Goal: Communication & Community: Answer question/provide support

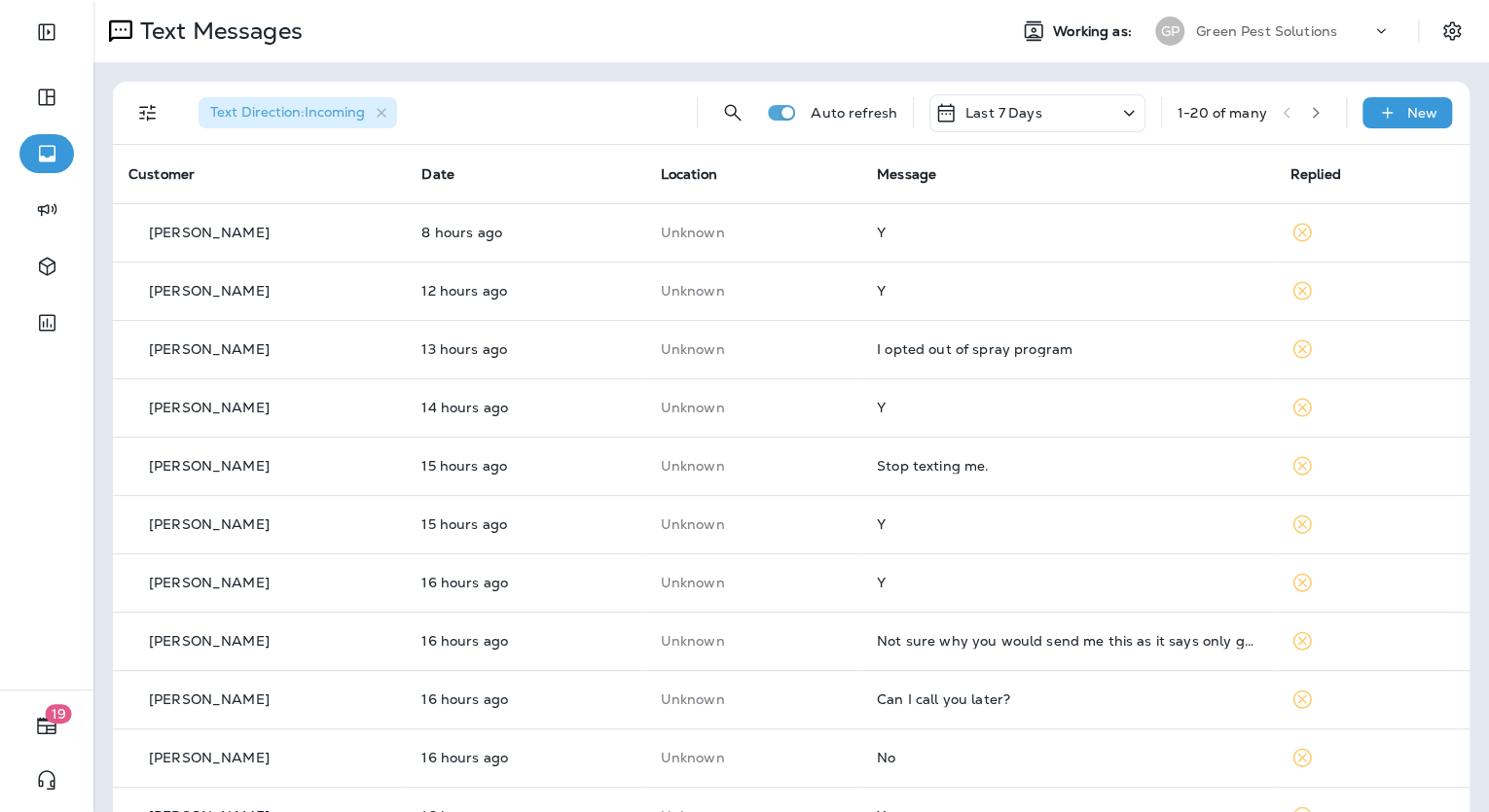
click at [1065, 115] on div "Last 7 Days" at bounding box center [1037, 113] width 216 height 37
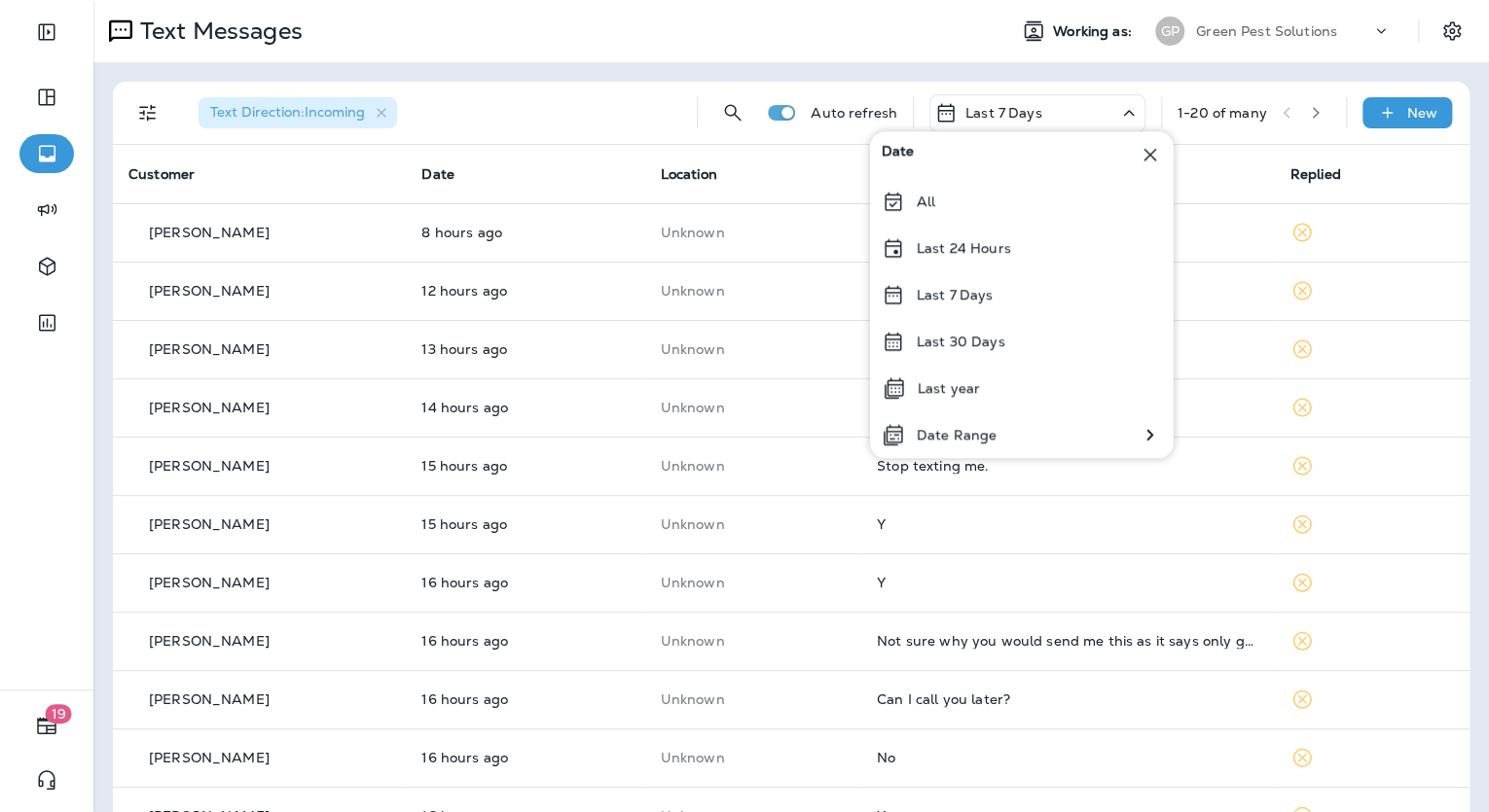
click at [1065, 115] on div "Last 7 Days" at bounding box center [1037, 113] width 216 height 37
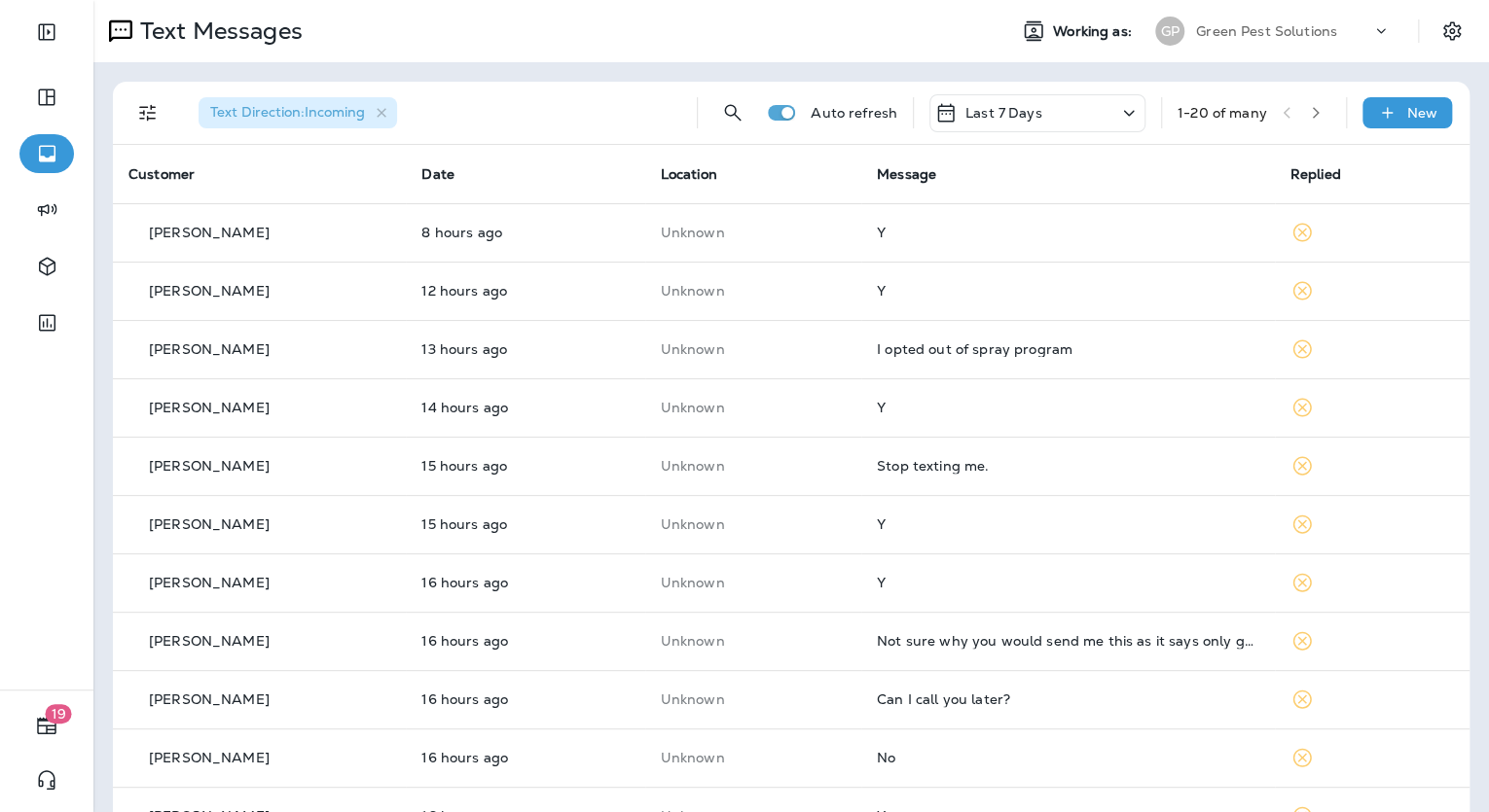
click at [1199, 76] on div "Text Direction : Incoming Auto refresh Last 7 Days 1 - 20 of many New Customer …" at bounding box center [791, 726] width 1395 height 1329
click at [1301, 120] on button "button" at bounding box center [1315, 113] width 30 height 30
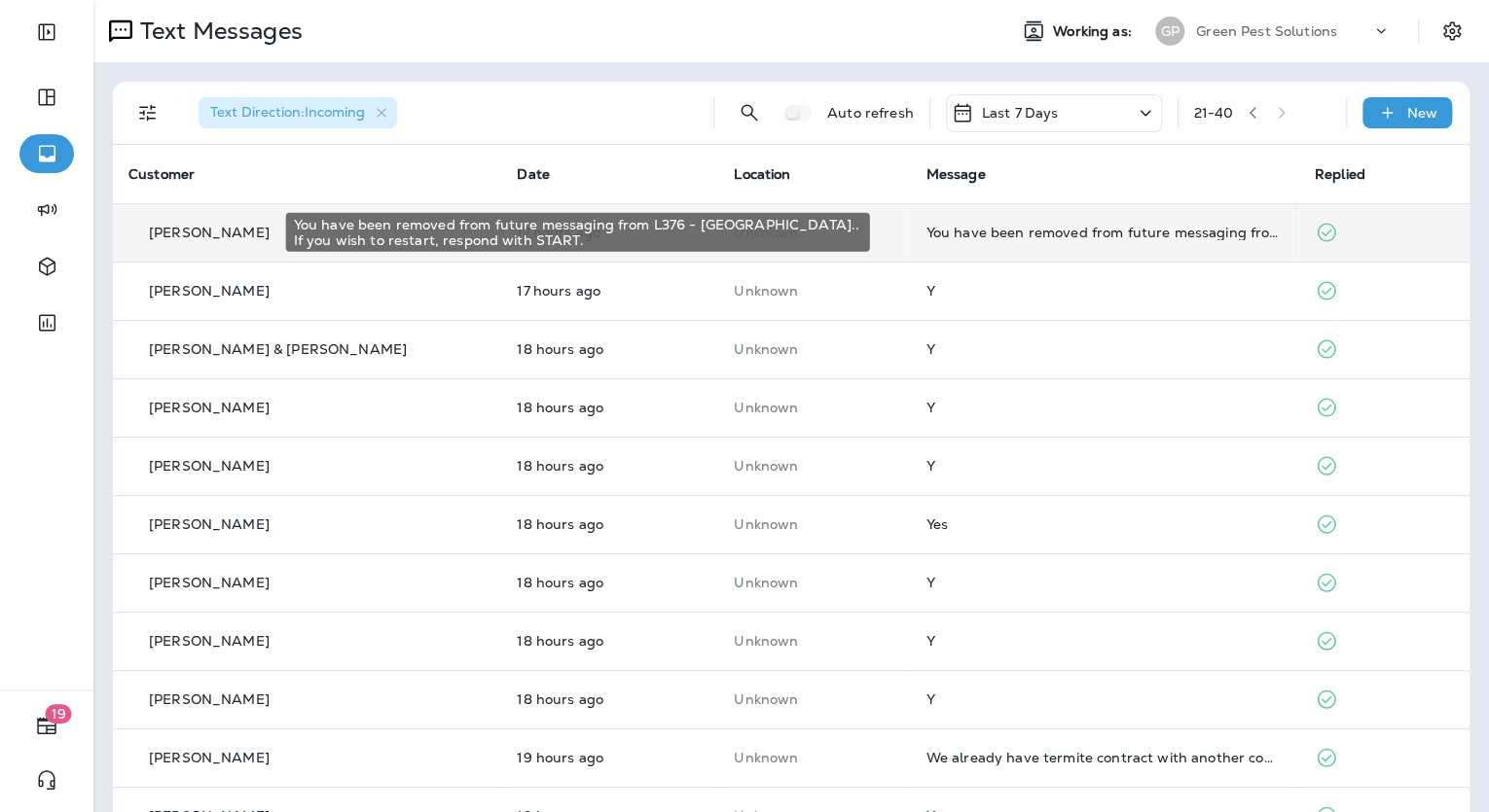
click at [1145, 233] on div "You have been removed from future messaging from L376 - [GEOGRAPHIC_DATA].. If …" at bounding box center [1104, 233] width 357 height 16
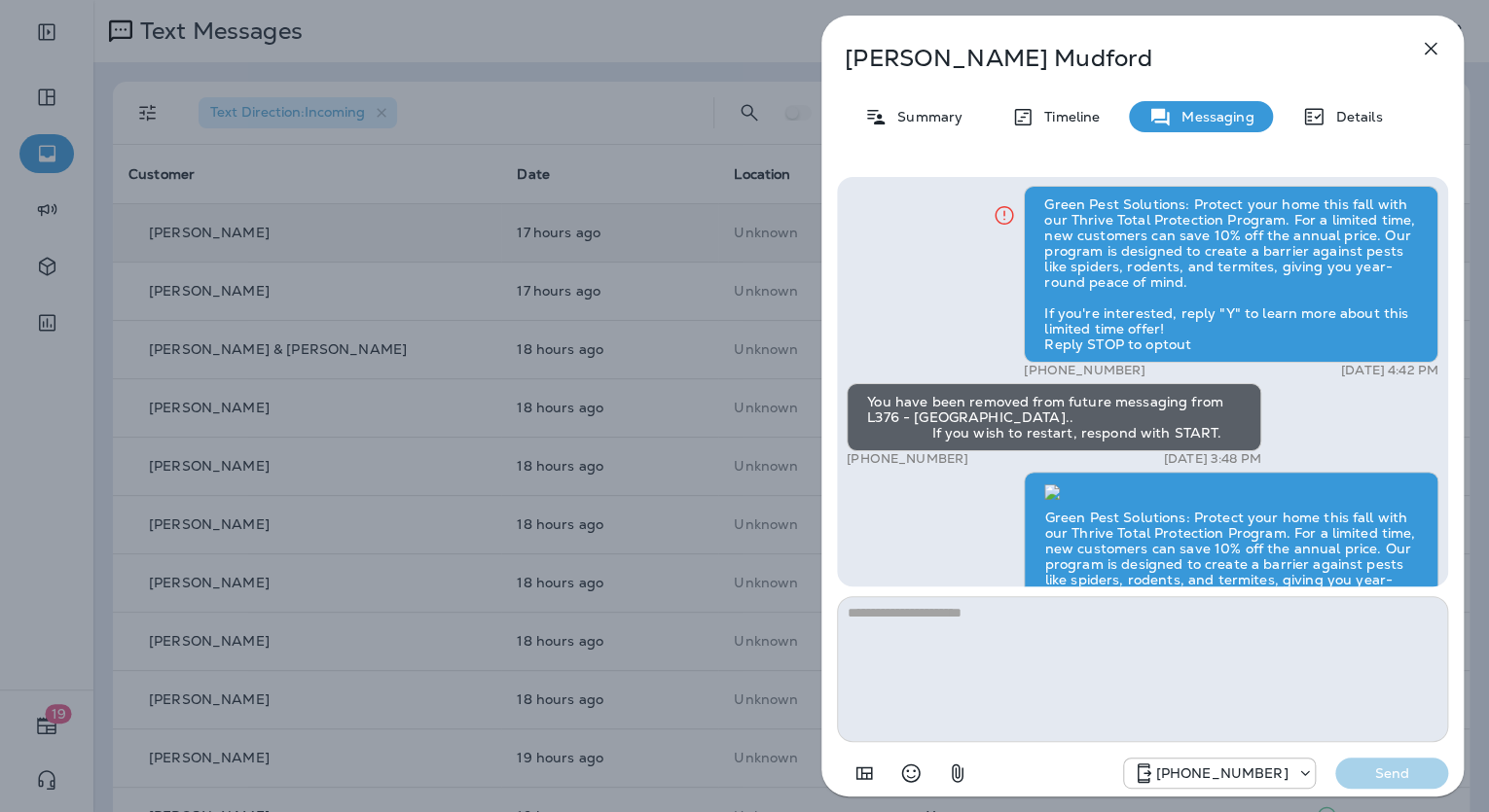
scroll to position [-256, 0]
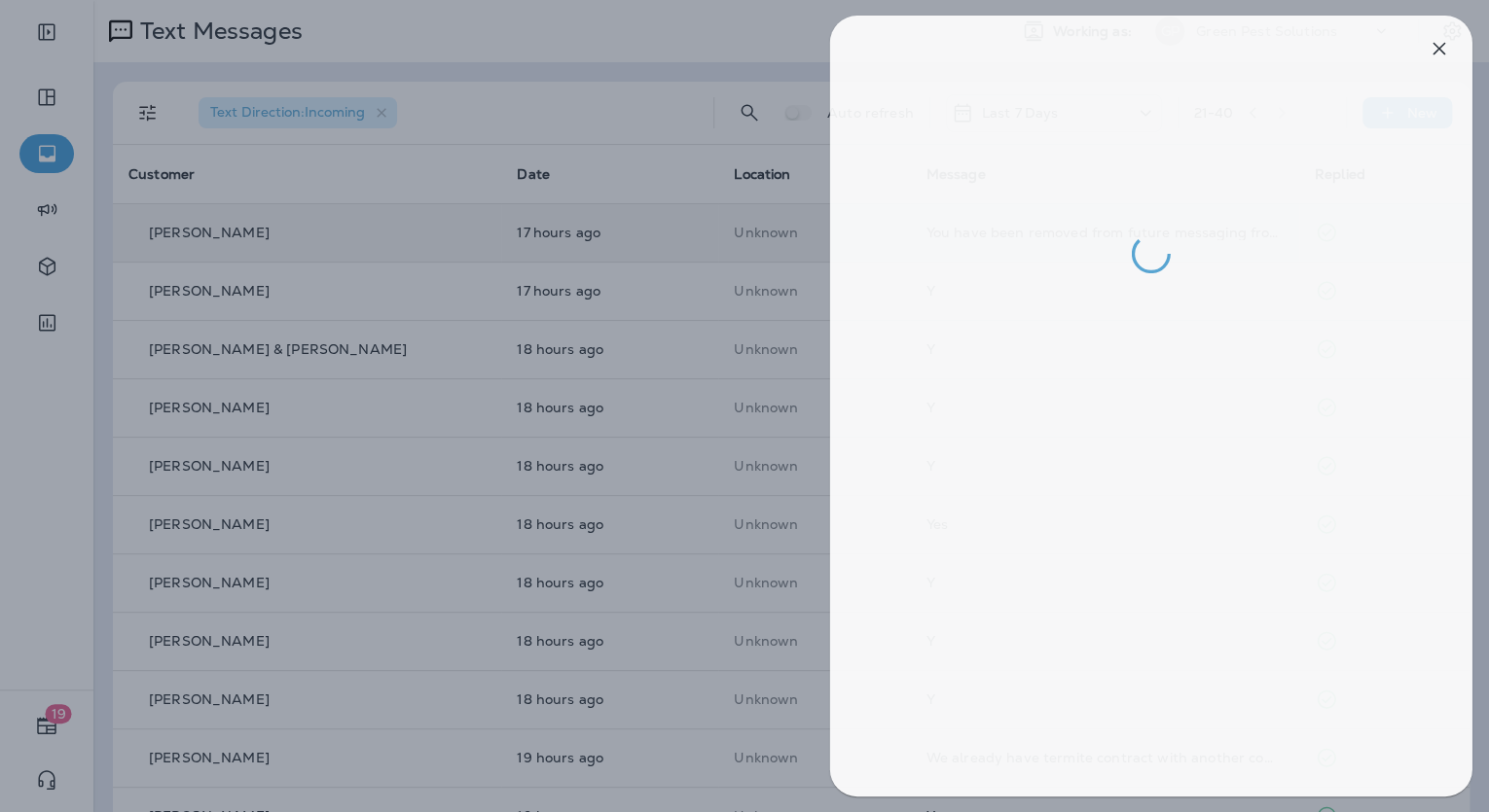
click at [704, 452] on div at bounding box center [753, 406] width 1489 height 812
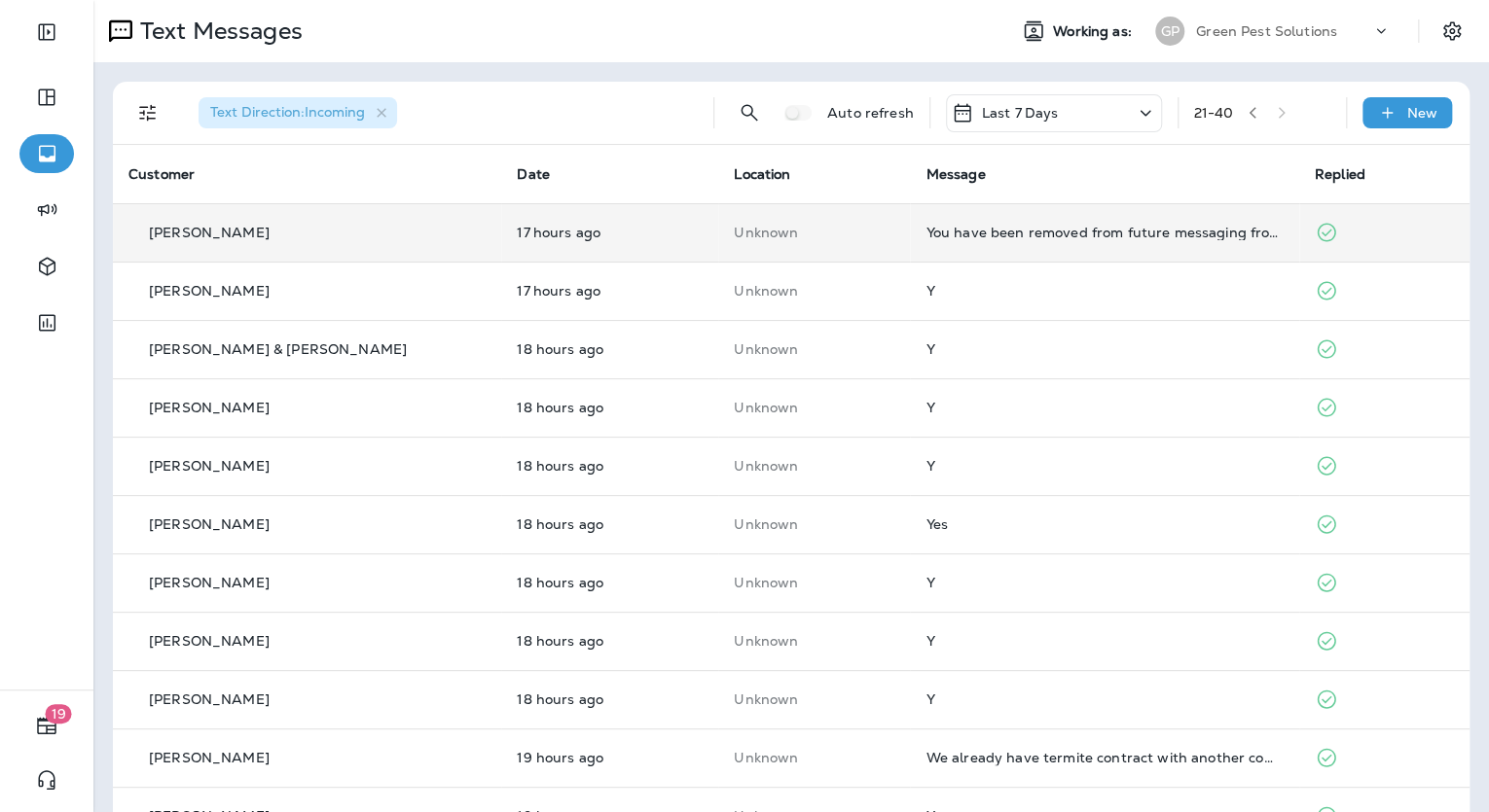
click at [1249, 113] on icon "button" at bounding box center [1252, 112] width 7 height 12
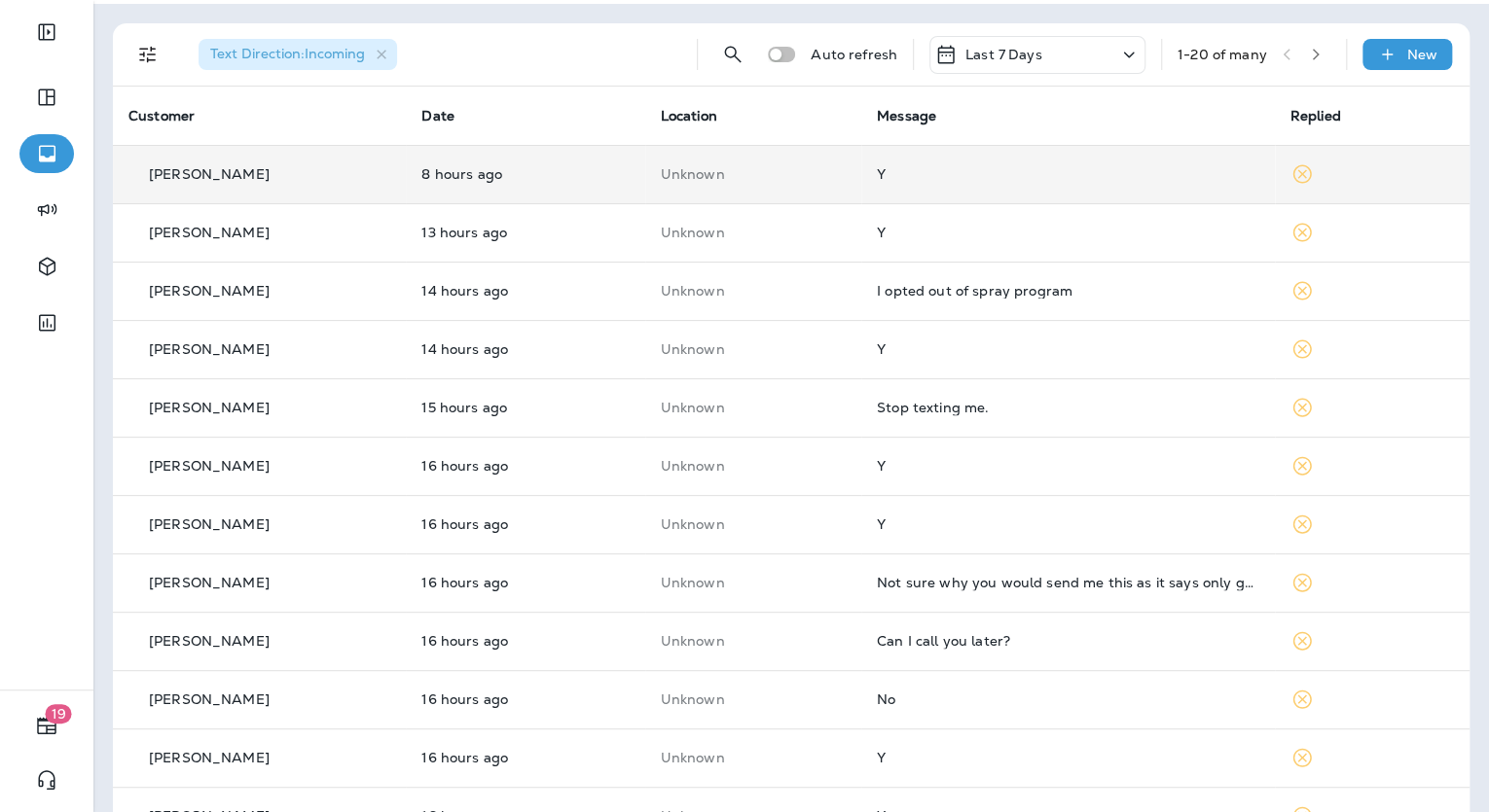
scroll to position [34, 0]
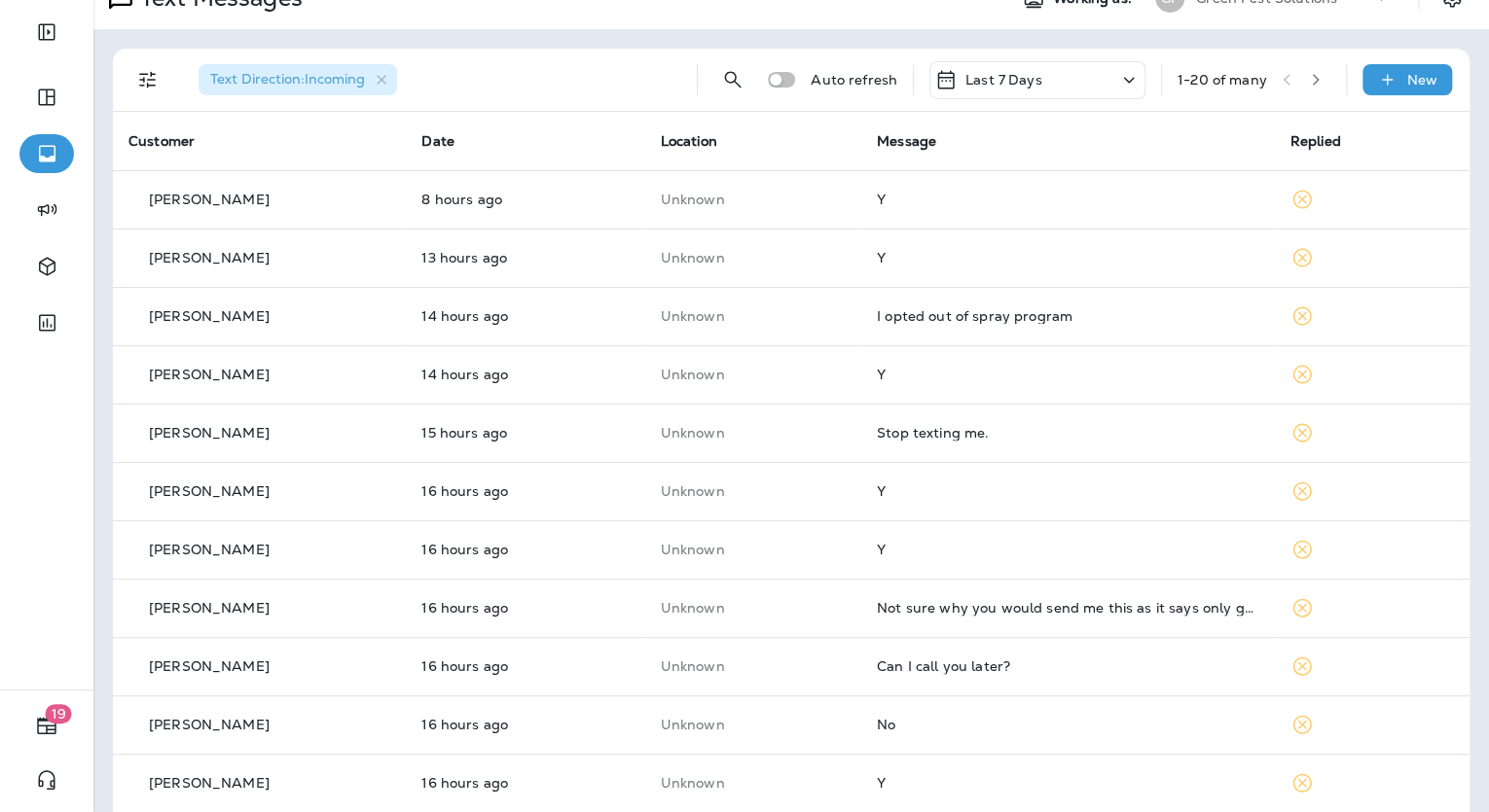
click at [1308, 75] on icon "button" at bounding box center [1315, 80] width 14 height 14
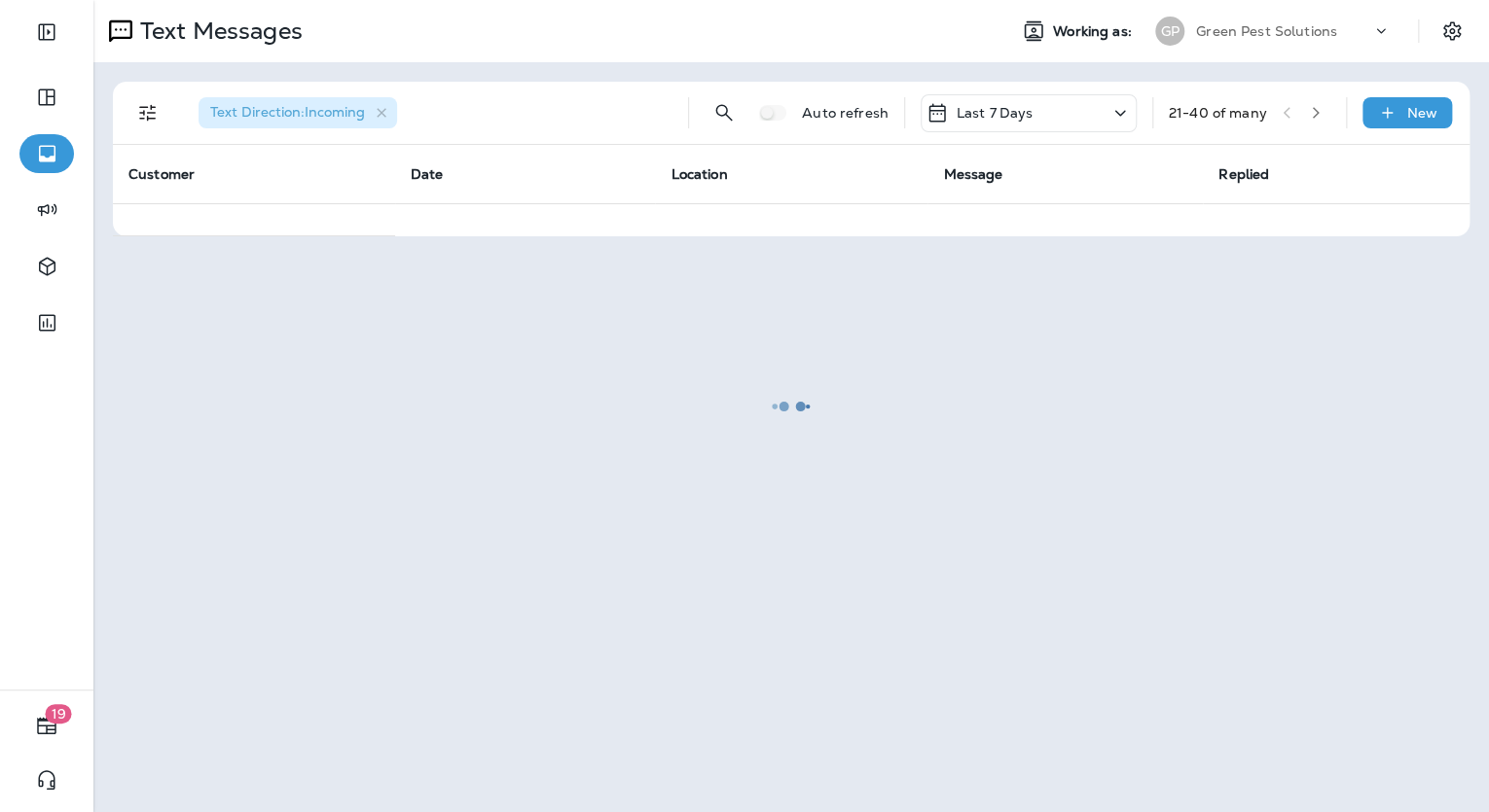
scroll to position [0, 0]
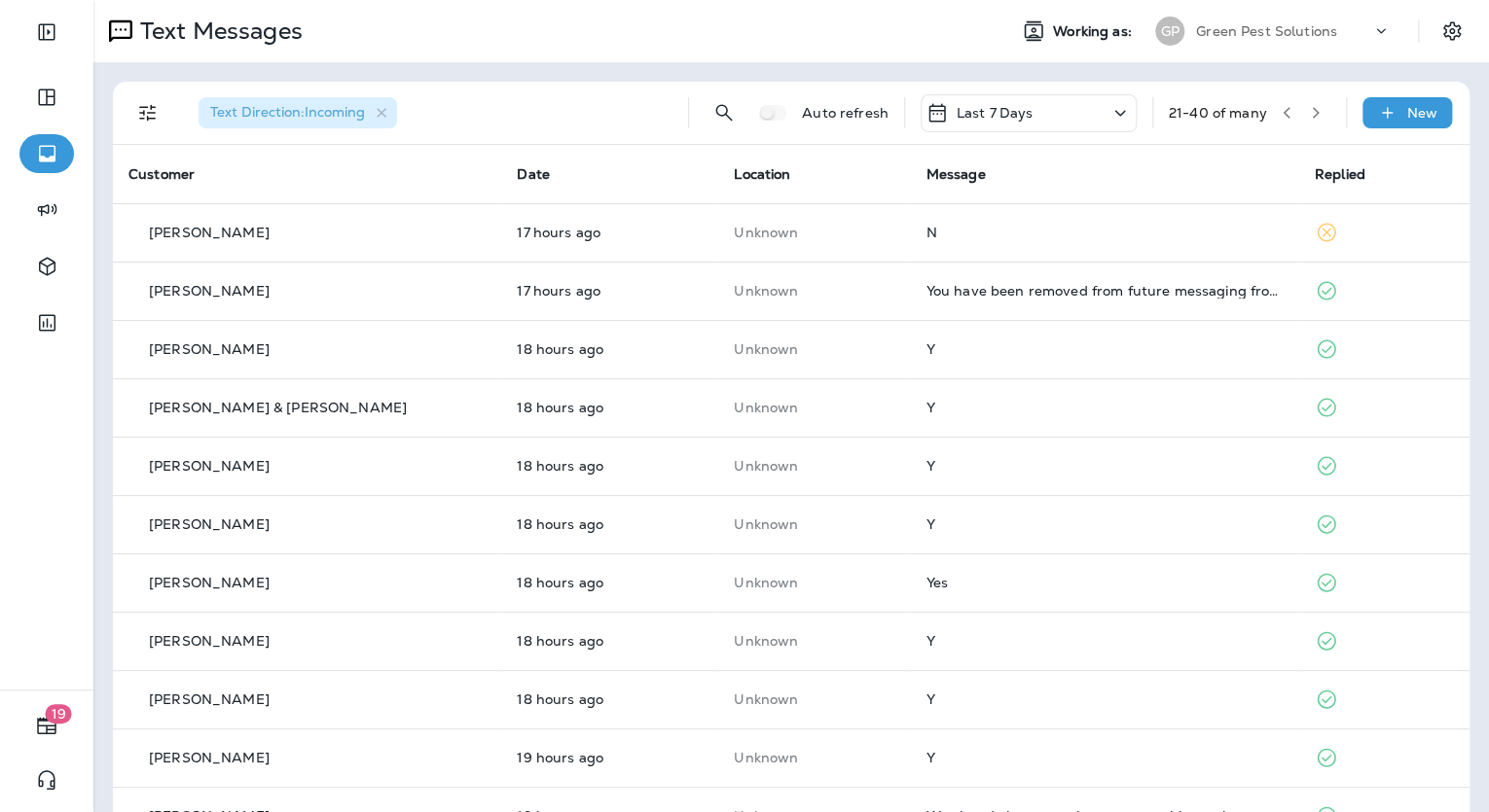
click at [1275, 120] on button "button" at bounding box center [1287, 113] width 30 height 30
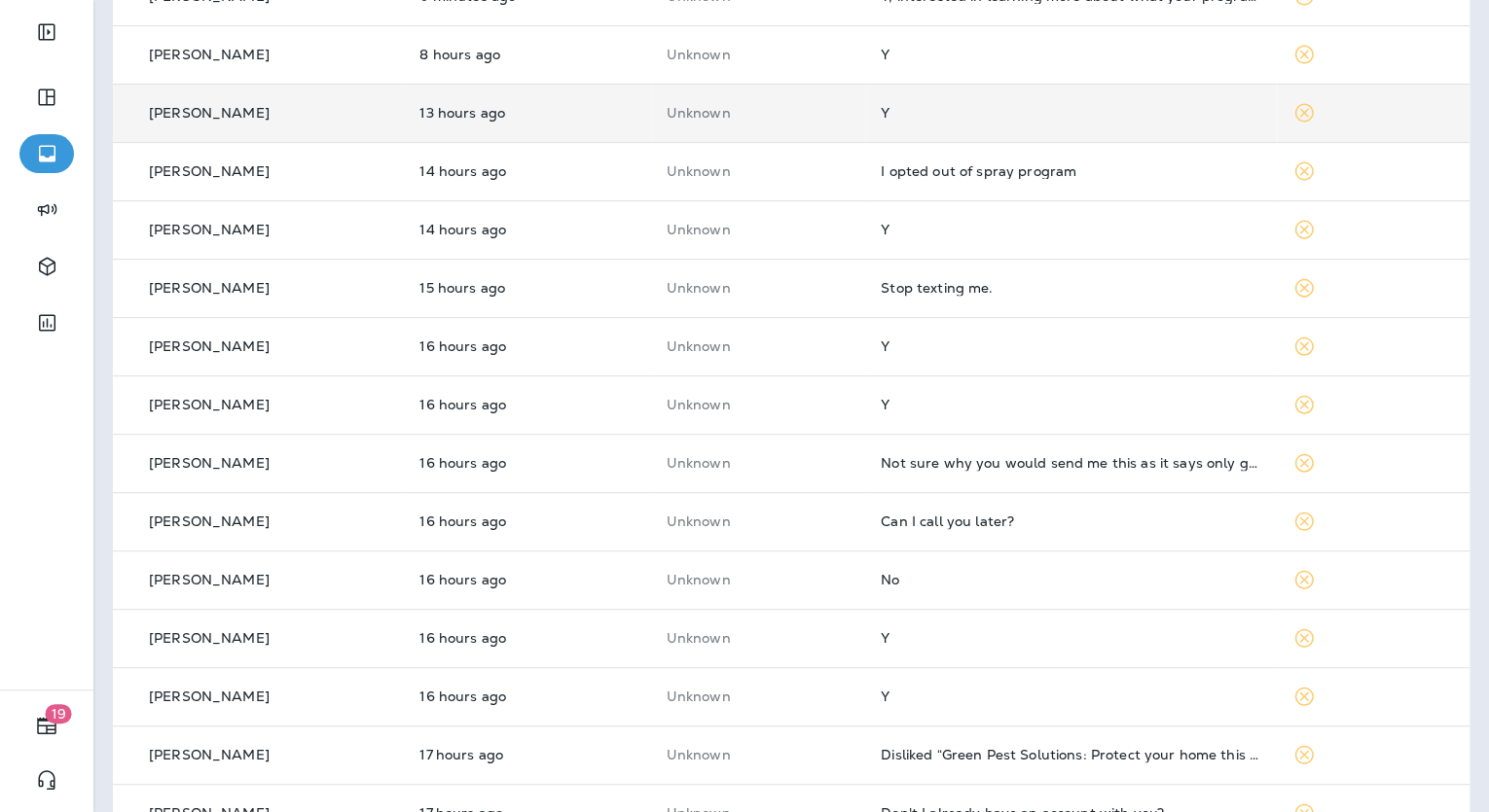
scroll to position [578, 0]
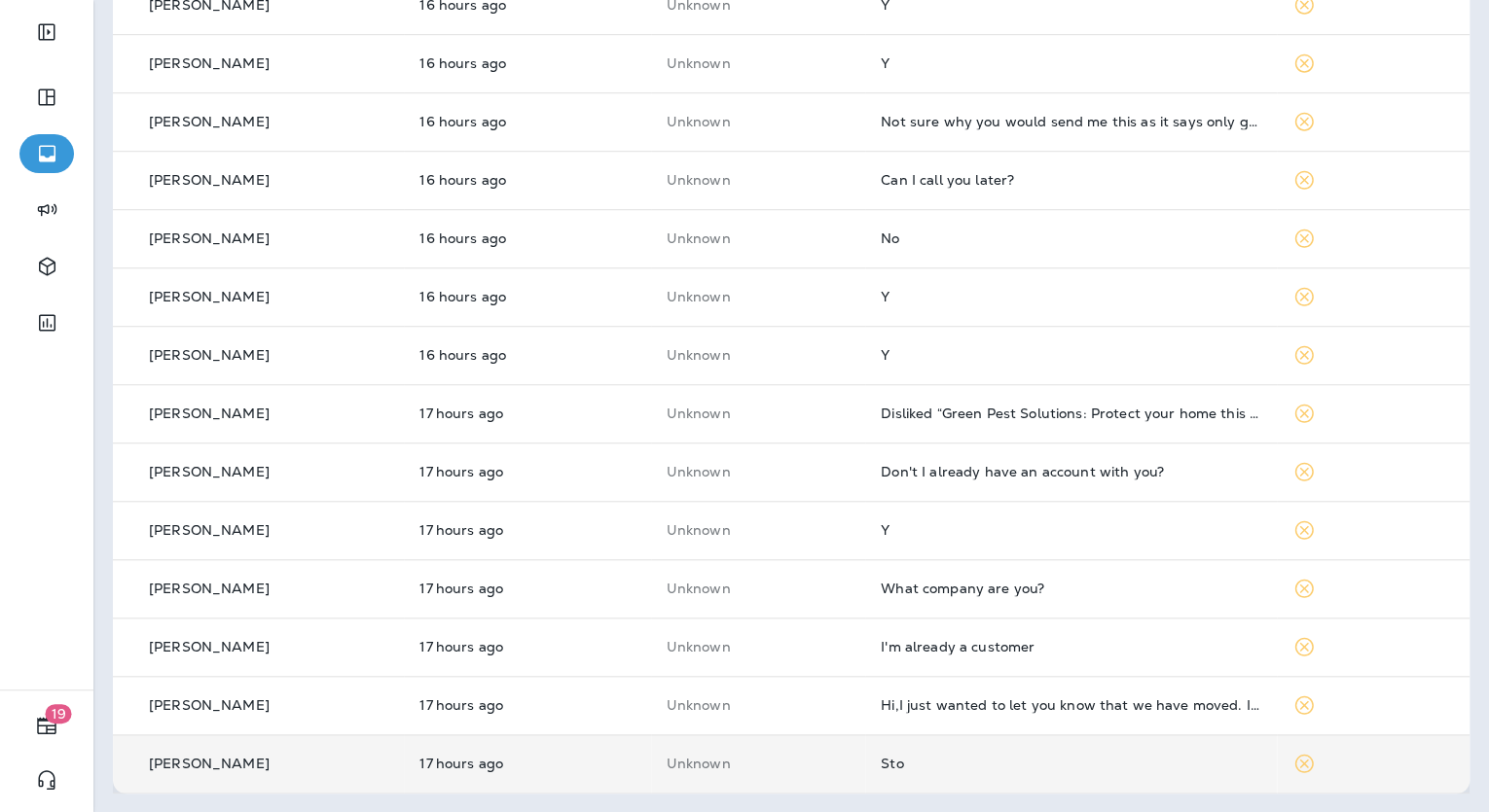
click at [888, 771] on div "Sto" at bounding box center [1070, 764] width 380 height 16
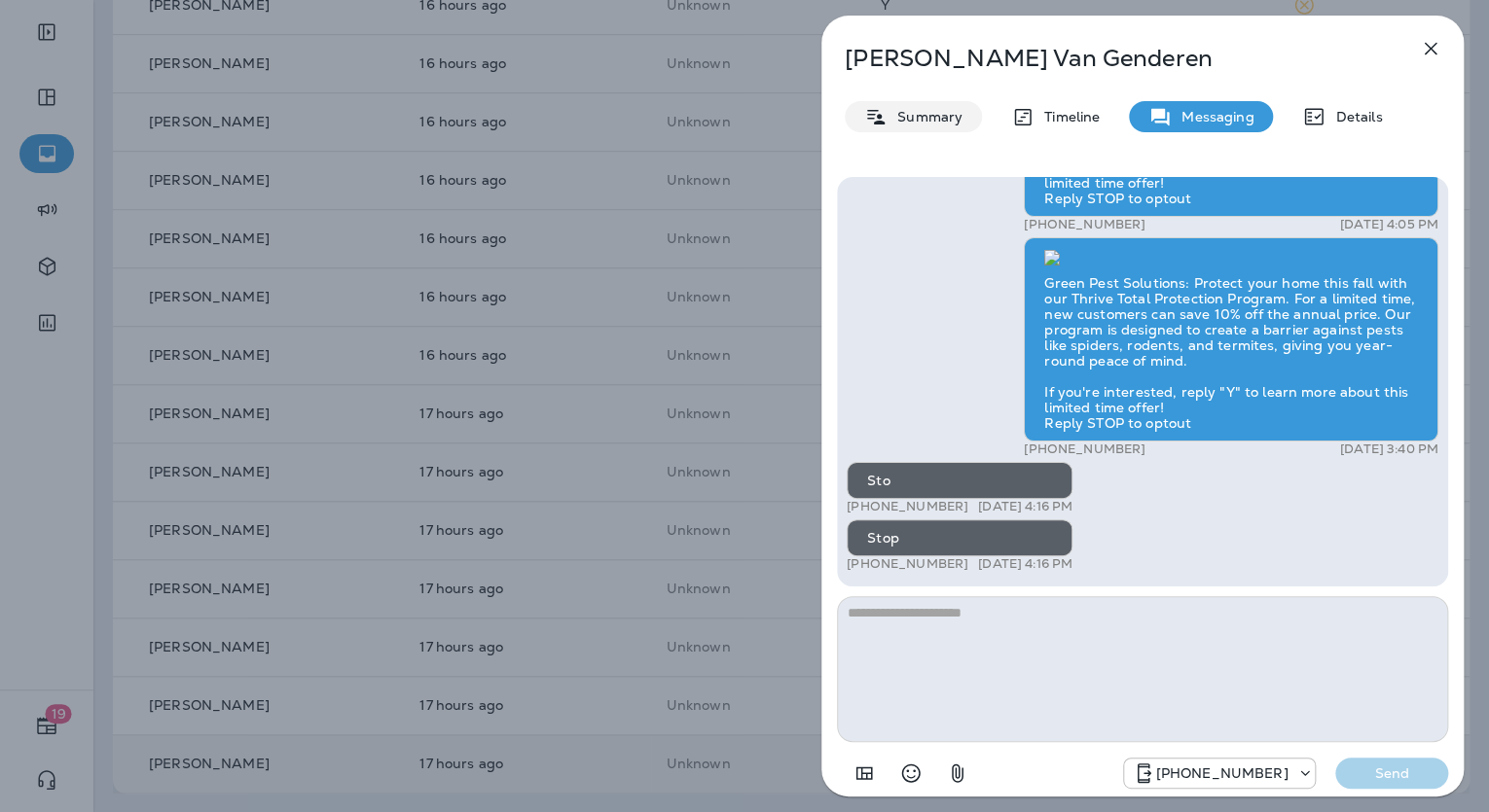
click at [941, 118] on p "Summary" at bounding box center [925, 116] width 75 height 16
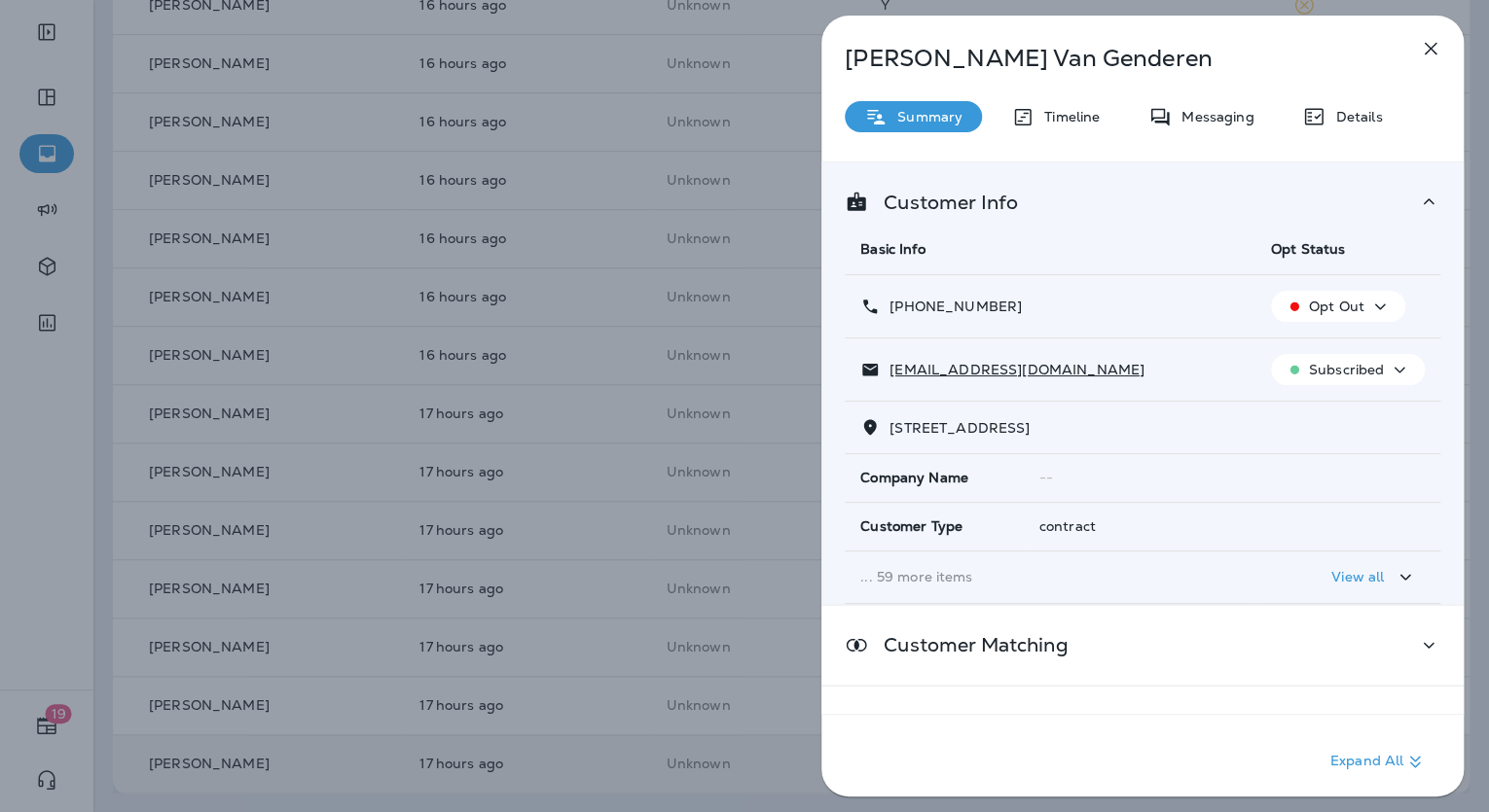
click at [1422, 49] on icon "button" at bounding box center [1431, 48] width 24 height 24
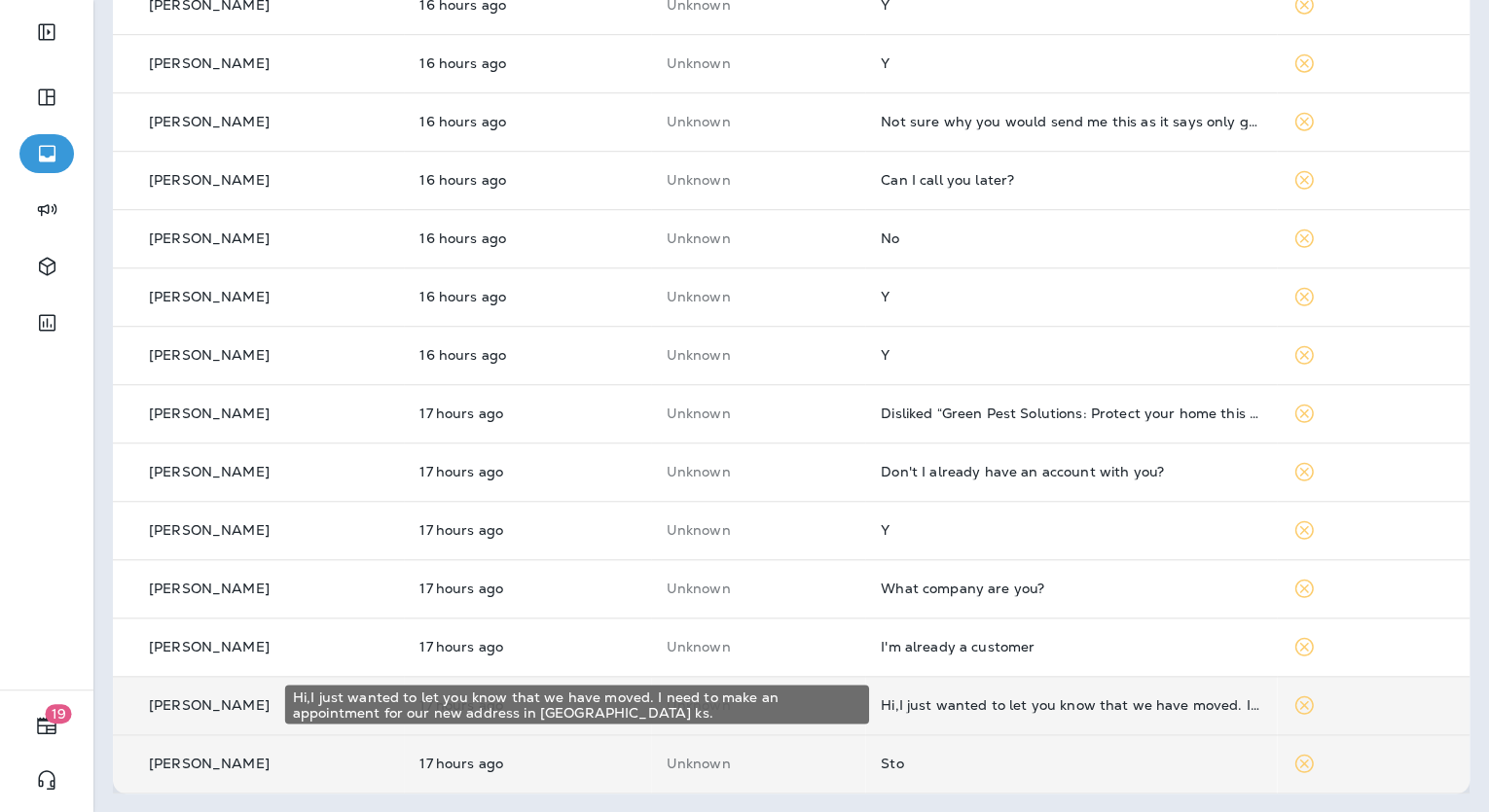
click at [1007, 704] on div "Hi,I just wanted to let you know that we have moved. I need to make an appointm…" at bounding box center [1070, 705] width 380 height 16
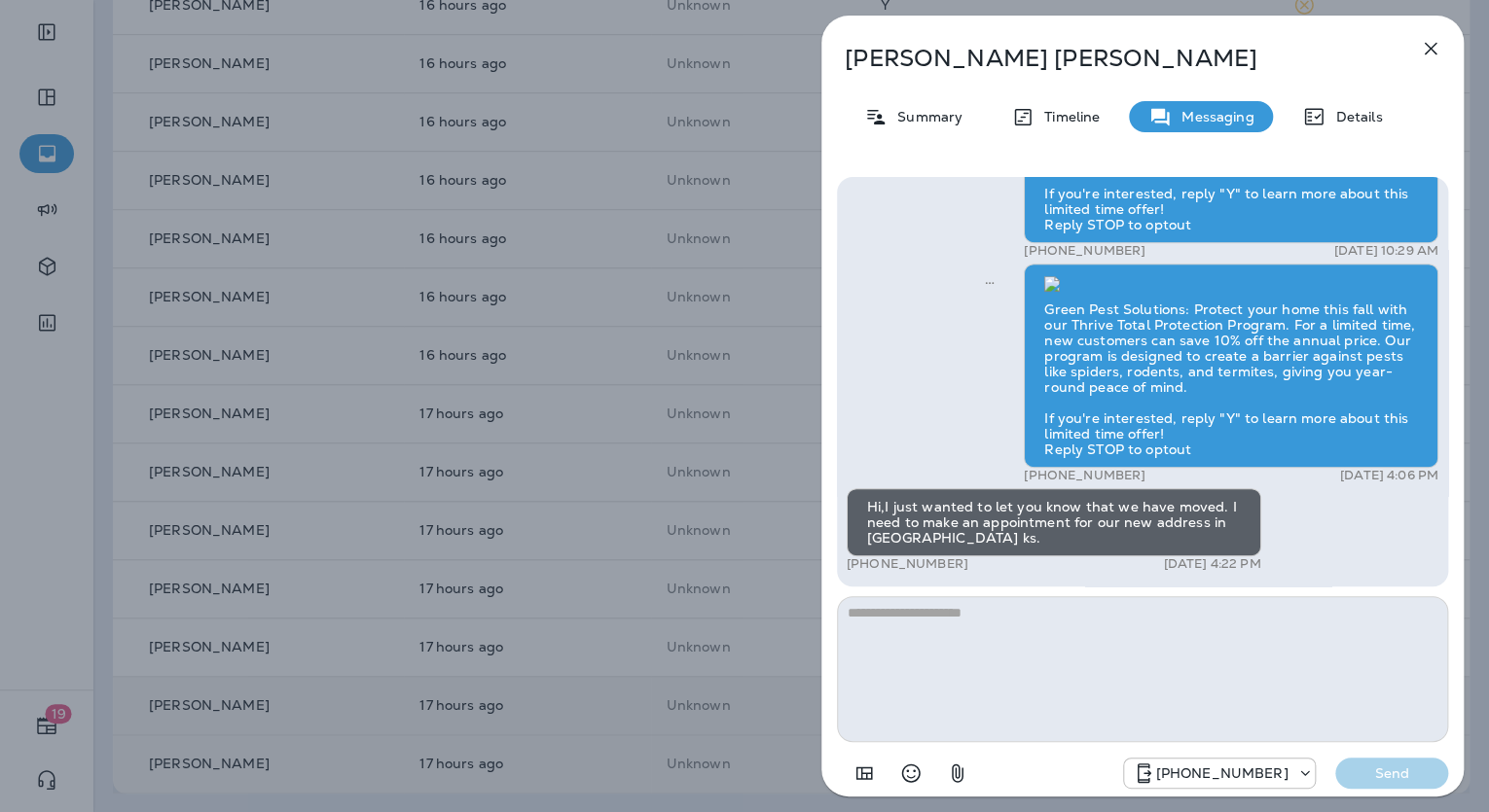
click at [961, 624] on textarea at bounding box center [1142, 669] width 611 height 146
click at [954, 624] on textarea at bounding box center [1142, 669] width 611 height 146
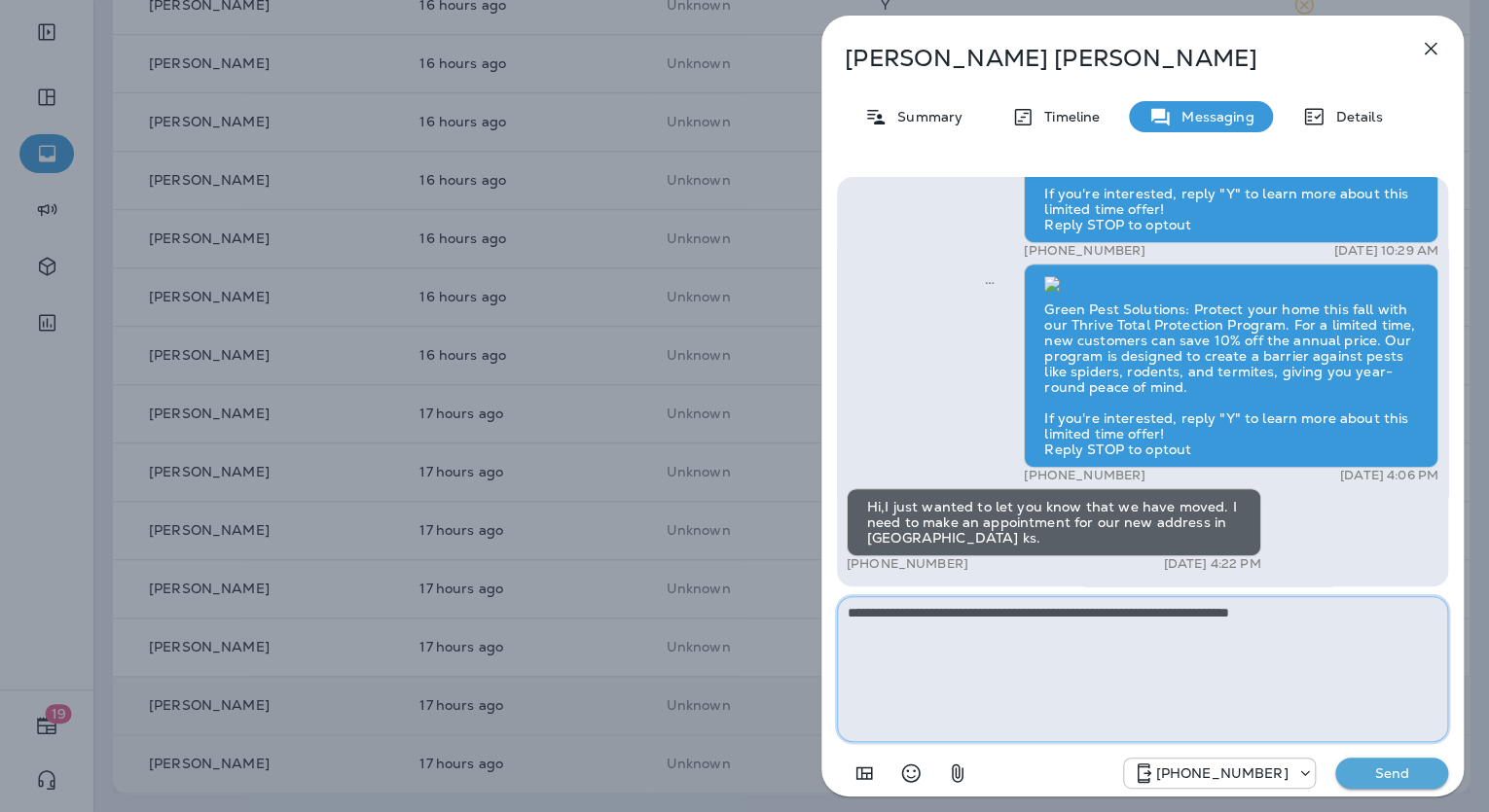
type textarea "**********"
click at [1408, 767] on p "Send" at bounding box center [1391, 774] width 82 height 18
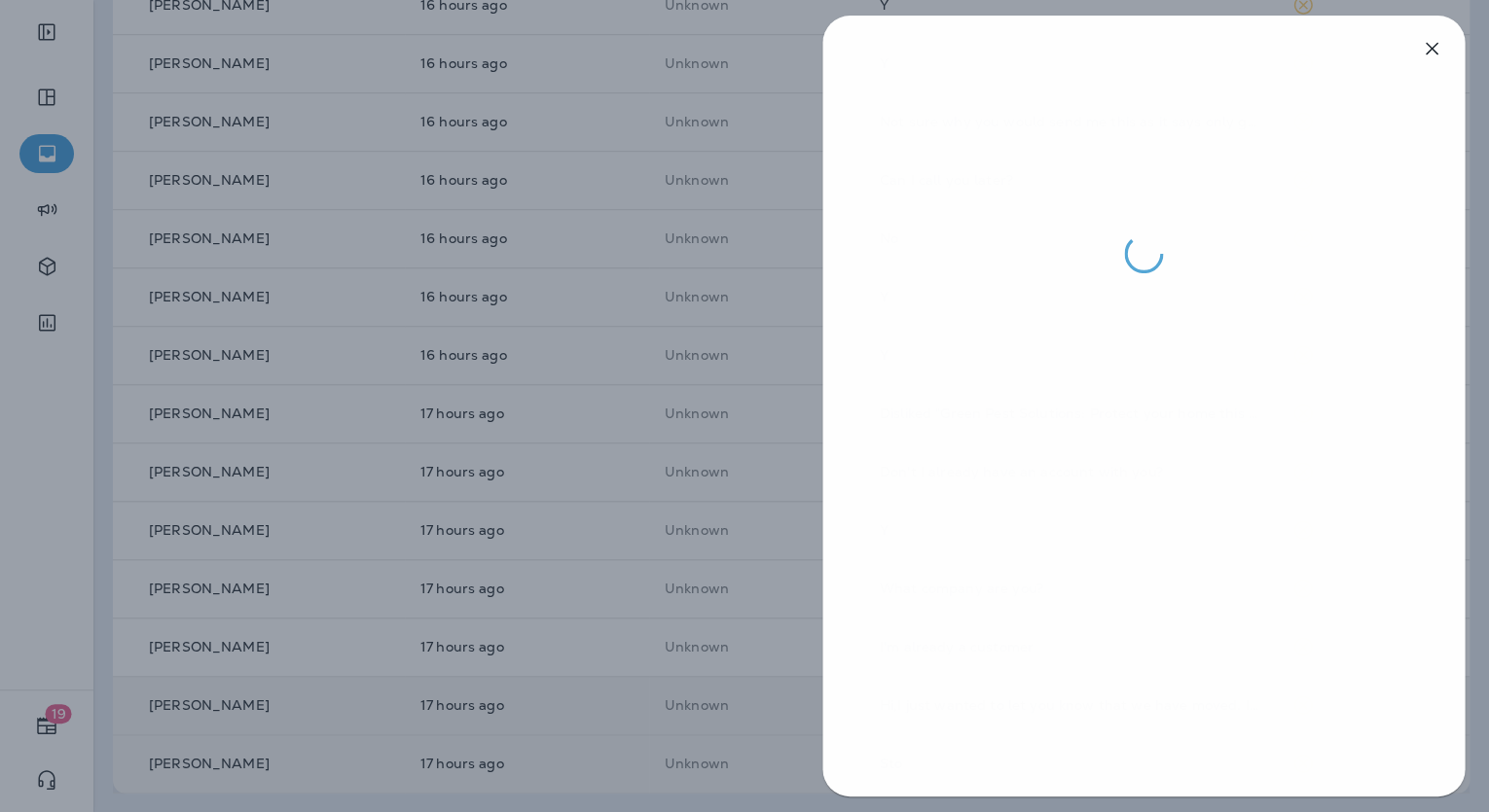
click at [597, 519] on div at bounding box center [745, 406] width 1489 height 812
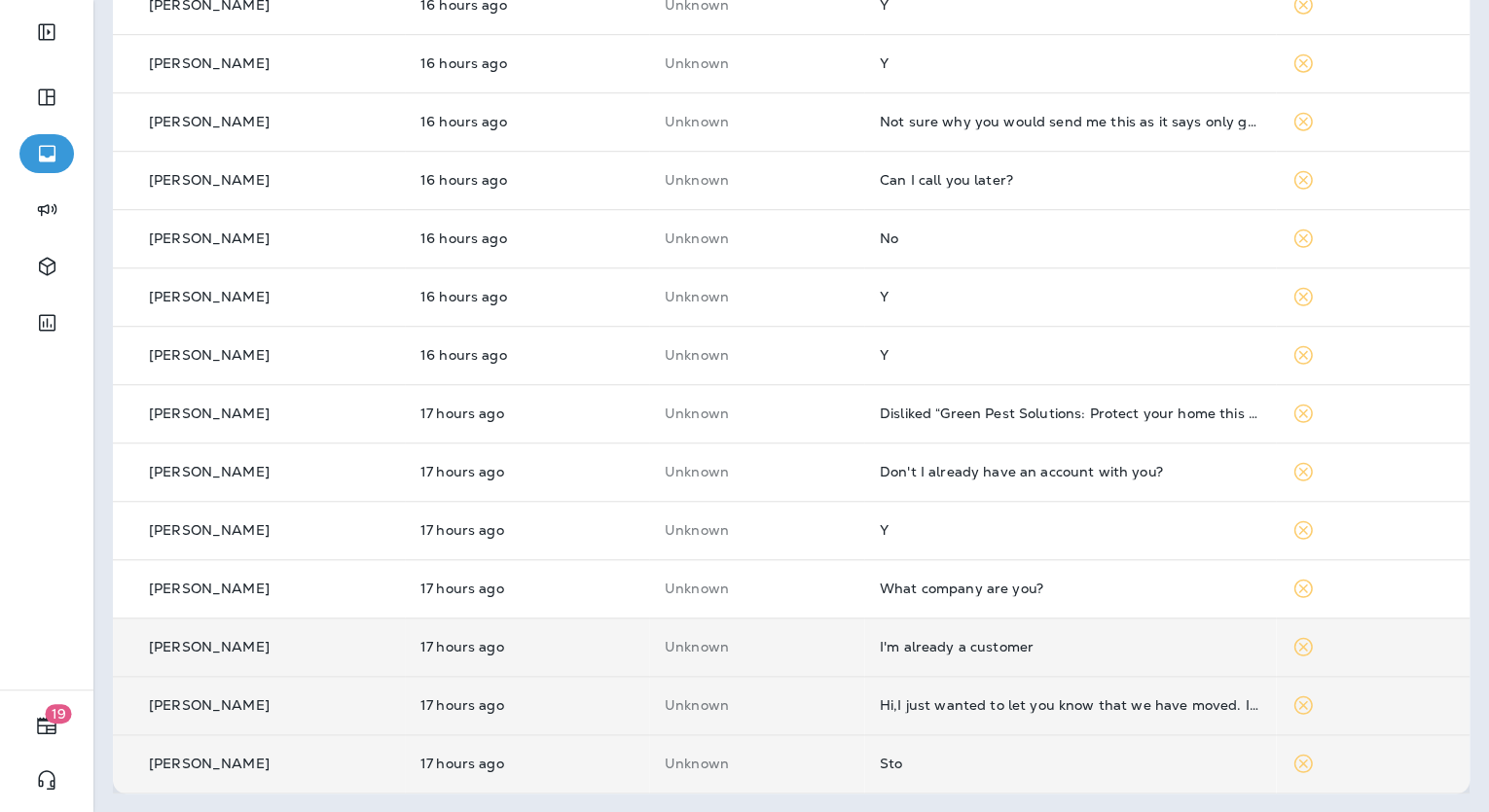
click at [976, 651] on div "I'm already a customer" at bounding box center [1070, 647] width 381 height 16
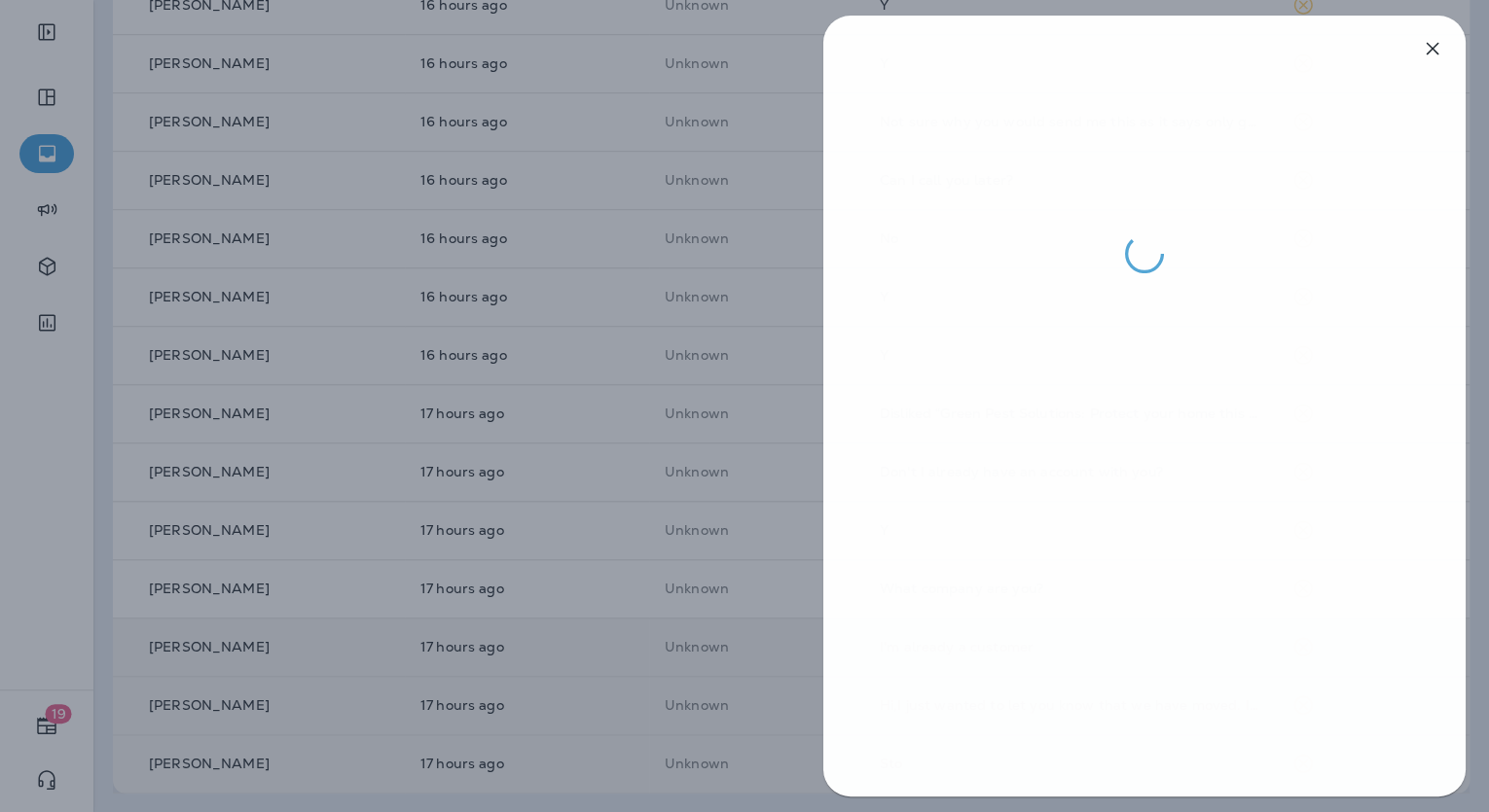
click at [709, 638] on div at bounding box center [746, 406] width 1489 height 812
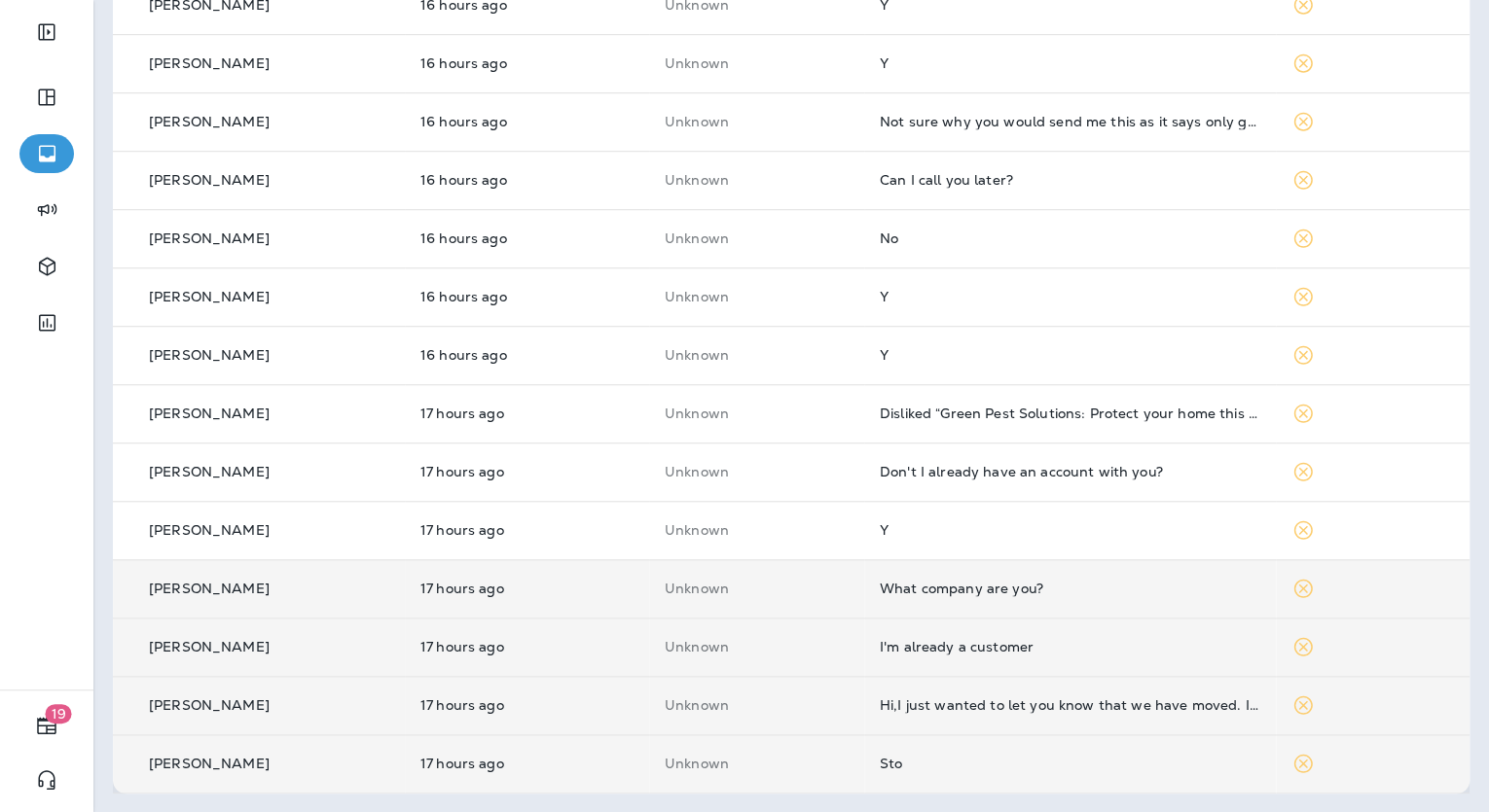
click at [1015, 596] on td "What company are you?" at bounding box center [1070, 588] width 411 height 58
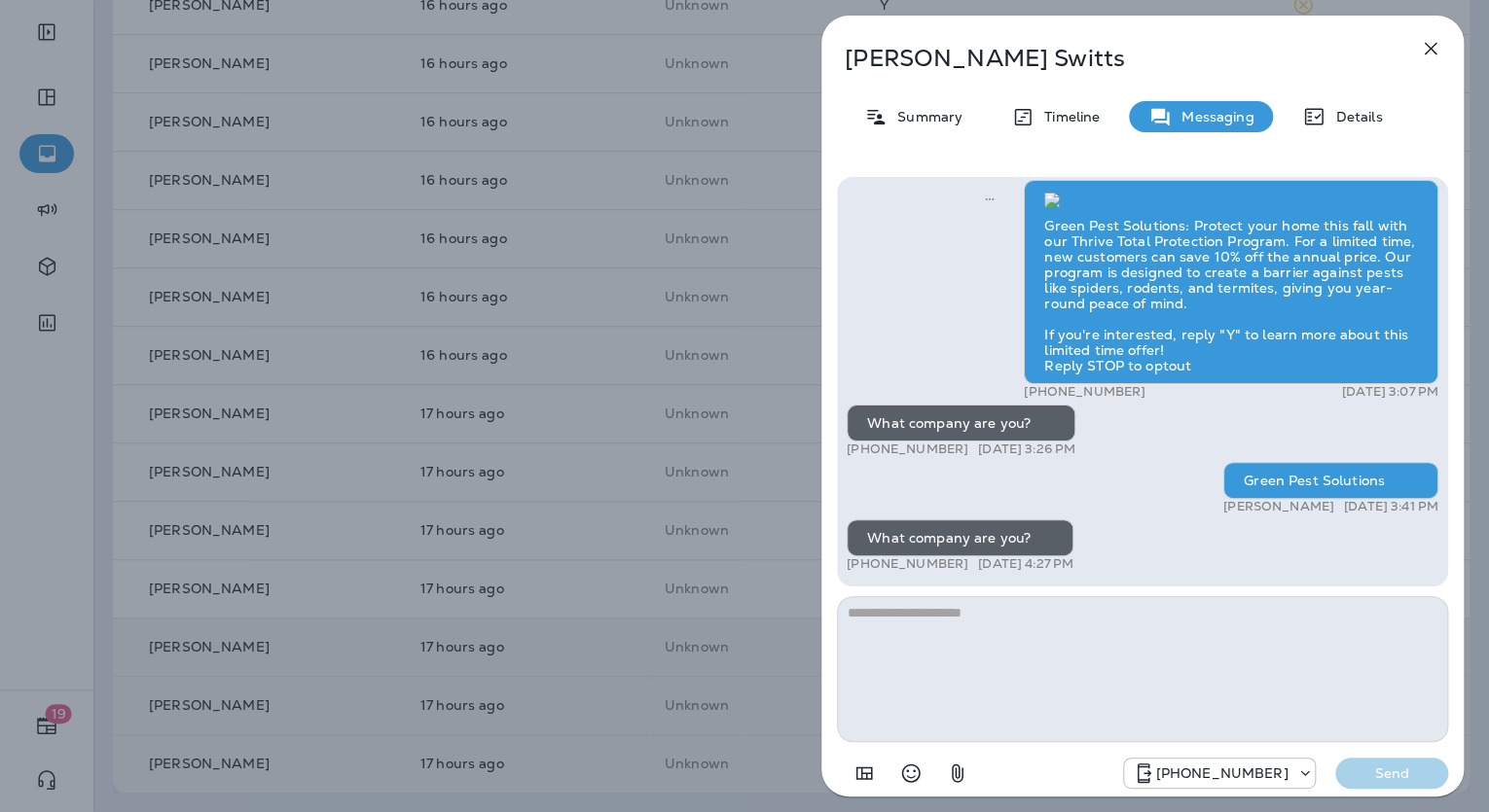
click at [595, 537] on div "Shannon Switts Summary Timeline Messaging Details Green Pest Solutions: Protect…" at bounding box center [744, 406] width 1489 height 812
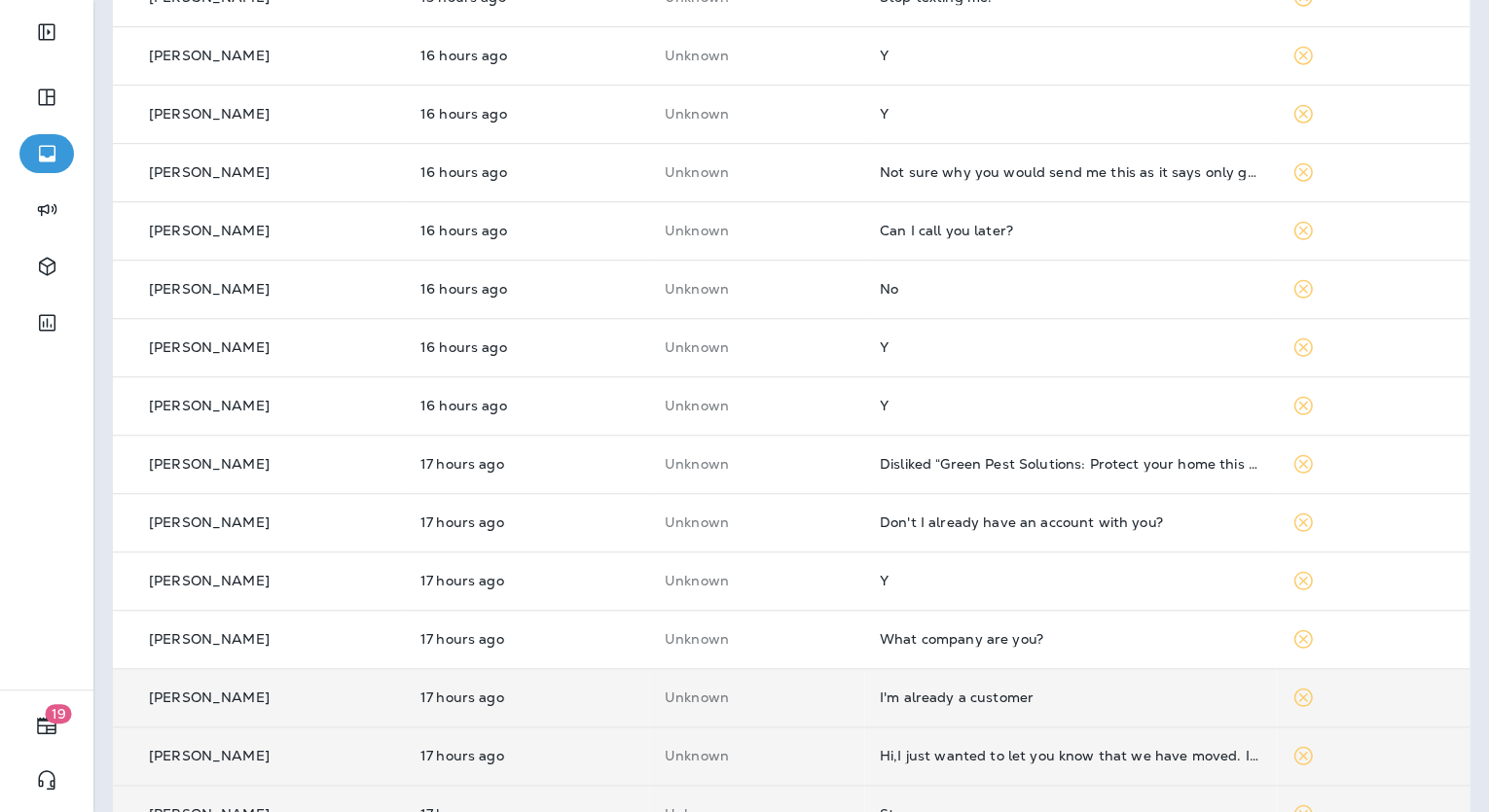
scroll to position [500, 0]
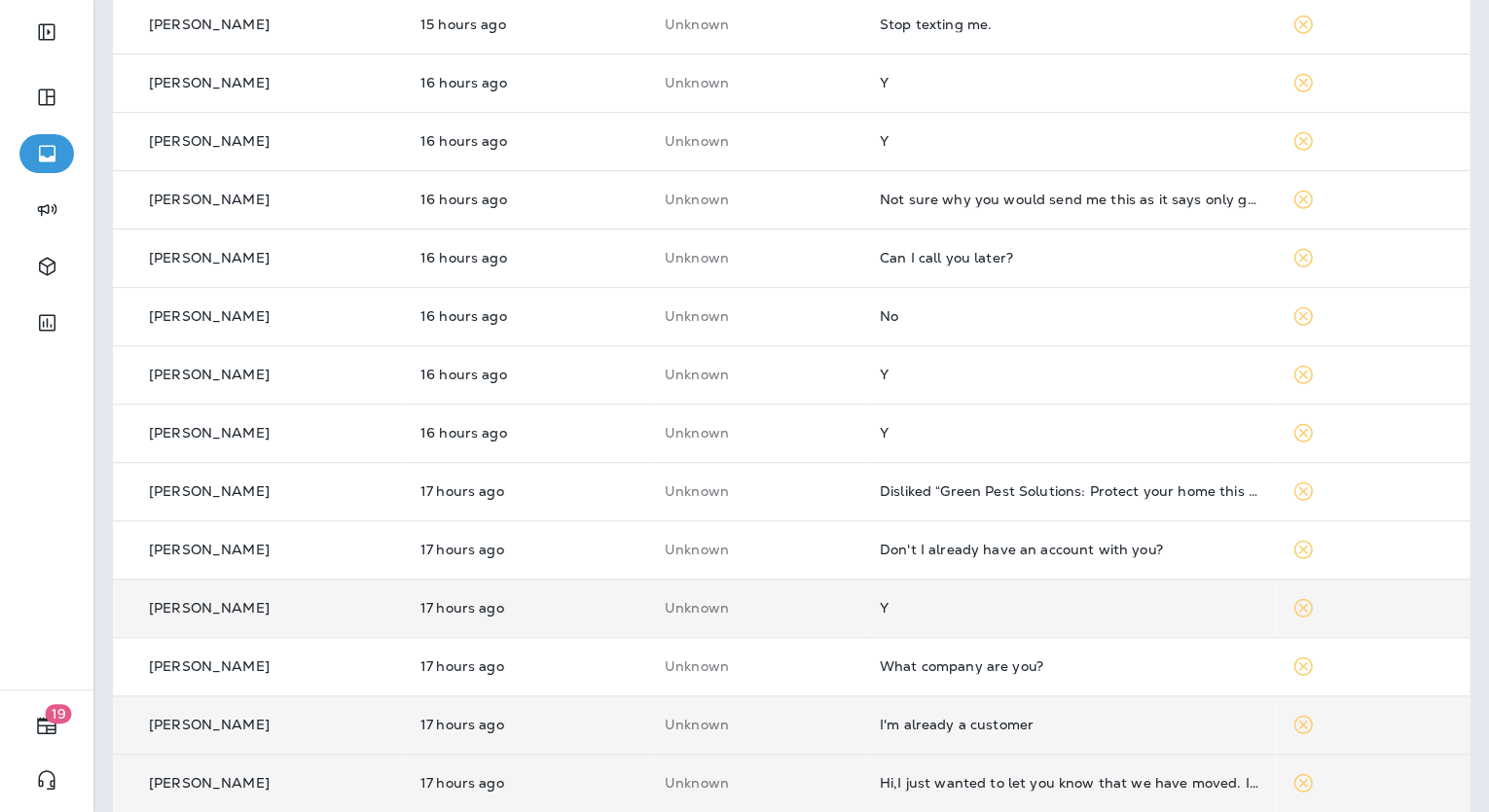
click at [922, 627] on td "Y" at bounding box center [1070, 608] width 411 height 58
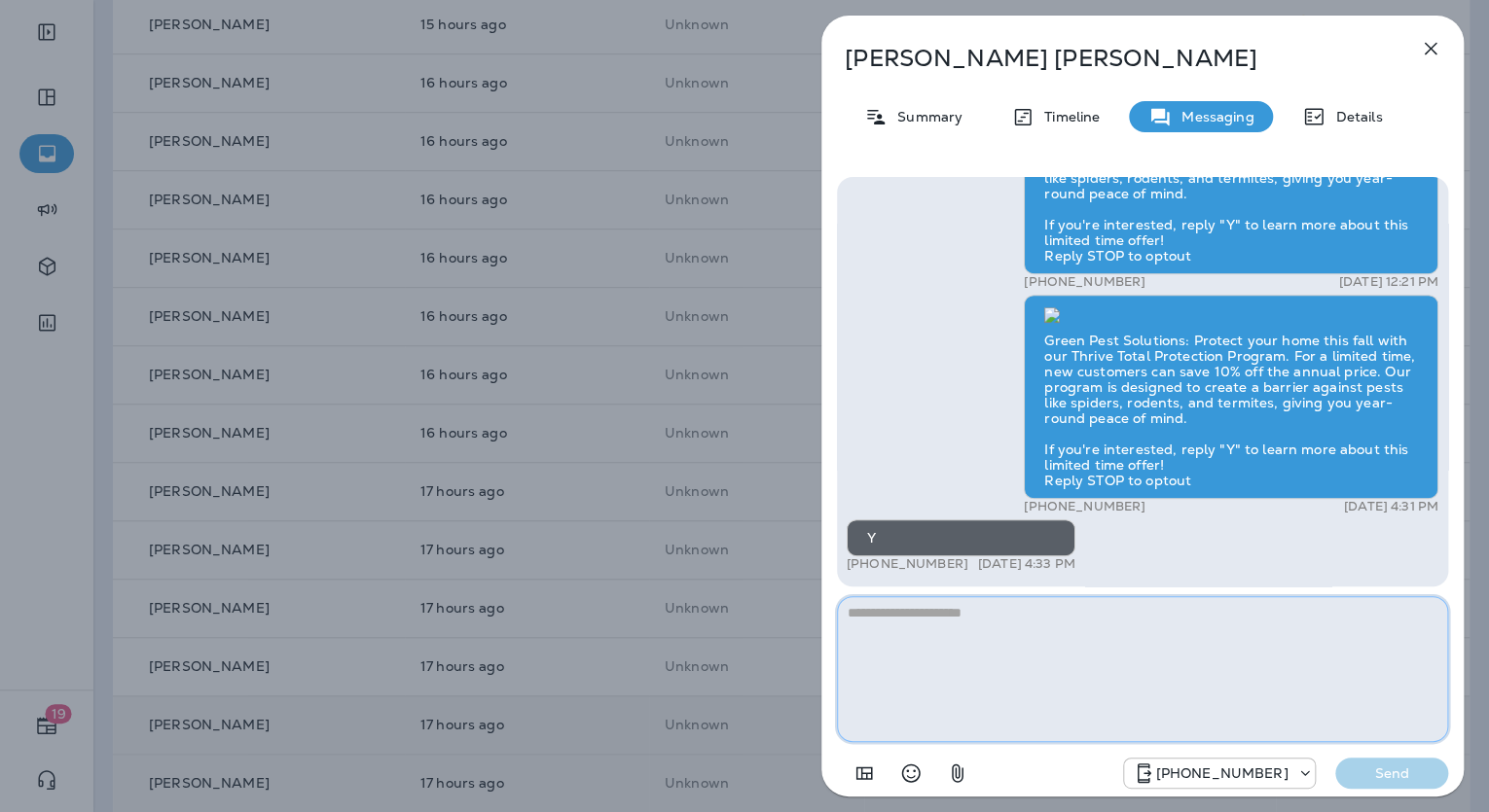
click at [903, 608] on textarea at bounding box center [1142, 669] width 611 height 146
paste textarea "**********"
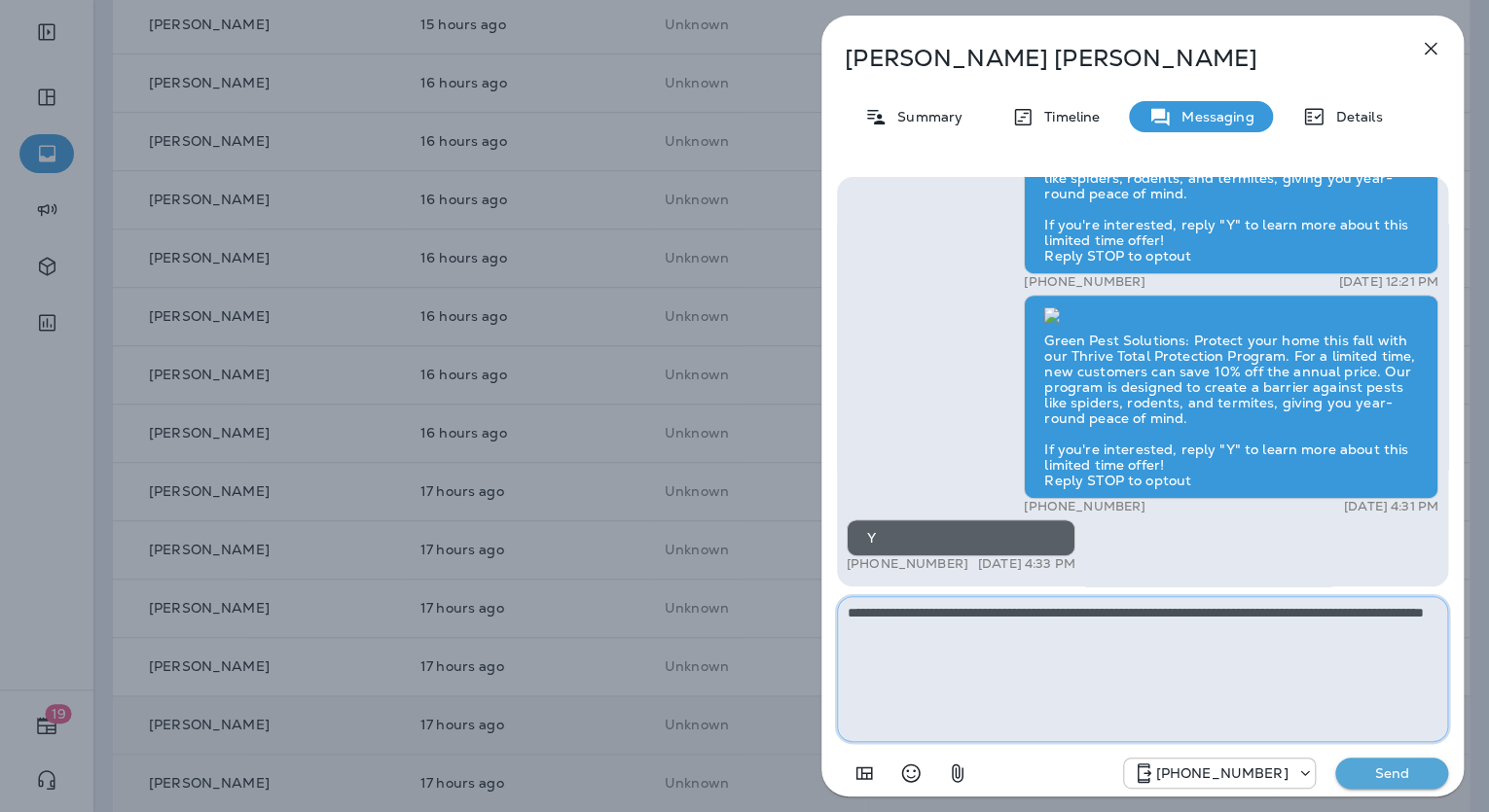
type textarea "**********"
click at [1371, 769] on p "Send" at bounding box center [1391, 774] width 82 height 18
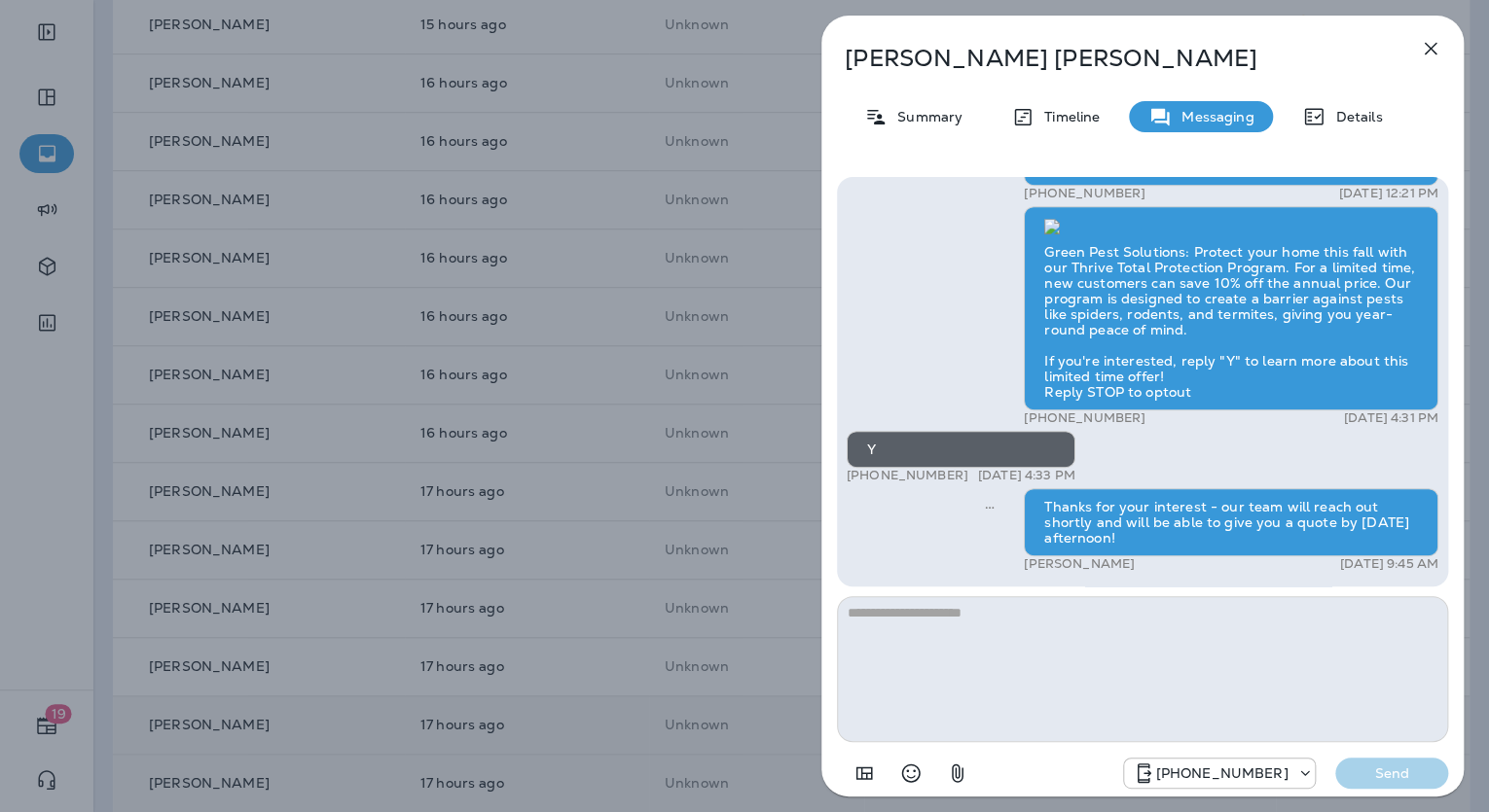
click at [970, 52] on p "Conrad Daniels" at bounding box center [1110, 58] width 531 height 28
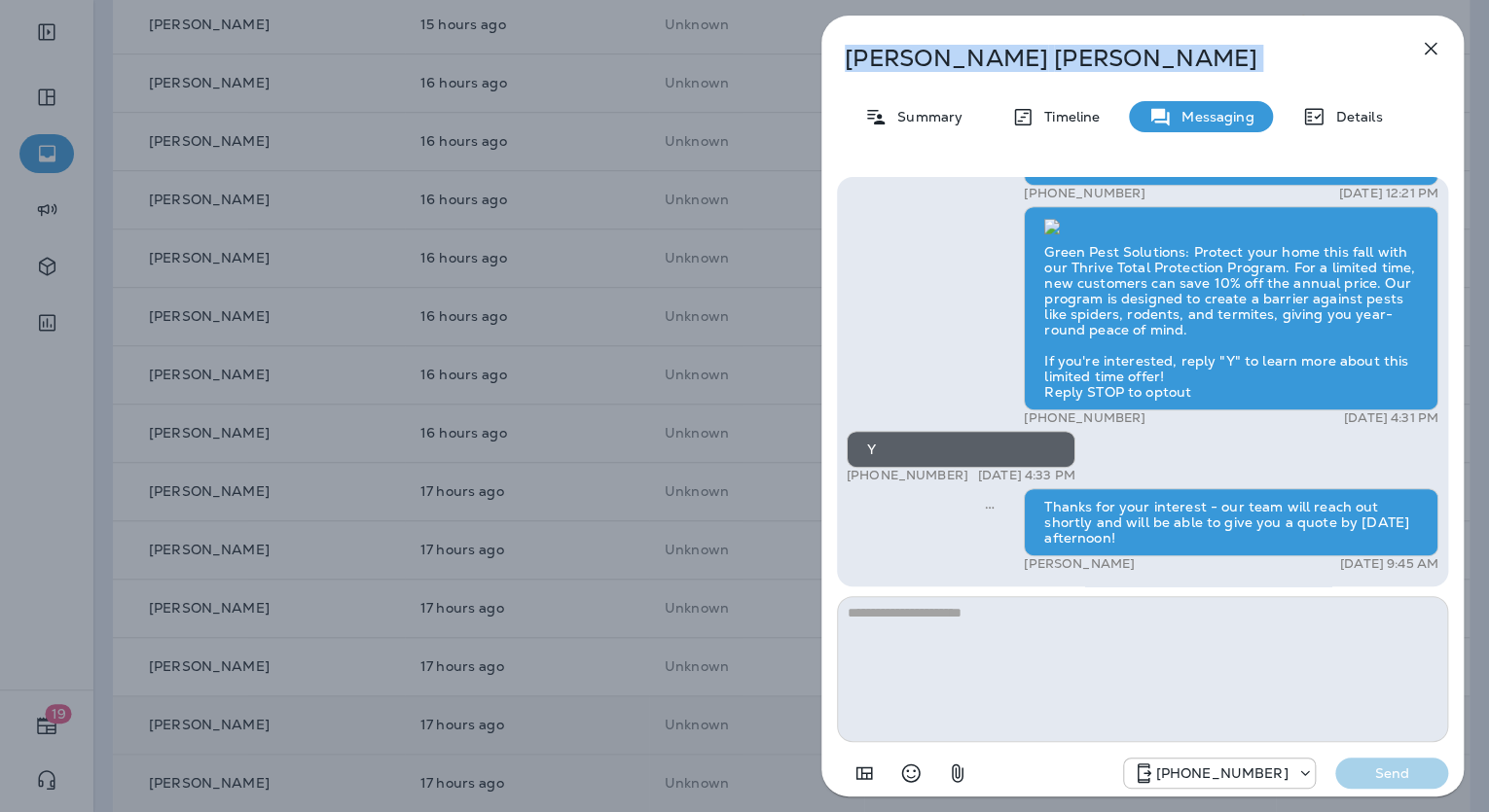
click at [970, 52] on p "Conrad Daniels" at bounding box center [1110, 58] width 531 height 28
copy div "Conrad Daniels"
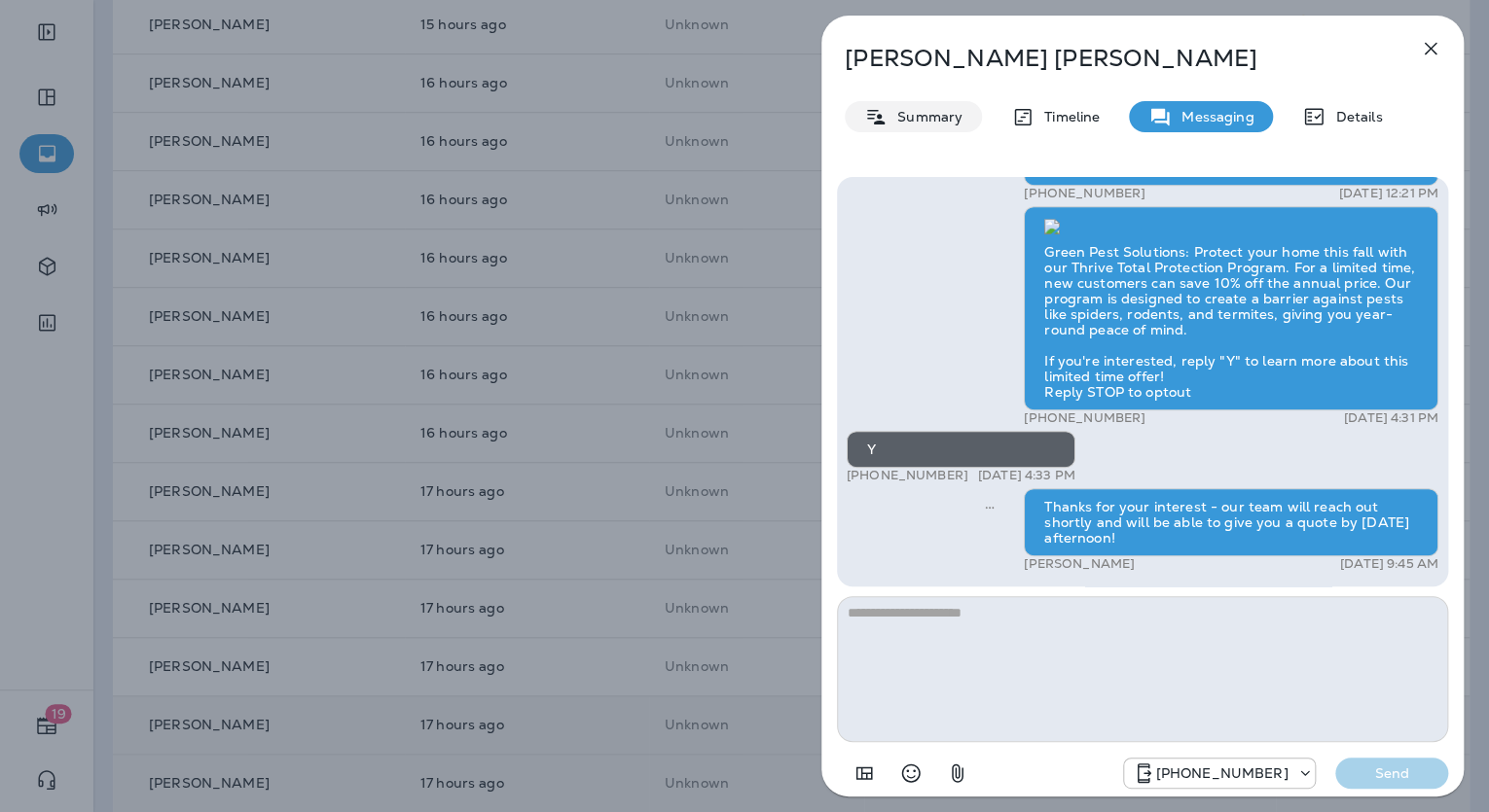
click at [944, 107] on div "Summary" at bounding box center [913, 117] width 137 height 32
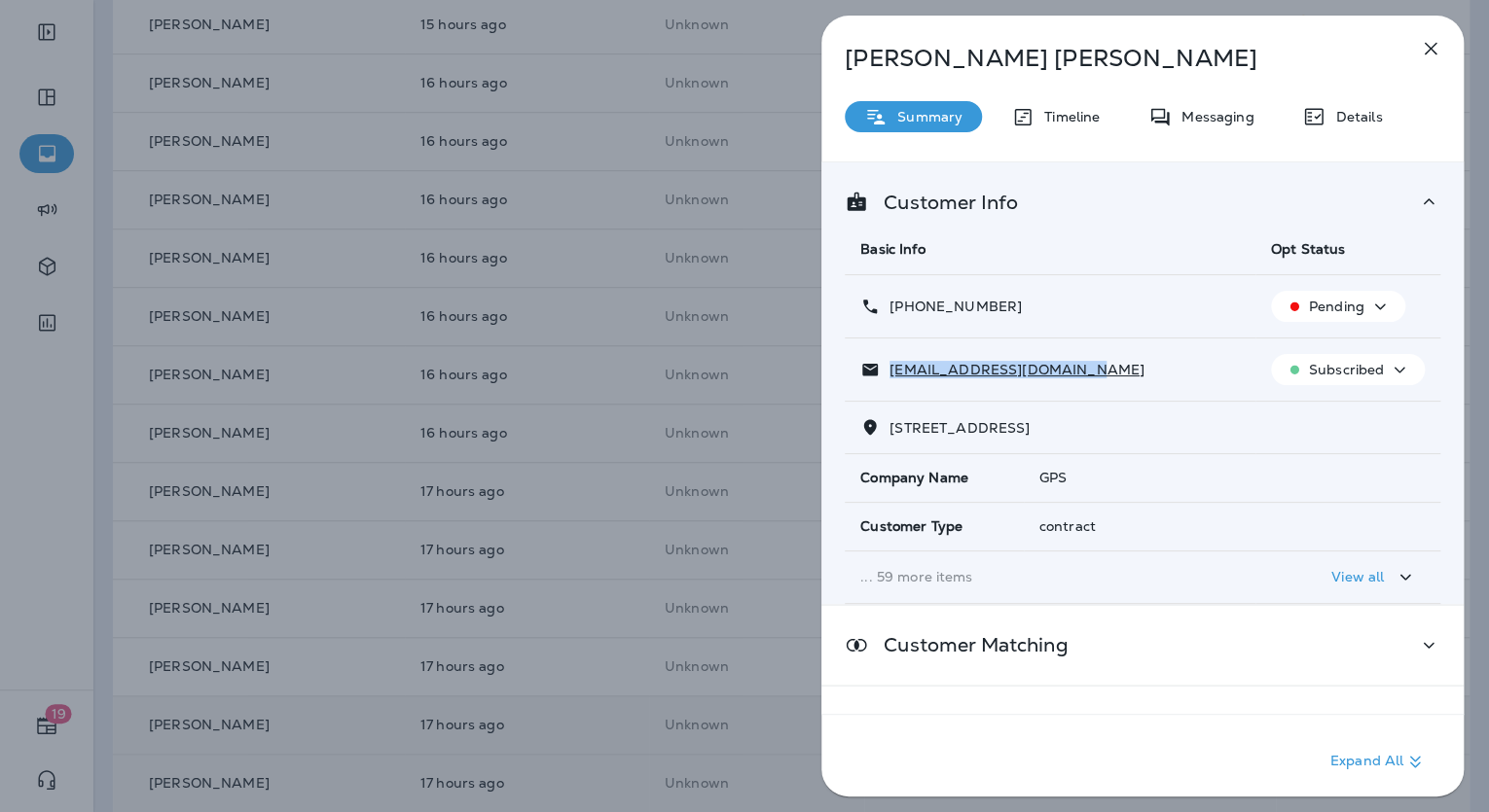
drag, startPoint x: 1087, startPoint y: 366, endPoint x: 885, endPoint y: 362, distance: 202.0
click at [885, 362] on div "conradbdaniels@gmail.com" at bounding box center [1050, 370] width 380 height 21
copy p "conradbdaniels@gmail.com"
drag, startPoint x: 1006, startPoint y: 300, endPoint x: 887, endPoint y: 312, distance: 119.6
click at [887, 312] on div "+1 (913) 707-5855" at bounding box center [1050, 307] width 380 height 21
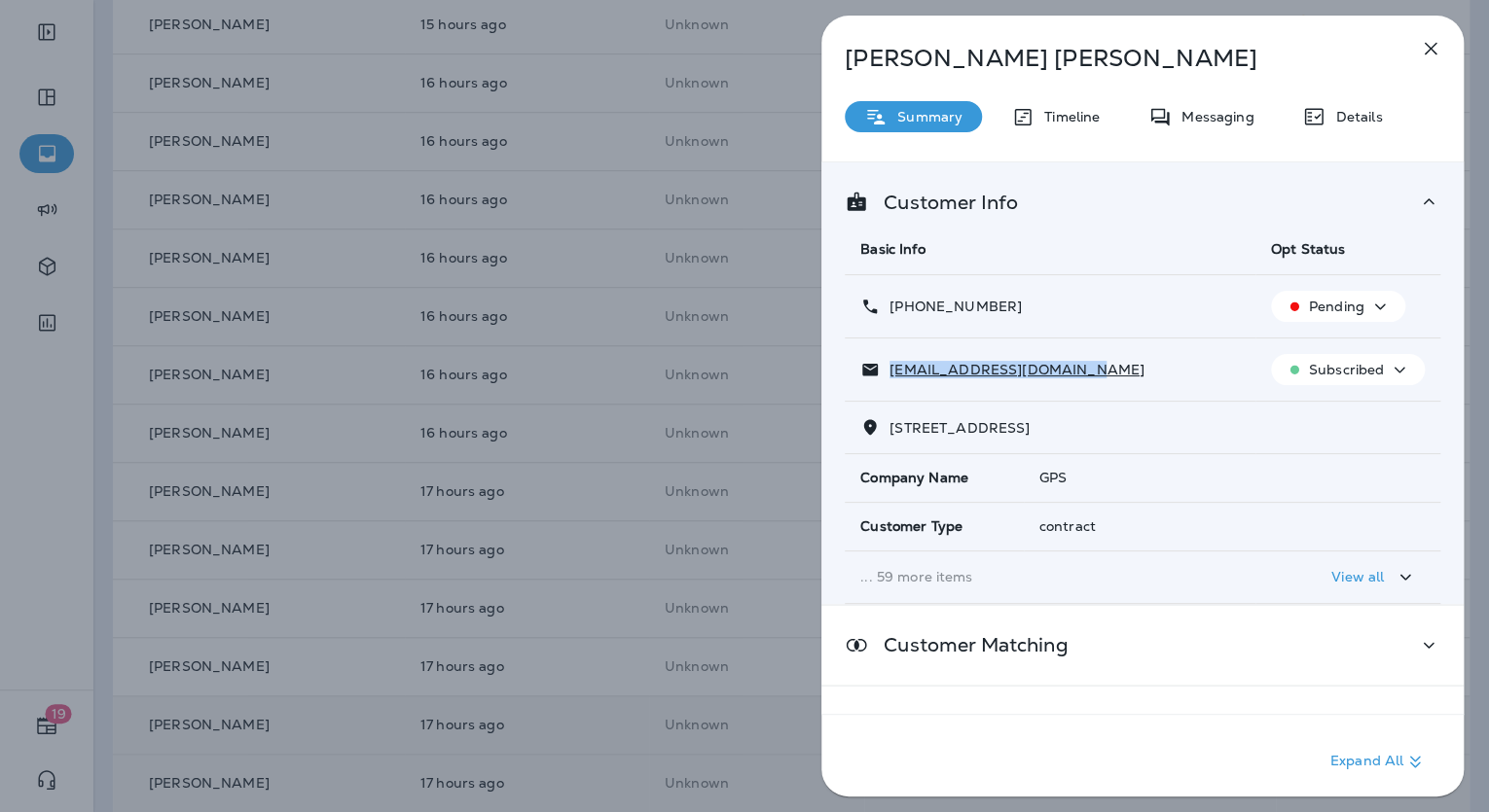
copy p "+1 (913) 707-5855"
click at [665, 571] on div "Conrad Daniels Summary Timeline Messaging Details Customer Info Basic Info Opt …" at bounding box center [744, 406] width 1489 height 812
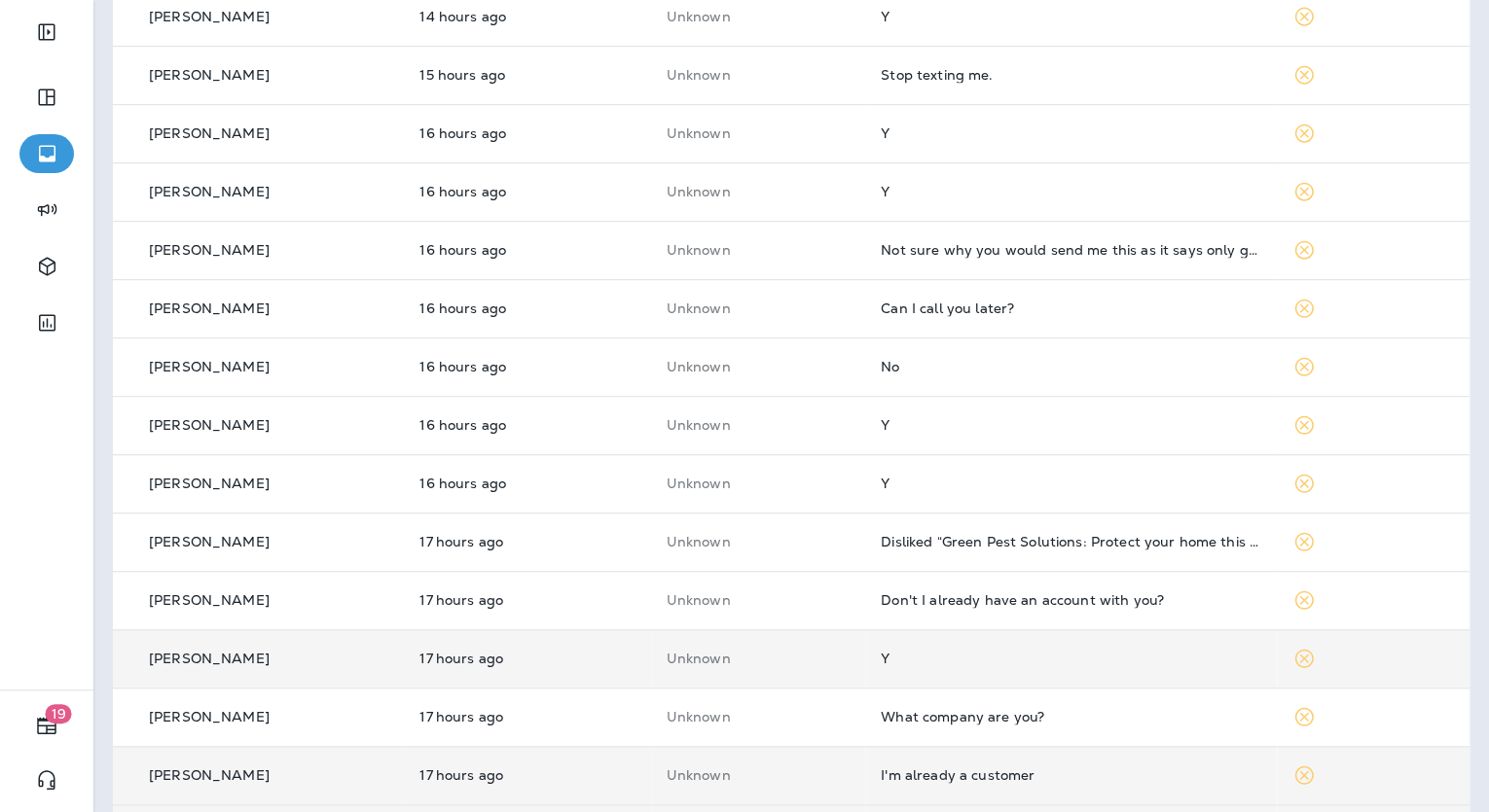
scroll to position [422, 0]
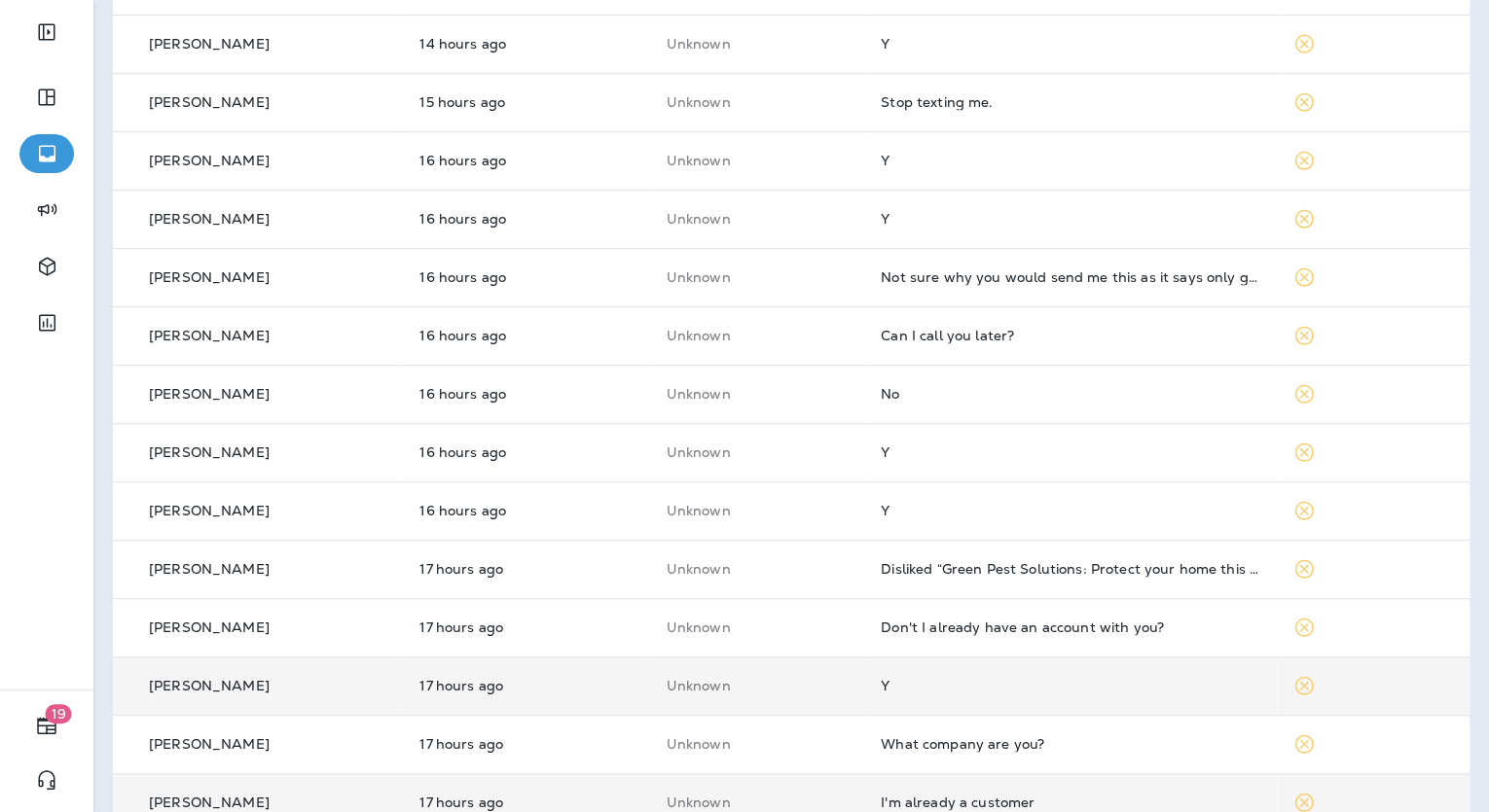
click at [958, 673] on td "Y" at bounding box center [1071, 686] width 410 height 58
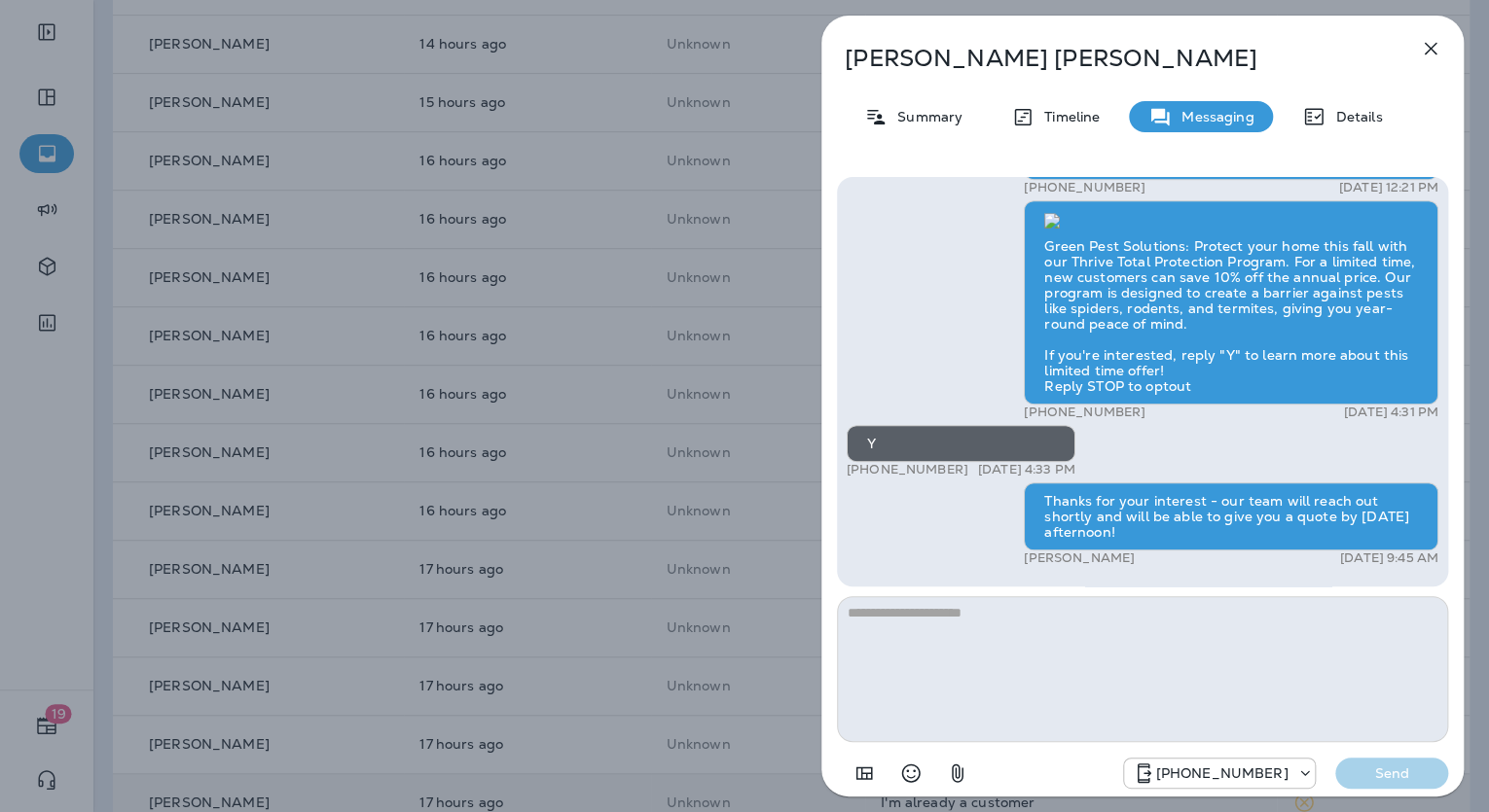
click at [732, 558] on div "Conrad Daniels Summary Timeline Messaging Details Is your 4th of July party rea…" at bounding box center [744, 406] width 1489 height 812
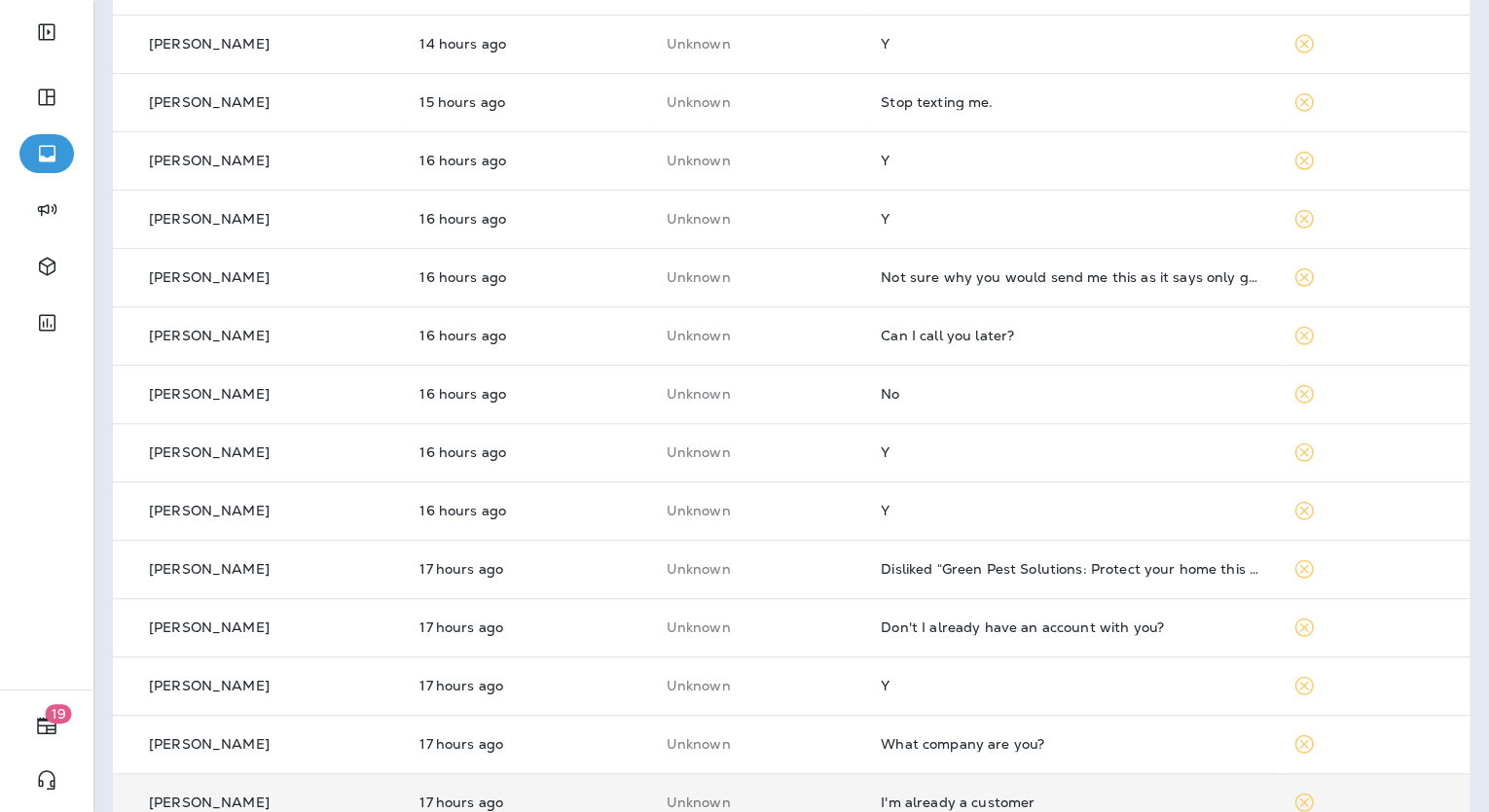
click at [1058, 634] on td "Don't I already have an account with you?" at bounding box center [1071, 627] width 410 height 58
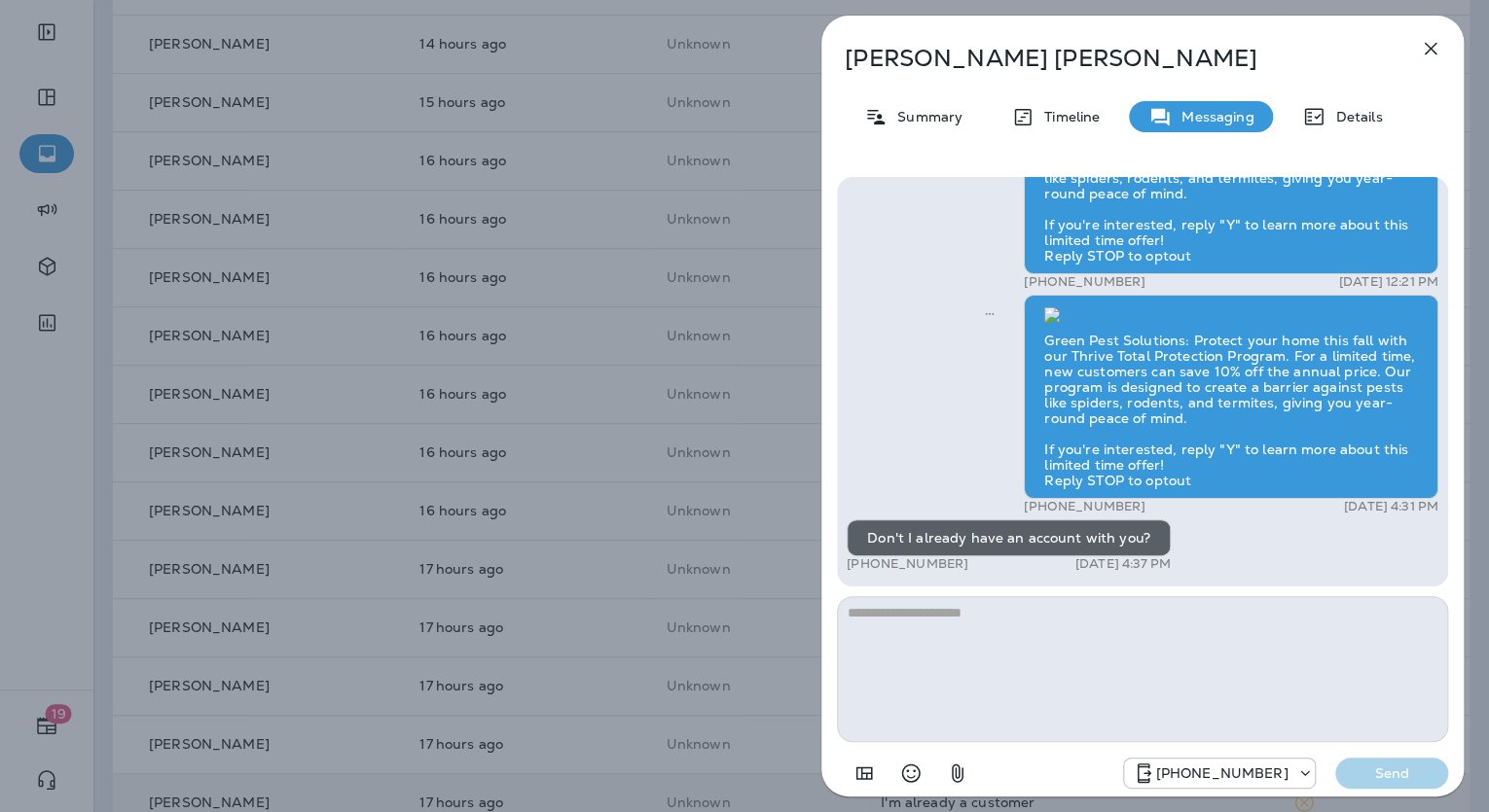
click at [953, 623] on textarea at bounding box center [1142, 669] width 611 height 146
type textarea "**********"
click at [1405, 765] on p "Send" at bounding box center [1391, 774] width 82 height 18
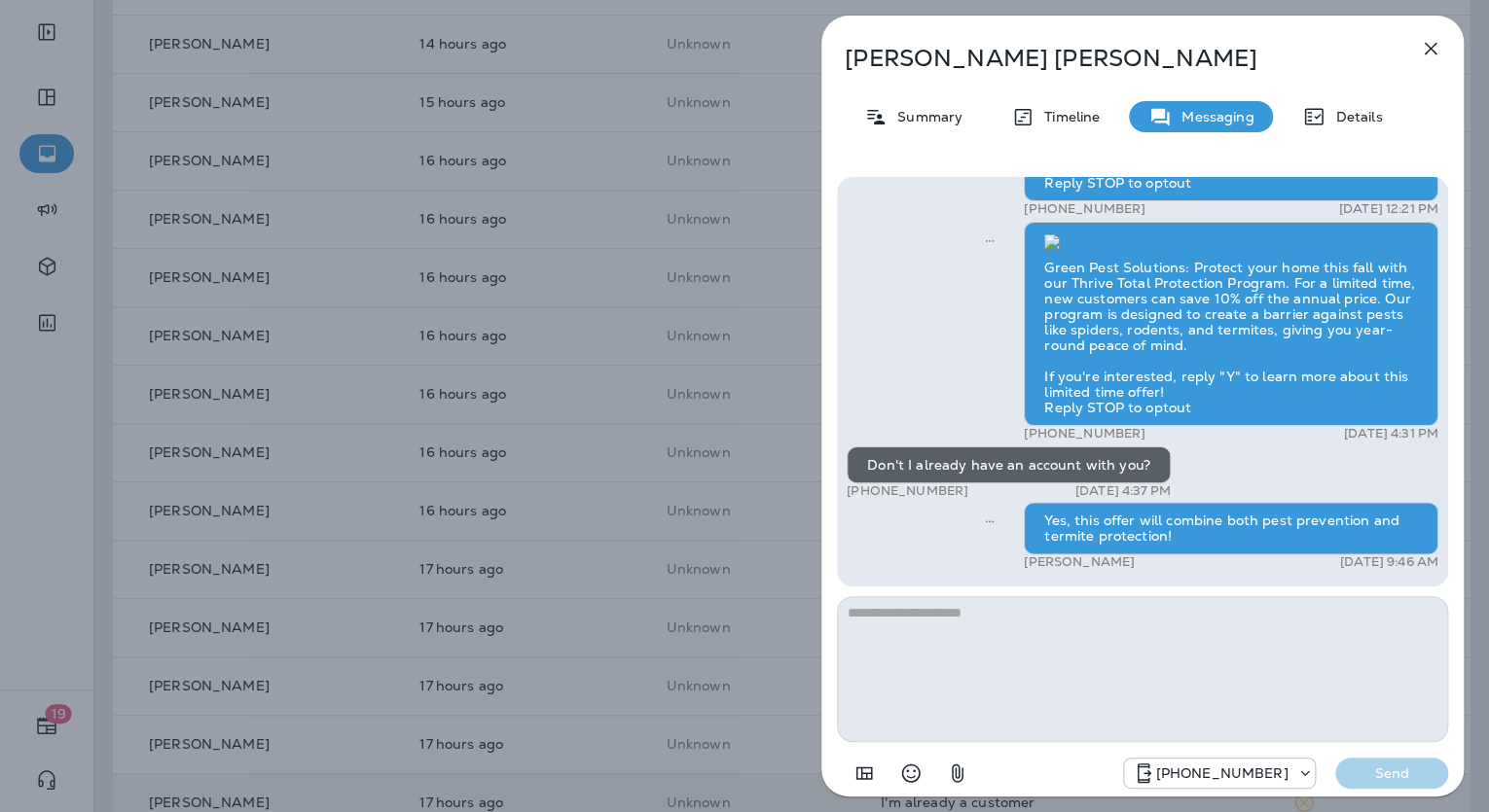
click at [503, 432] on div "Mike Gainey Summary Timeline Messaging Details Green Pest Solutions: Protect yo…" at bounding box center [744, 406] width 1489 height 812
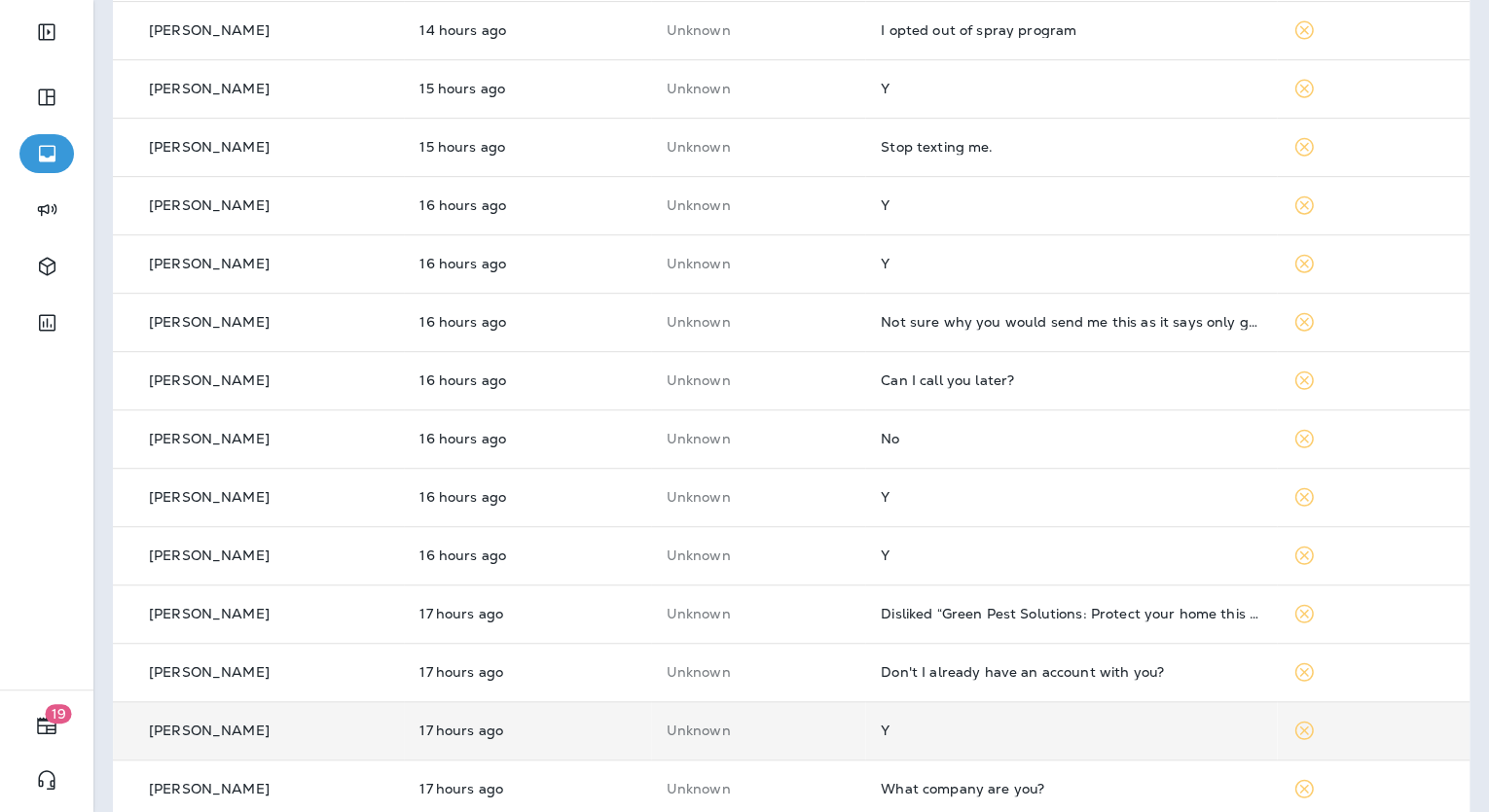
scroll to position [266, 0]
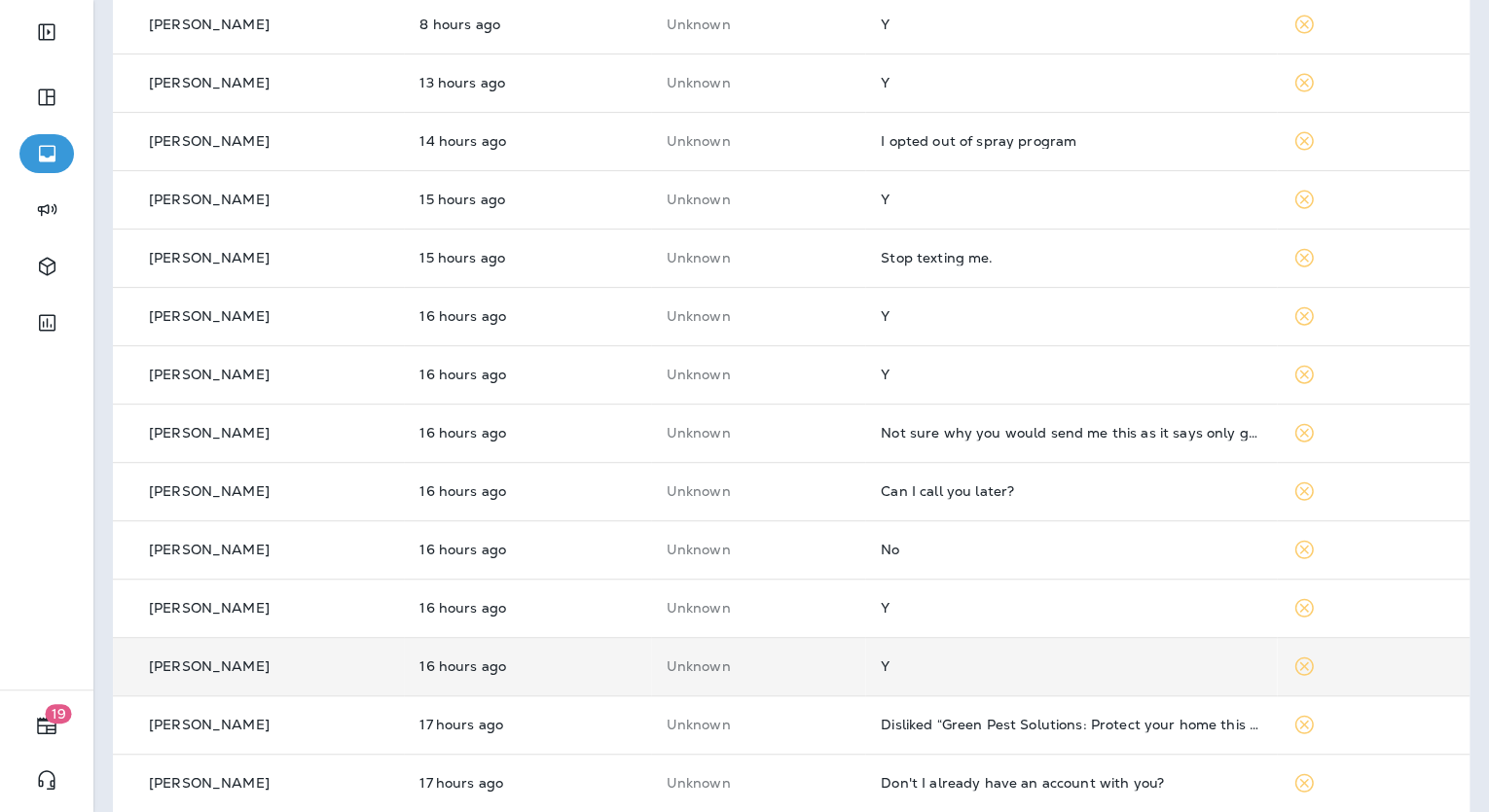
click at [956, 665] on div "Y" at bounding box center [1070, 667] width 380 height 16
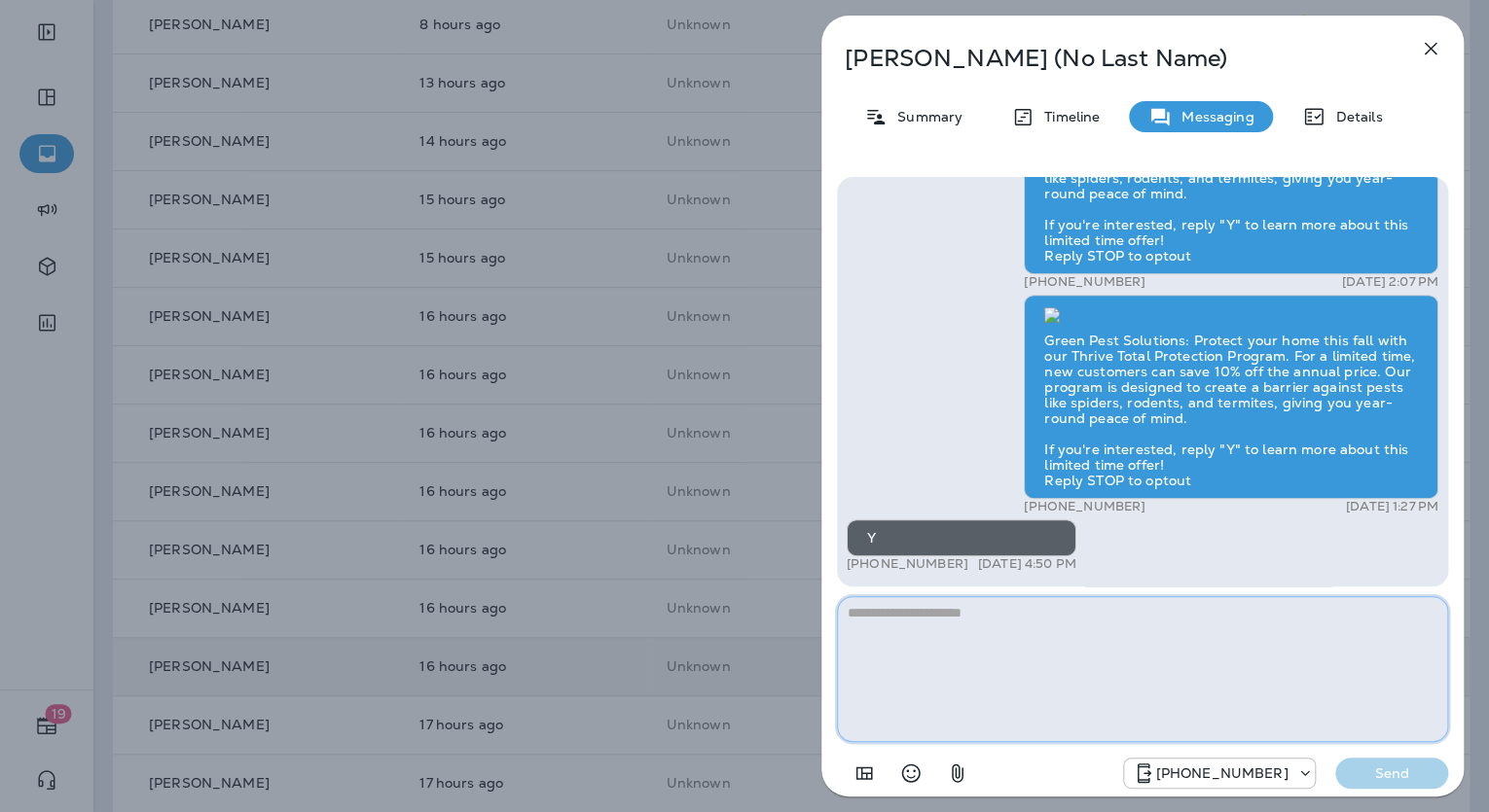
click at [1001, 618] on textarea at bounding box center [1142, 669] width 611 height 146
paste textarea "**********"
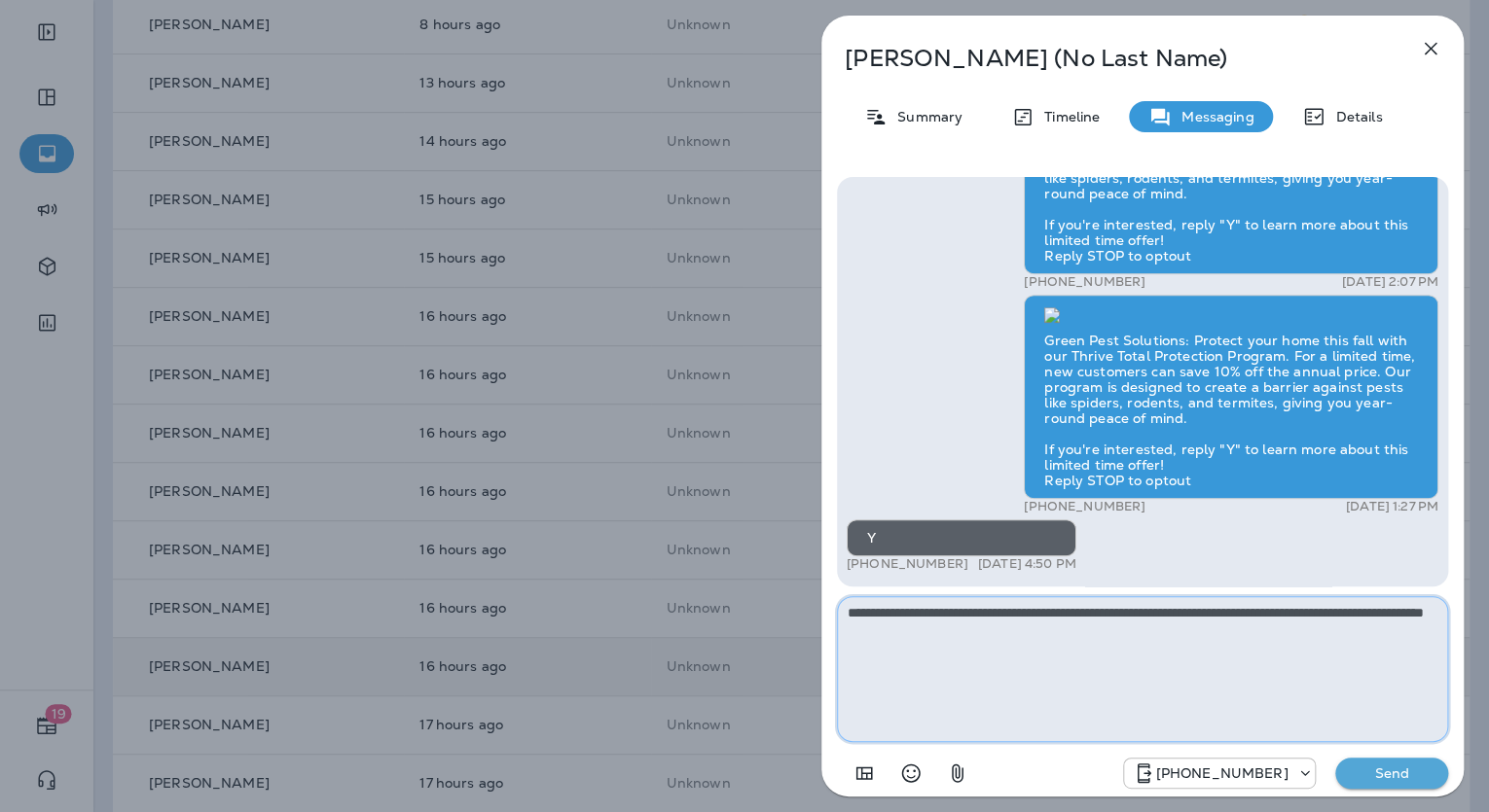
type textarea "**********"
click at [1363, 763] on button "Send" at bounding box center [1391, 774] width 112 height 32
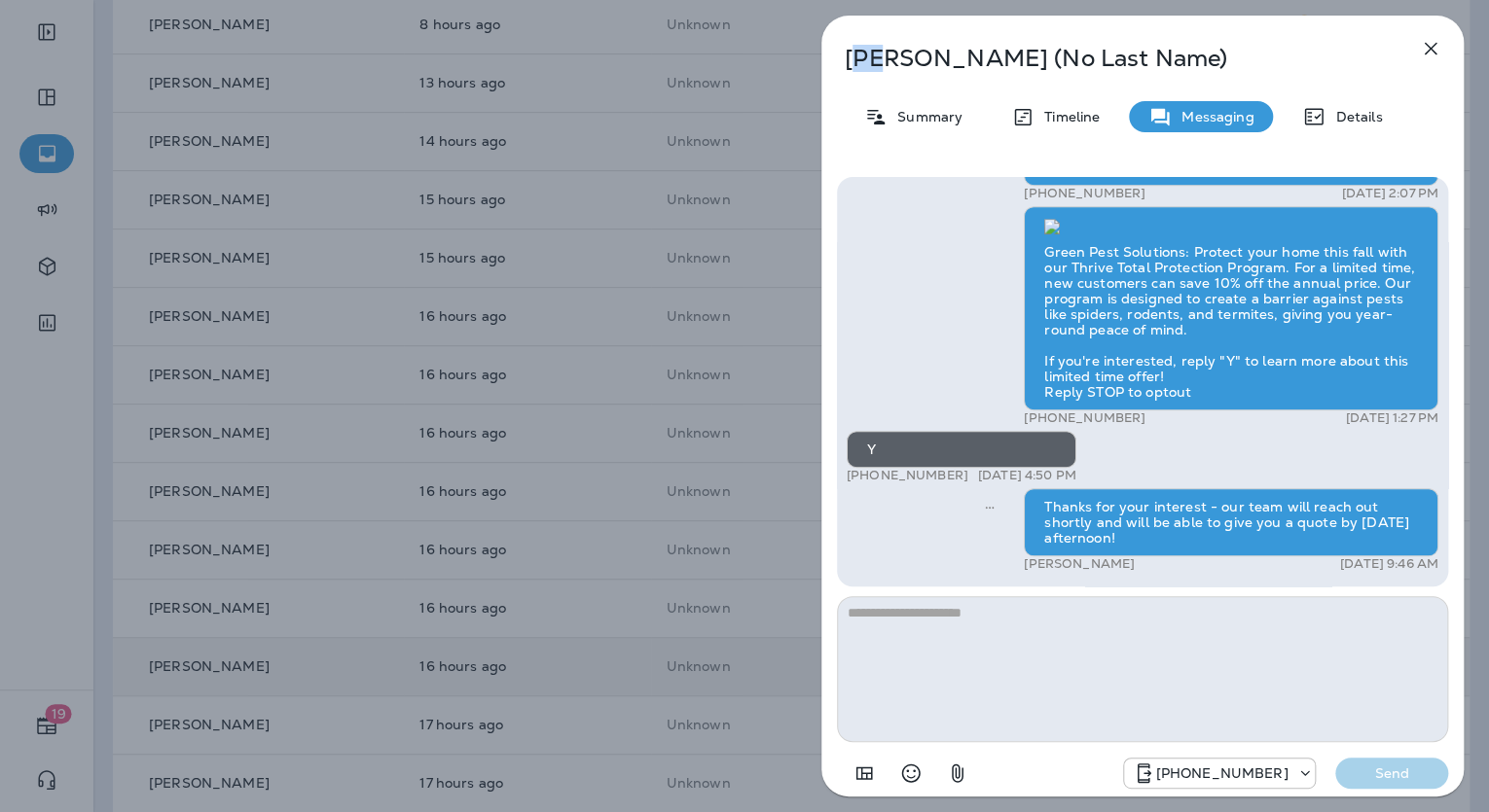
drag, startPoint x: 883, startPoint y: 54, endPoint x: 857, endPoint y: 54, distance: 26.0
click at [857, 54] on p "Lori (No Last Name)" at bounding box center [1110, 58] width 531 height 28
drag, startPoint x: 857, startPoint y: 54, endPoint x: 874, endPoint y: 22, distance: 36.2
click at [874, 22] on div "Lori (No Last Name) Summary Timeline Messaging Details Is your 4th of July part…" at bounding box center [1142, 412] width 642 height 793
drag, startPoint x: 887, startPoint y: 59, endPoint x: 844, endPoint y: 56, distance: 43.1
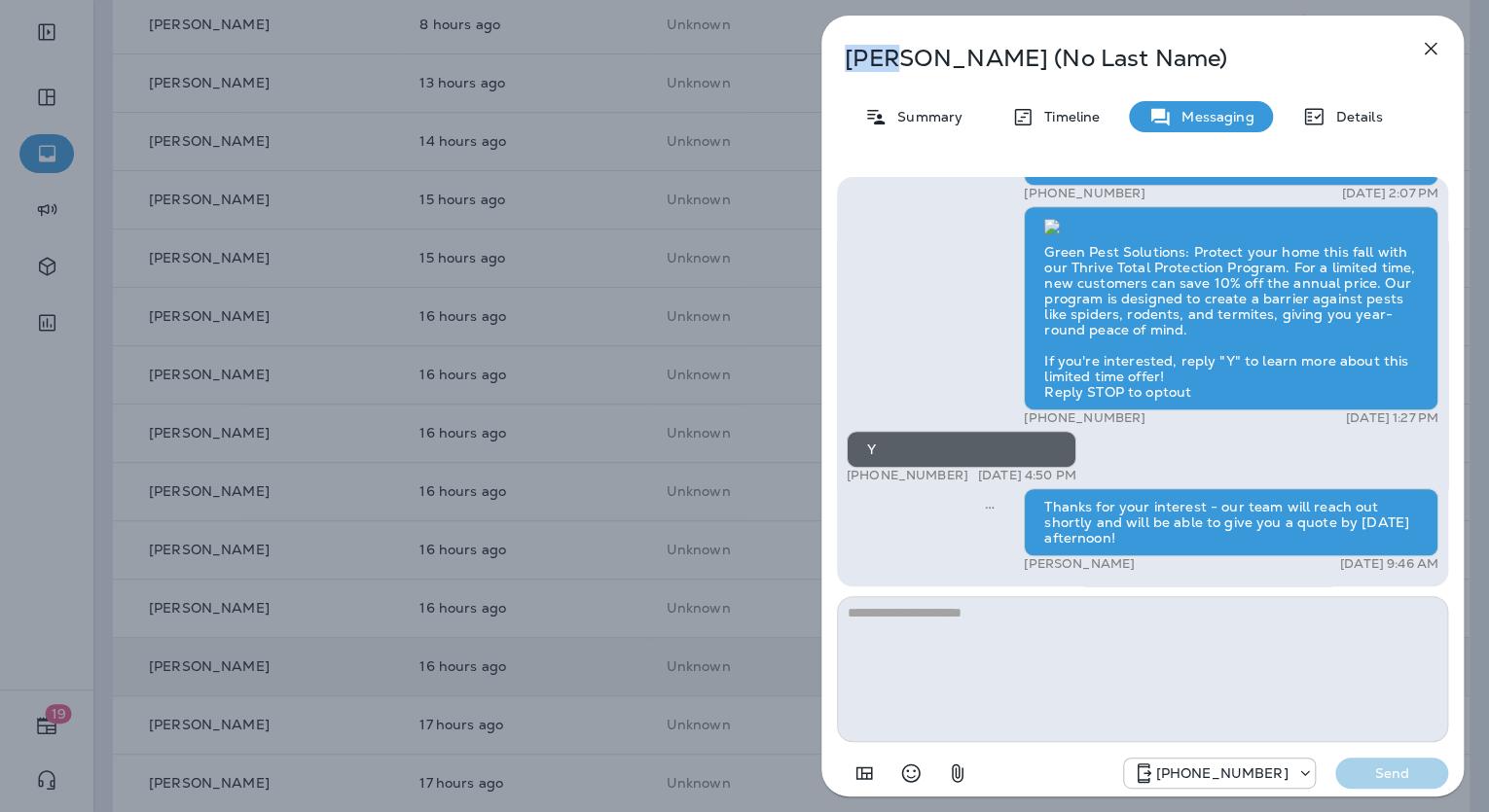
click at [845, 56] on p "Lori (No Last Name)" at bounding box center [1110, 58] width 531 height 28
copy p "[PERSON_NAME]"
click at [923, 111] on p "Summary" at bounding box center [925, 116] width 75 height 16
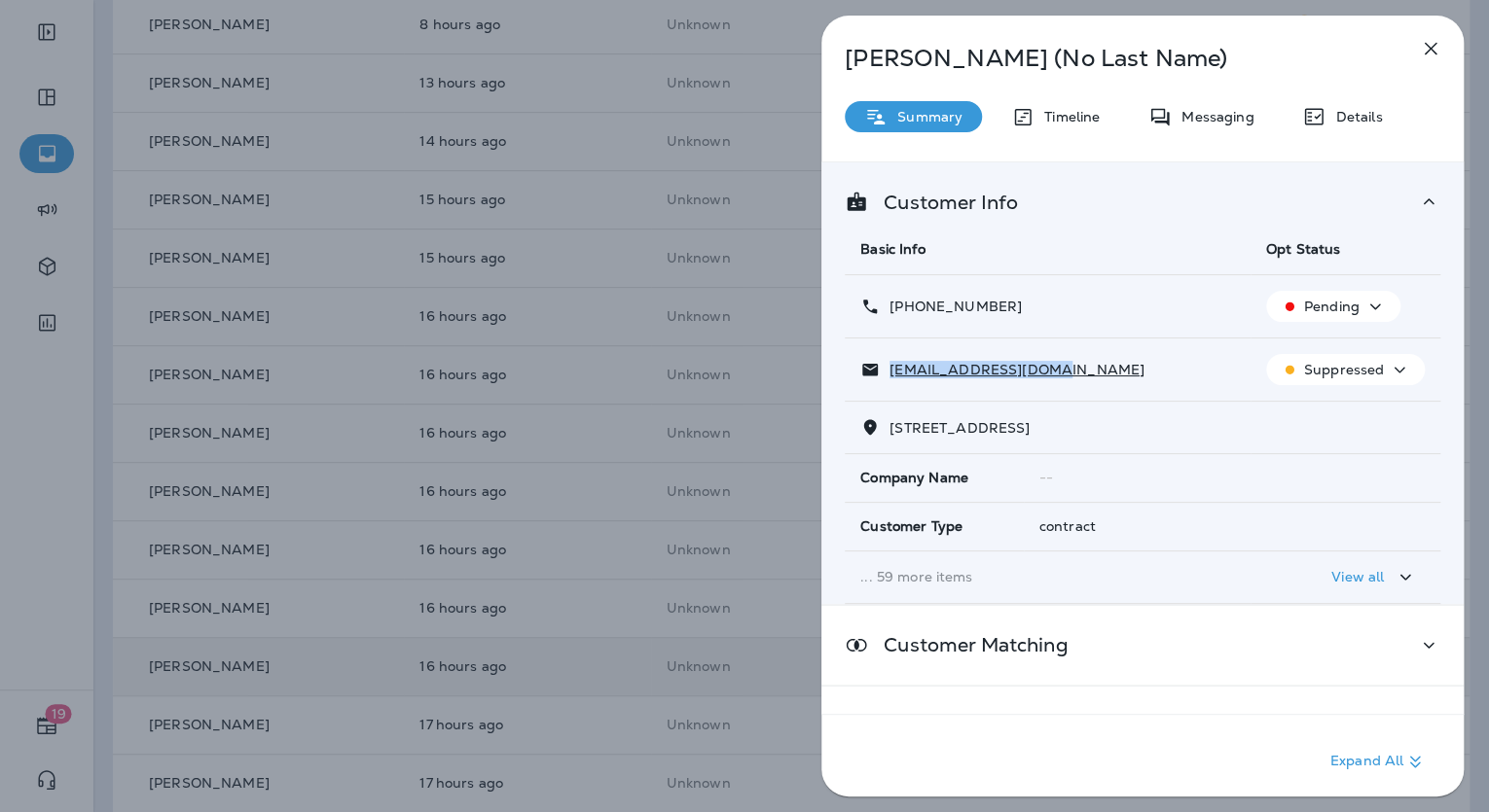
drag, startPoint x: 1071, startPoint y: 370, endPoint x: 890, endPoint y: 370, distance: 181.0
click at [890, 370] on div "msdedmon60@gmail.com" at bounding box center [1048, 370] width 375 height 21
copy p "msdedmon60@gmail.com"
click at [1005, 309] on p "+1 (316) 554-4452" at bounding box center [950, 307] width 142 height 16
drag, startPoint x: 1007, startPoint y: 304, endPoint x: 889, endPoint y: 313, distance: 118.3
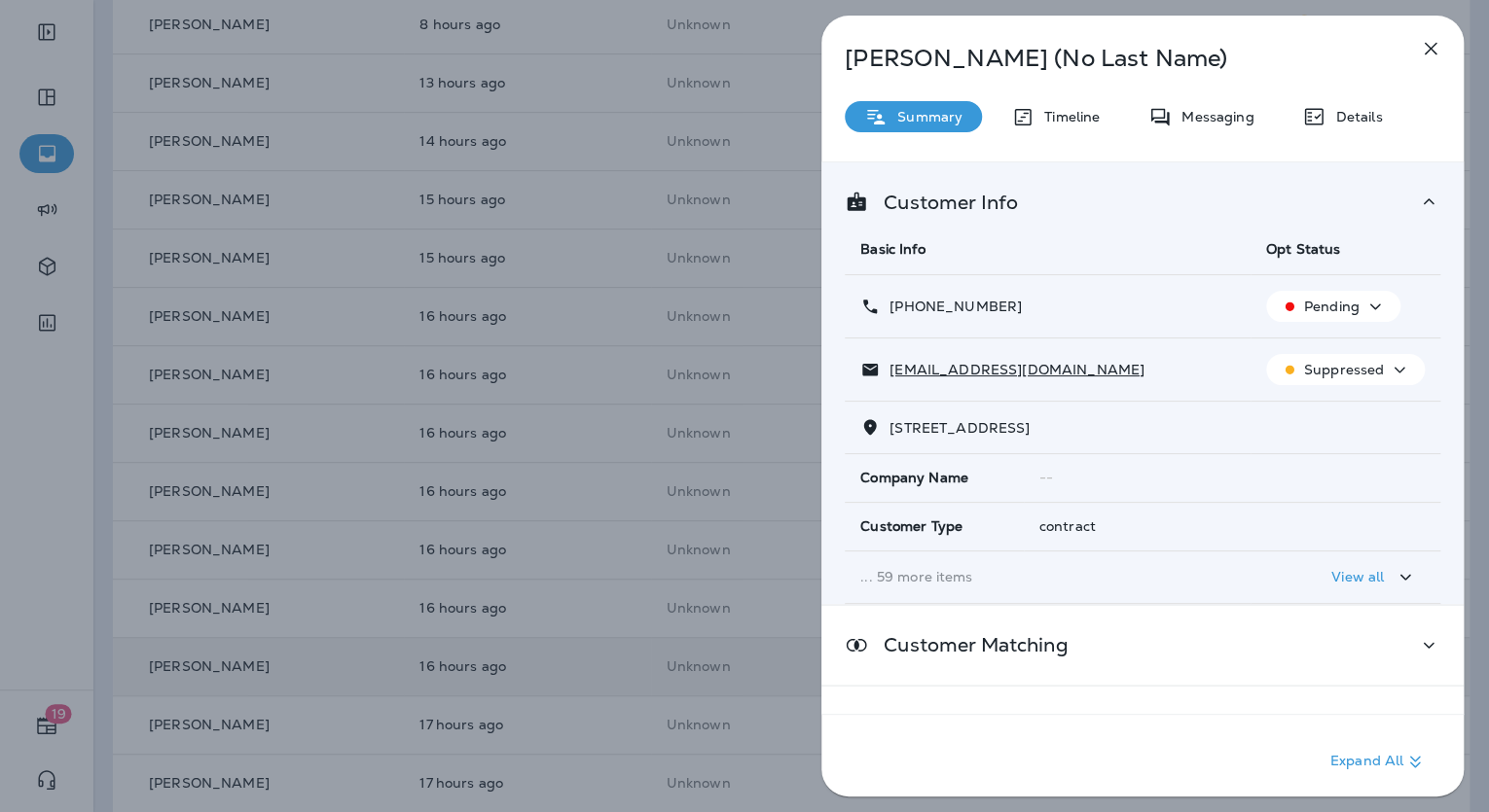
click at [889, 313] on div "+1 (316) 554-4452" at bounding box center [1048, 307] width 375 height 21
copy p "+1 (316) 554-4452"
click at [1222, 124] on p "Messaging" at bounding box center [1212, 116] width 82 height 16
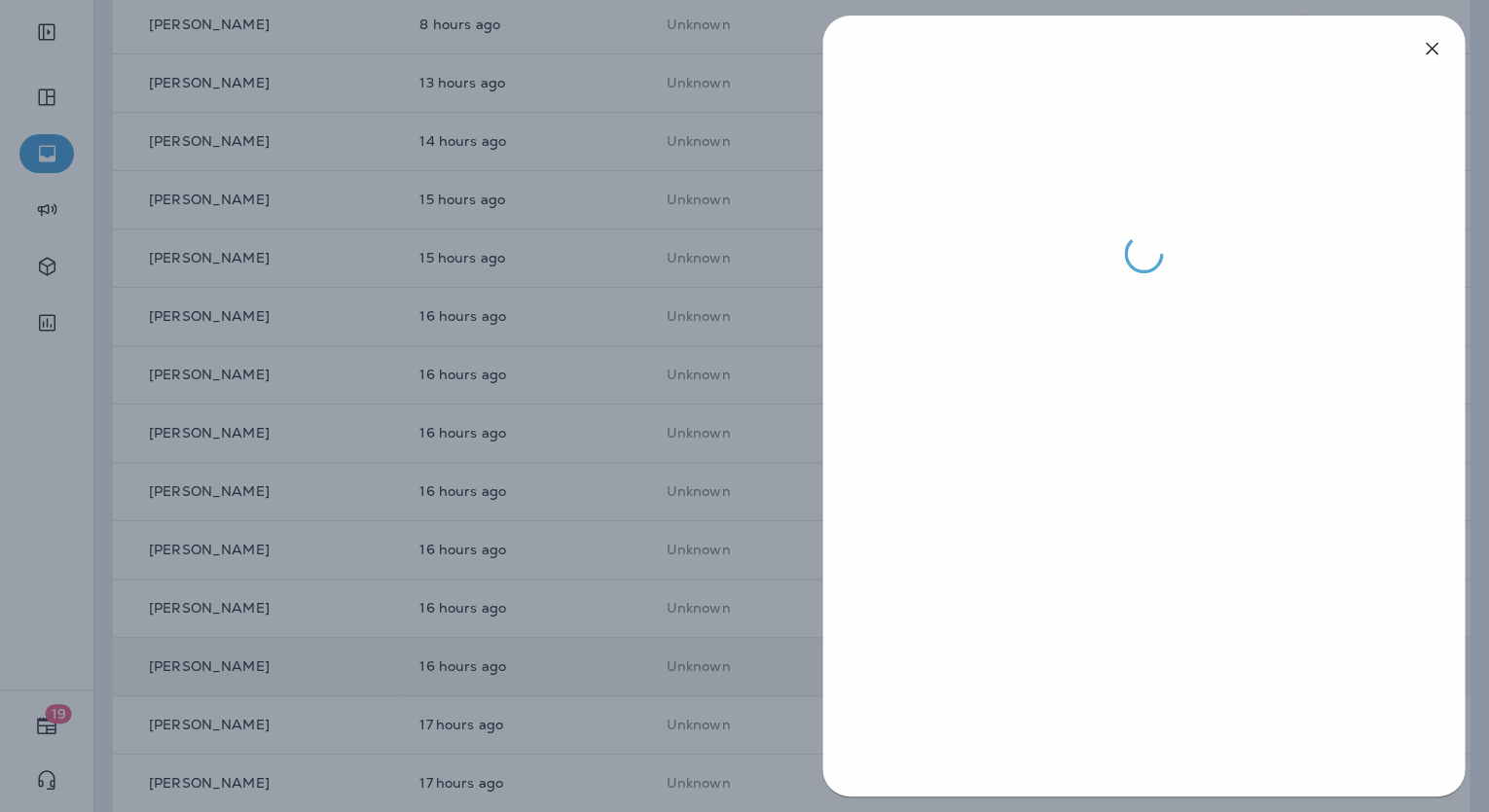
click at [456, 300] on div at bounding box center [745, 406] width 1489 height 812
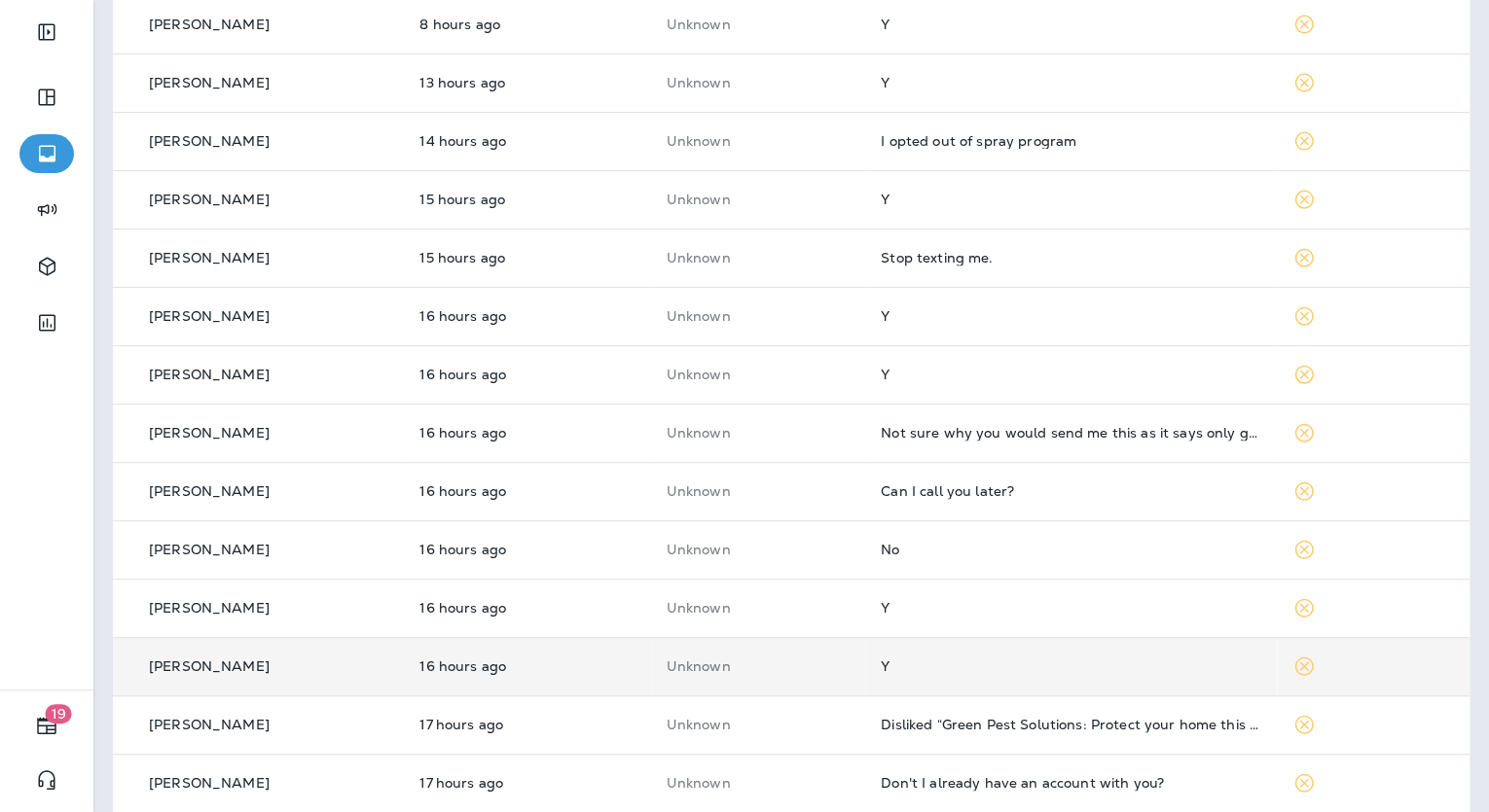
click at [930, 664] on div "Y" at bounding box center [1070, 667] width 380 height 16
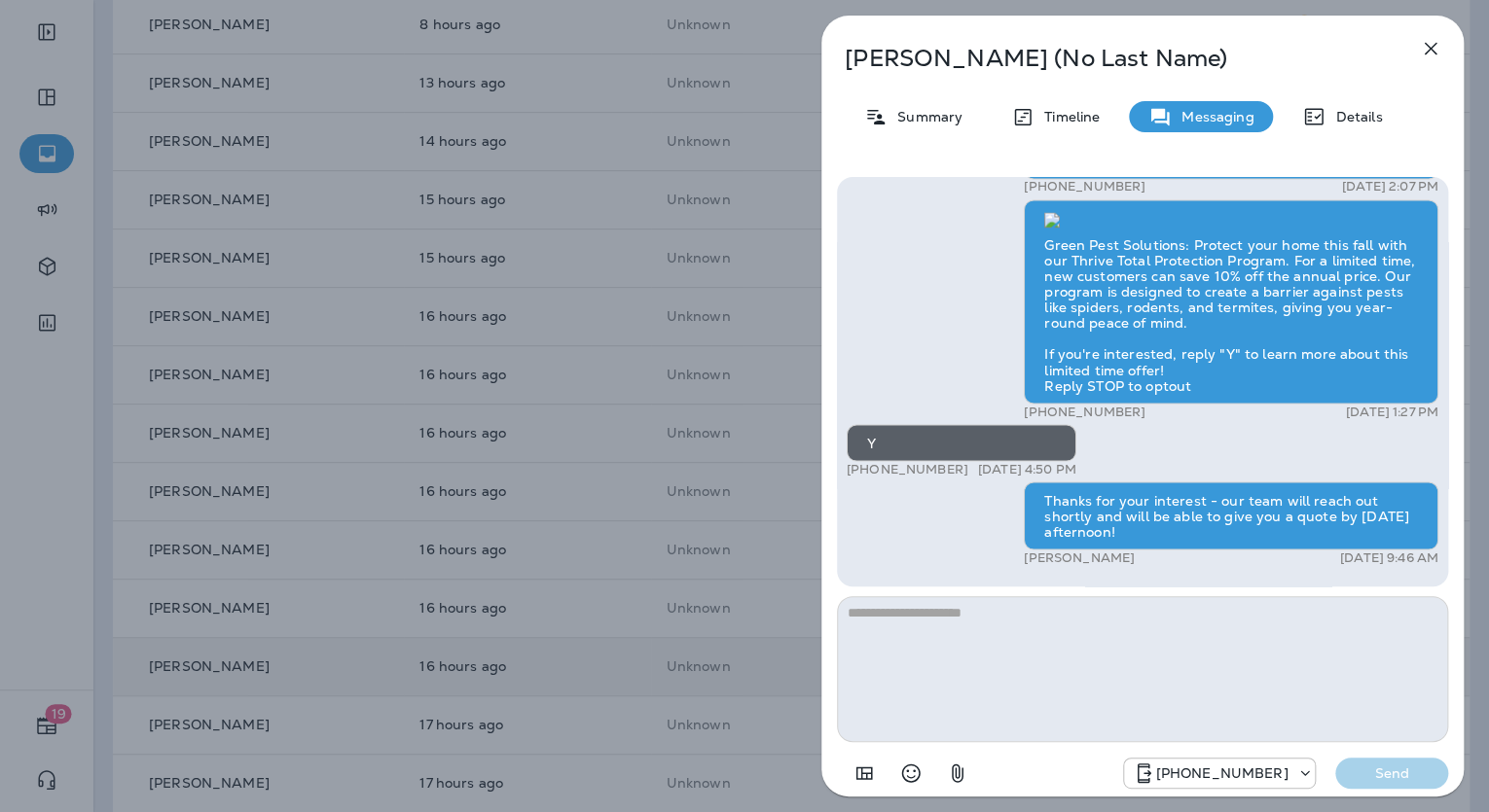
click at [521, 421] on div "Lori (No Last Name) Summary Timeline Messaging Details Is your 4th of July part…" at bounding box center [744, 406] width 1489 height 812
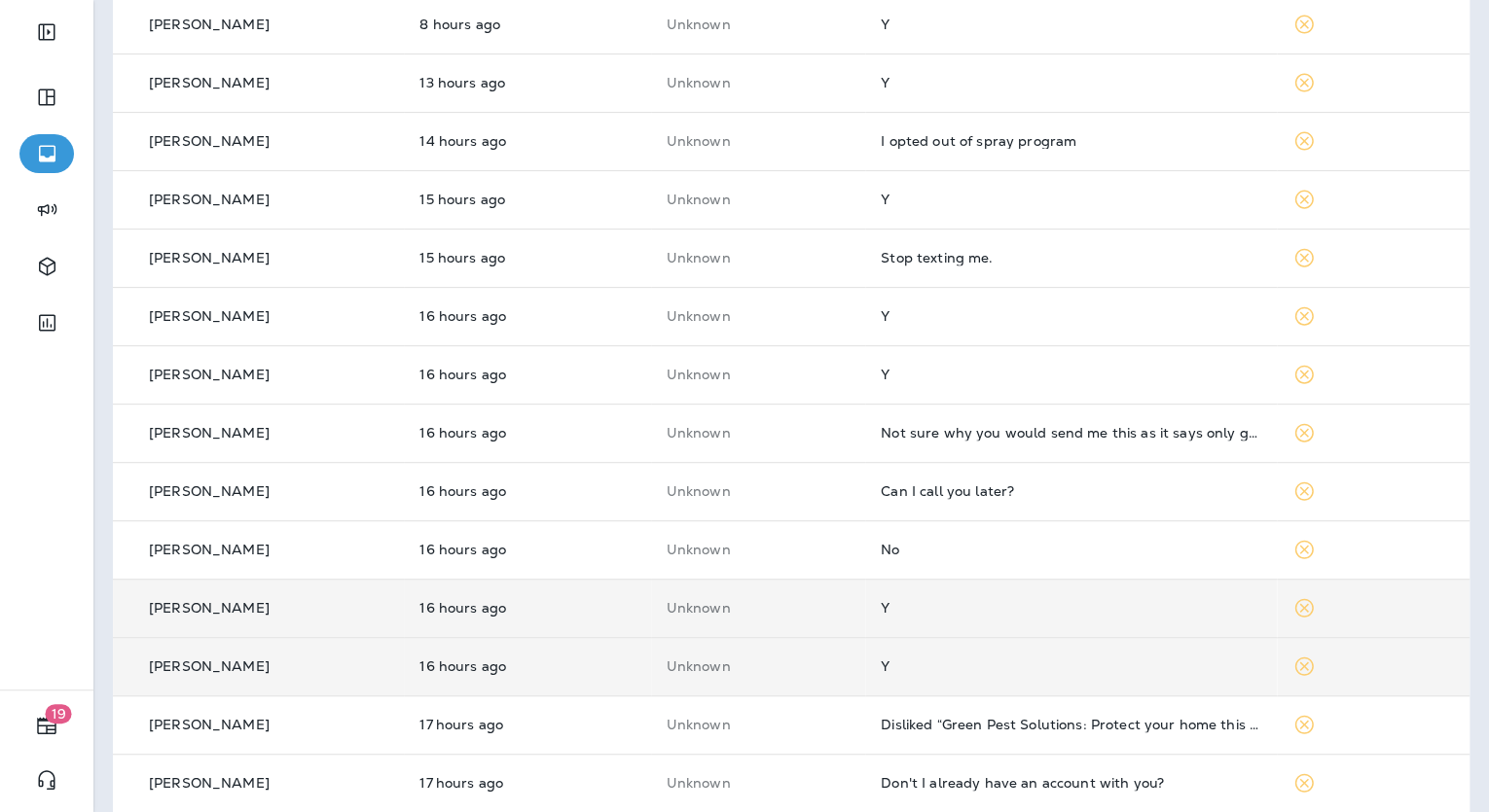
click at [875, 610] on td "Y" at bounding box center [1071, 608] width 410 height 58
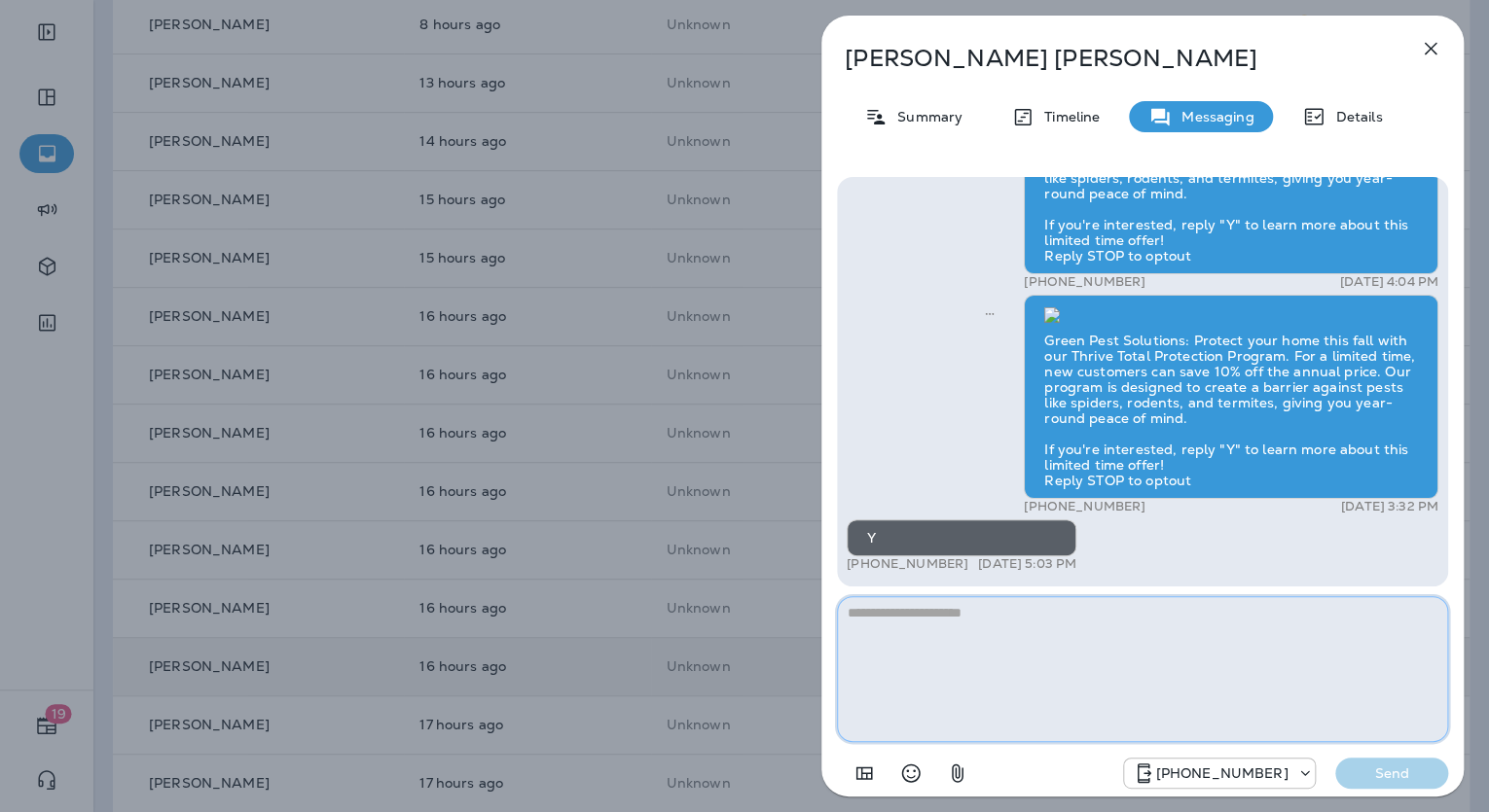
click at [930, 616] on textarea at bounding box center [1142, 669] width 611 height 146
paste textarea "**********"
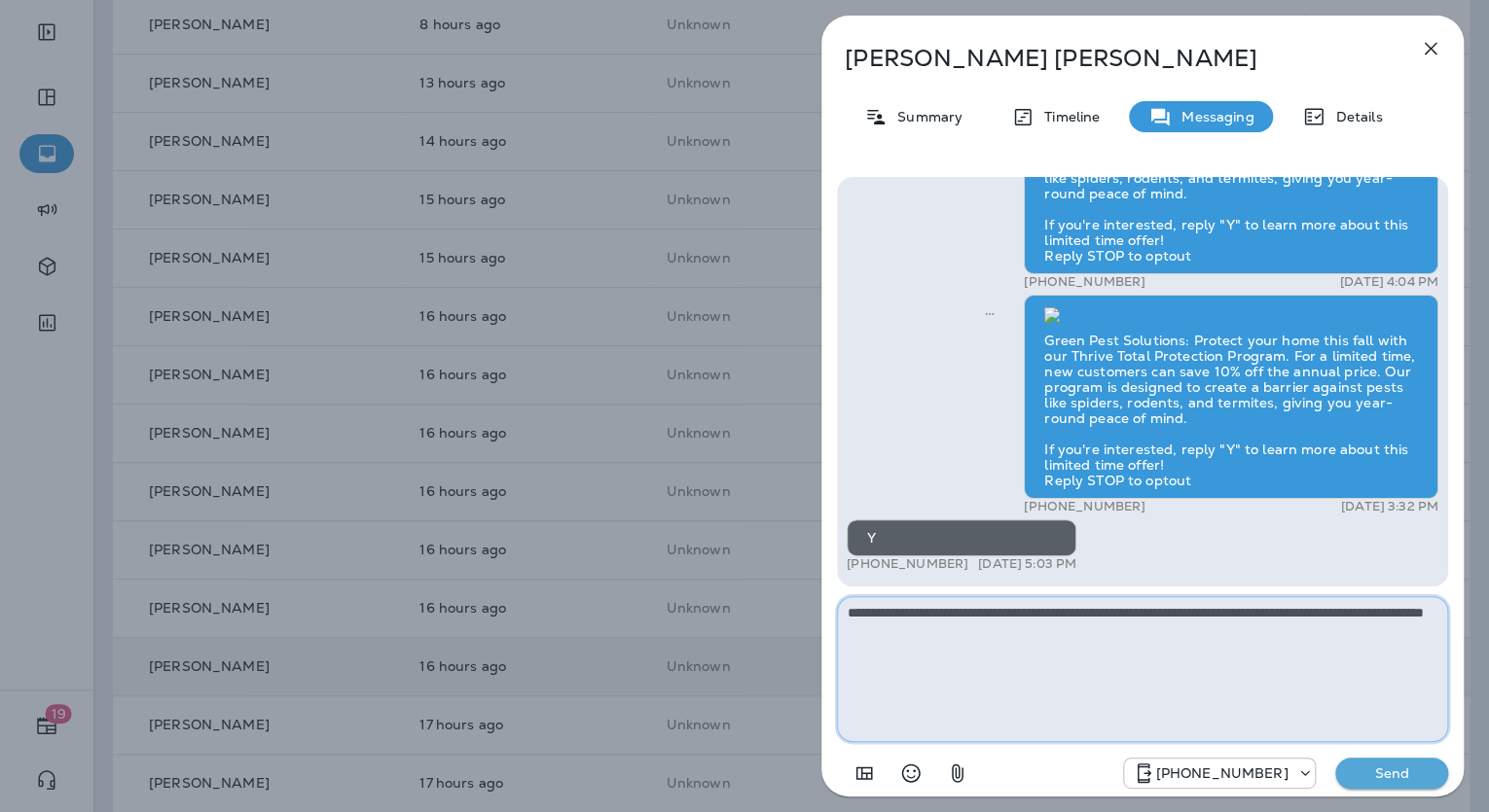
type textarea "**********"
click at [1374, 778] on p "Send" at bounding box center [1391, 774] width 82 height 18
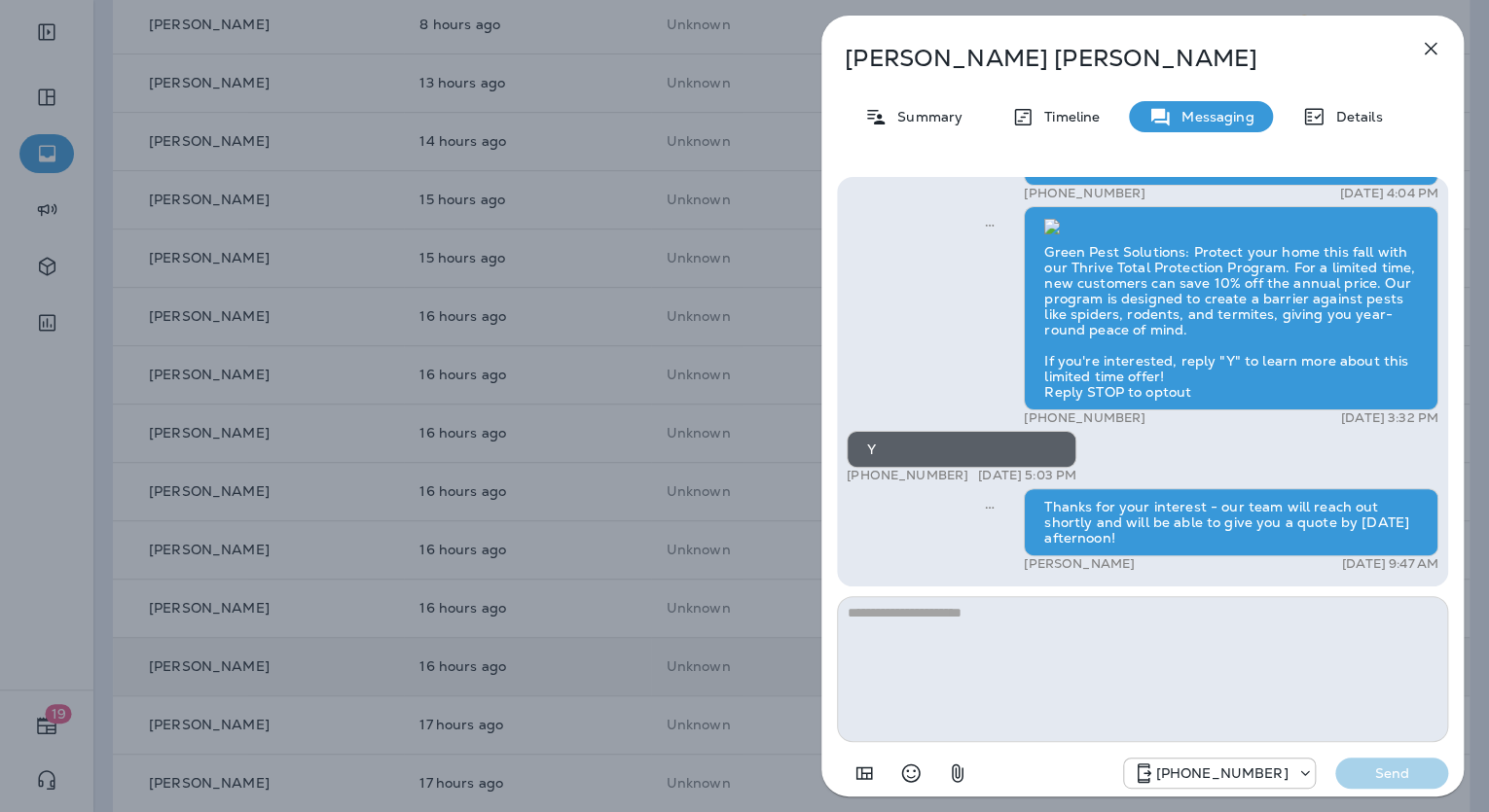
click at [951, 63] on p "Daniel Seemann" at bounding box center [1110, 58] width 531 height 28
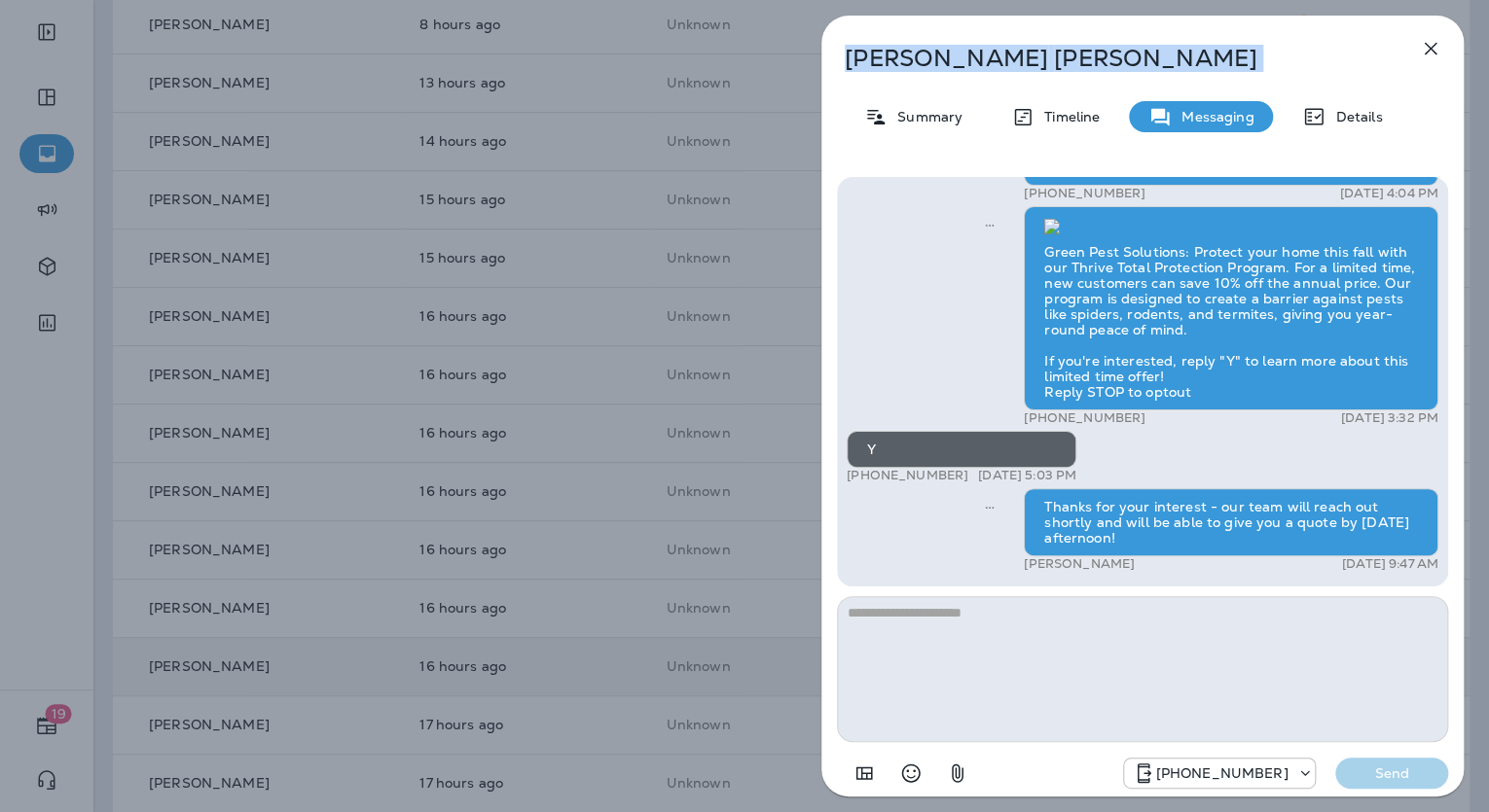
click at [951, 63] on p "Daniel Seemann" at bounding box center [1110, 58] width 531 height 28
copy div "Daniel Seemann"
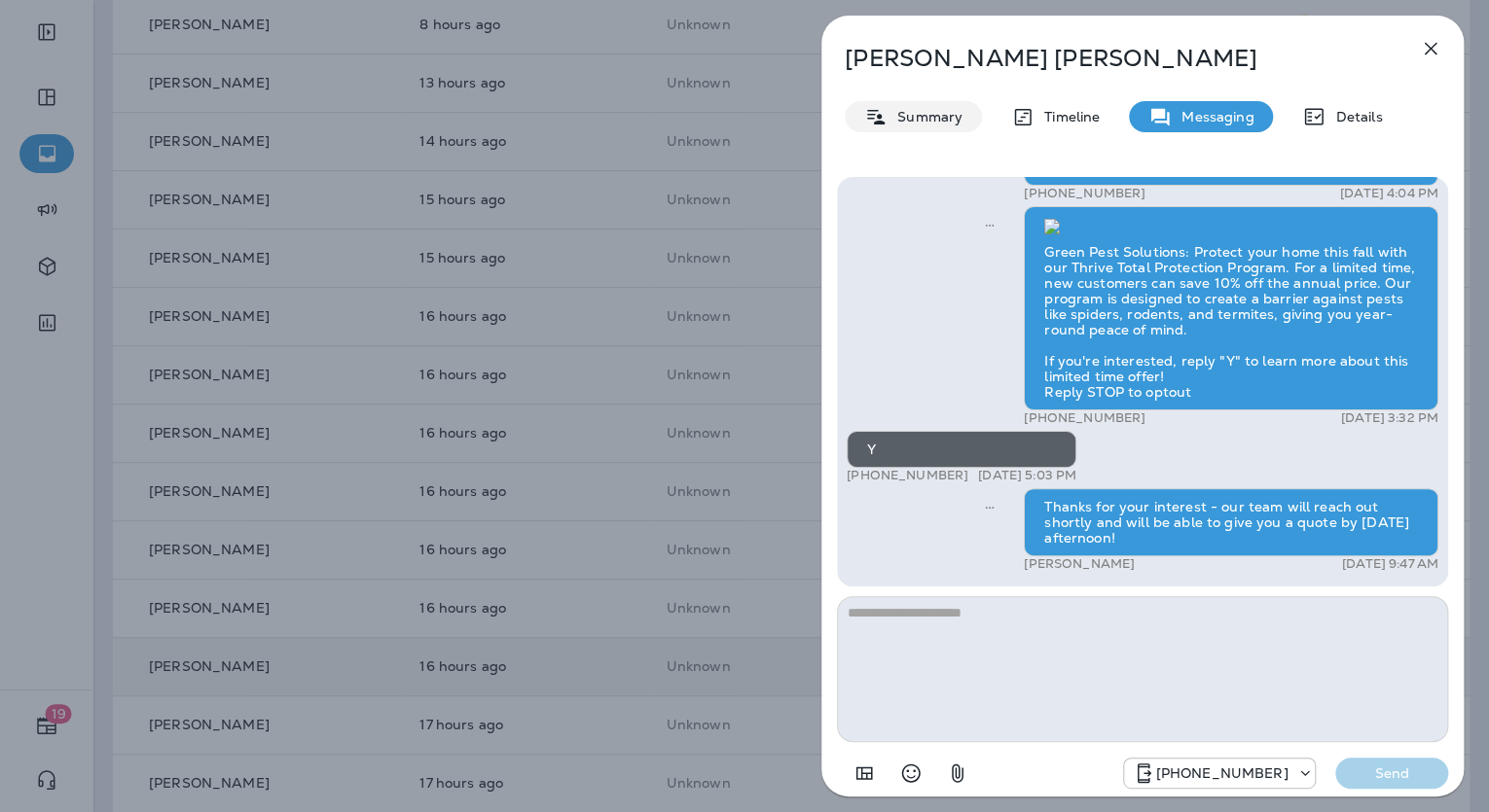
click at [923, 112] on p "Summary" at bounding box center [925, 116] width 75 height 16
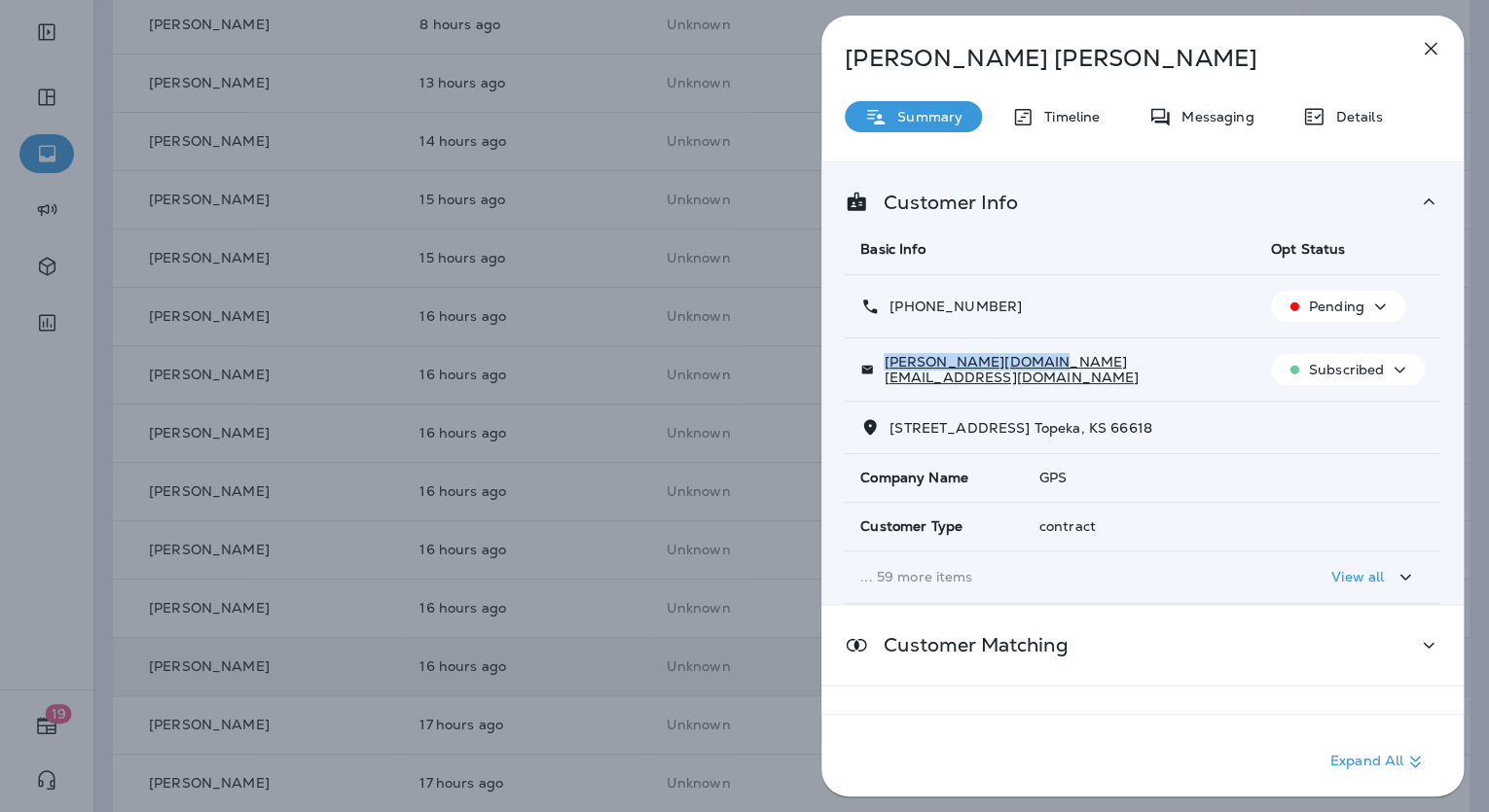
drag, startPoint x: 1054, startPoint y: 366, endPoint x: 891, endPoint y: 366, distance: 163.0
click at [891, 366] on div "dan.va@seemannfam.us" at bounding box center [1050, 370] width 380 height 32
copy p "dan.va@seemannfam.us"
click at [1008, 300] on p "+1 (785) 207-8533" at bounding box center [950, 307] width 142 height 16
drag, startPoint x: 1013, startPoint y: 308, endPoint x: 890, endPoint y: 310, distance: 123.0
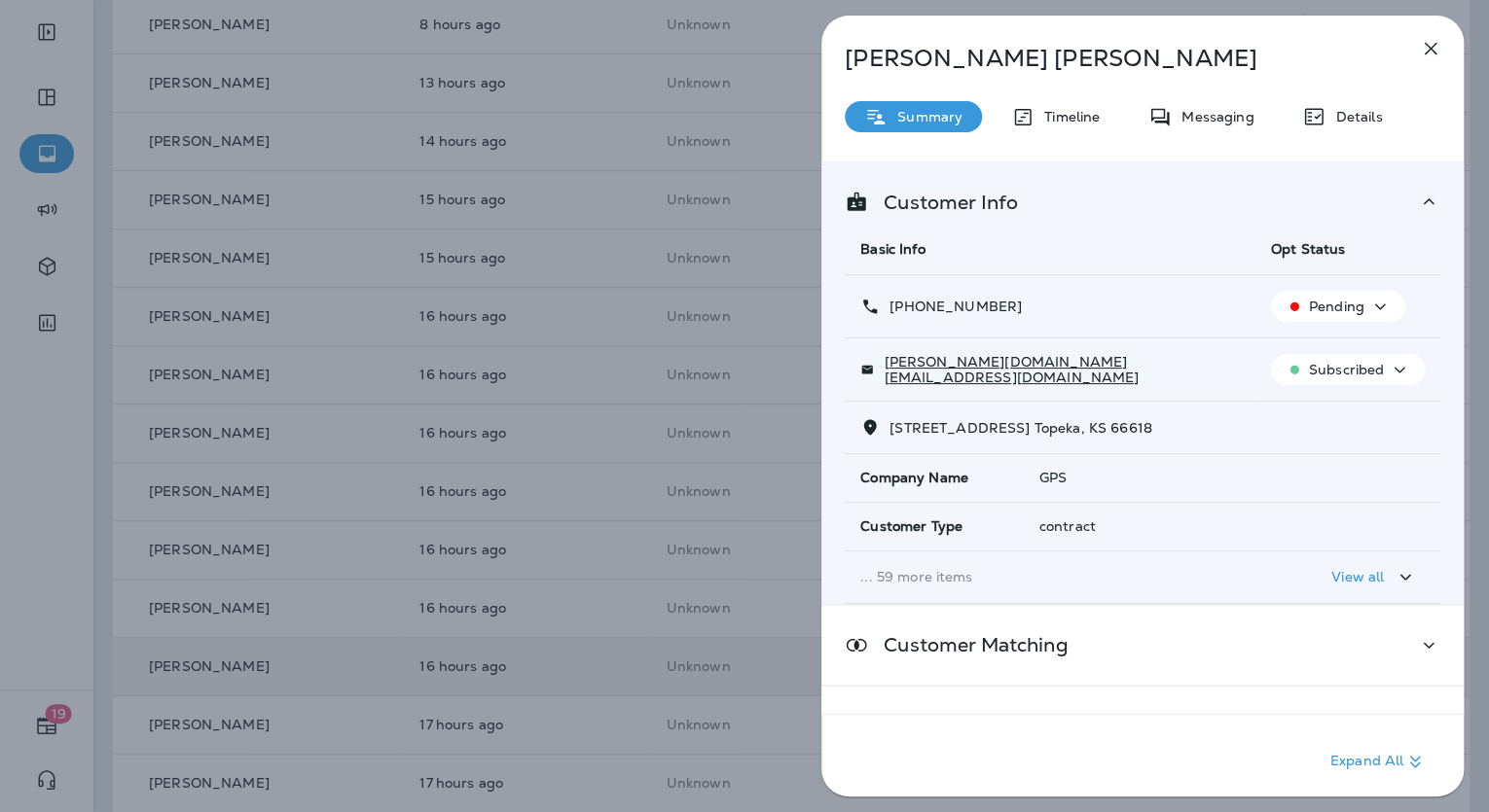
click at [890, 310] on div "+1 (785) 207-8533" at bounding box center [1050, 307] width 380 height 21
copy p "+1 (785) 207-8533"
click at [646, 455] on div "Daniel Seemann Summary Timeline Messaging Details Customer Info Basic Info Opt …" at bounding box center [744, 406] width 1489 height 812
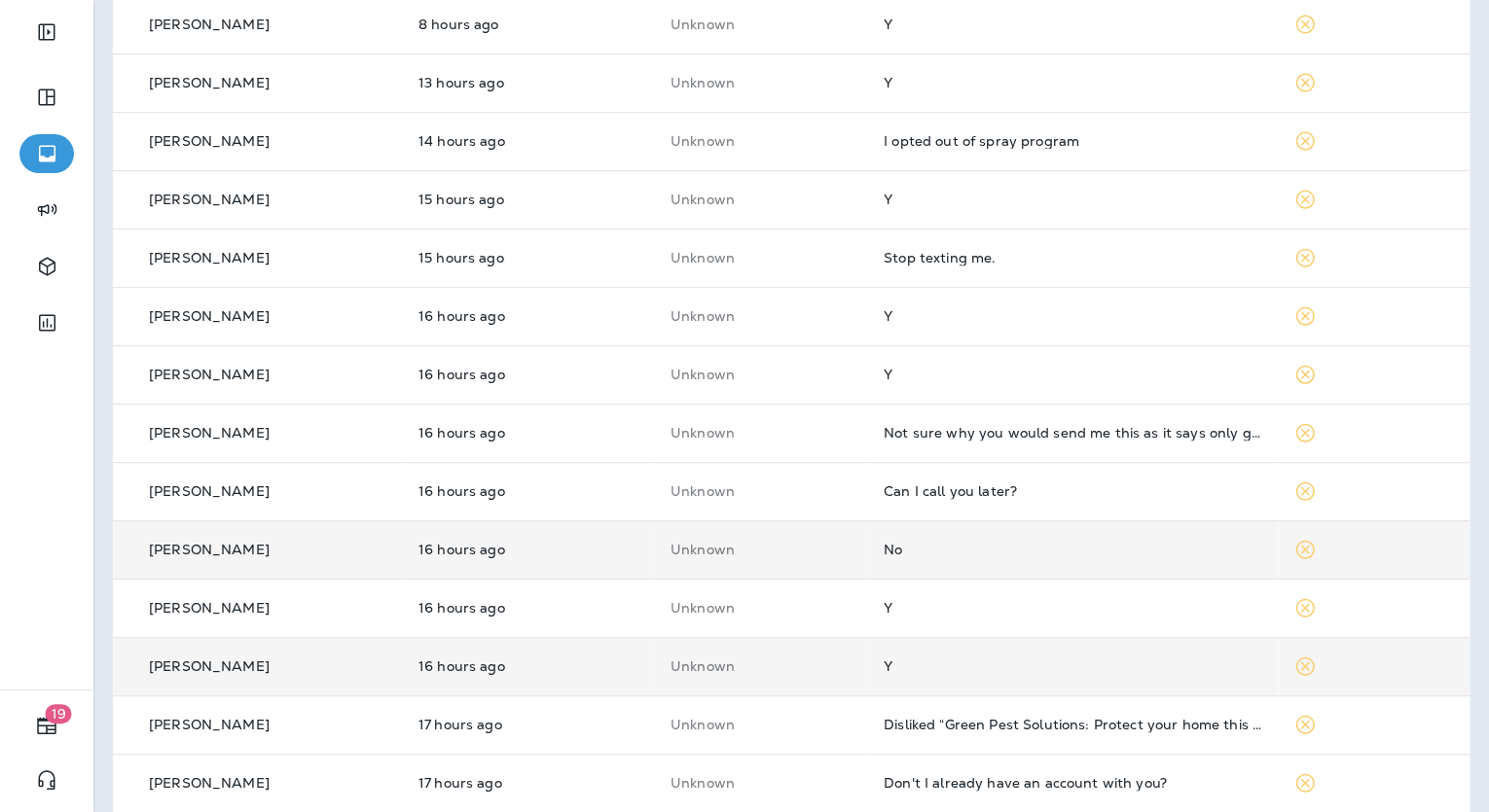
click at [942, 553] on div "No" at bounding box center [1073, 550] width 379 height 16
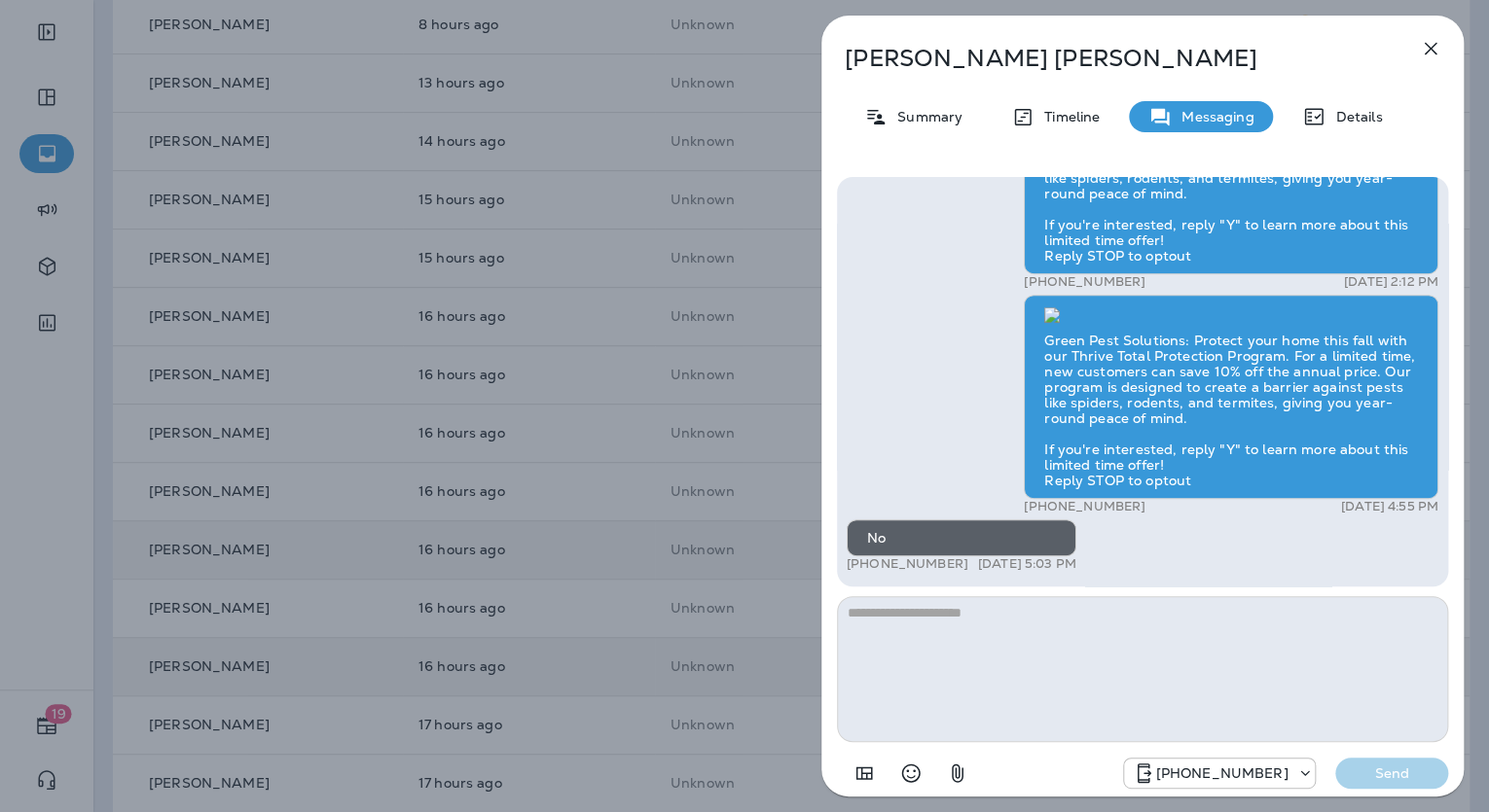
click at [1018, 605] on textarea at bounding box center [1142, 669] width 611 height 146
type textarea "**********"
click at [1409, 756] on div "+17858294289 Send" at bounding box center [1142, 767] width 611 height 50
click at [1405, 771] on p "Send" at bounding box center [1391, 774] width 82 height 18
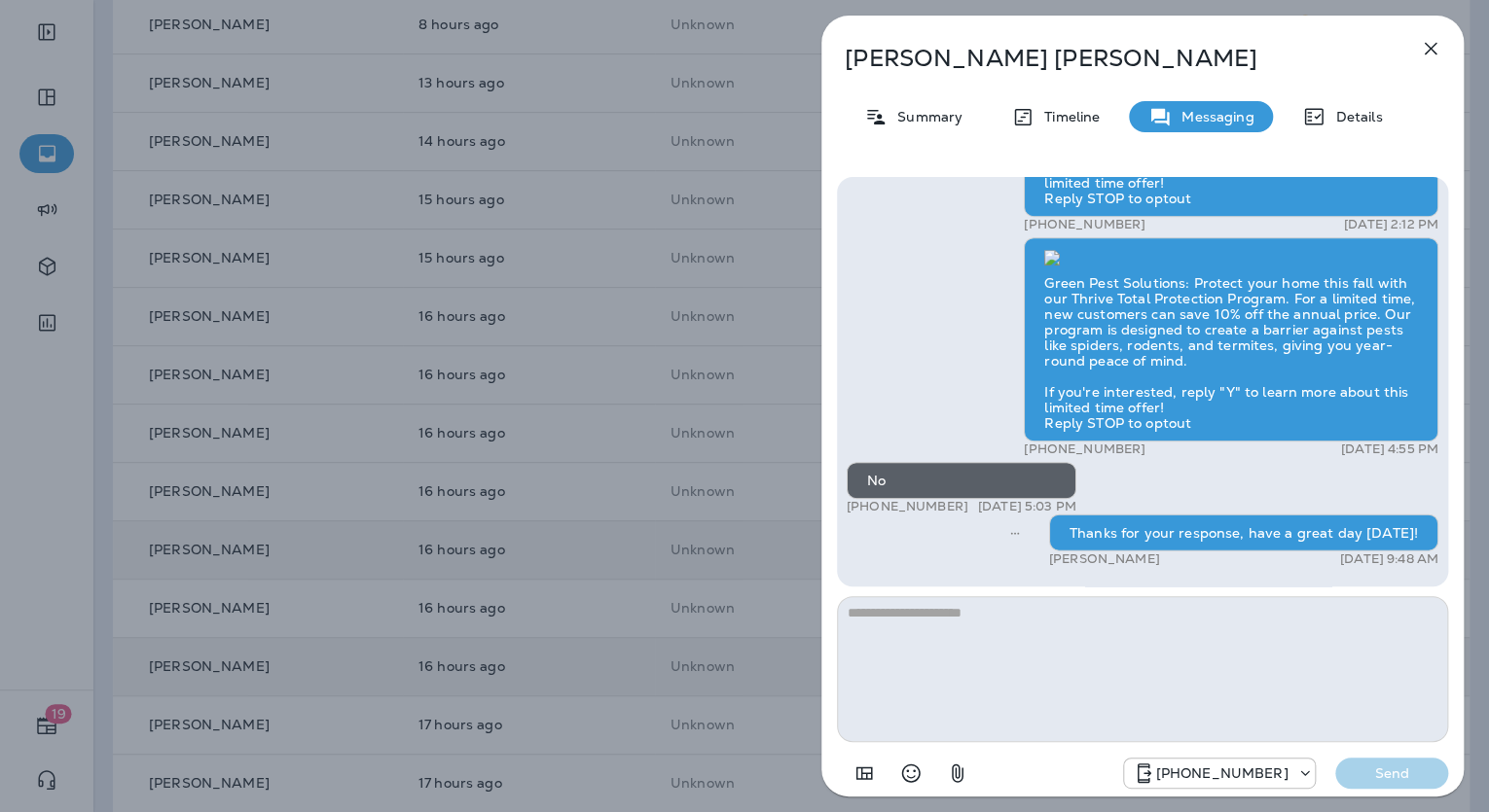
click at [694, 549] on div "Tom Welch Summary Timeline Messaging Details Is your 4th of July party ready fo…" at bounding box center [744, 406] width 1489 height 812
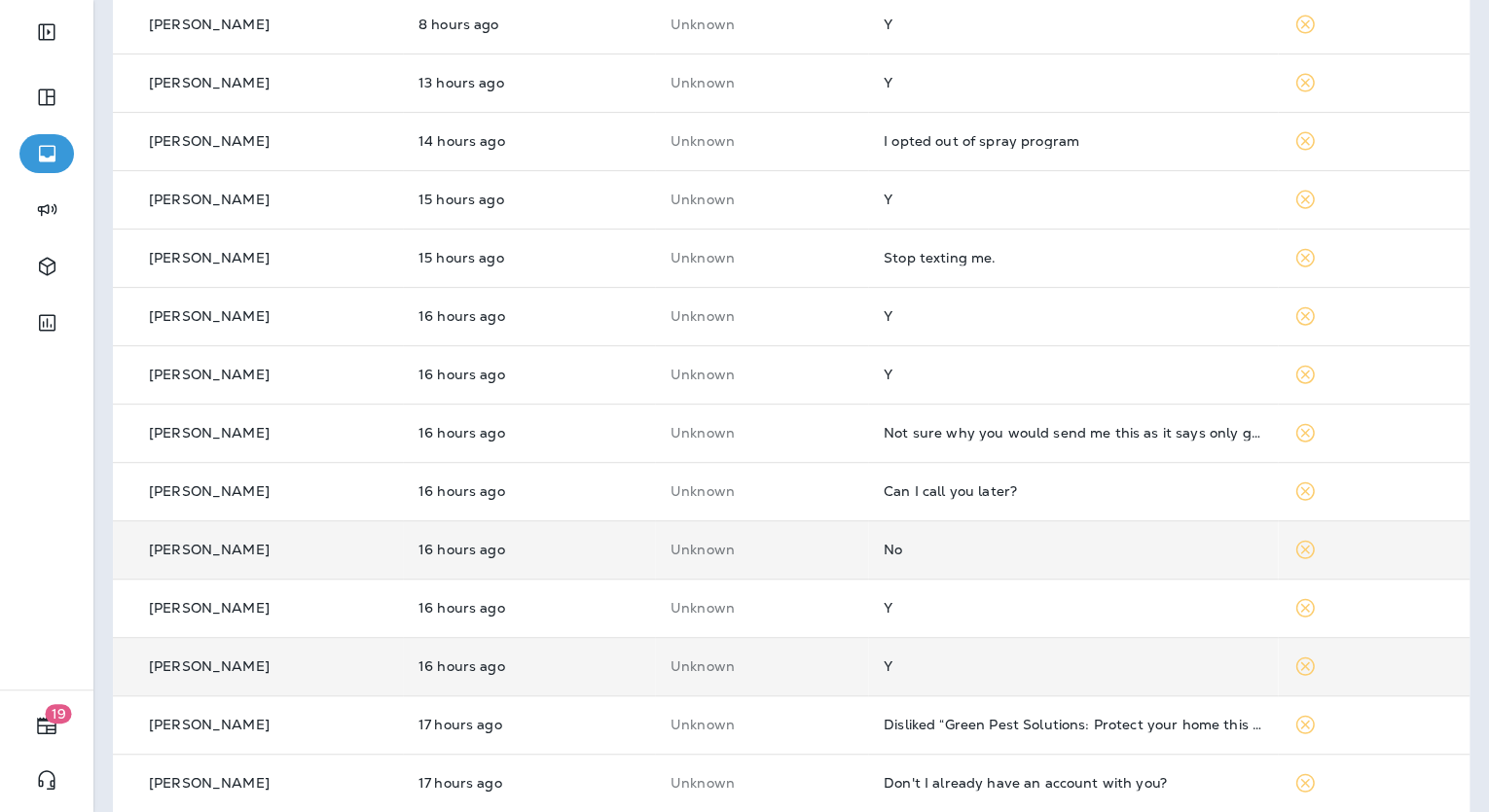
scroll to position [188, 0]
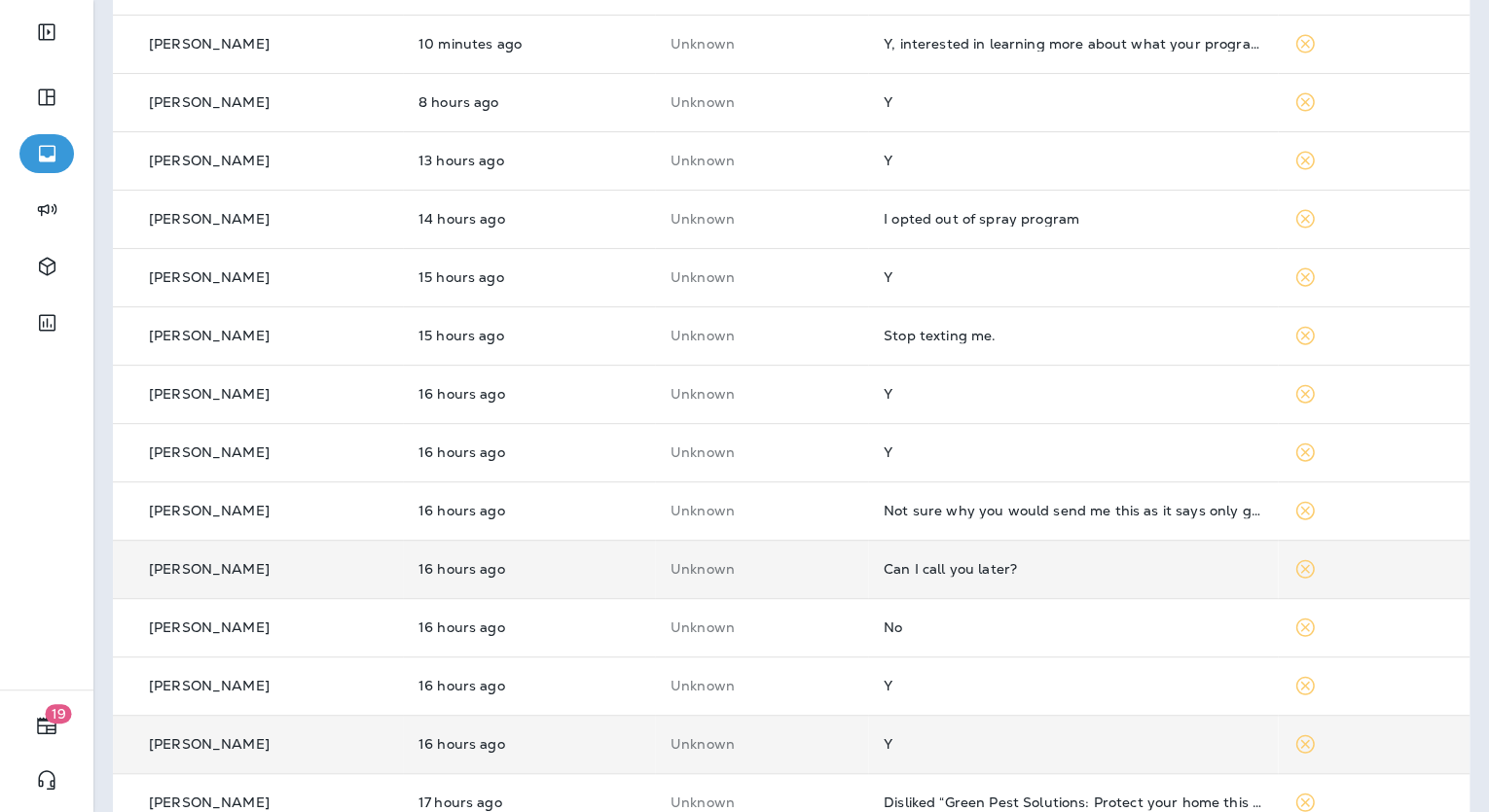
click at [973, 564] on div "Can I call you later?" at bounding box center [1073, 569] width 379 height 16
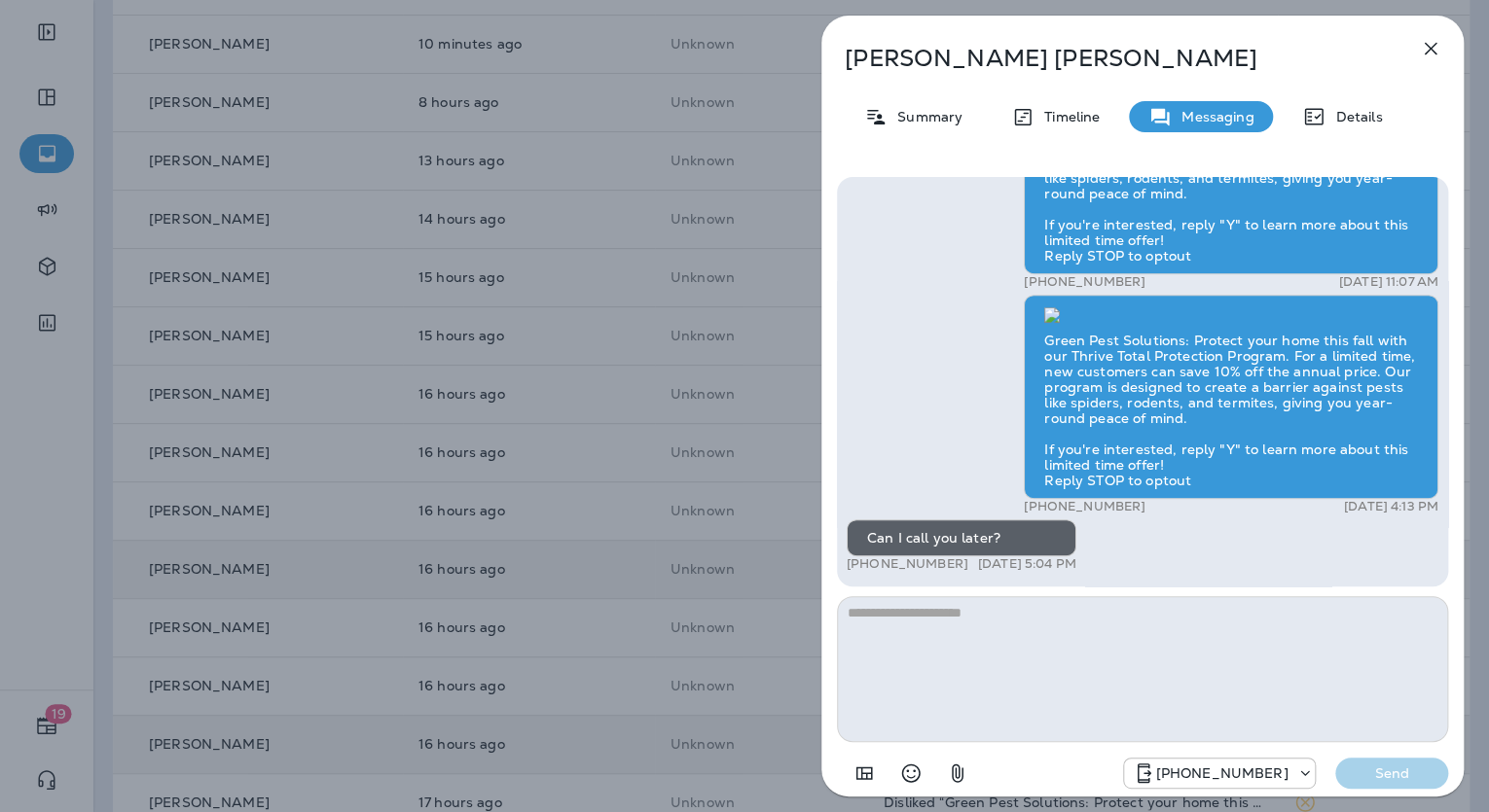
click at [977, 612] on textarea at bounding box center [1142, 669] width 611 height 146
type textarea "**********"
click at [1361, 765] on p "Send" at bounding box center [1391, 774] width 82 height 18
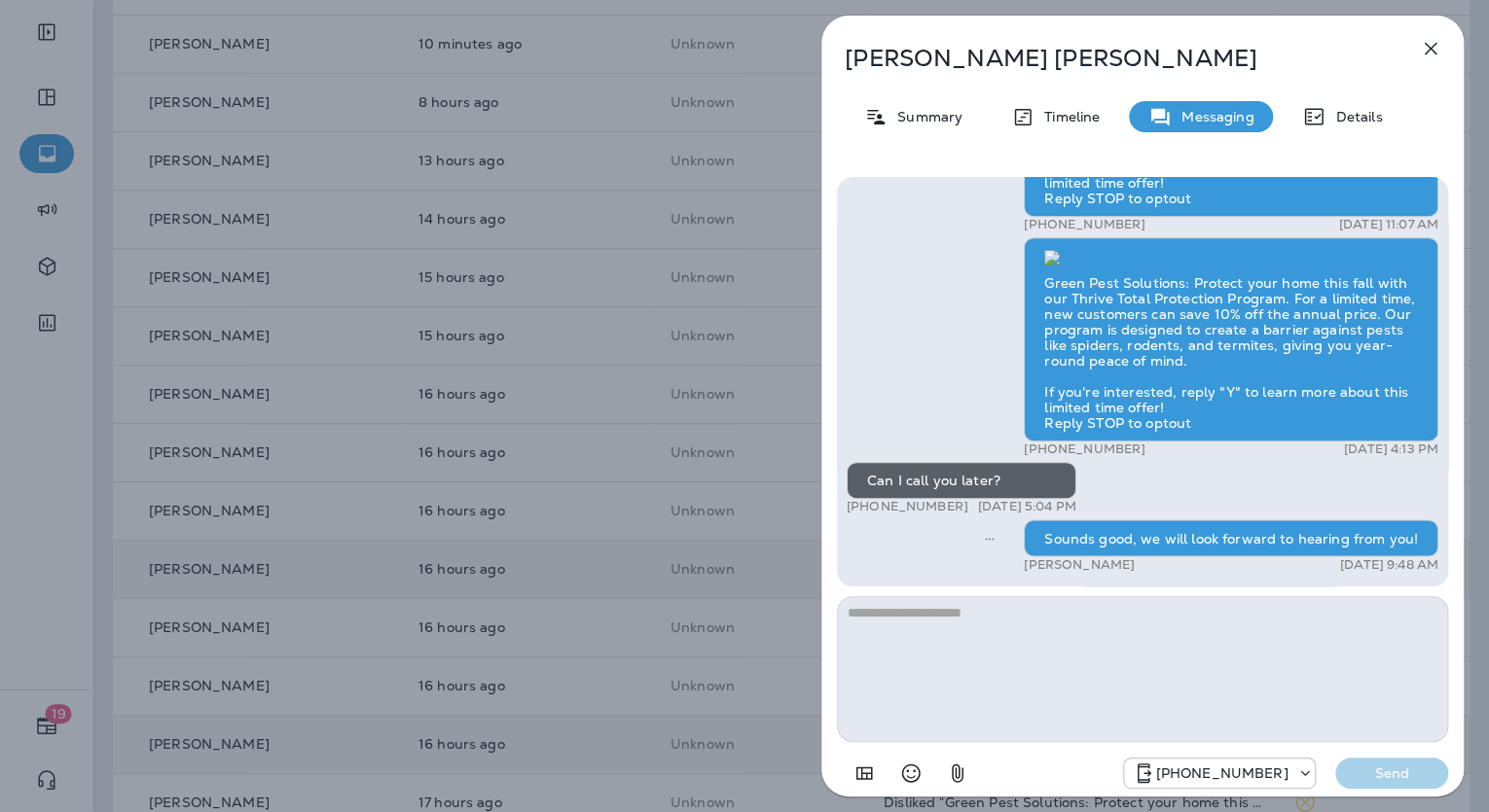
click at [514, 463] on div "Cindy Griffitts Summary Timeline Messaging Details Is your 4th of July party re…" at bounding box center [744, 406] width 1489 height 812
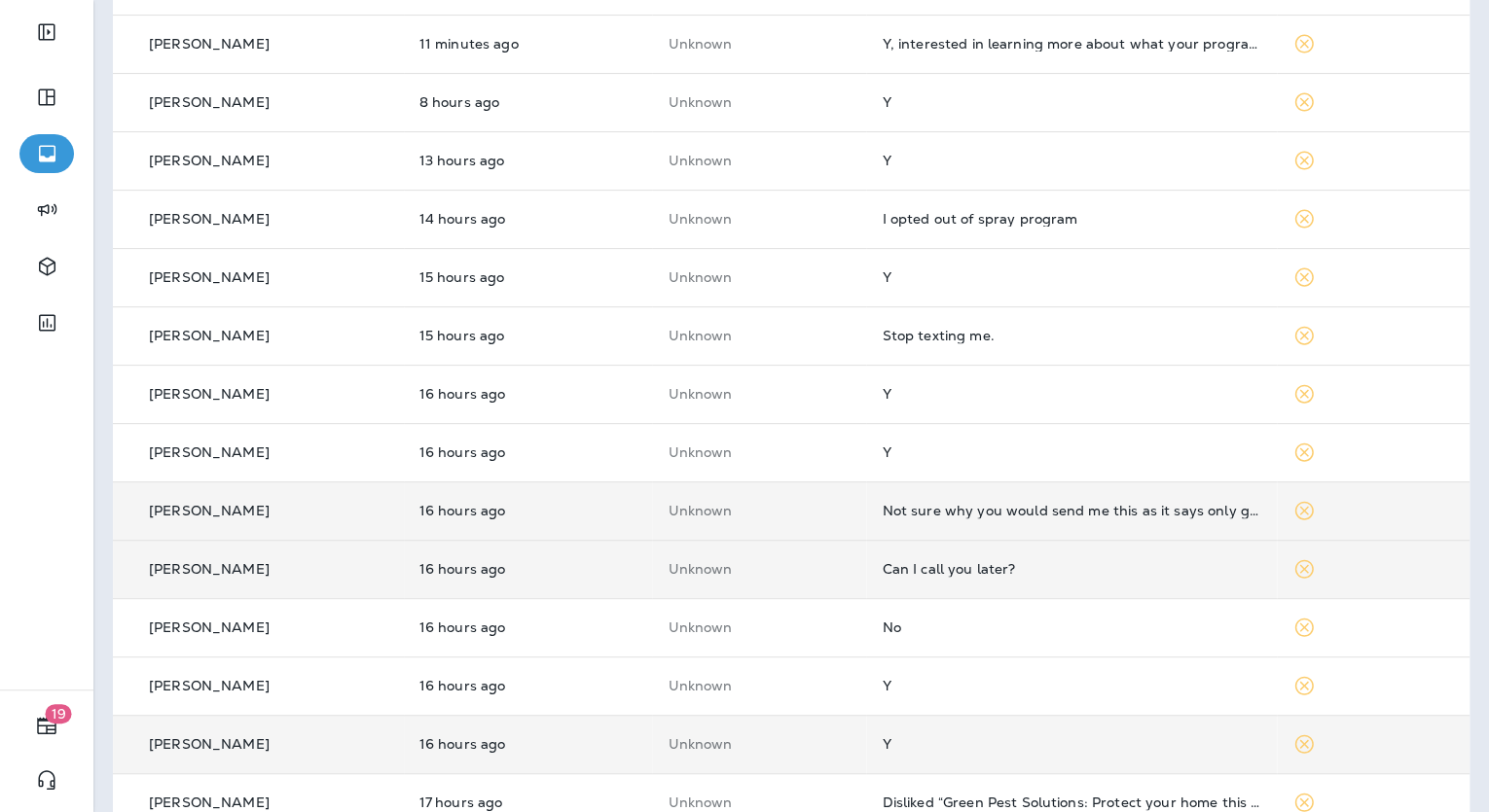
click at [995, 527] on td "Not sure why you would send me this as it says only good for new customers. I a…" at bounding box center [1072, 510] width 410 height 58
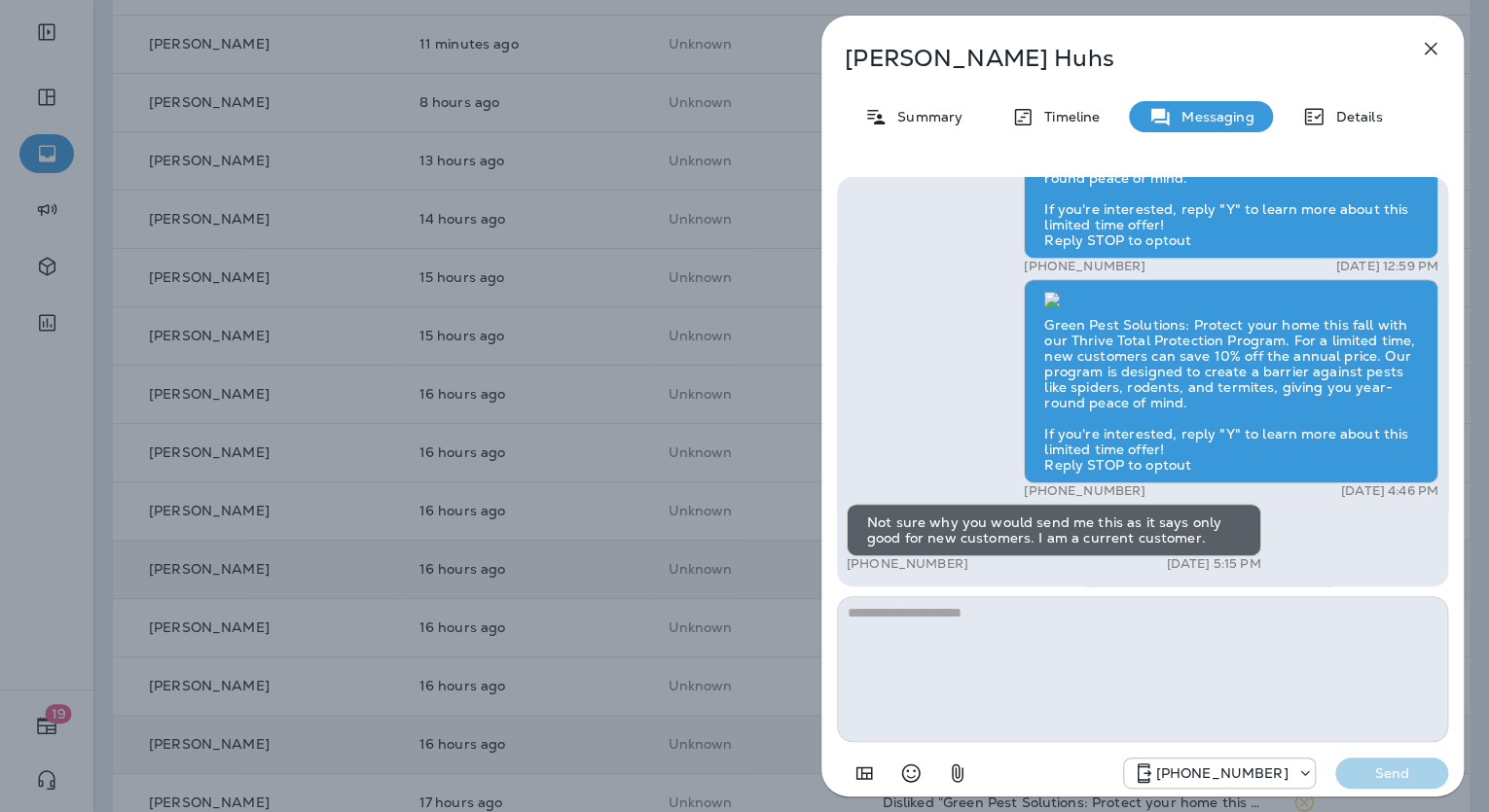
click at [1055, 618] on textarea at bounding box center [1142, 669] width 611 height 146
type textarea "**********"
click at [1436, 775] on button "Send" at bounding box center [1391, 774] width 112 height 32
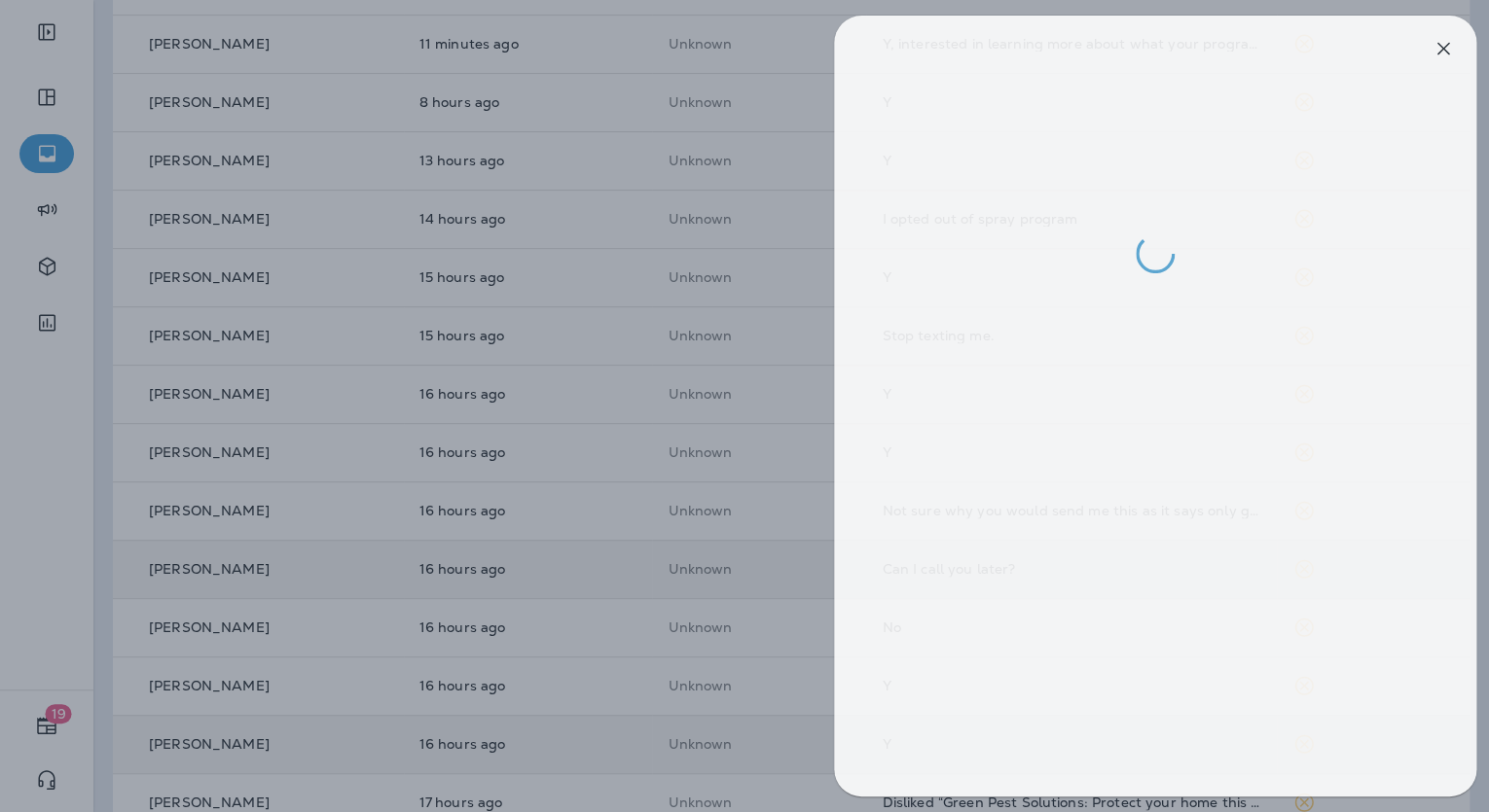
click at [664, 616] on div at bounding box center [757, 406] width 1489 height 812
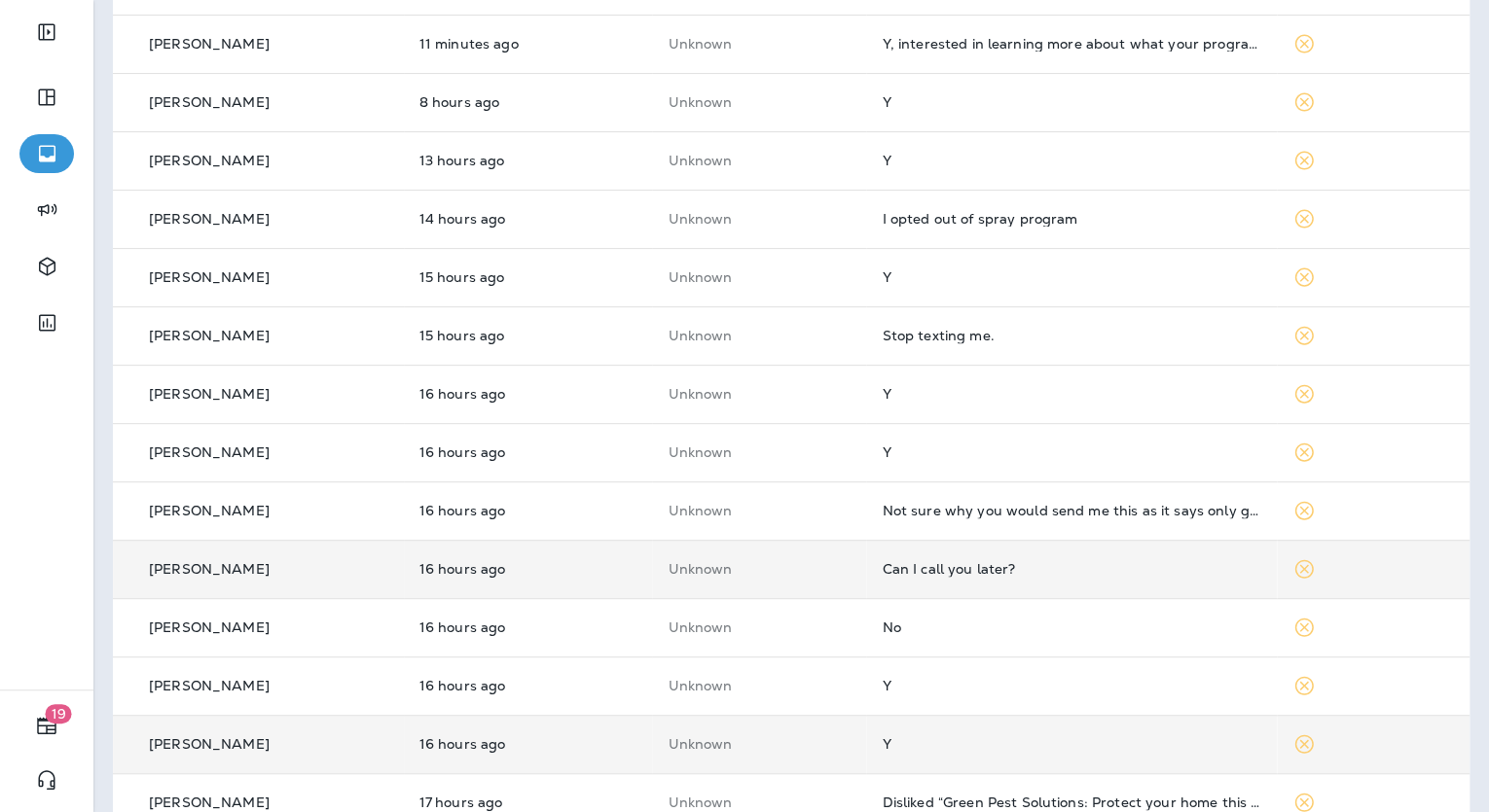
scroll to position [111, 0]
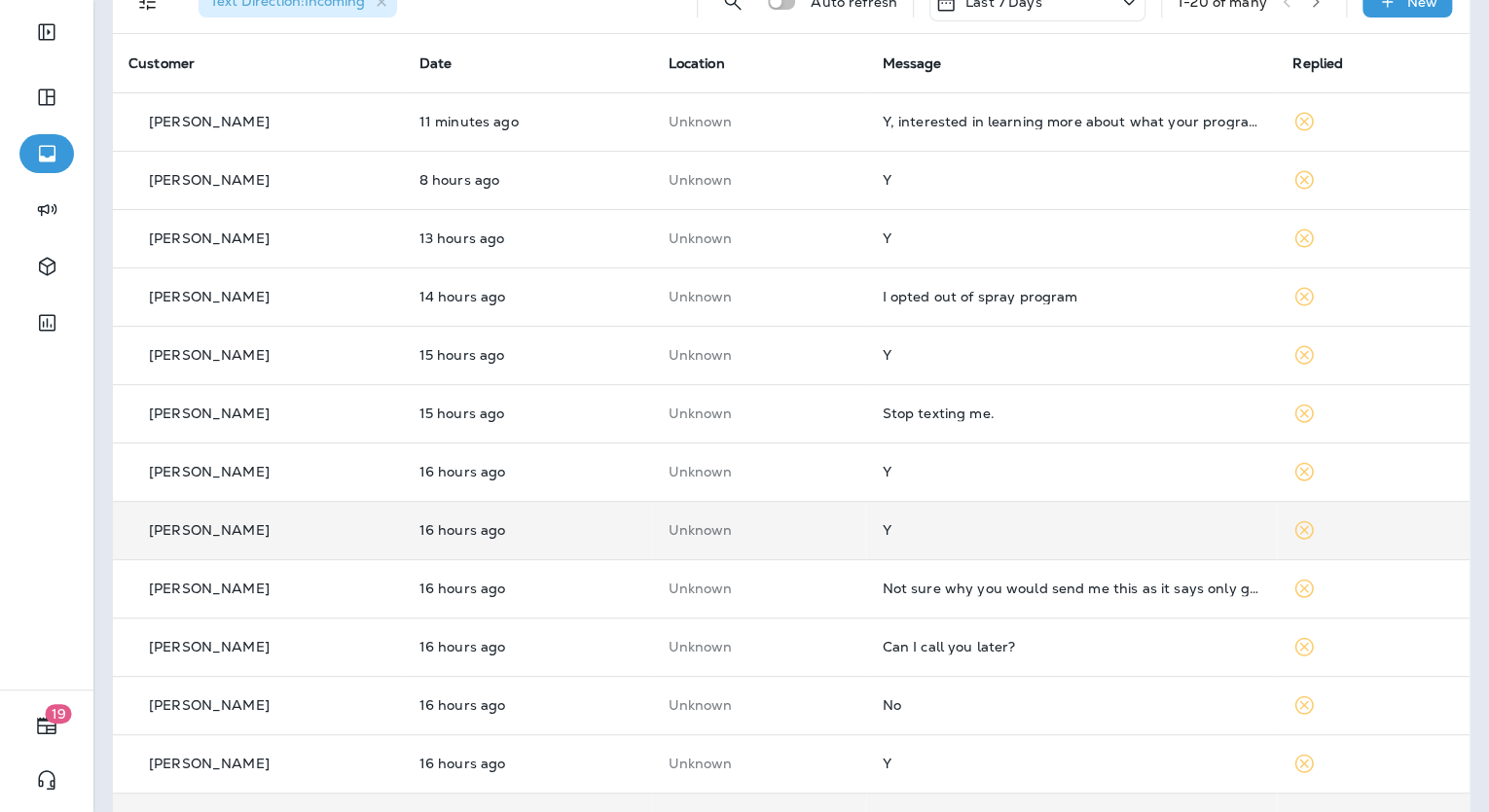
click at [897, 536] on div "Y" at bounding box center [1071, 531] width 380 height 16
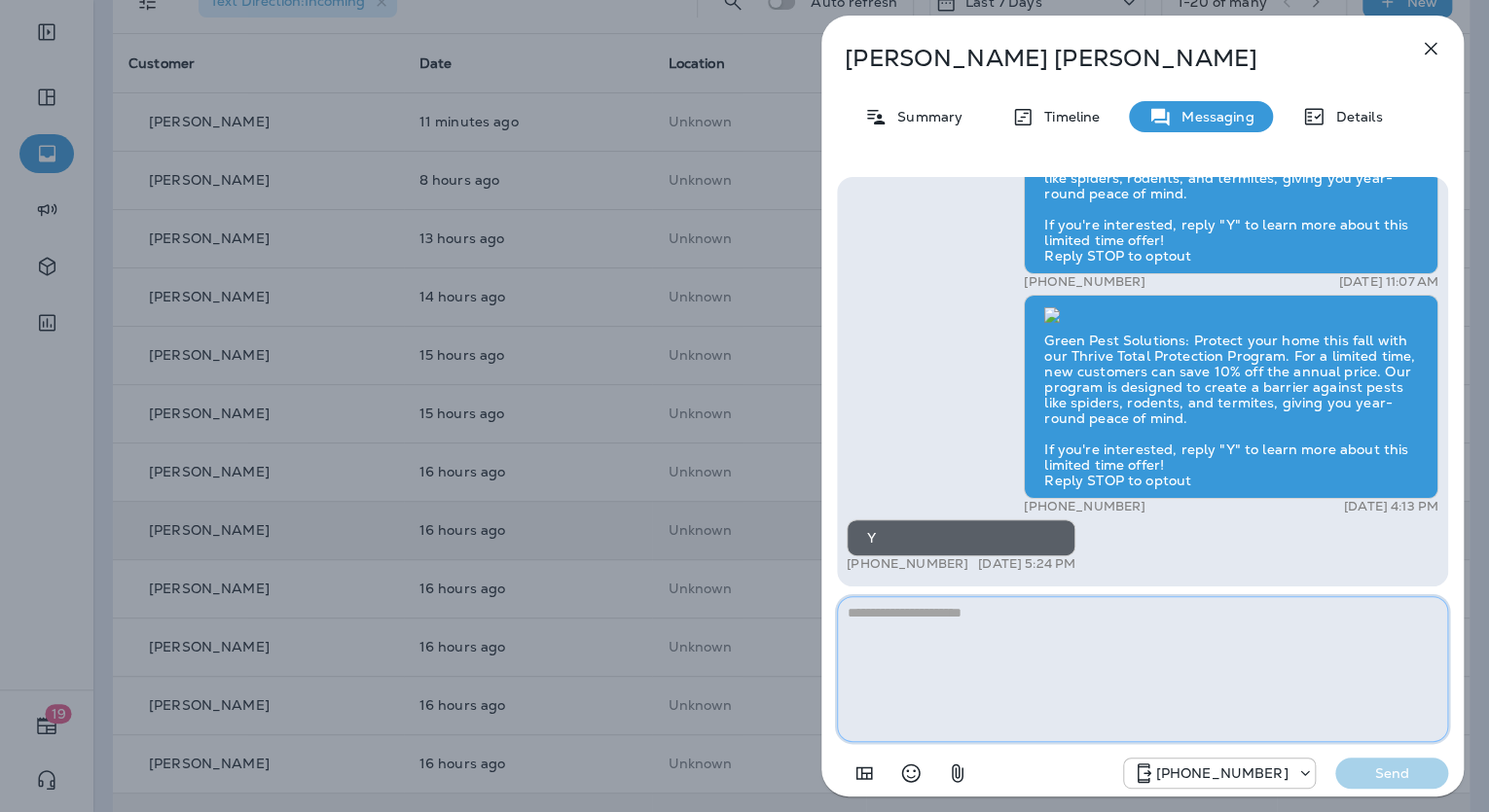
click at [903, 634] on textarea at bounding box center [1142, 669] width 611 height 146
paste textarea "**********"
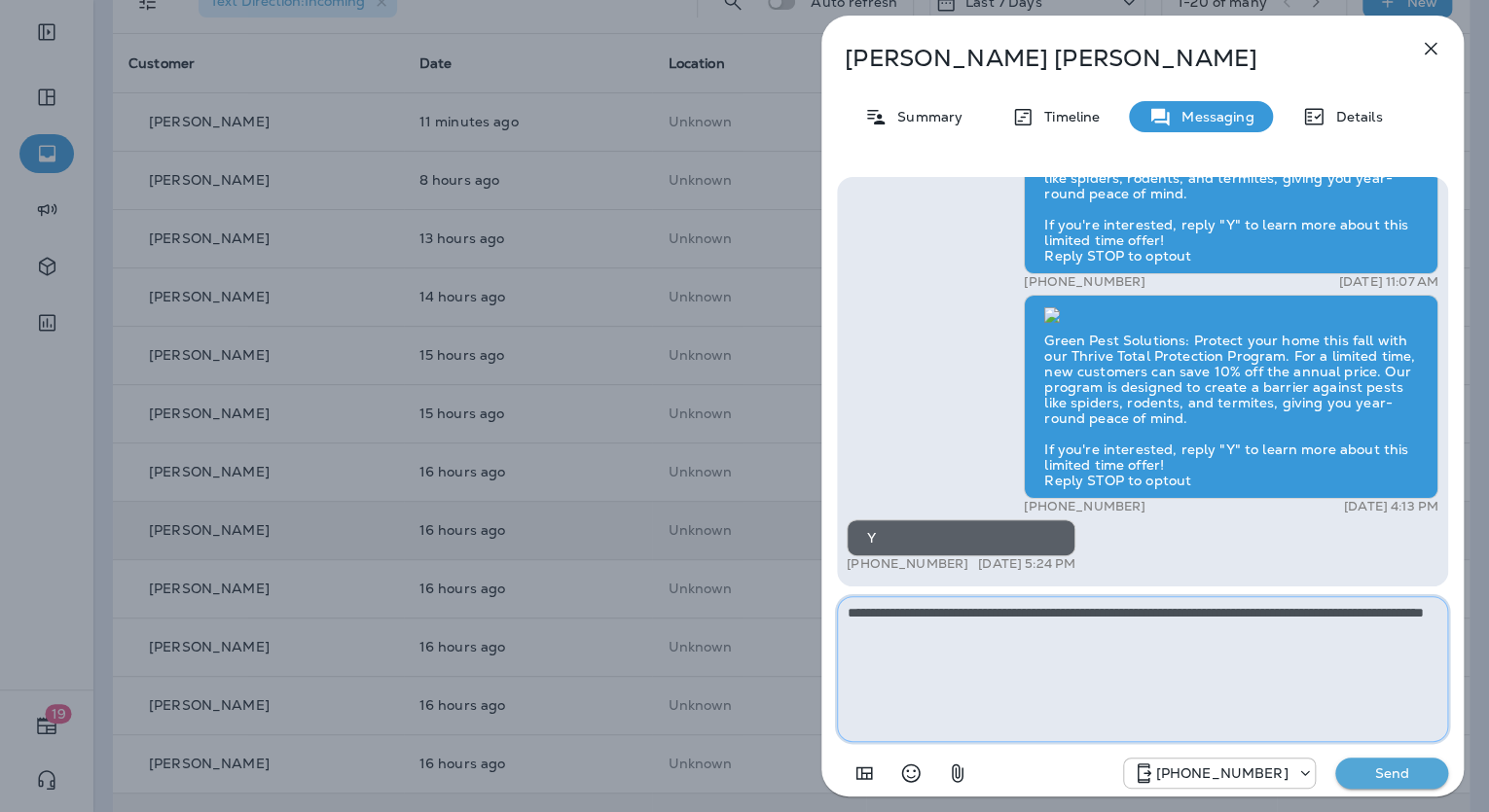
type textarea "**********"
click at [1377, 772] on p "Send" at bounding box center [1391, 774] width 82 height 18
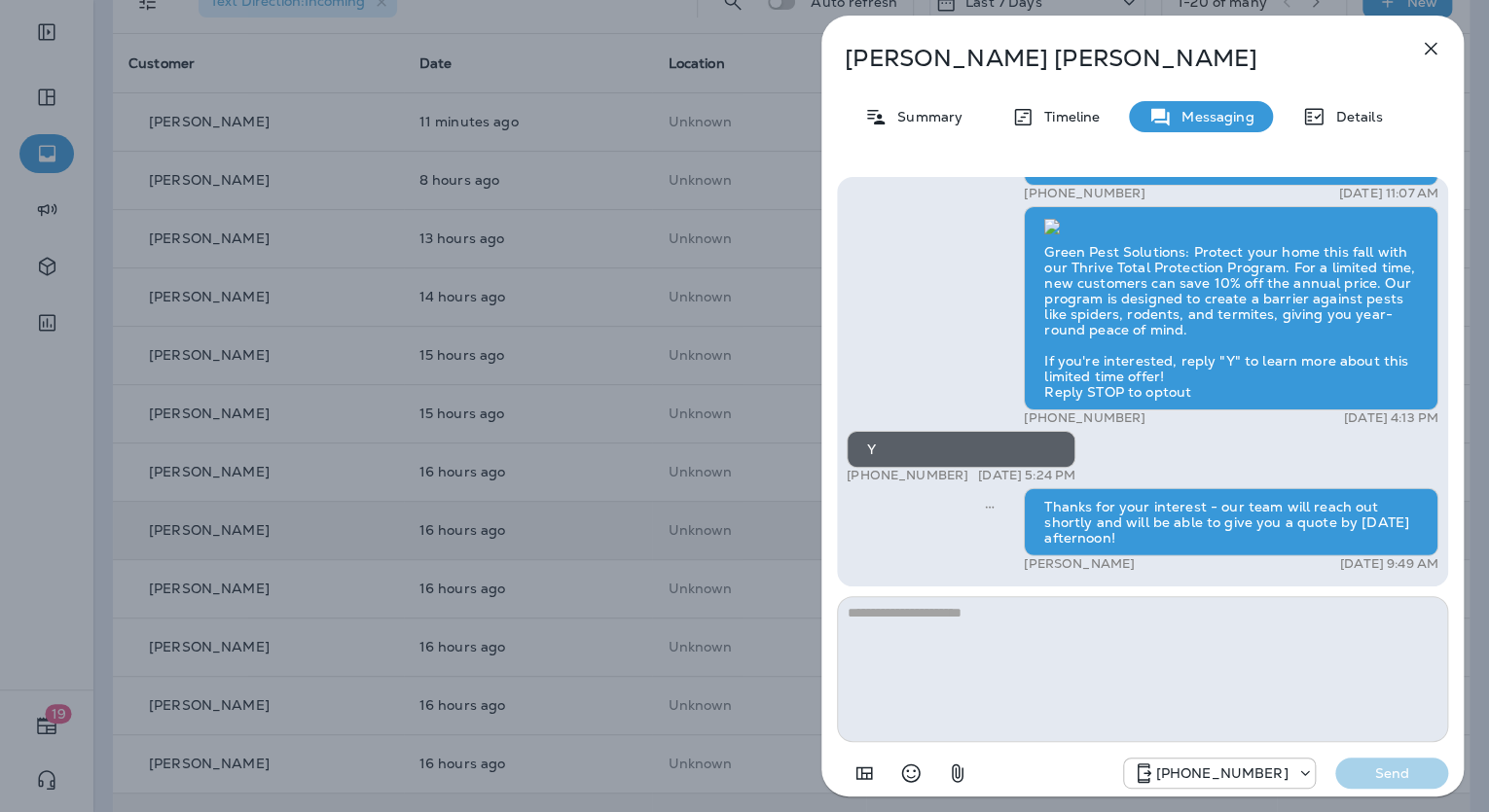
click at [956, 61] on p "Carol Trahan" at bounding box center [1110, 58] width 531 height 28
click at [955, 61] on p "Carol Trahan" at bounding box center [1110, 58] width 531 height 28
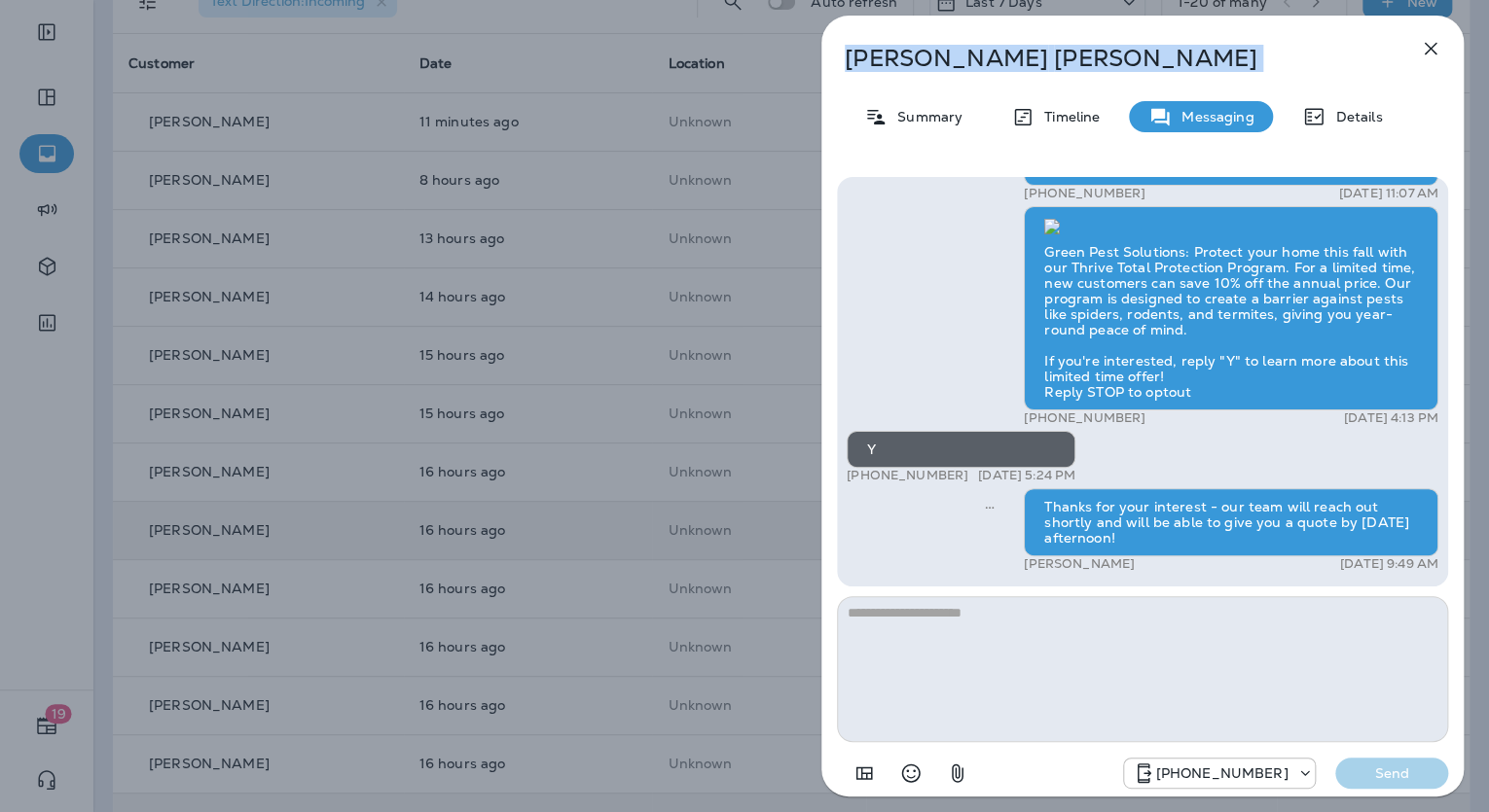
click at [955, 61] on p "Carol Trahan" at bounding box center [1110, 58] width 531 height 28
copy div "Carol Trahan"
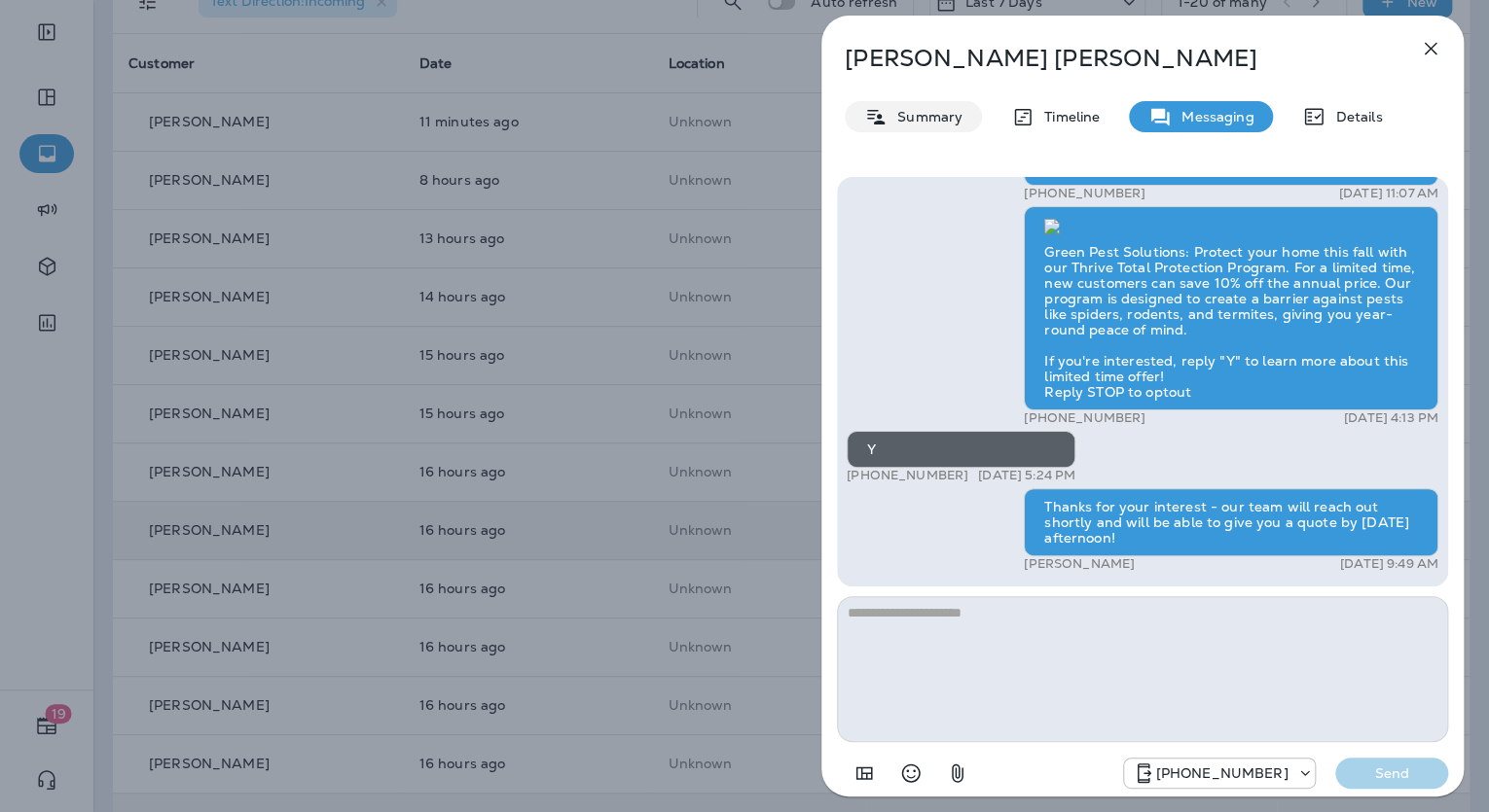
click at [918, 116] on p "Summary" at bounding box center [925, 116] width 75 height 16
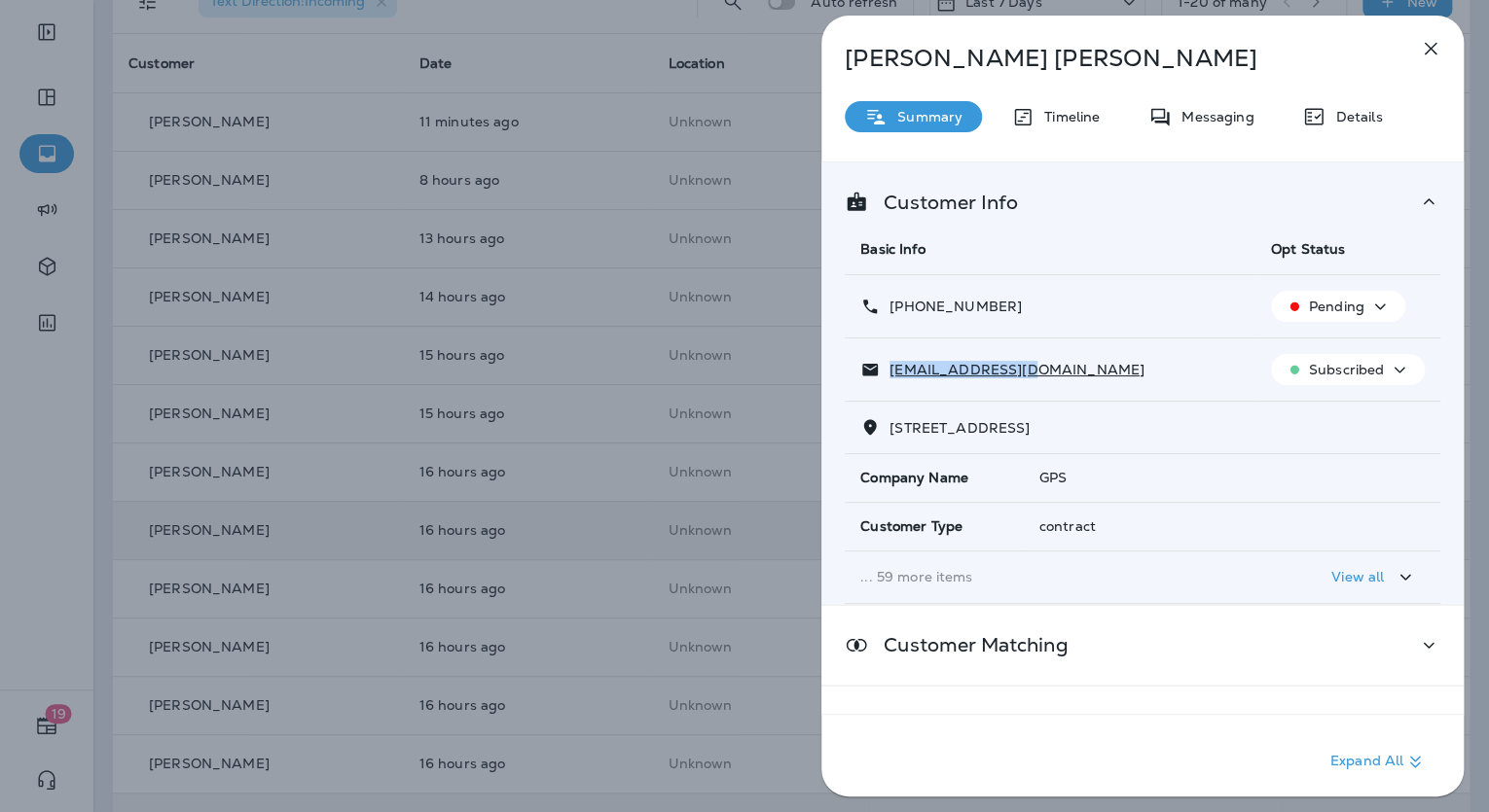
drag, startPoint x: 1023, startPoint y: 370, endPoint x: 884, endPoint y: 365, distance: 139.1
click at [884, 365] on div "foxtrahan@aol.com" at bounding box center [1050, 370] width 380 height 21
drag, startPoint x: 1007, startPoint y: 303, endPoint x: 890, endPoint y: 312, distance: 117.3
click at [890, 312] on div "+1 (785) 221-9488" at bounding box center [1050, 307] width 380 height 21
click at [721, 479] on div "Carol Trahan Summary Timeline Messaging Details Customer Info Basic Info Opt St…" at bounding box center [744, 406] width 1489 height 812
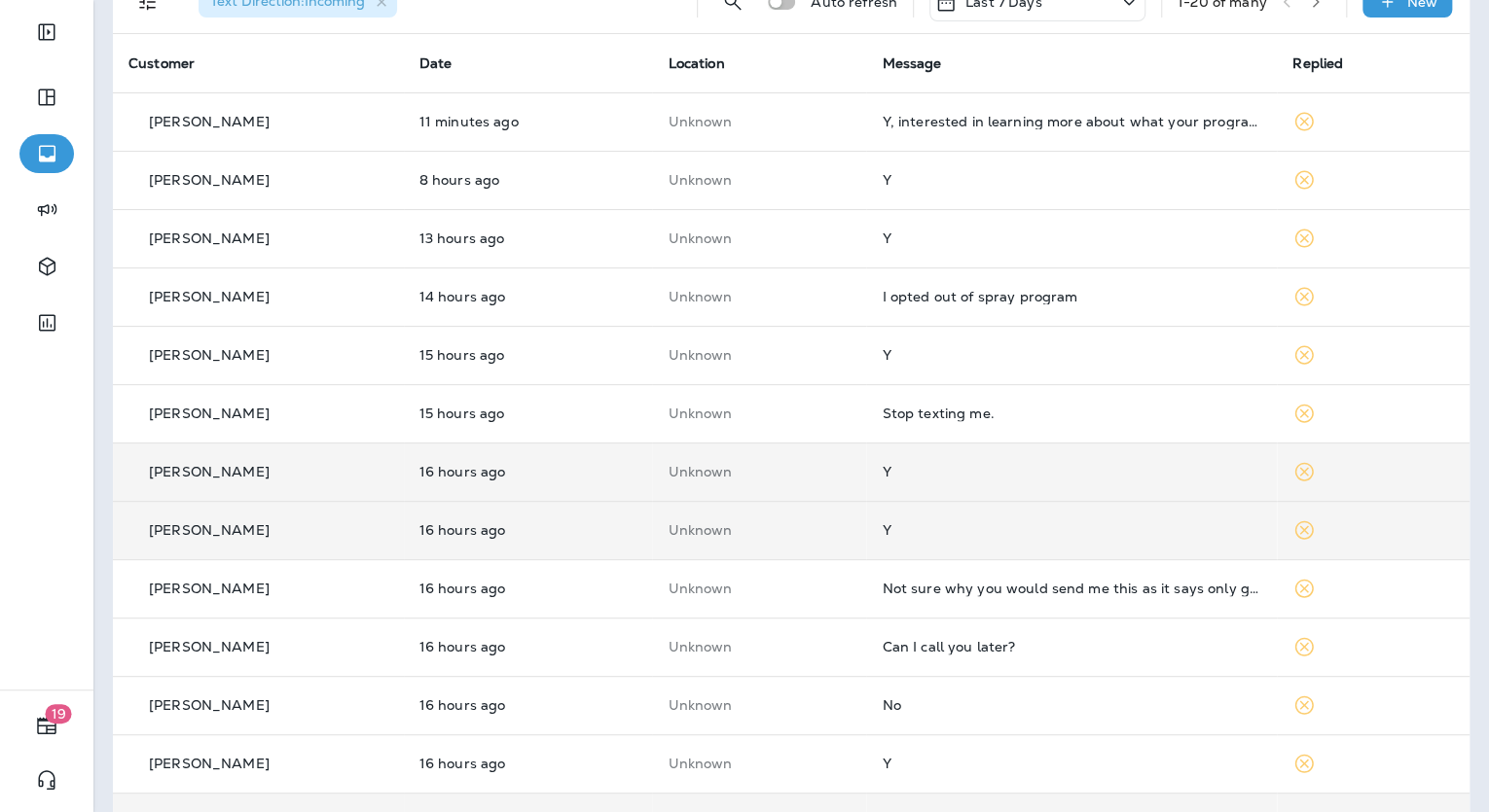
click at [899, 475] on div "Y" at bounding box center [1071, 472] width 380 height 16
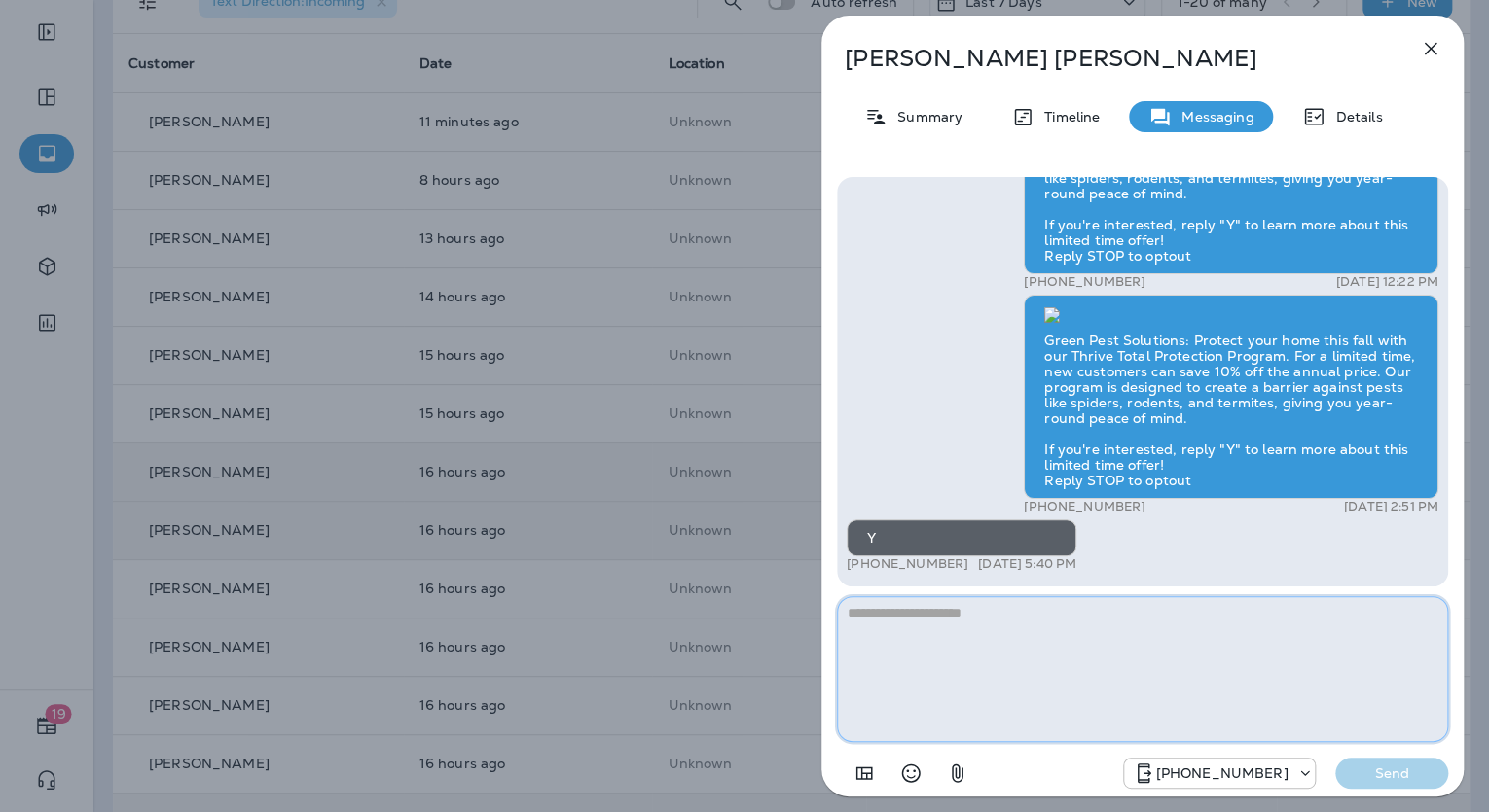
click at [937, 607] on textarea at bounding box center [1142, 669] width 611 height 146
paste textarea "**********"
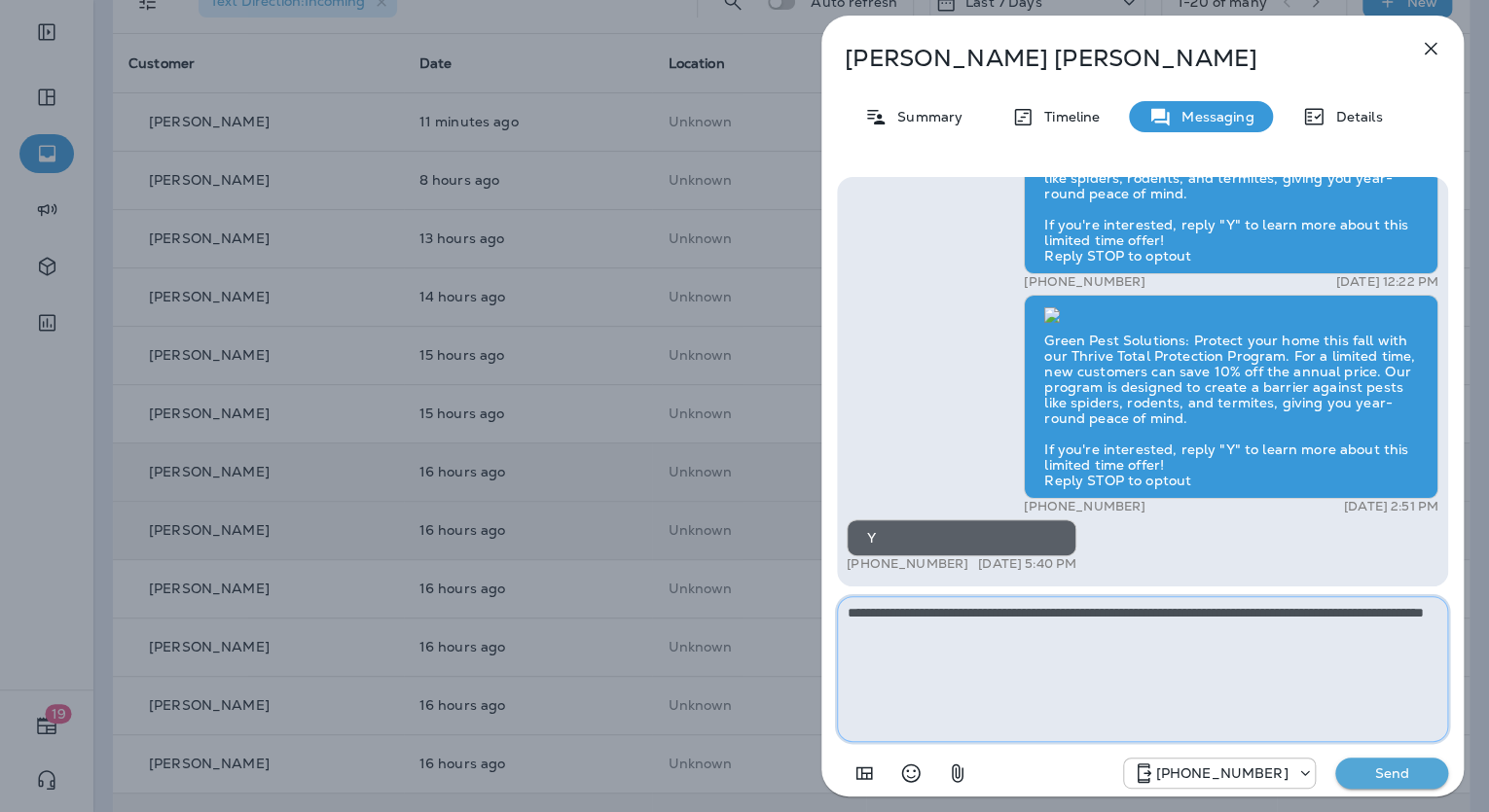
type textarea "**********"
click at [1368, 765] on p "Send" at bounding box center [1391, 774] width 82 height 18
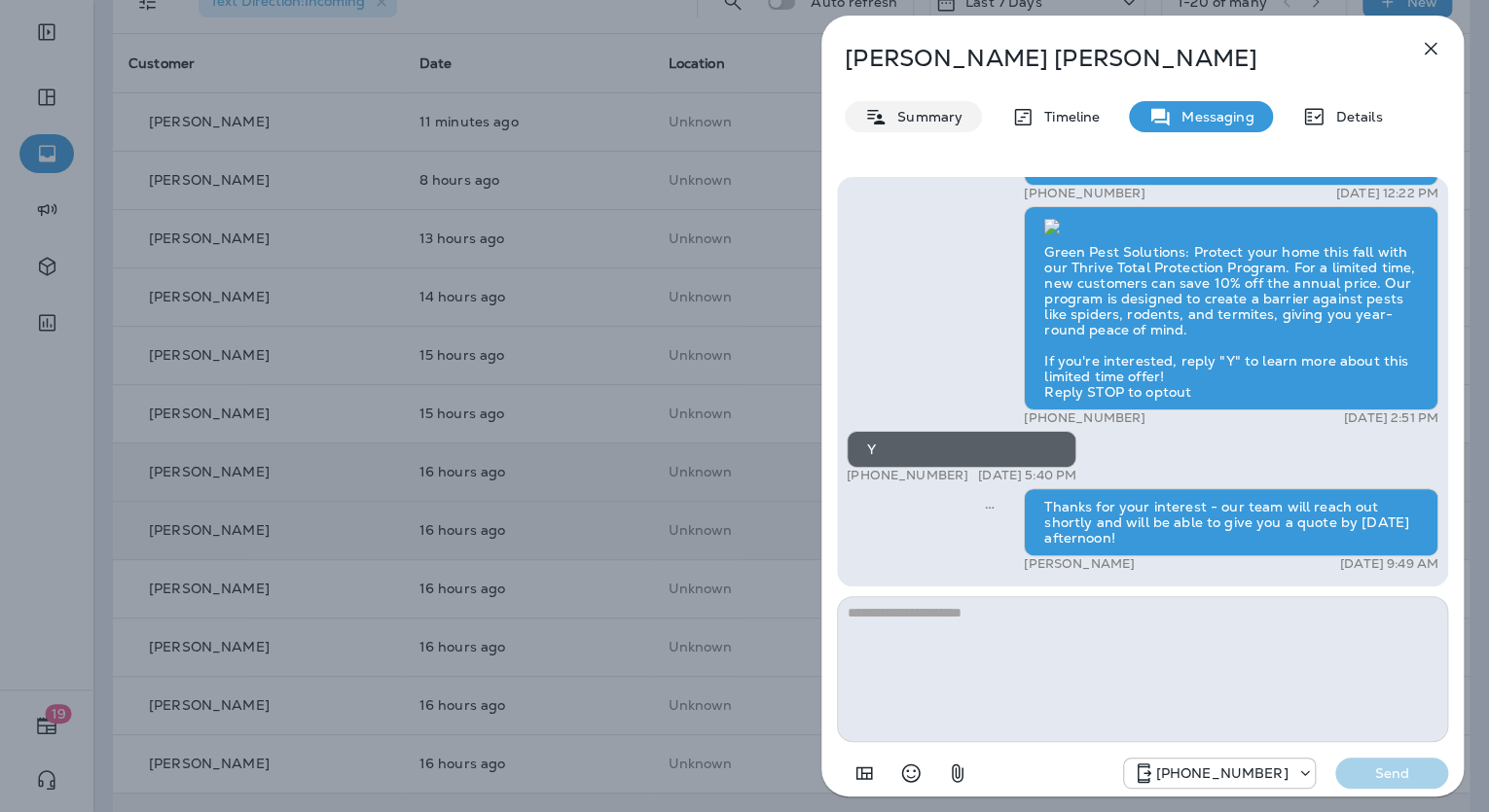
click at [937, 115] on p "Summary" at bounding box center [925, 116] width 75 height 16
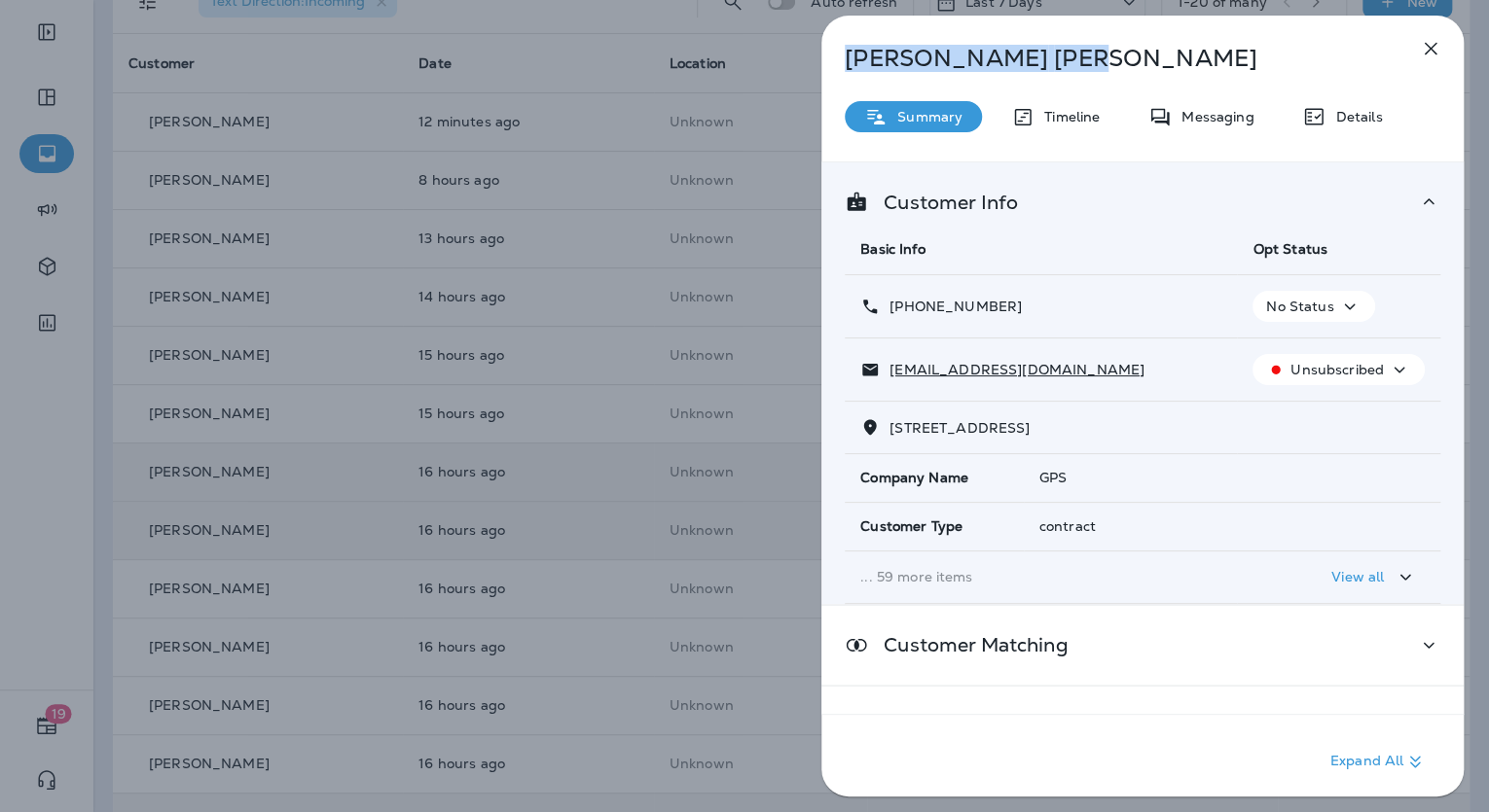
drag, startPoint x: 970, startPoint y: 58, endPoint x: 841, endPoint y: 67, distance: 129.3
click at [841, 67] on div "Kevin Wade" at bounding box center [1110, 58] width 578 height 28
drag, startPoint x: 1049, startPoint y: 366, endPoint x: 889, endPoint y: 370, distance: 160.0
click at [889, 370] on div "kwade4163@gmail.com" at bounding box center [1041, 370] width 361 height 21
drag, startPoint x: 1015, startPoint y: 300, endPoint x: 942, endPoint y: 313, distance: 74.1
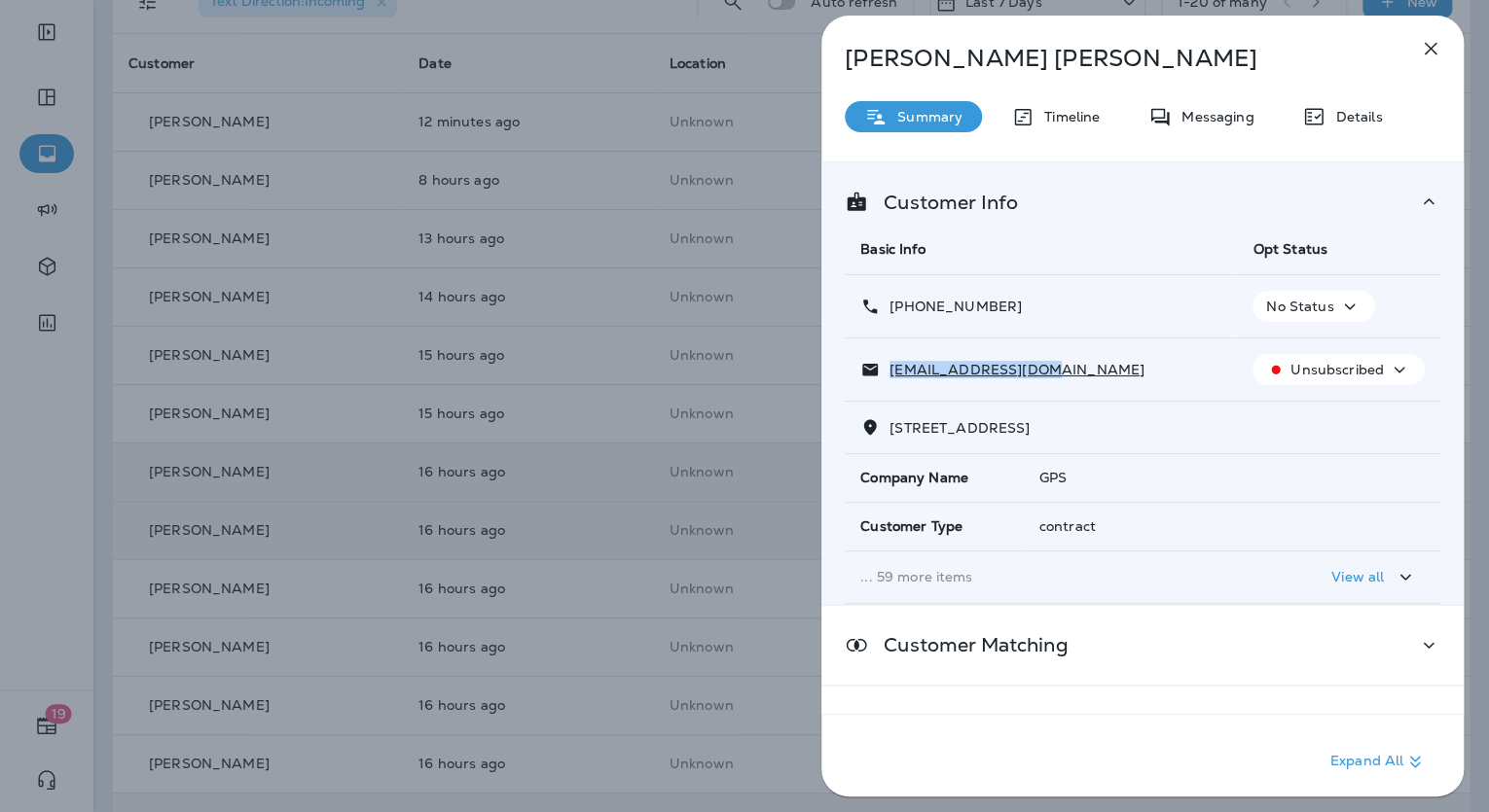
click at [942, 313] on div "+1 (785) 220-8066" at bounding box center [1041, 307] width 361 height 21
click at [942, 313] on p "+1 (785) 220-8066" at bounding box center [950, 307] width 142 height 16
drag, startPoint x: 1011, startPoint y: 299, endPoint x: 890, endPoint y: 308, distance: 121.3
click at [890, 308] on p "+1 (785) 220-8066" at bounding box center [950, 307] width 142 height 16
click at [641, 383] on div "Kevin Wade Summary Timeline Messaging Details Customer Info Basic Info Opt Stat…" at bounding box center [744, 406] width 1489 height 812
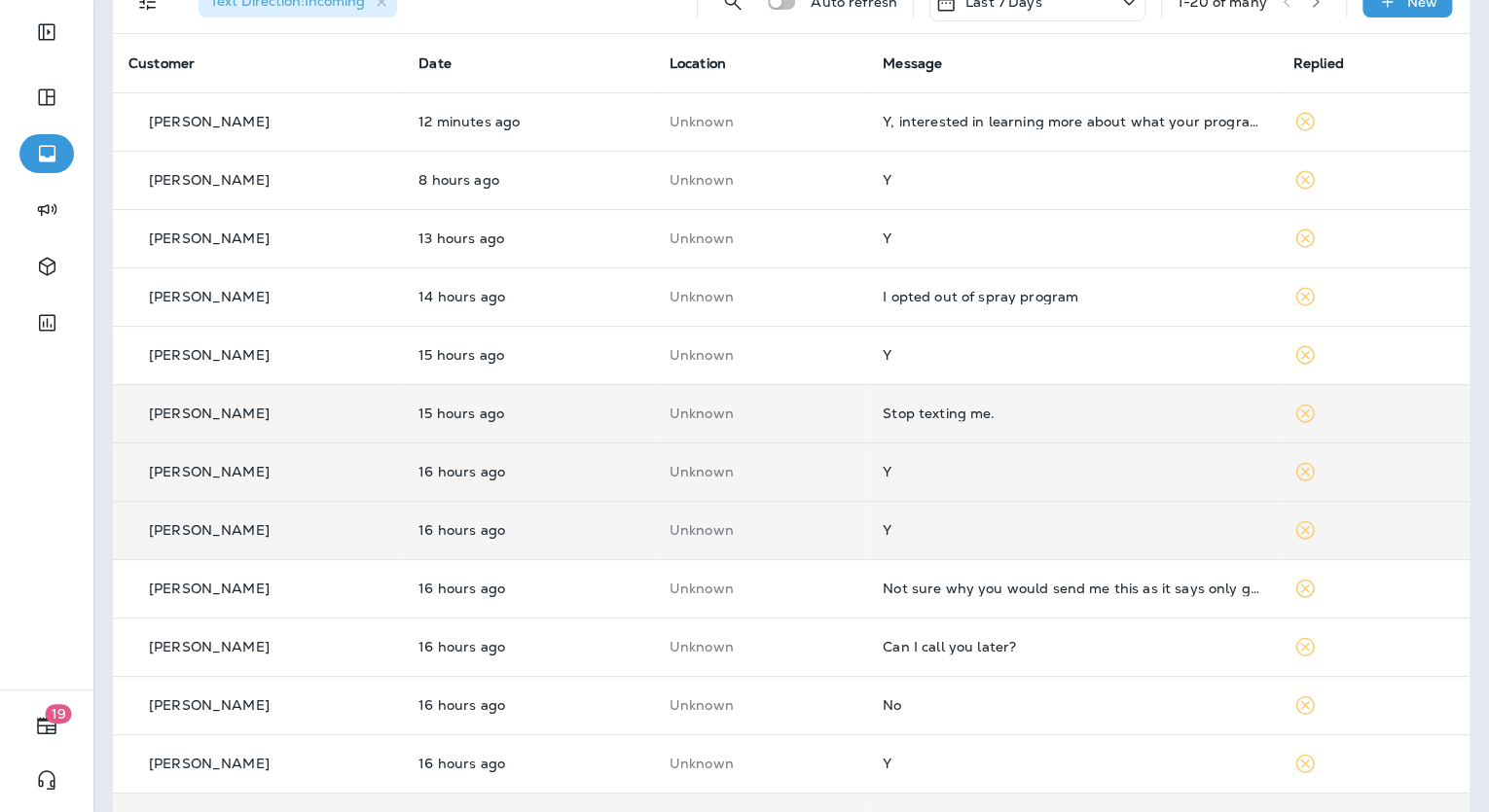
click at [986, 407] on div "Stop texting me." at bounding box center [1072, 413] width 379 height 16
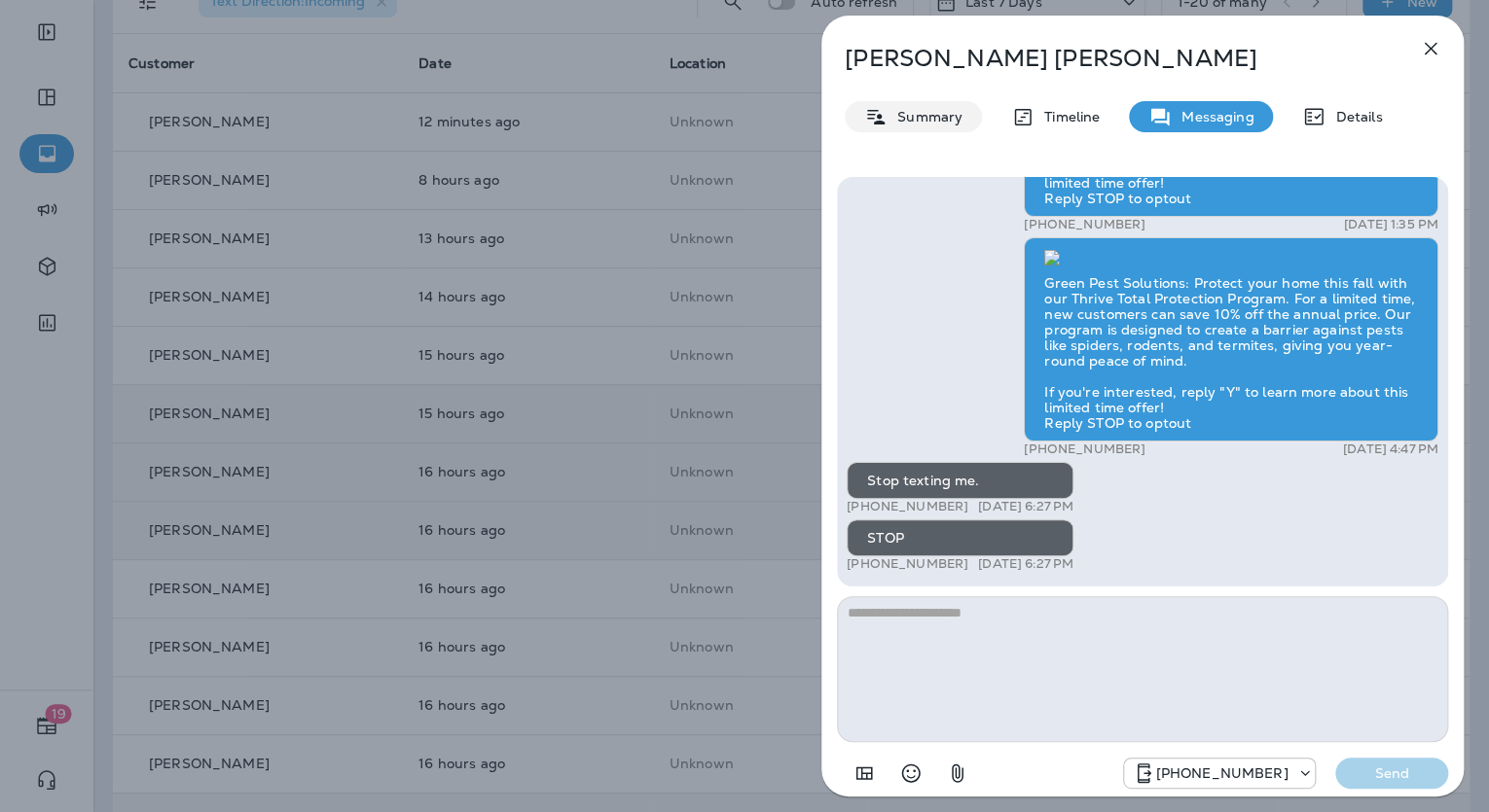
click at [915, 112] on p "Summary" at bounding box center [925, 116] width 75 height 16
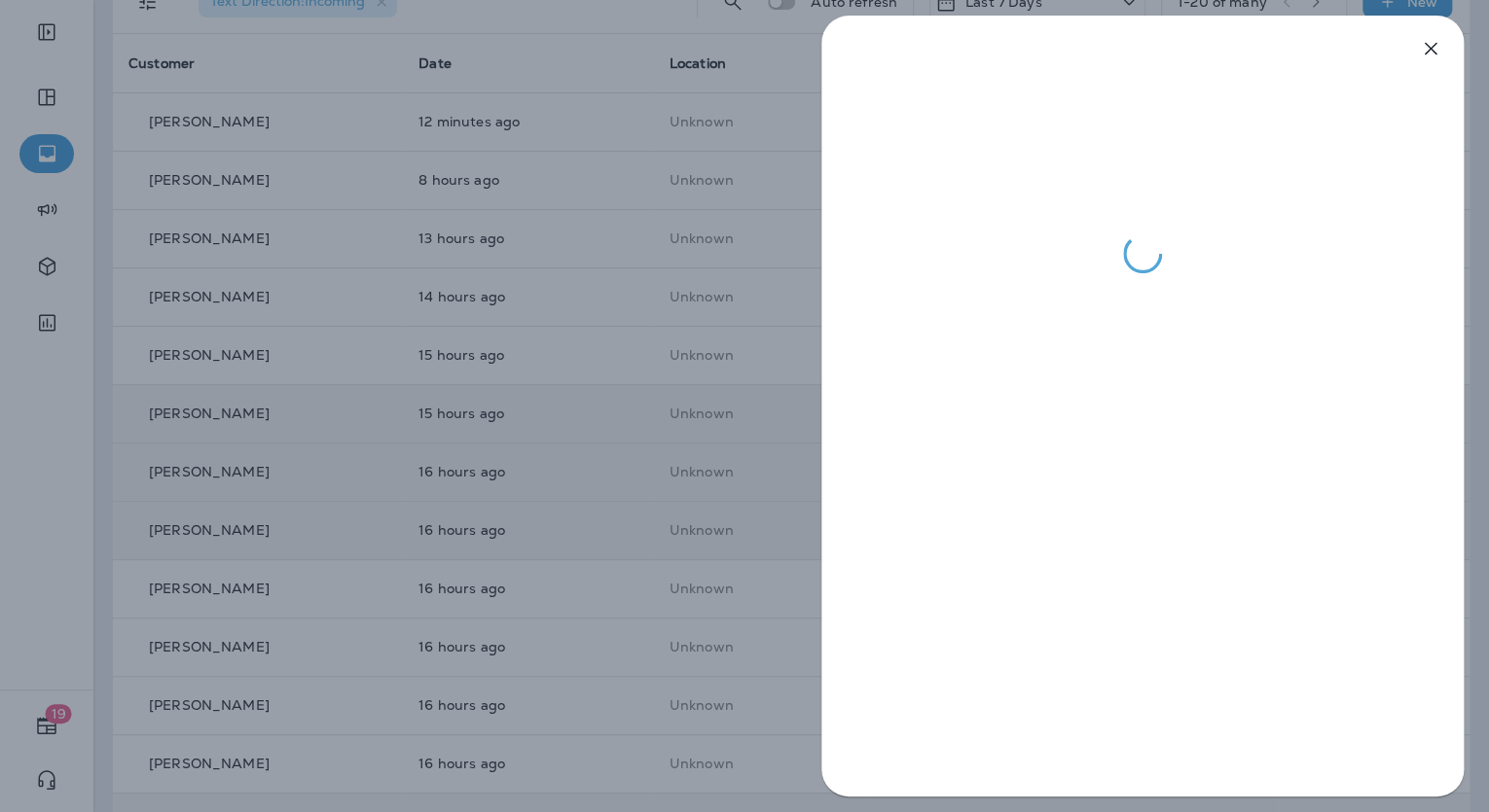
click at [686, 248] on div at bounding box center [744, 406] width 1489 height 812
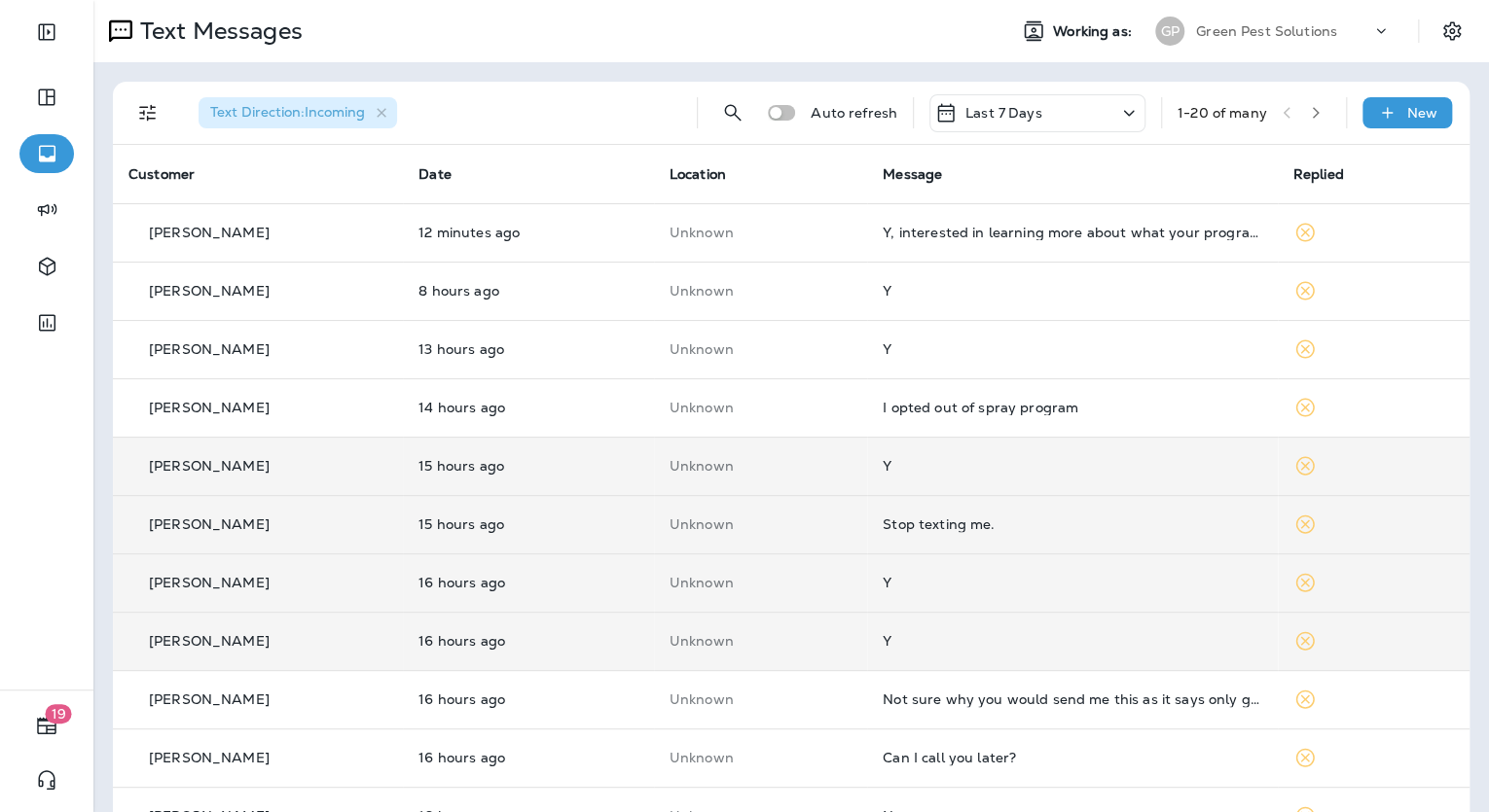
click at [919, 455] on td "Y" at bounding box center [1072, 466] width 409 height 58
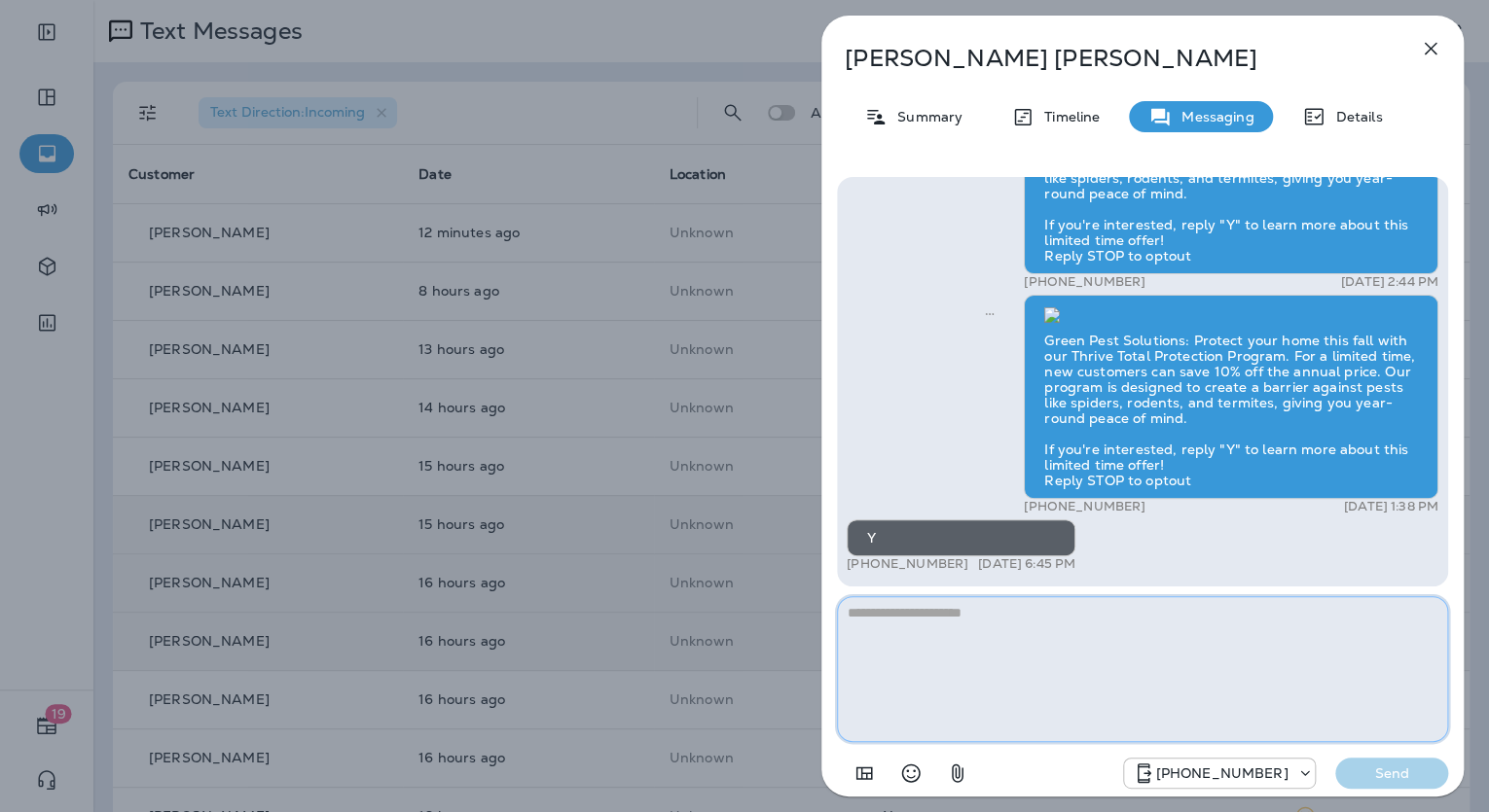
click at [886, 627] on textarea at bounding box center [1142, 669] width 611 height 146
paste textarea "**********"
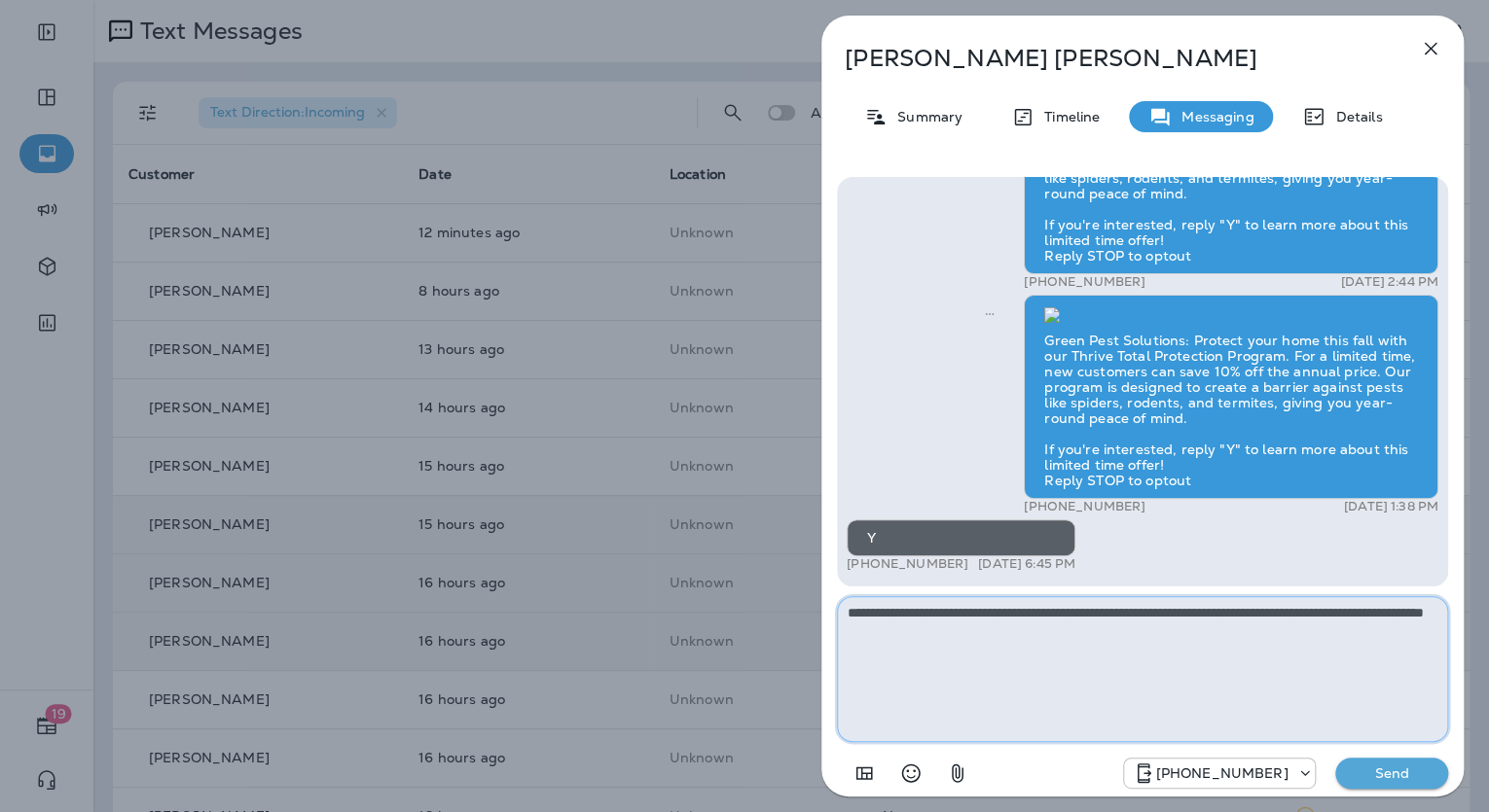
type textarea "**********"
click at [1391, 765] on p "Send" at bounding box center [1391, 774] width 82 height 18
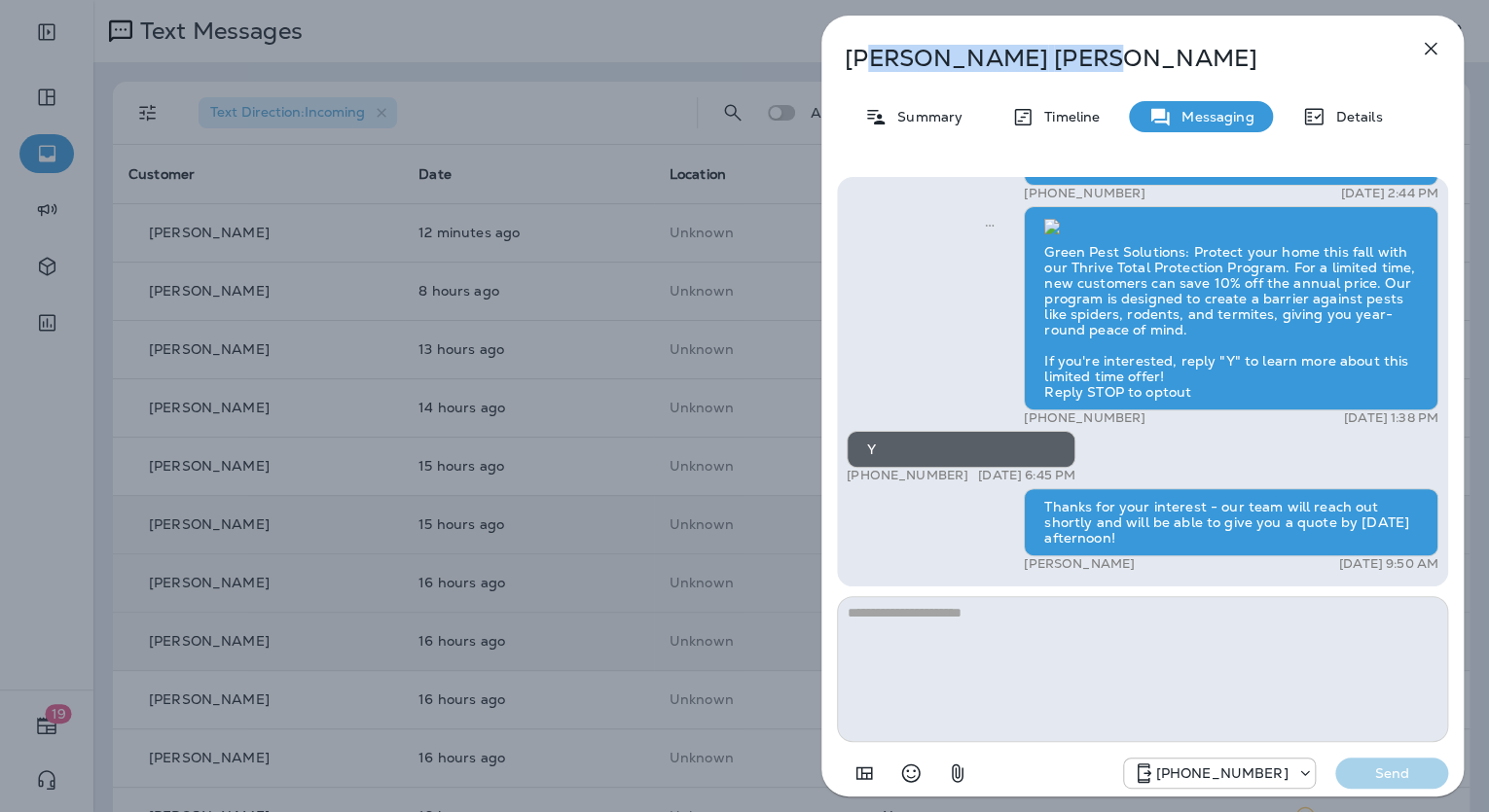
drag, startPoint x: 967, startPoint y: 59, endPoint x: 875, endPoint y: 45, distance: 93.1
click at [875, 45] on p "Pam Foster" at bounding box center [1110, 58] width 531 height 28
drag, startPoint x: 875, startPoint y: 45, endPoint x: 976, endPoint y: 48, distance: 101.0
click at [976, 48] on p "Pam Foster" at bounding box center [1110, 58] width 531 height 28
drag, startPoint x: 981, startPoint y: 58, endPoint x: 847, endPoint y: 58, distance: 134.0
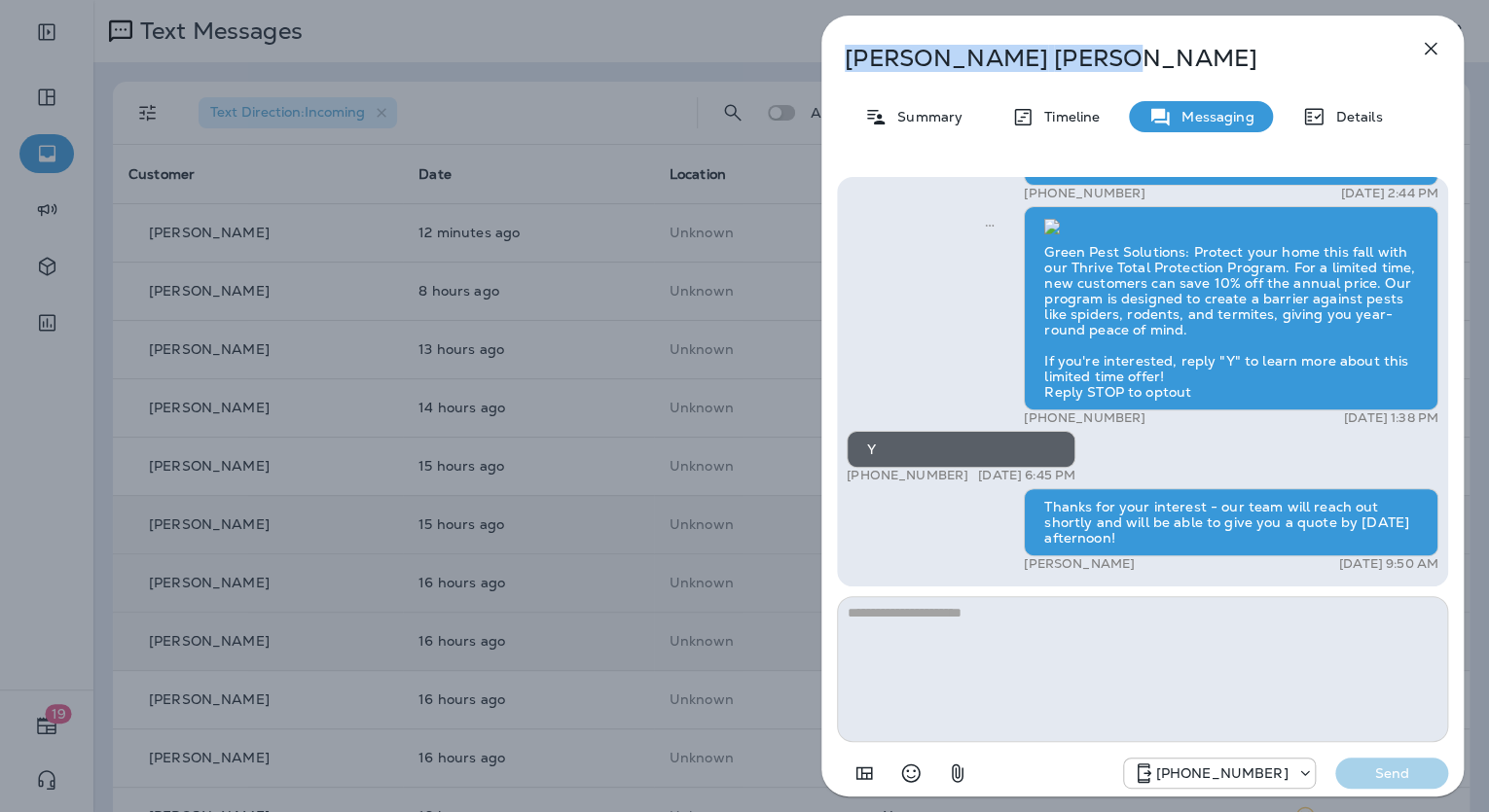
click at [847, 58] on p "Pam Foster" at bounding box center [1110, 58] width 531 height 28
click at [950, 113] on p "Summary" at bounding box center [925, 116] width 75 height 16
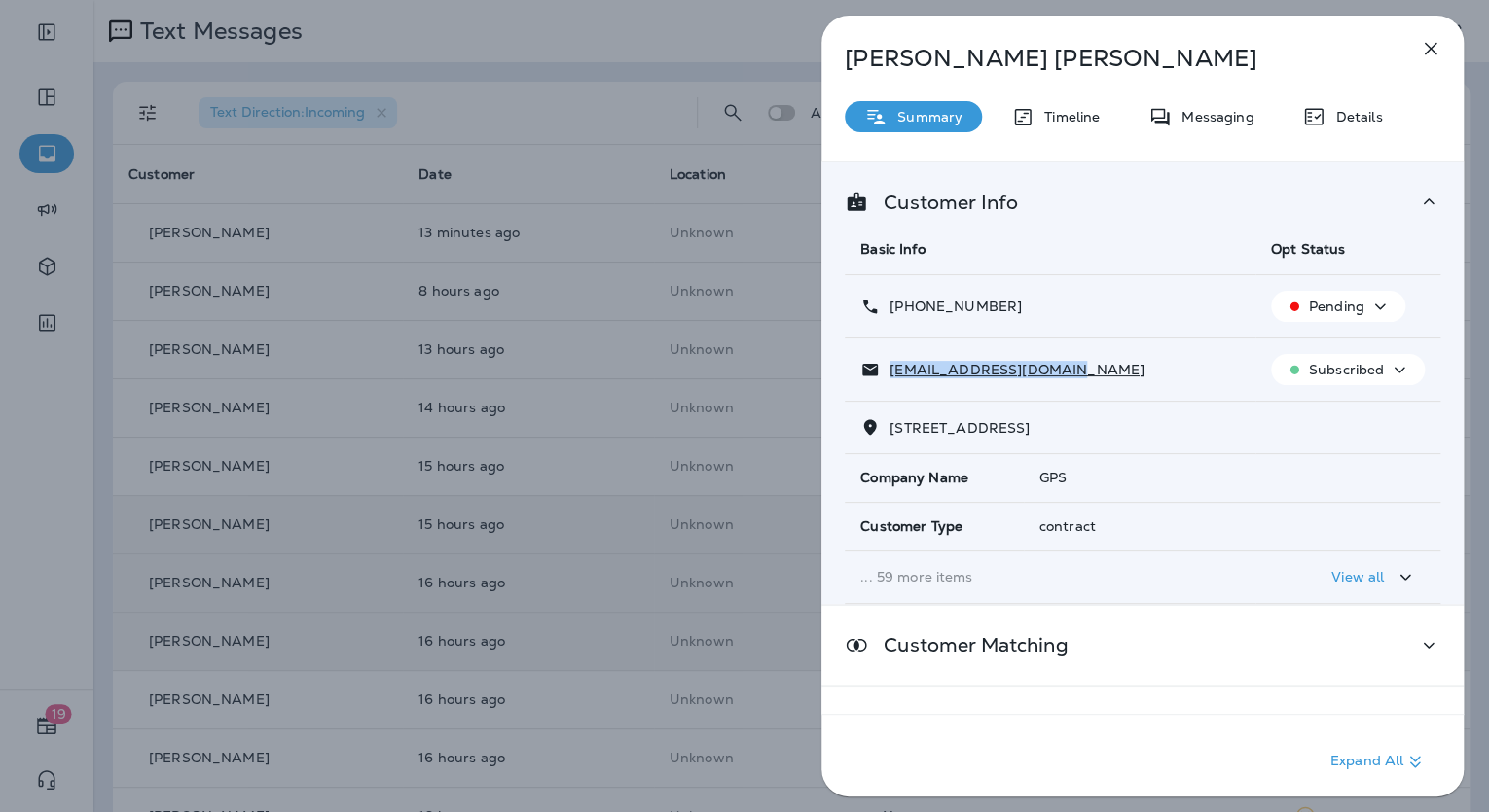
drag, startPoint x: 1055, startPoint y: 367, endPoint x: 889, endPoint y: 370, distance: 166.0
click at [889, 370] on div "pjfoster1227@gmail.com" at bounding box center [1050, 370] width 380 height 21
drag, startPoint x: 1008, startPoint y: 294, endPoint x: 945, endPoint y: 309, distance: 64.8
click at [945, 309] on td "+1 (785) 564-1227" at bounding box center [1050, 307] width 410 height 63
click at [942, 309] on p "+1 (785) 564-1227" at bounding box center [950, 307] width 142 height 16
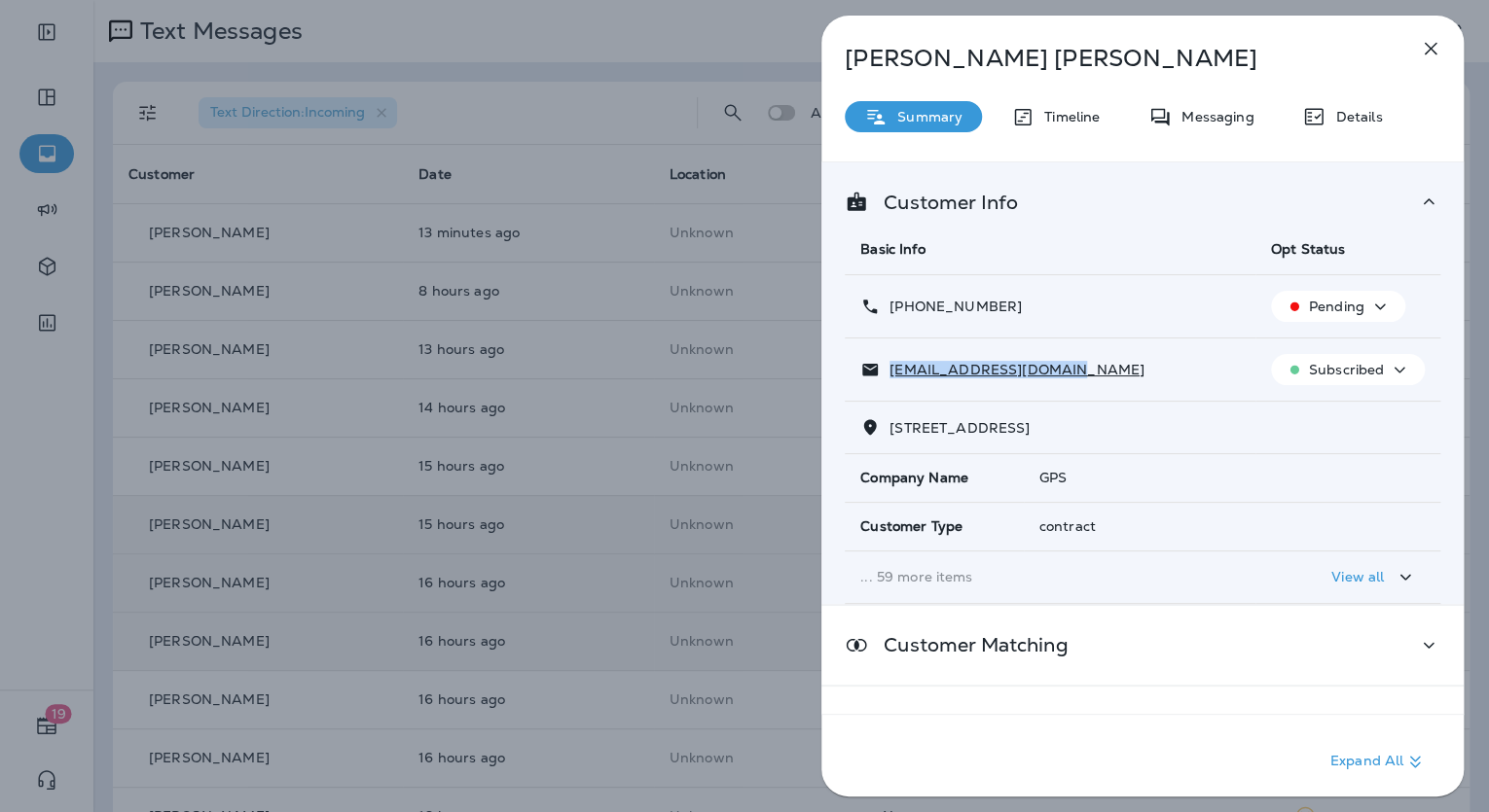
click at [945, 312] on p "+1 (785) 564-1227" at bounding box center [950, 307] width 142 height 16
drag, startPoint x: 969, startPoint y: 304, endPoint x: 890, endPoint y: 302, distance: 79.0
click at [890, 302] on div "+1 (785) 564-1227" at bounding box center [1050, 307] width 380 height 21
click at [558, 358] on div "Pam Foster Summary Timeline Messaging Details Customer Info Basic Info Opt Stat…" at bounding box center [744, 406] width 1489 height 812
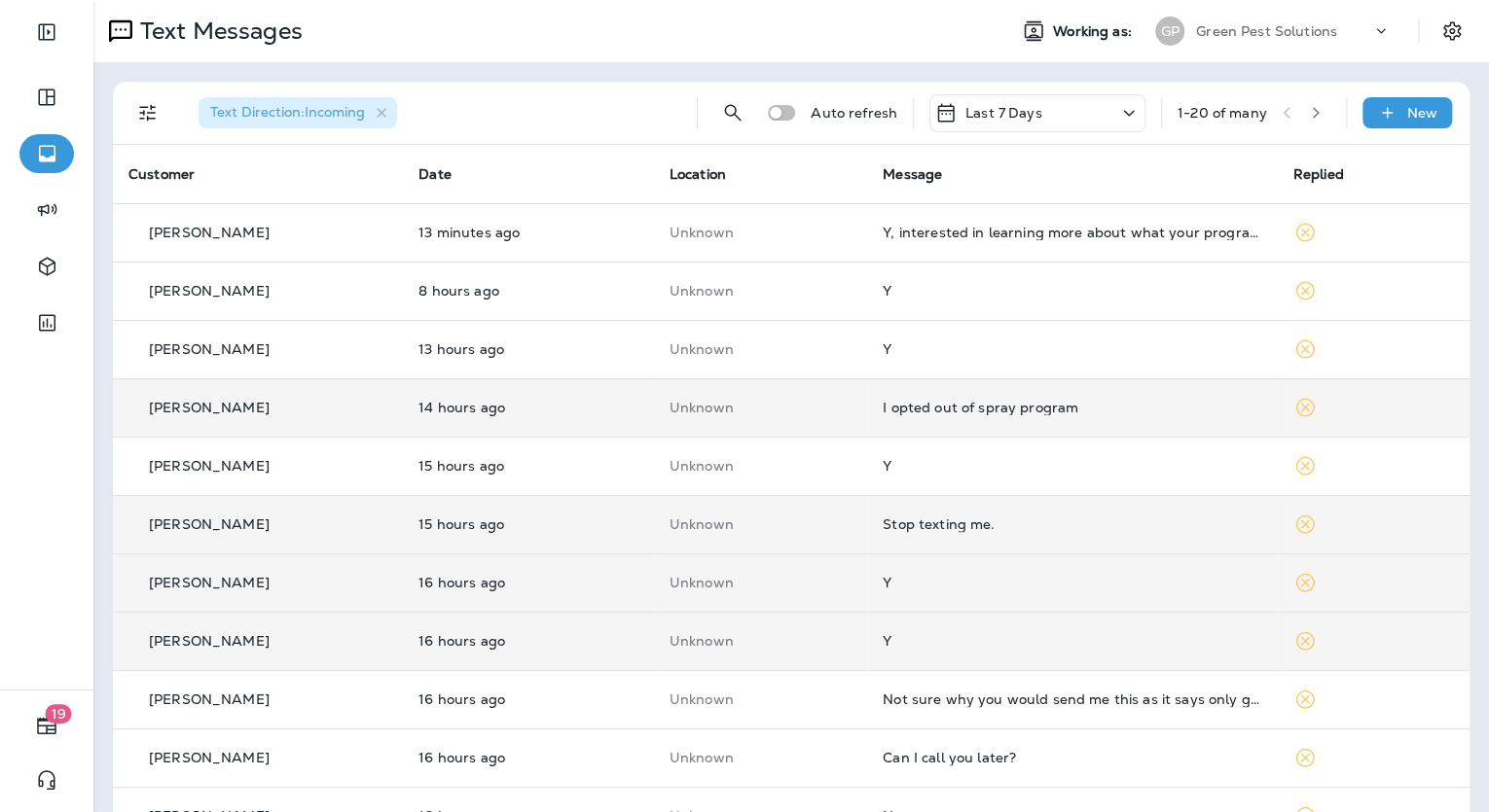
click at [931, 394] on td "I opted out of spray program" at bounding box center [1072, 407] width 409 height 58
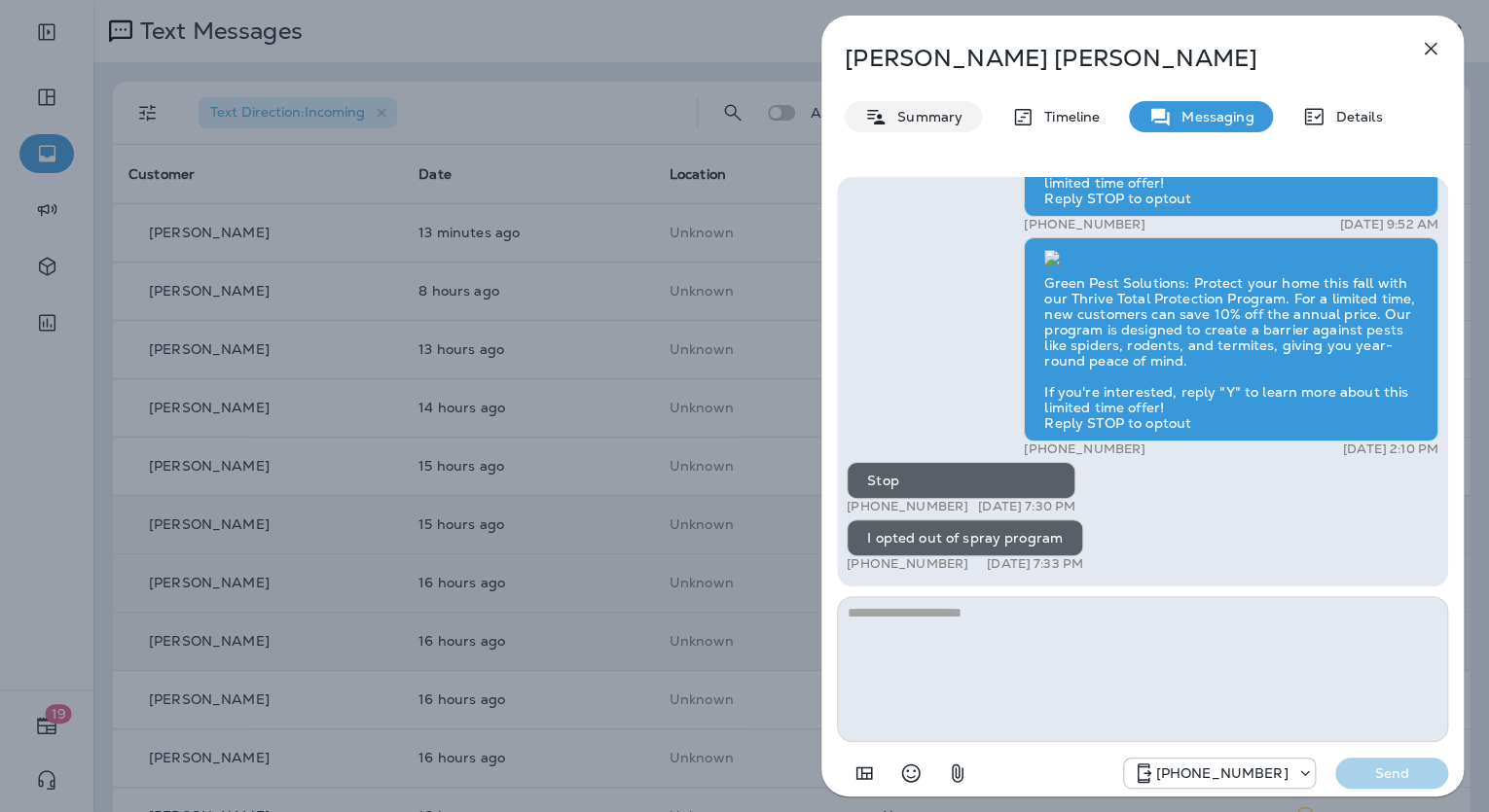
click at [926, 105] on div "Summary" at bounding box center [913, 117] width 137 height 32
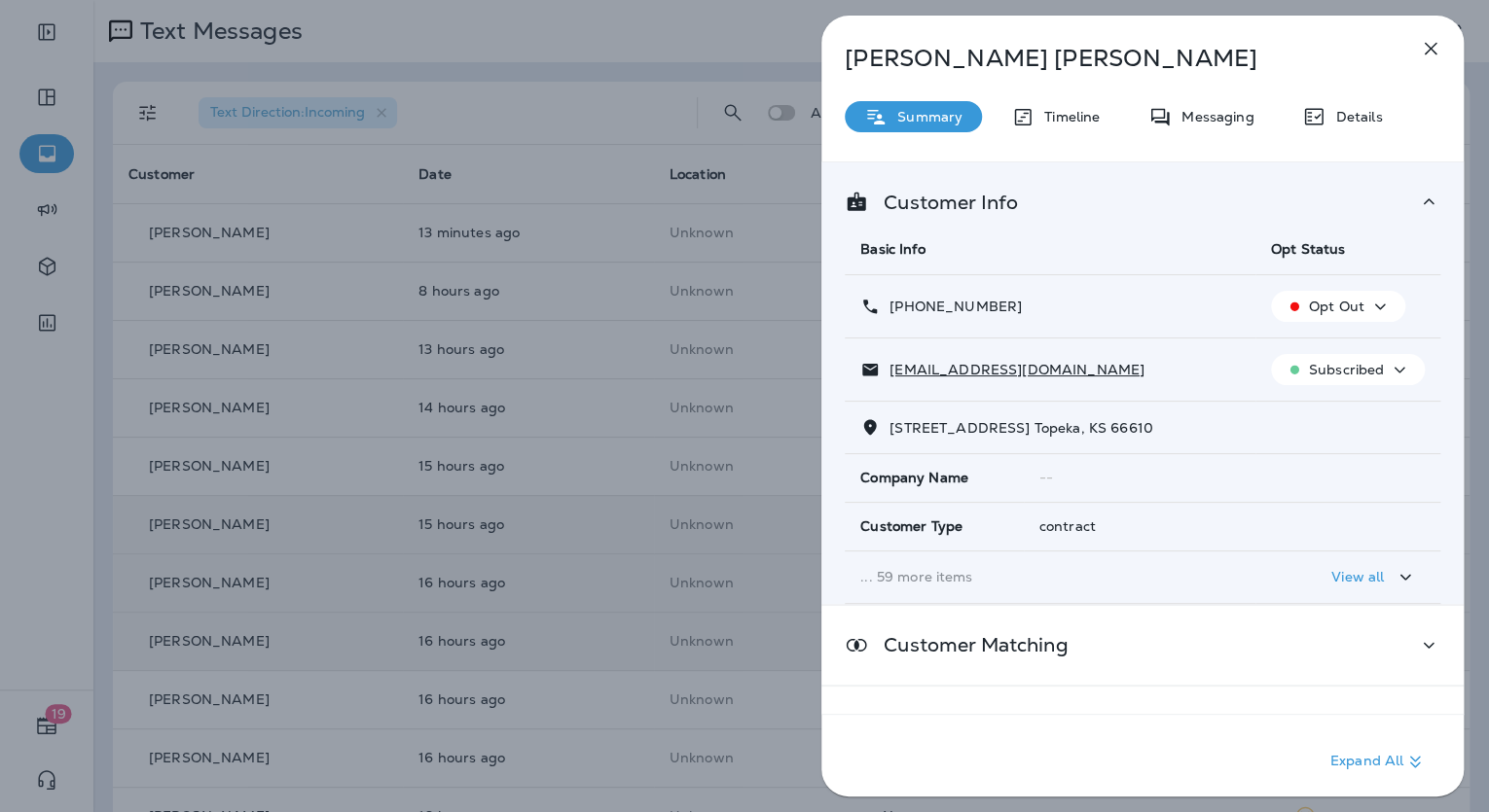
click at [663, 348] on div "Carolyn Curnutt Summary Timeline Messaging Details Customer Info Basic Info Opt…" at bounding box center [744, 406] width 1489 height 812
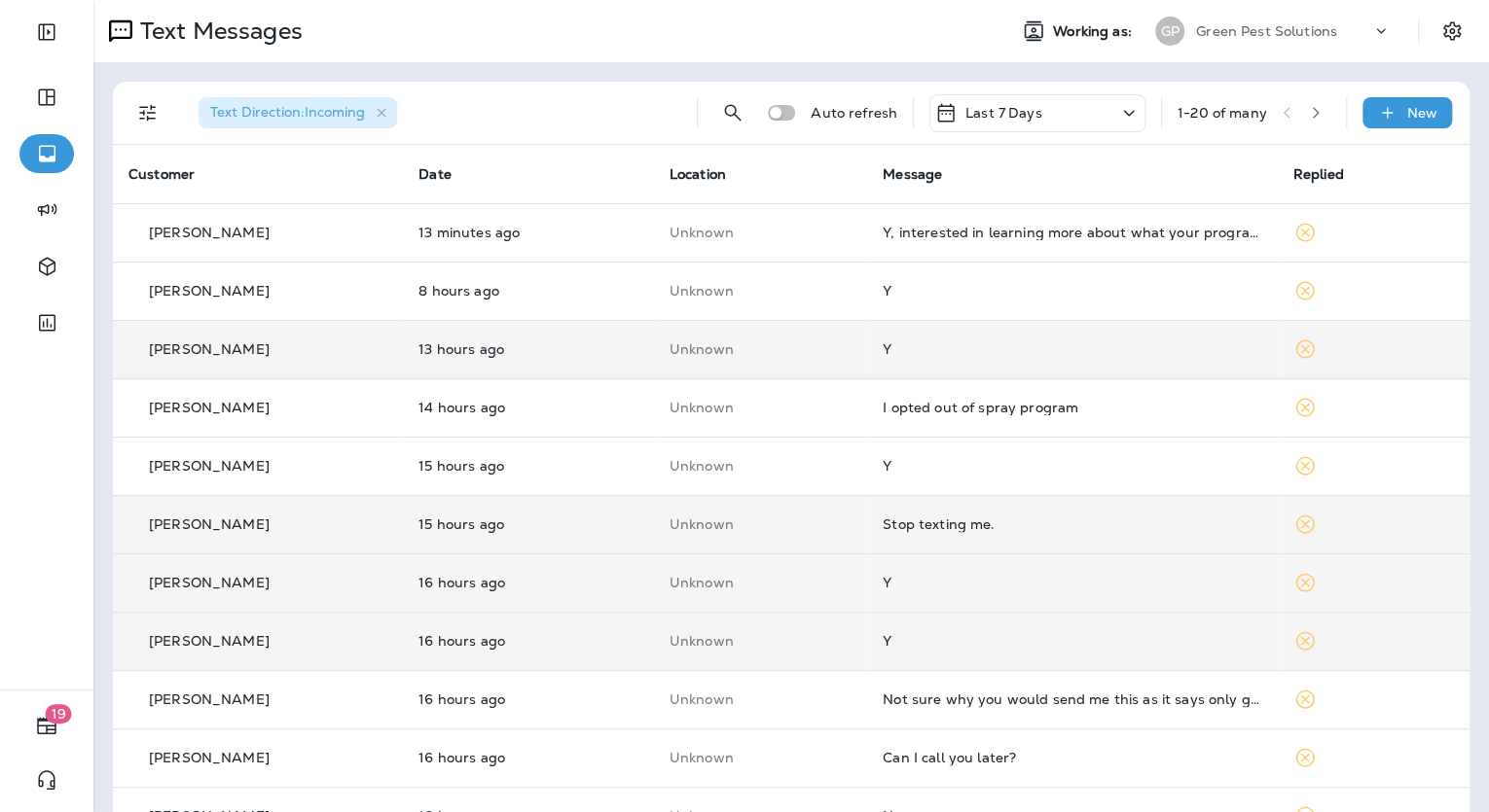
click at [933, 357] on td "Y" at bounding box center [1072, 348] width 409 height 58
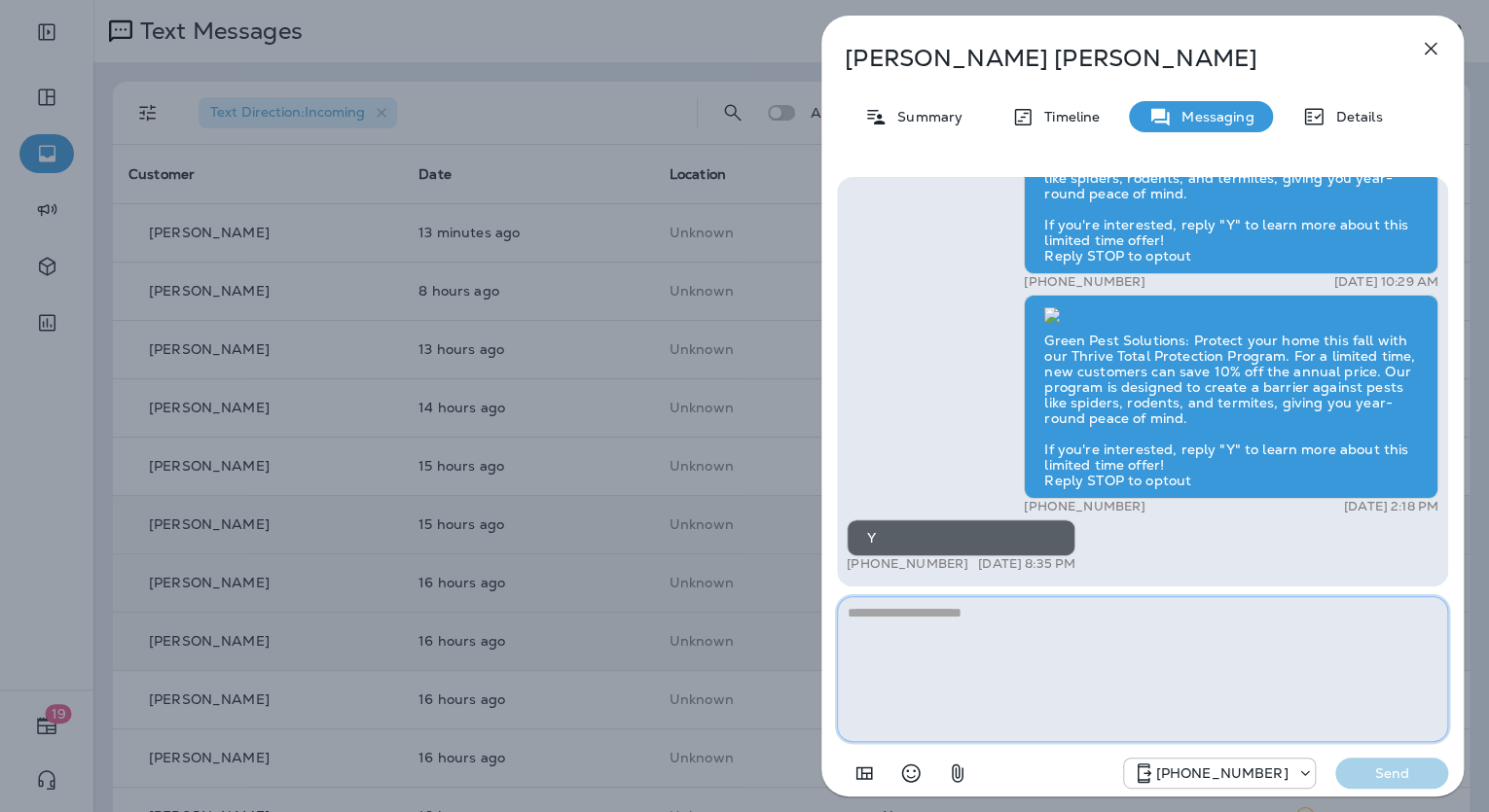
click at [910, 626] on textarea at bounding box center [1142, 669] width 611 height 146
paste textarea "**********"
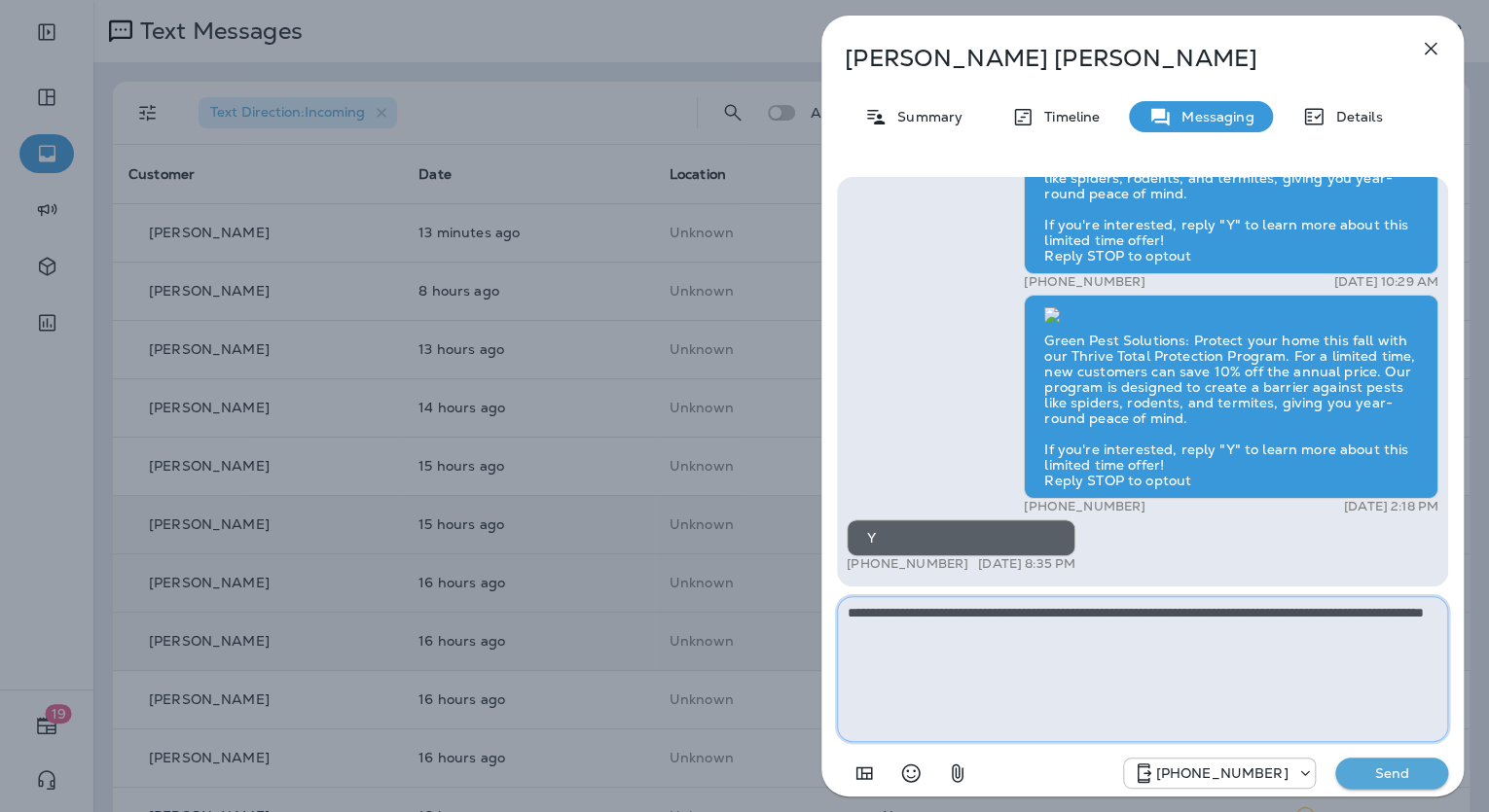
type textarea "**********"
click at [1369, 769] on p "Send" at bounding box center [1391, 774] width 82 height 18
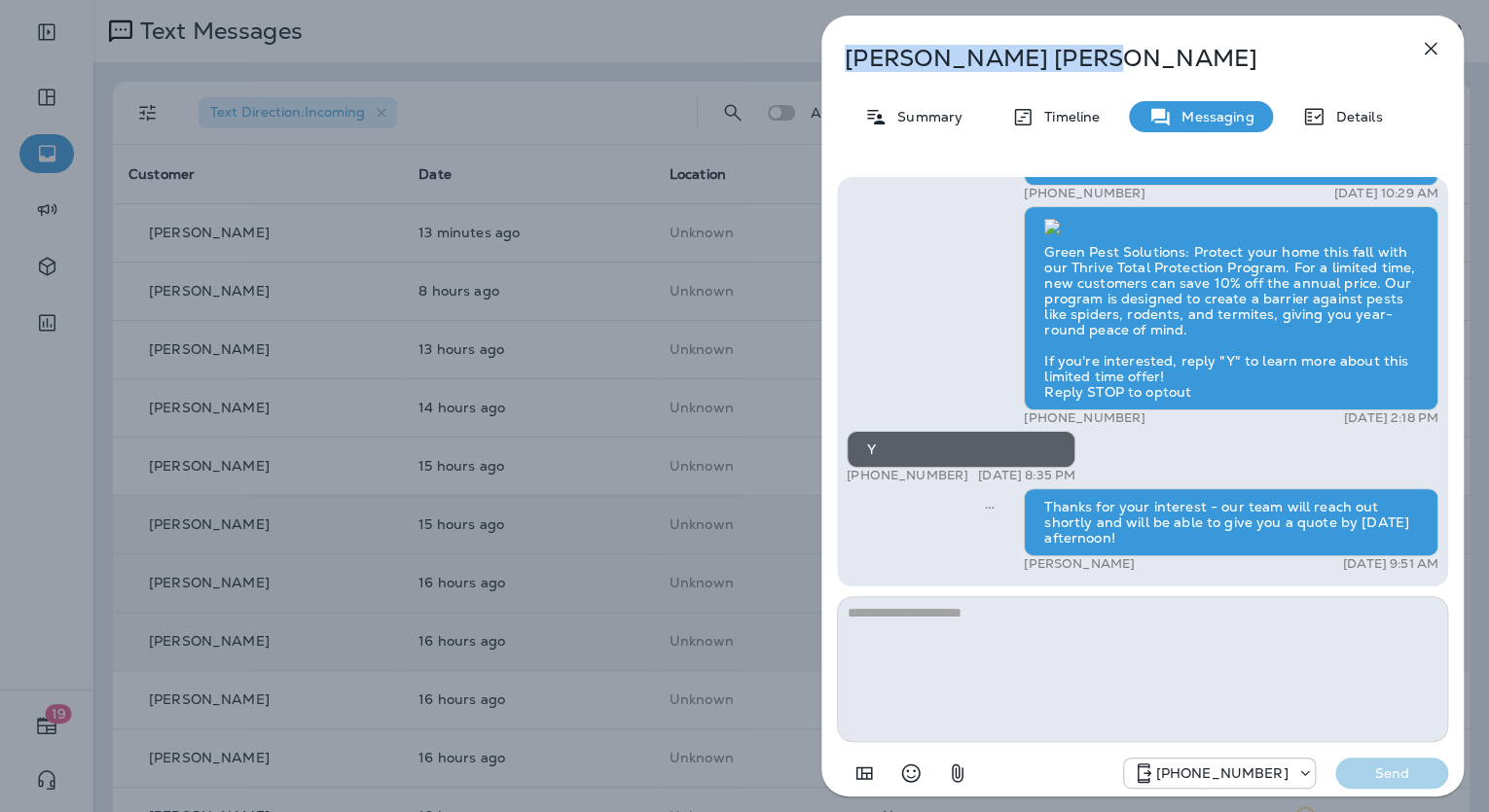
drag, startPoint x: 966, startPoint y: 62, endPoint x: 850, endPoint y: 55, distance: 116.2
click at [850, 55] on p "Curt Lewis" at bounding box center [1110, 58] width 531 height 28
click at [895, 111] on p "Summary" at bounding box center [925, 116] width 75 height 16
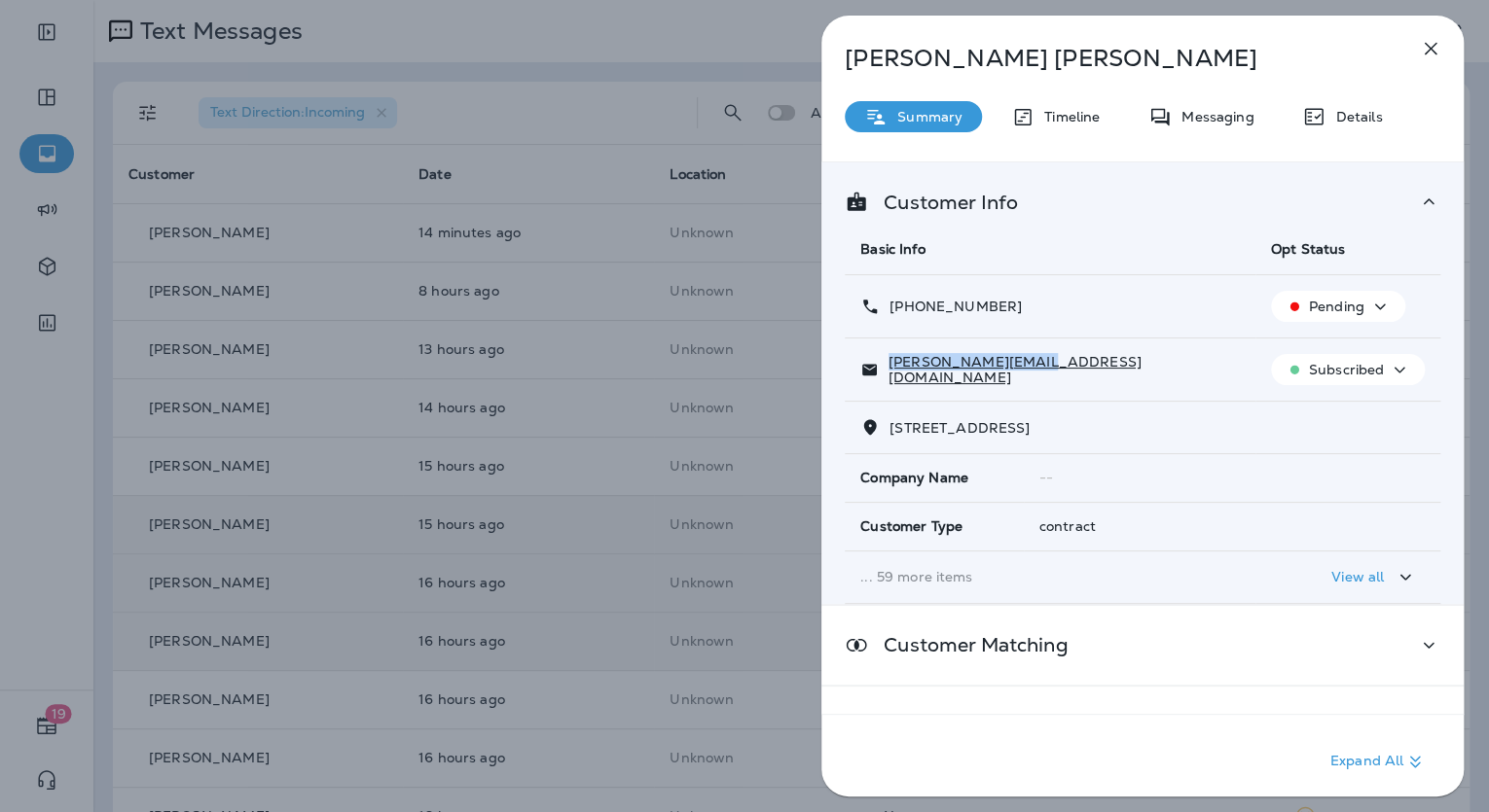
drag, startPoint x: 1043, startPoint y: 371, endPoint x: 891, endPoint y: 363, distance: 152.2
click at [891, 363] on div "curt@aandaparts.com" at bounding box center [1050, 370] width 380 height 32
drag, startPoint x: 984, startPoint y: 301, endPoint x: 889, endPoint y: 308, distance: 95.3
click at [889, 308] on div "+1 (785) 633-6661" at bounding box center [1050, 307] width 380 height 21
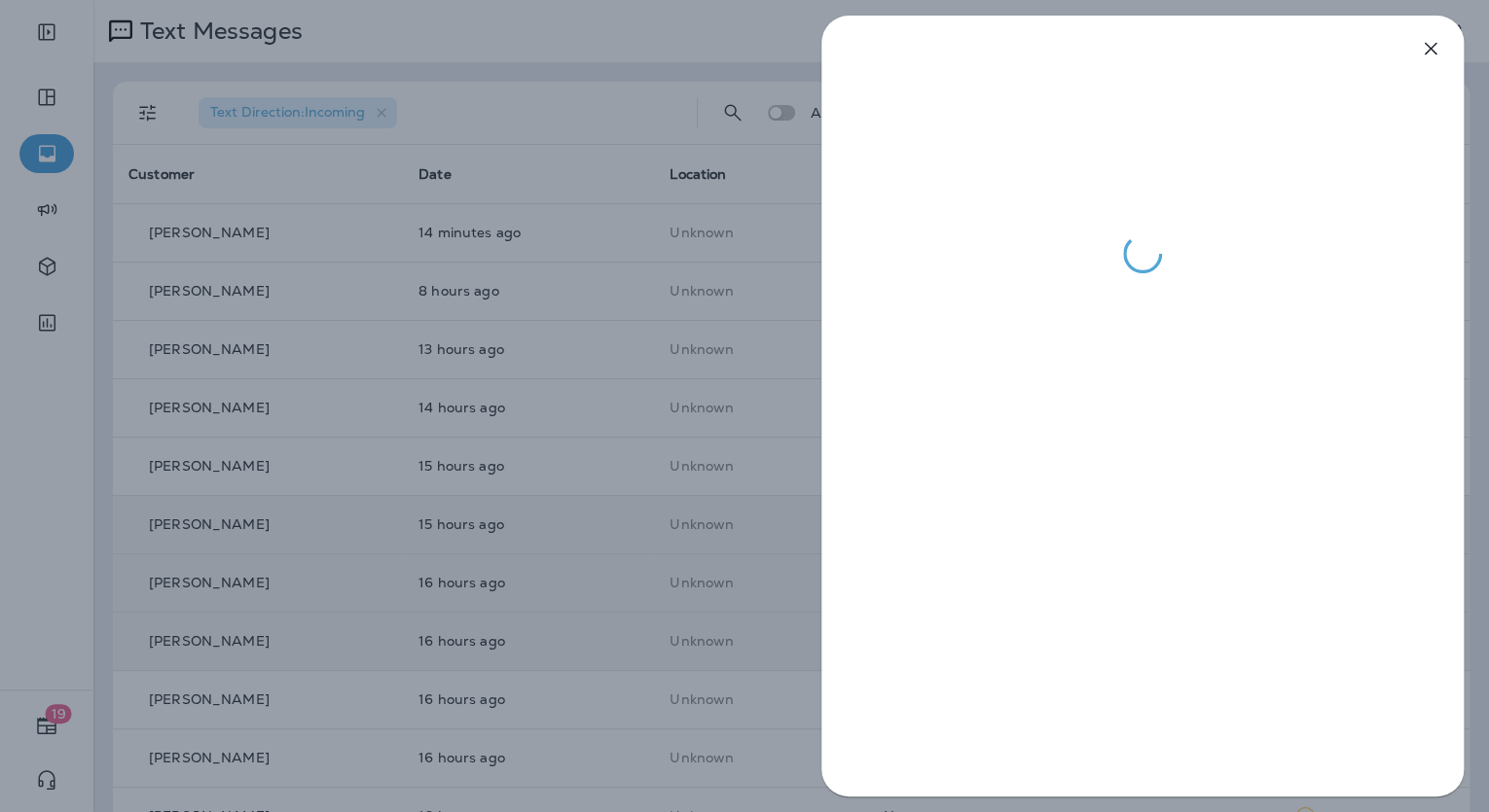
click at [595, 399] on div at bounding box center [744, 406] width 1489 height 812
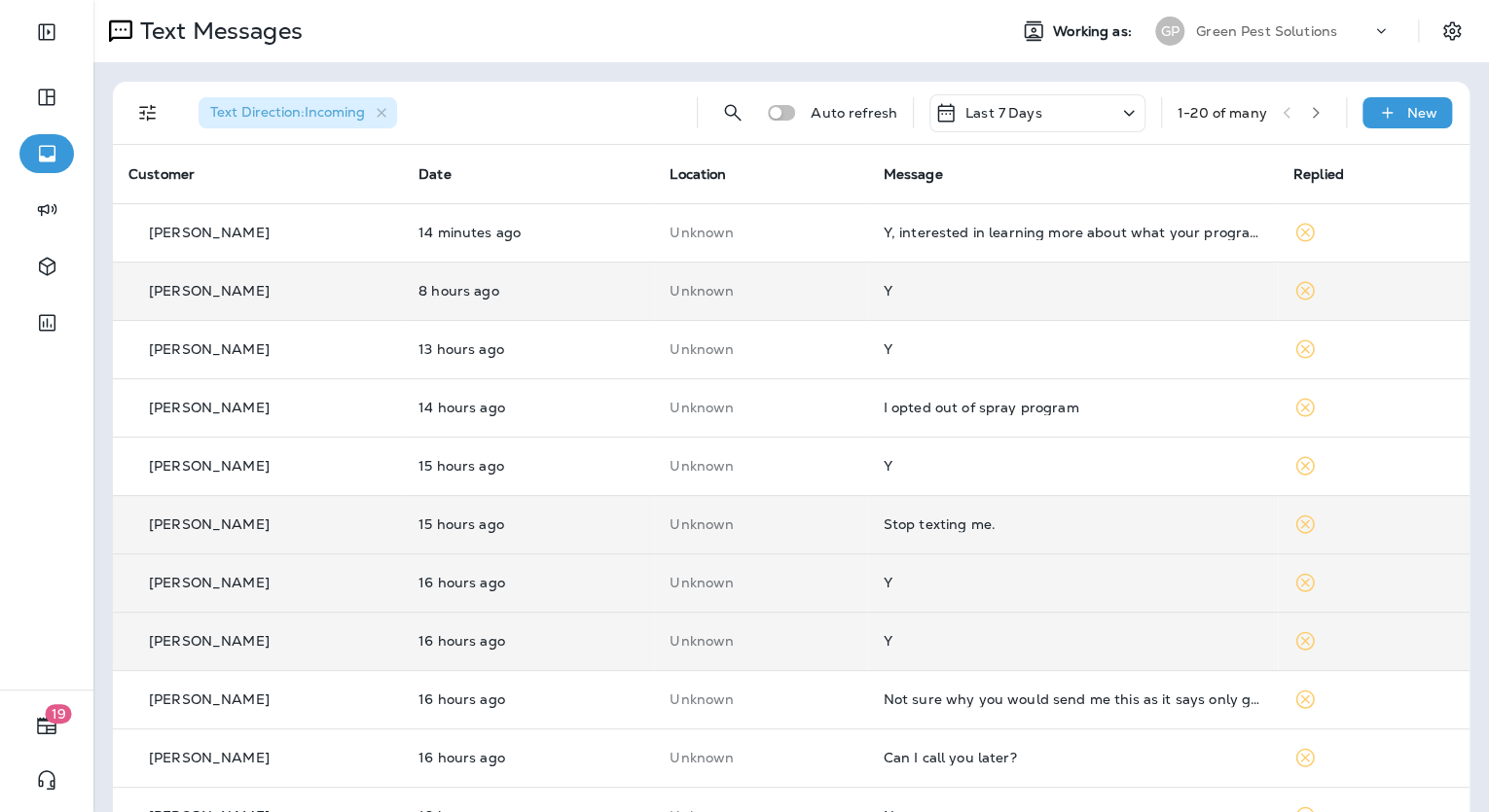
click at [881, 279] on td "Y" at bounding box center [1072, 290] width 409 height 58
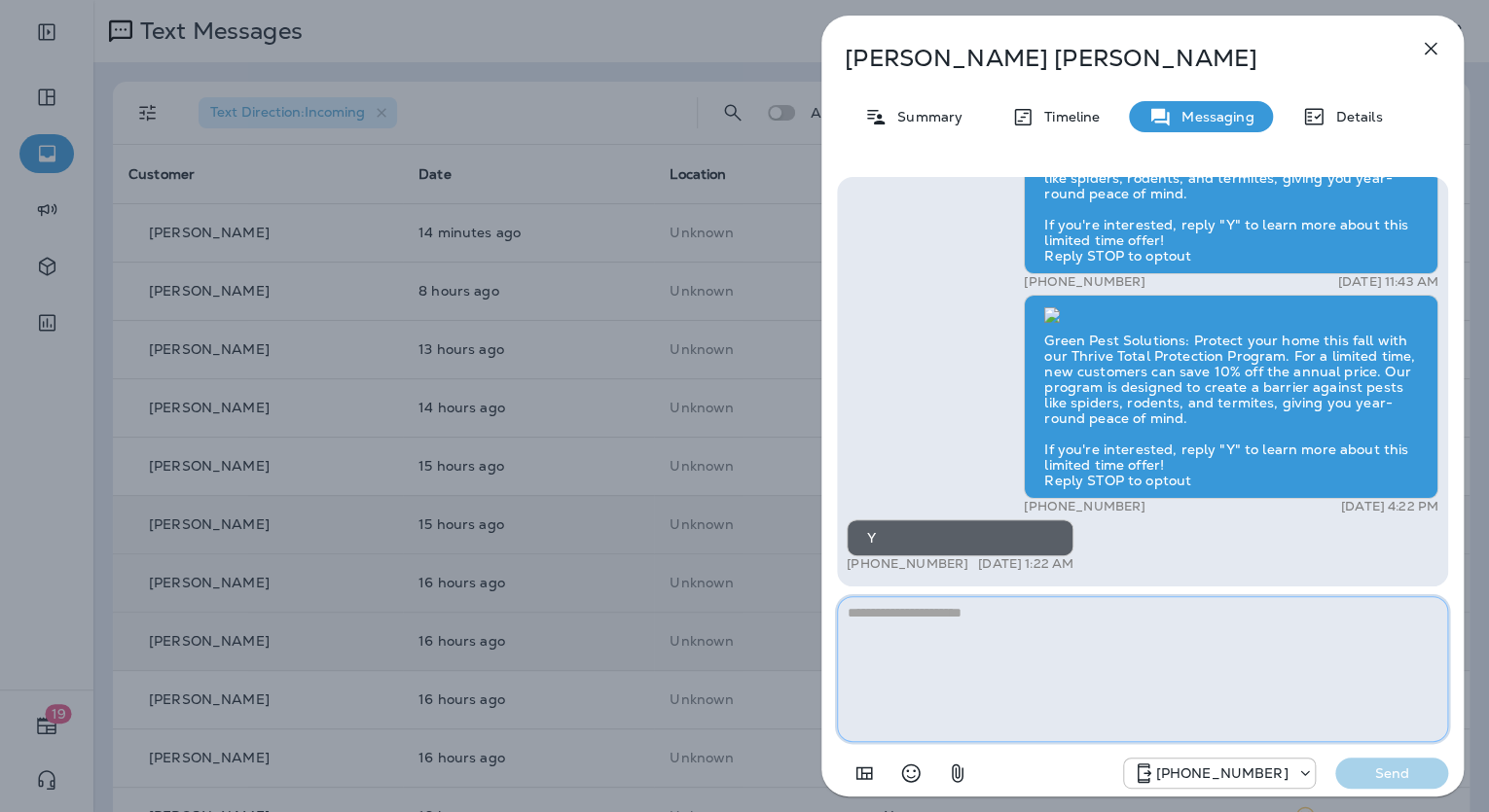
drag, startPoint x: 1003, startPoint y: 600, endPoint x: 1001, endPoint y: 610, distance: 10.2
click at [1003, 600] on textarea at bounding box center [1142, 669] width 611 height 146
click at [1001, 613] on textarea at bounding box center [1142, 669] width 611 height 146
paste textarea "**********"
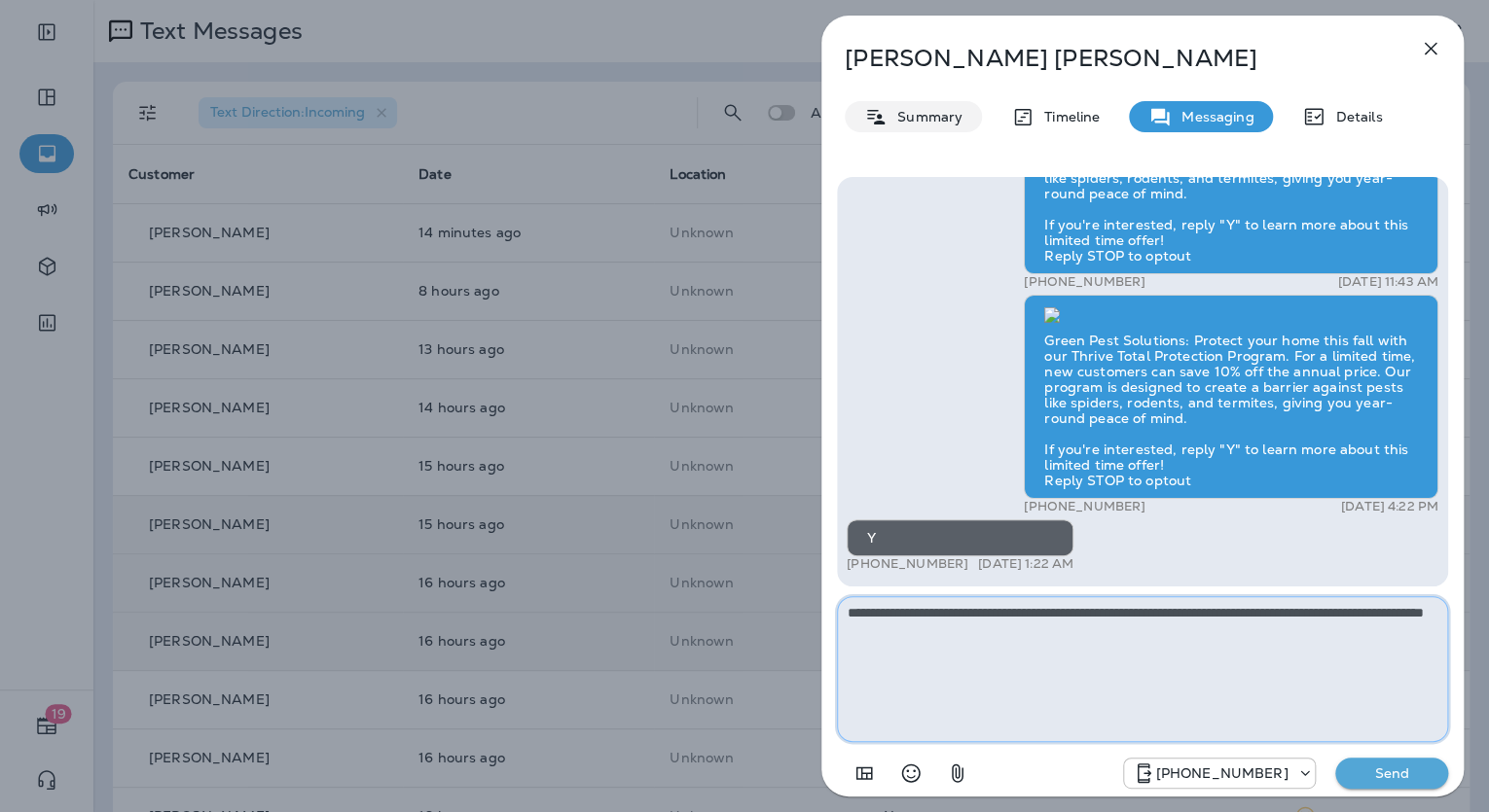
type textarea "**********"
click at [957, 112] on p "Summary" at bounding box center [925, 116] width 75 height 16
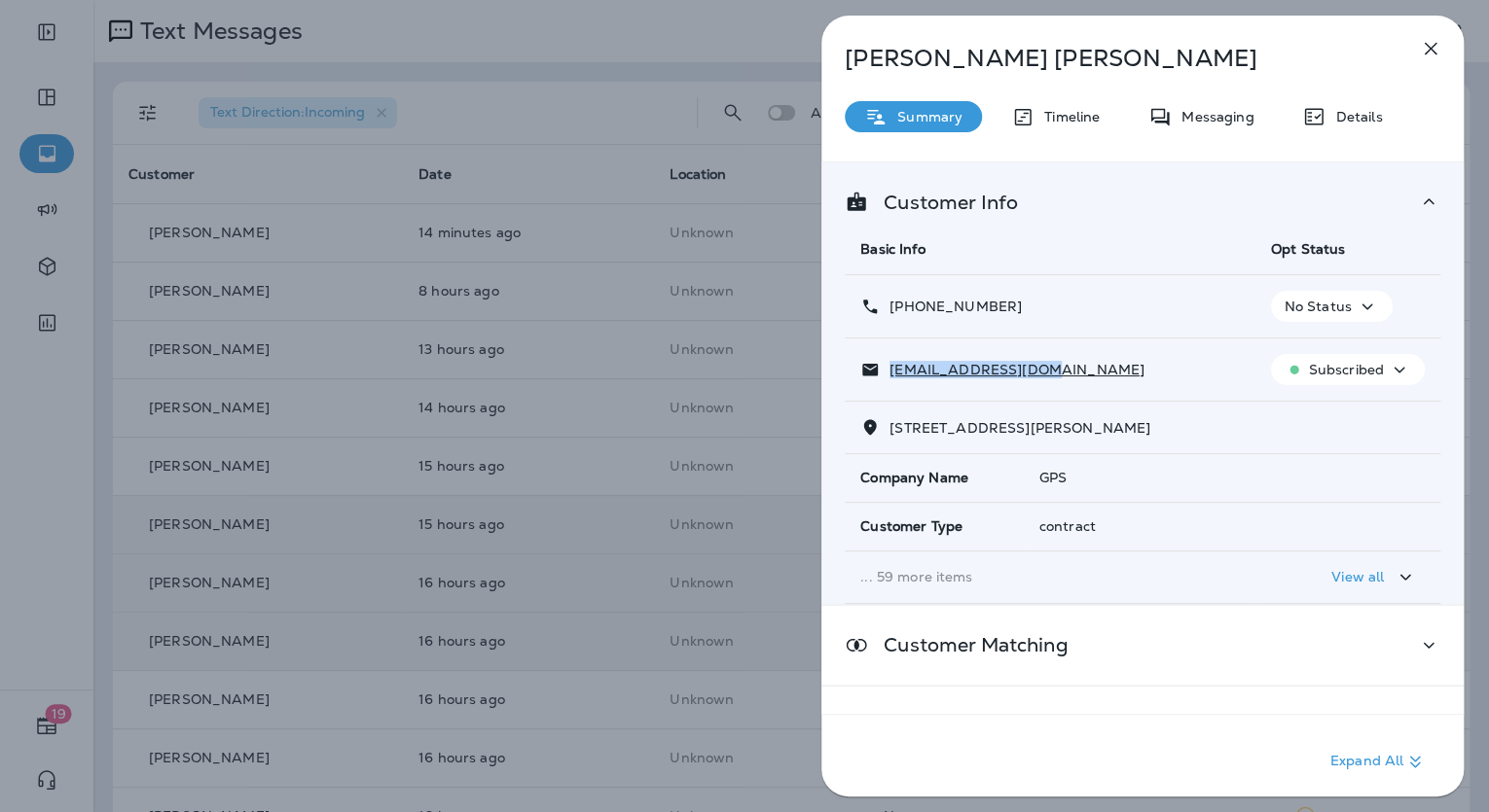
drag, startPoint x: 1047, startPoint y: 369, endPoint x: 873, endPoint y: 368, distance: 174.0
click at [873, 368] on div "rcrotty50@gmail.com" at bounding box center [1050, 370] width 380 height 21
click at [1031, 123] on icon at bounding box center [1023, 116] width 24 height 25
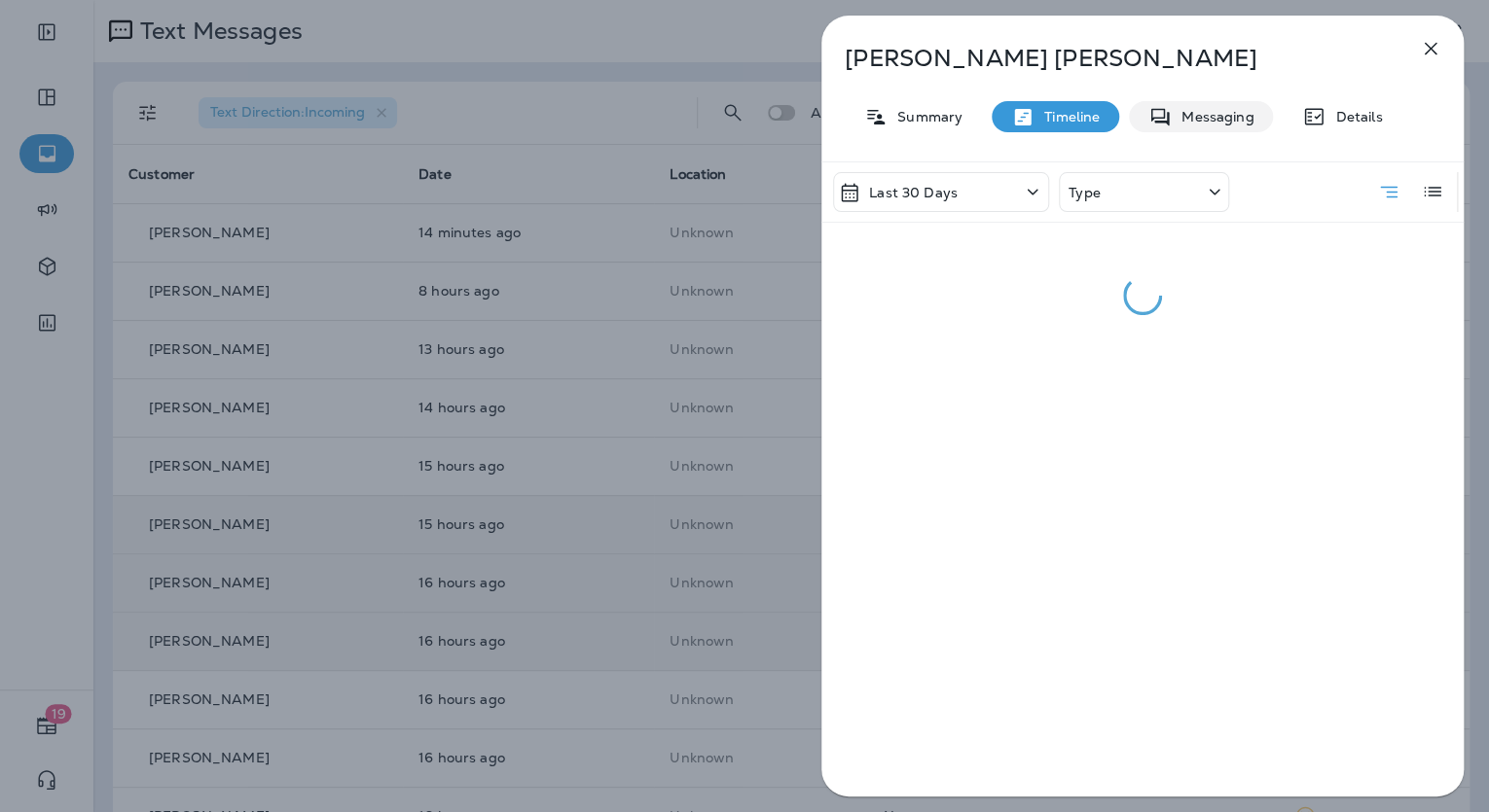
click at [1253, 115] on div "Messaging" at bounding box center [1201, 117] width 144 height 32
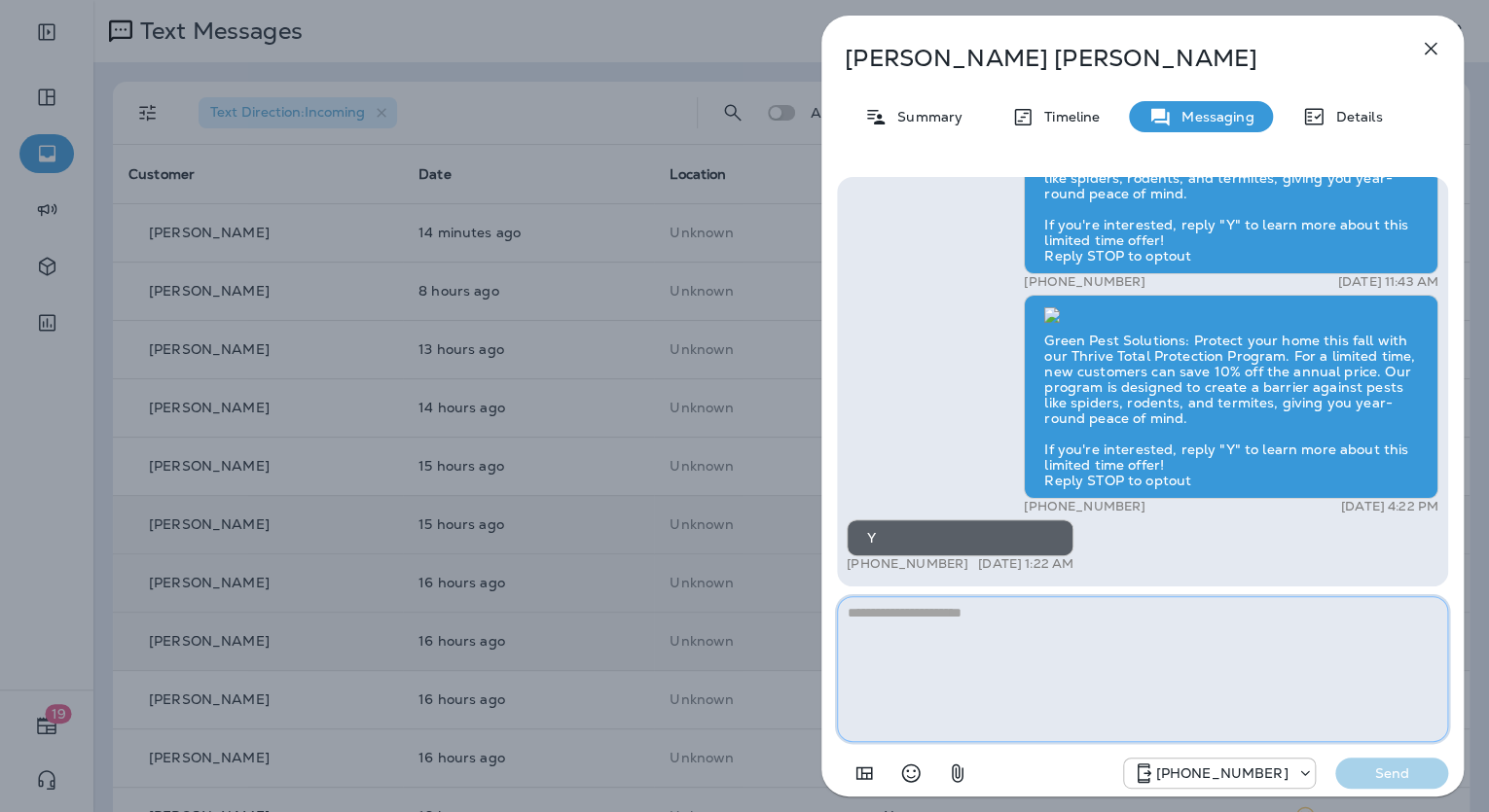
click at [1034, 607] on textarea at bounding box center [1142, 669] width 611 height 146
paste textarea "**********"
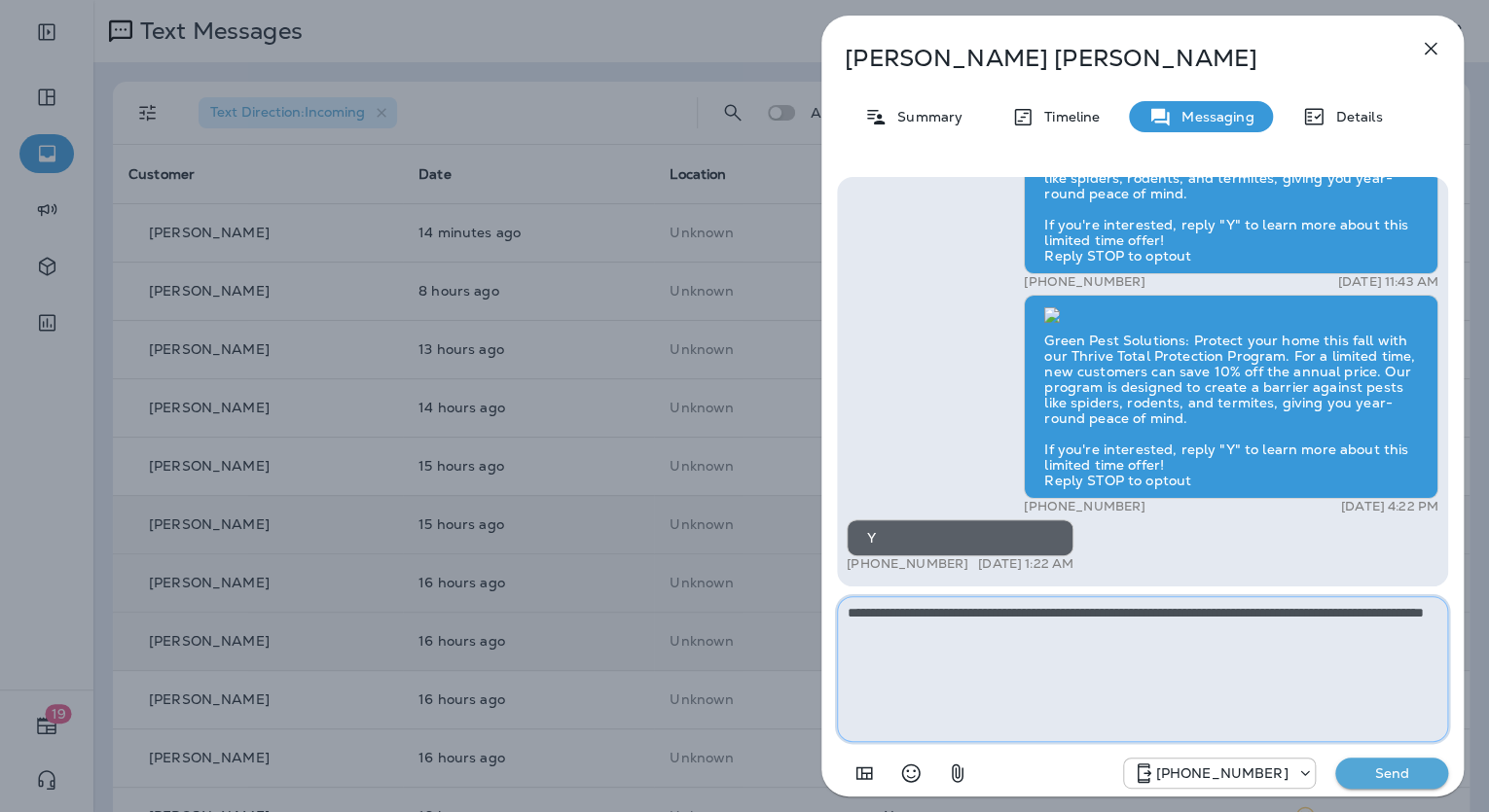
type textarea "**********"
click at [1359, 765] on p "Send" at bounding box center [1391, 774] width 82 height 18
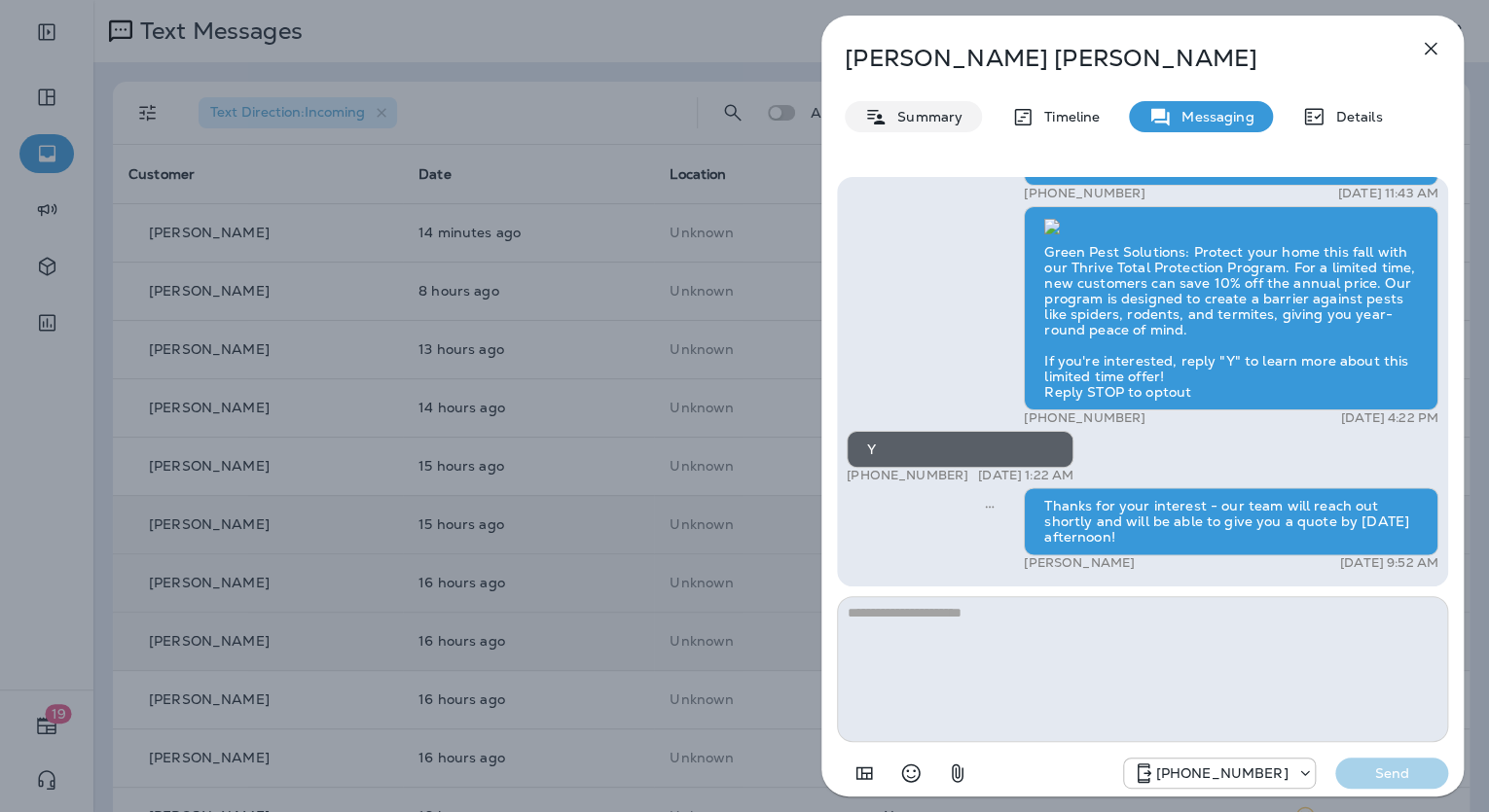
click at [935, 114] on p "Summary" at bounding box center [925, 116] width 75 height 16
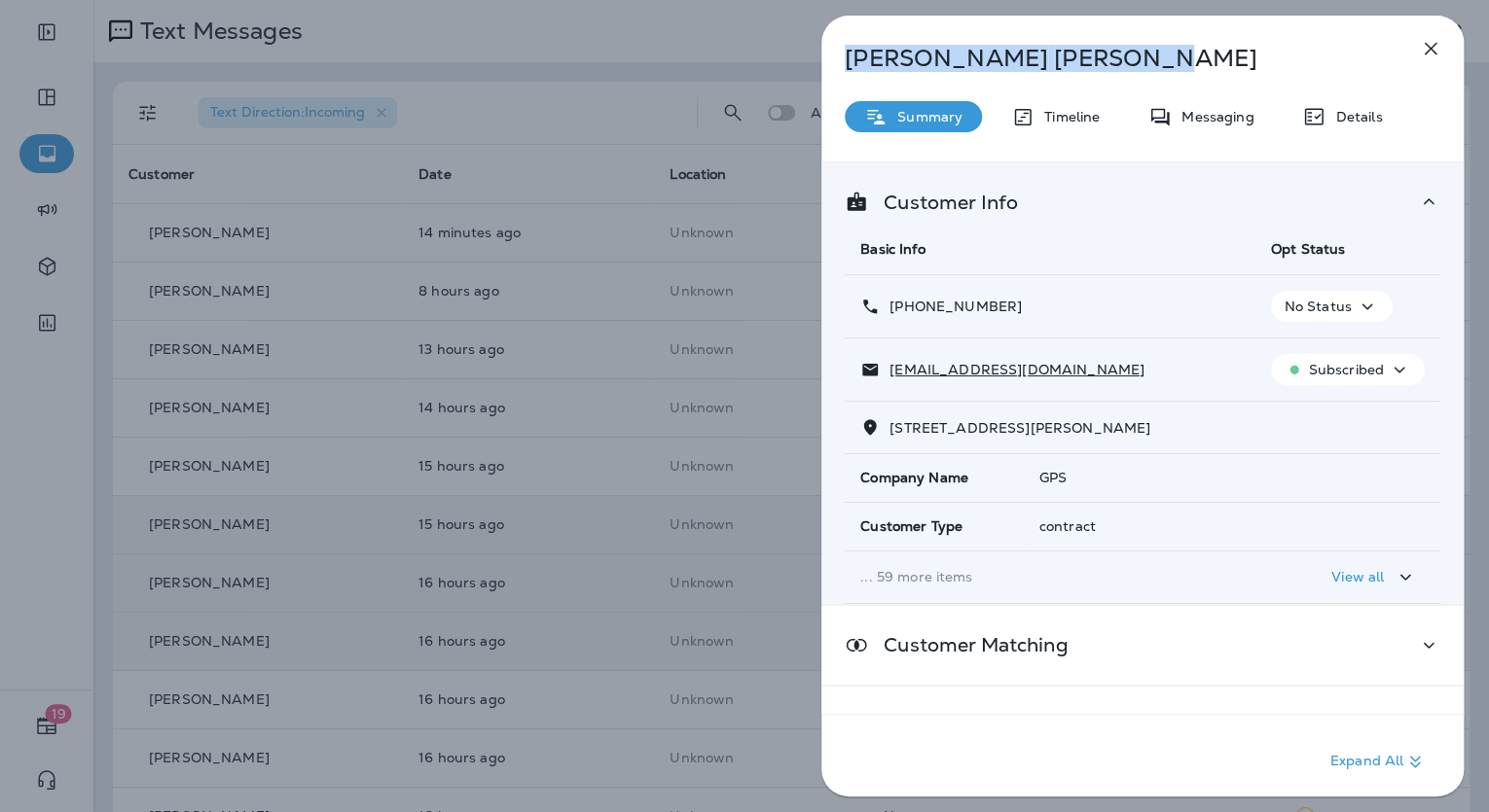
drag, startPoint x: 1071, startPoint y: 63, endPoint x: 845, endPoint y: 62, distance: 226.0
click at [845, 62] on p "Richard Bonebrake" at bounding box center [1110, 58] width 531 height 28
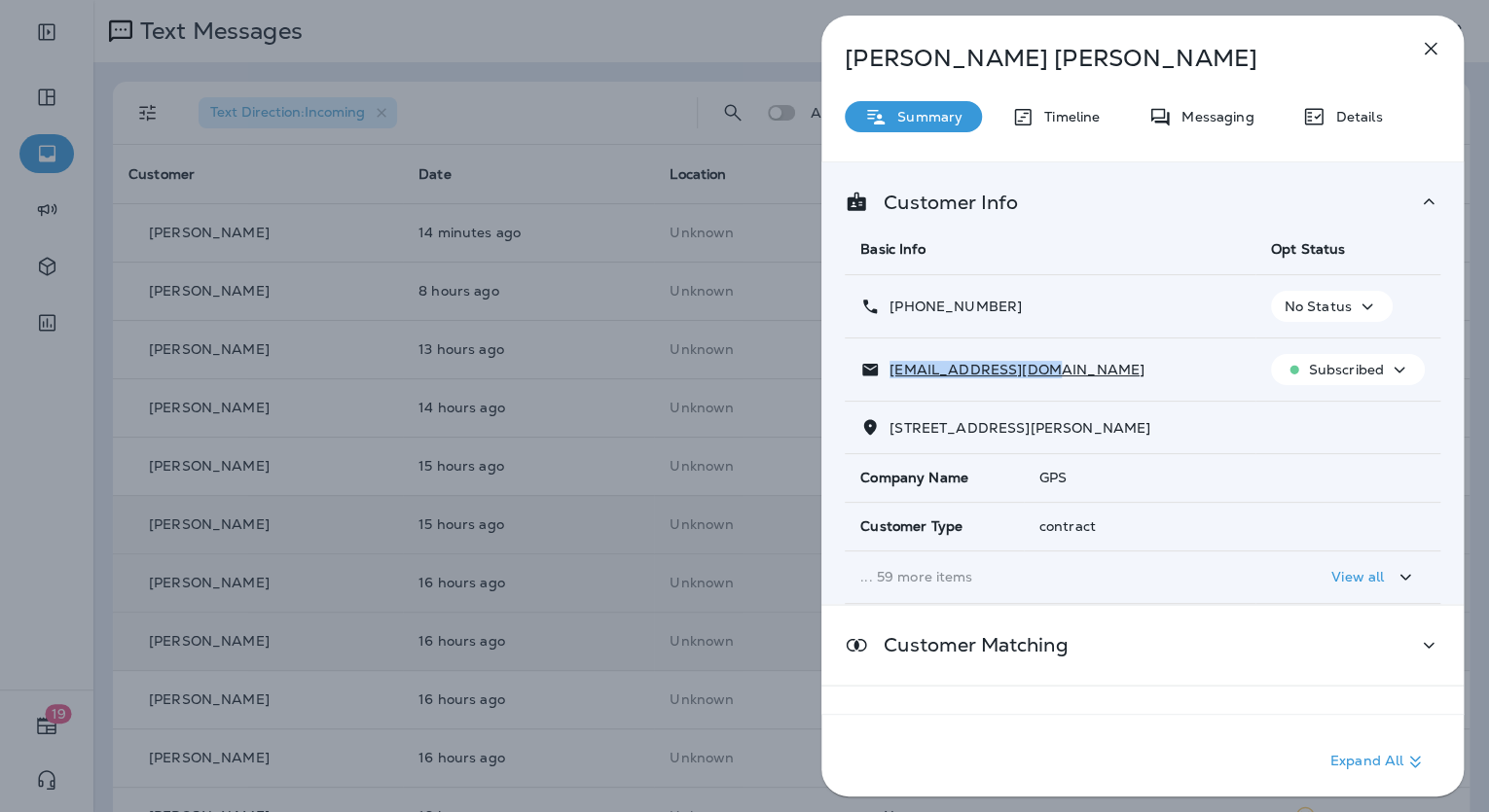
drag, startPoint x: 1071, startPoint y: 371, endPoint x: 886, endPoint y: 374, distance: 185.0
click at [886, 374] on div "rcrotty50@gmail.com" at bounding box center [1050, 370] width 380 height 21
drag, startPoint x: 1009, startPoint y: 304, endPoint x: 890, endPoint y: 307, distance: 119.0
click at [890, 307] on div "+1 (785) 231-7223" at bounding box center [1050, 307] width 380 height 21
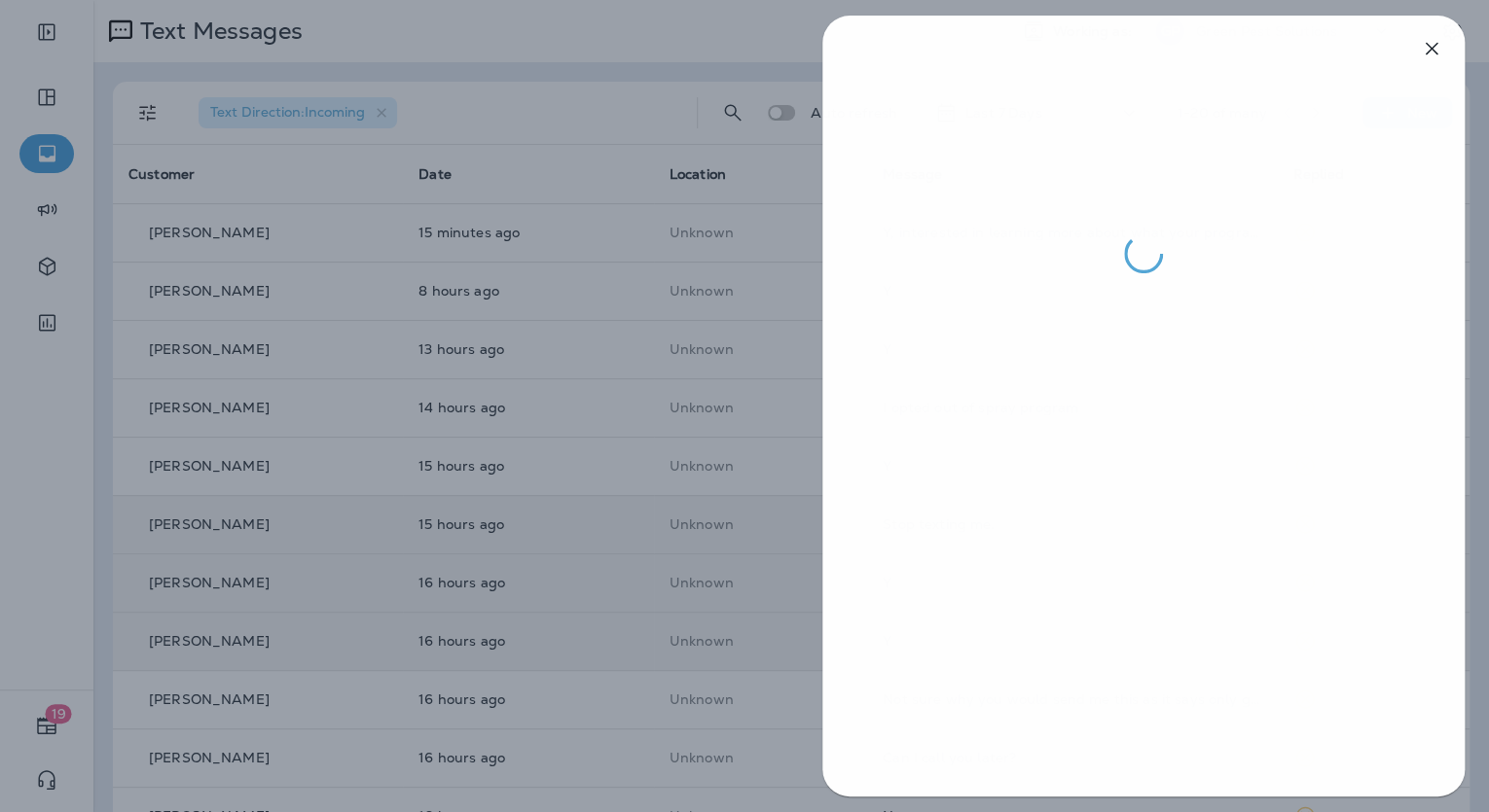
click at [750, 522] on div at bounding box center [745, 406] width 1489 height 812
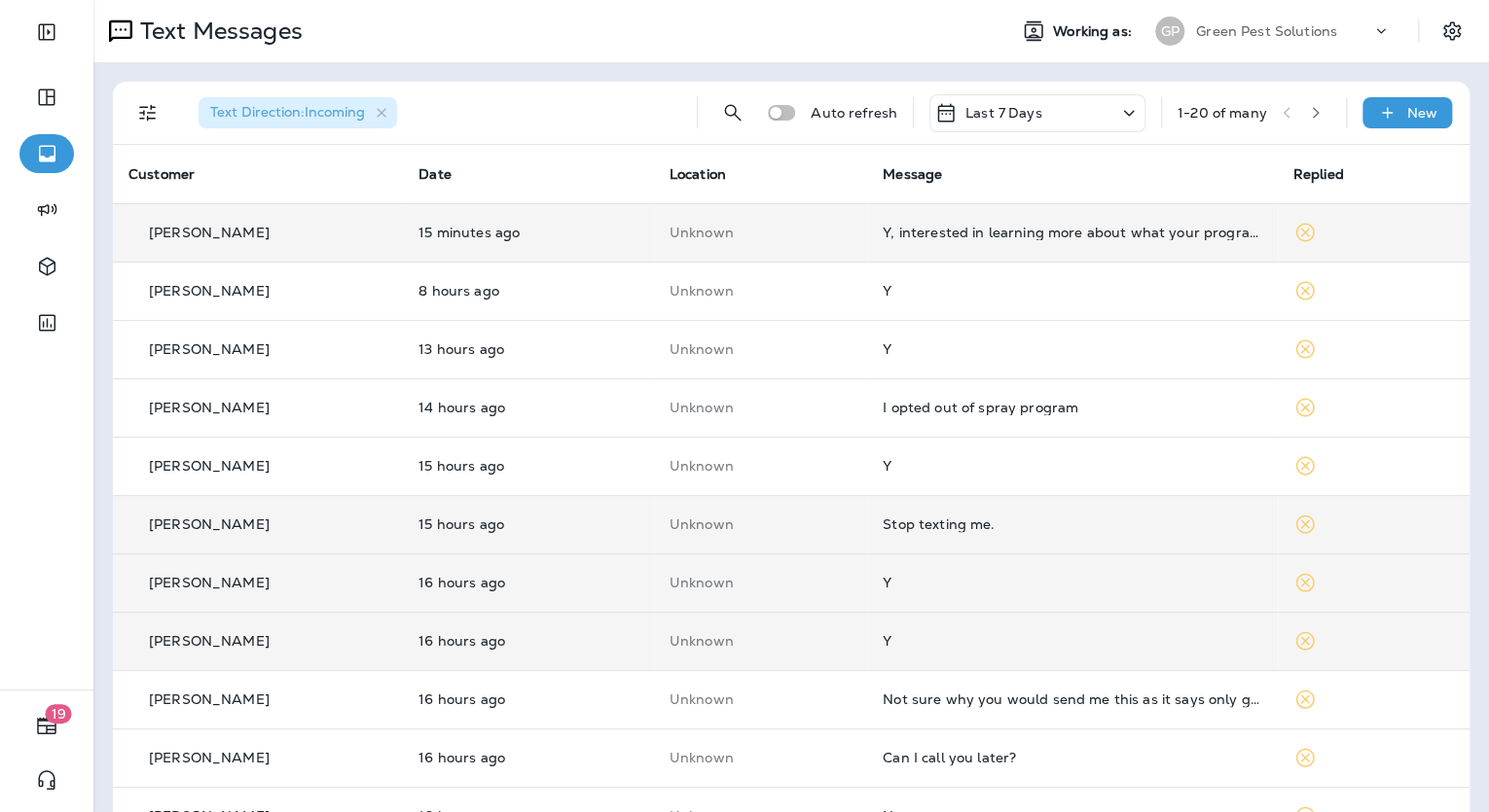
click at [984, 241] on td "Y, interested in learning more about what your program covers" at bounding box center [1072, 232] width 409 height 58
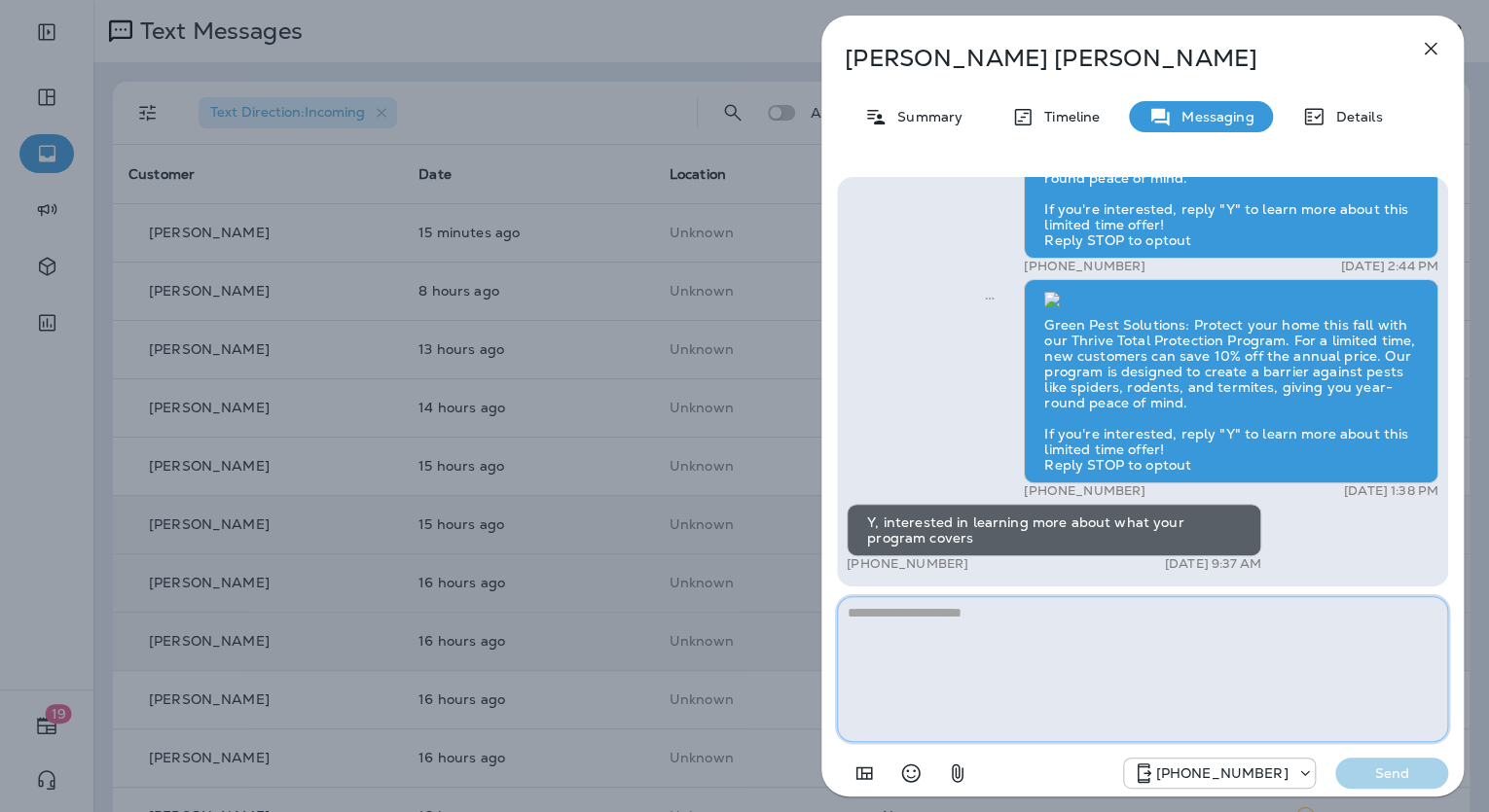
click at [961, 625] on textarea at bounding box center [1142, 669] width 611 height 146
paste textarea "**********"
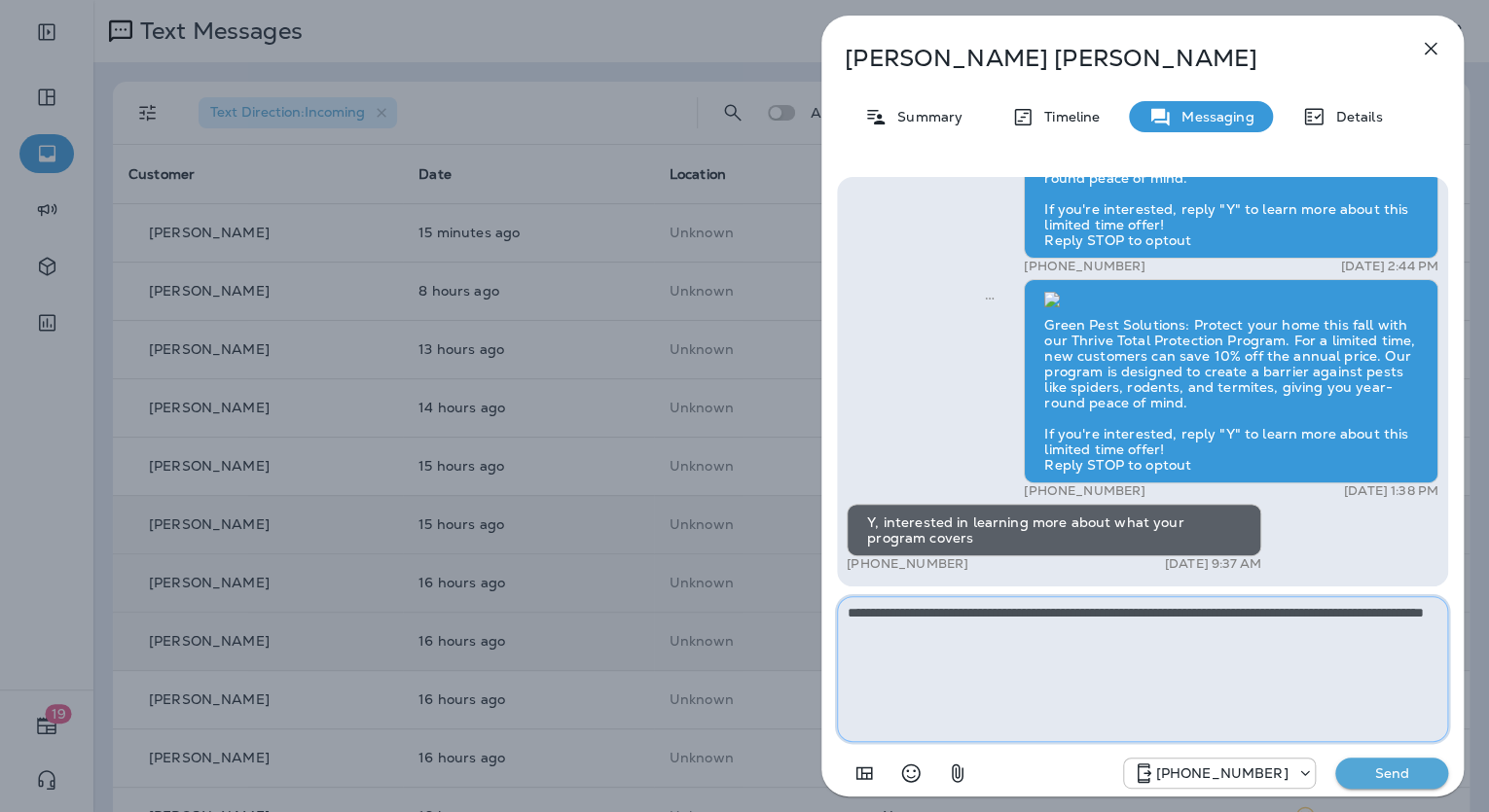
type textarea "**********"
click at [1377, 763] on button "Send" at bounding box center [1391, 774] width 112 height 32
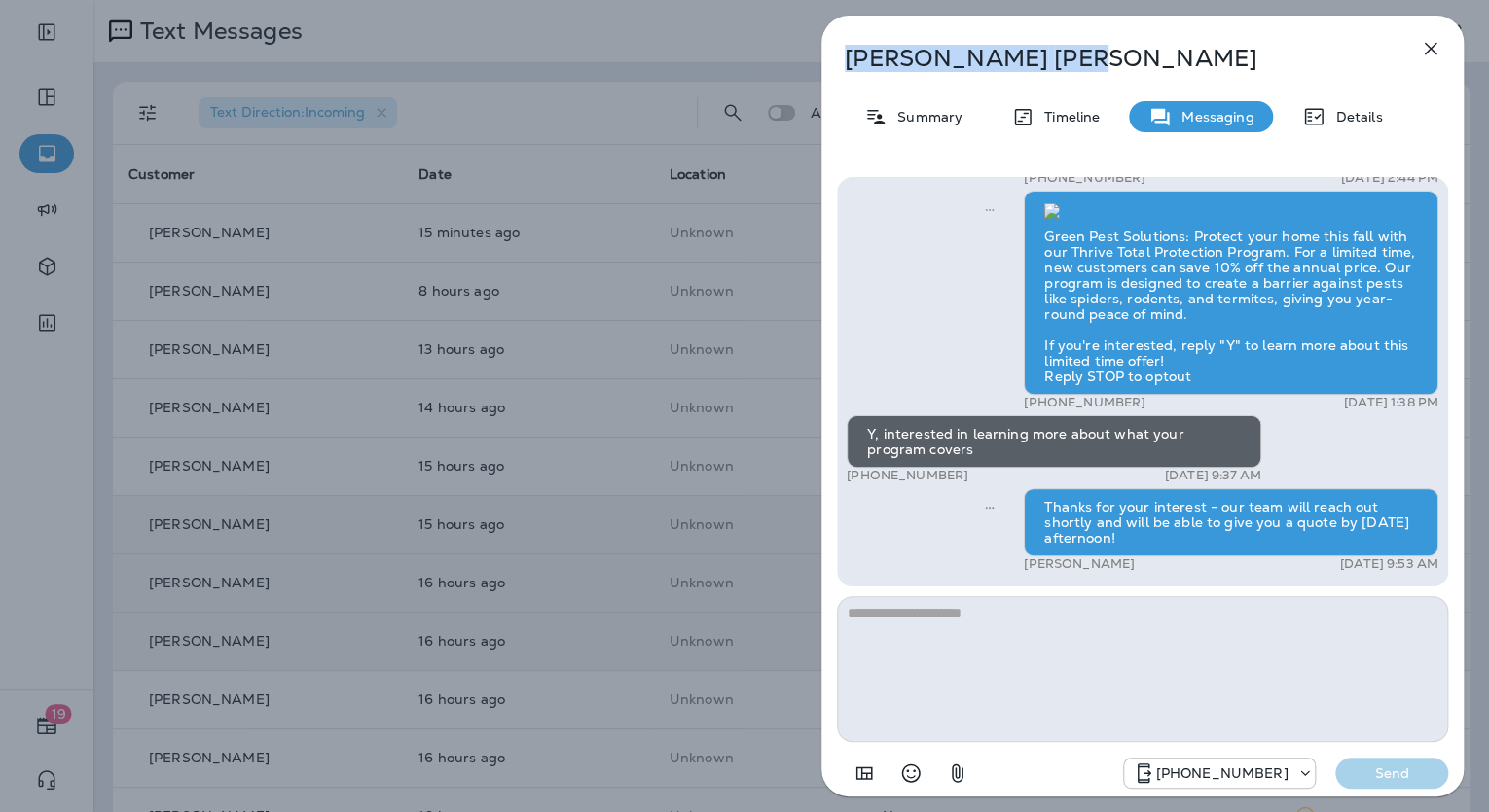
drag, startPoint x: 957, startPoint y: 54, endPoint x: 844, endPoint y: 61, distance: 113.2
click at [845, 61] on p "Paul Kusy" at bounding box center [1110, 58] width 531 height 28
click at [935, 114] on p "Summary" at bounding box center [925, 116] width 75 height 16
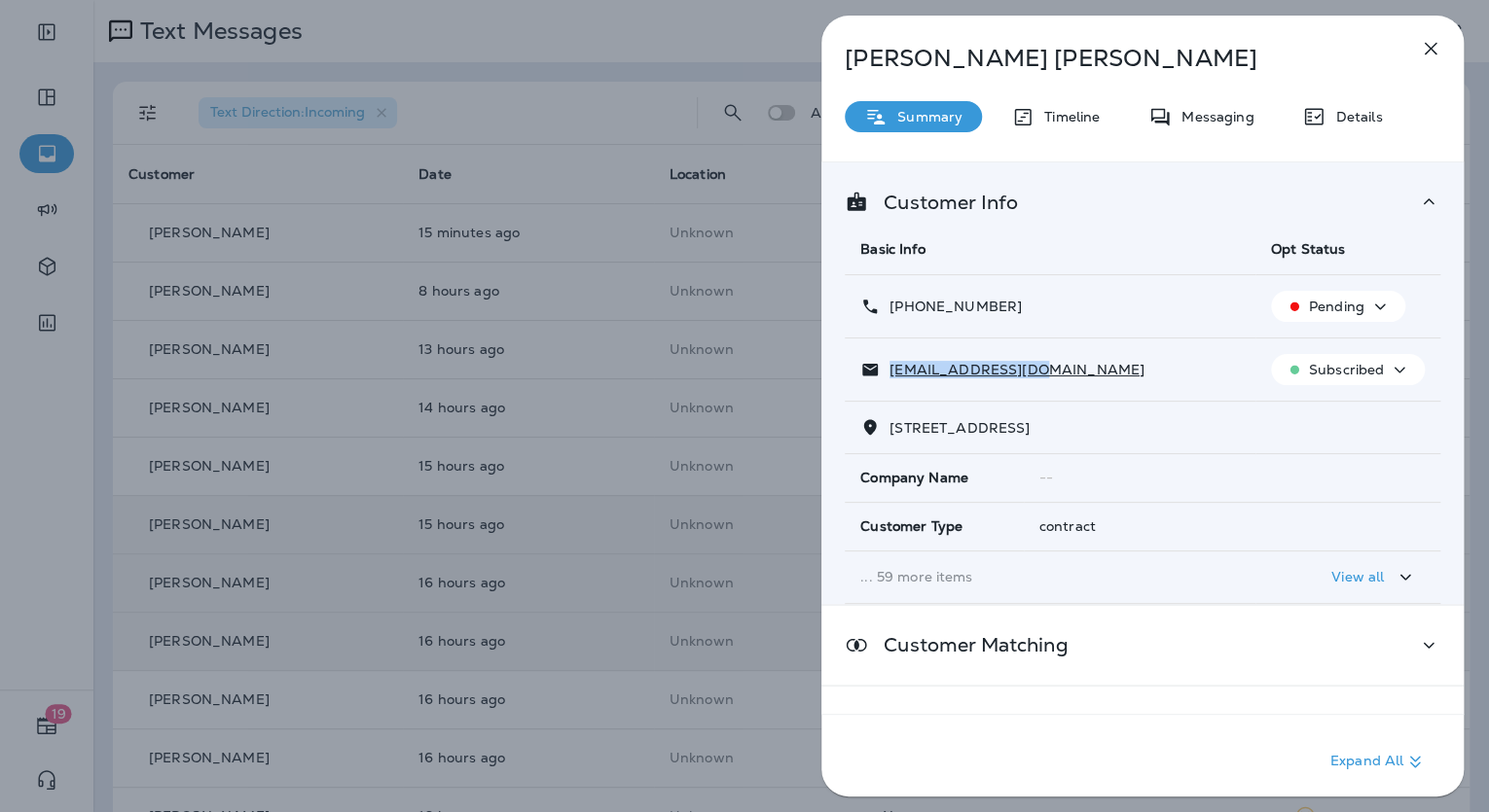
drag, startPoint x: 1044, startPoint y: 367, endPoint x: 888, endPoint y: 365, distance: 156.0
click at [888, 365] on div "lqzhao08@gmail.com" at bounding box center [1050, 370] width 380 height 21
drag, startPoint x: 1035, startPoint y: 300, endPoint x: 884, endPoint y: 299, distance: 151.0
click at [884, 299] on div "+1 (310) 500-8686" at bounding box center [1050, 307] width 380 height 21
click at [692, 531] on div "Paul Kusy Summary Timeline Messaging Details Customer Info Basic Info Opt Statu…" at bounding box center [744, 406] width 1489 height 812
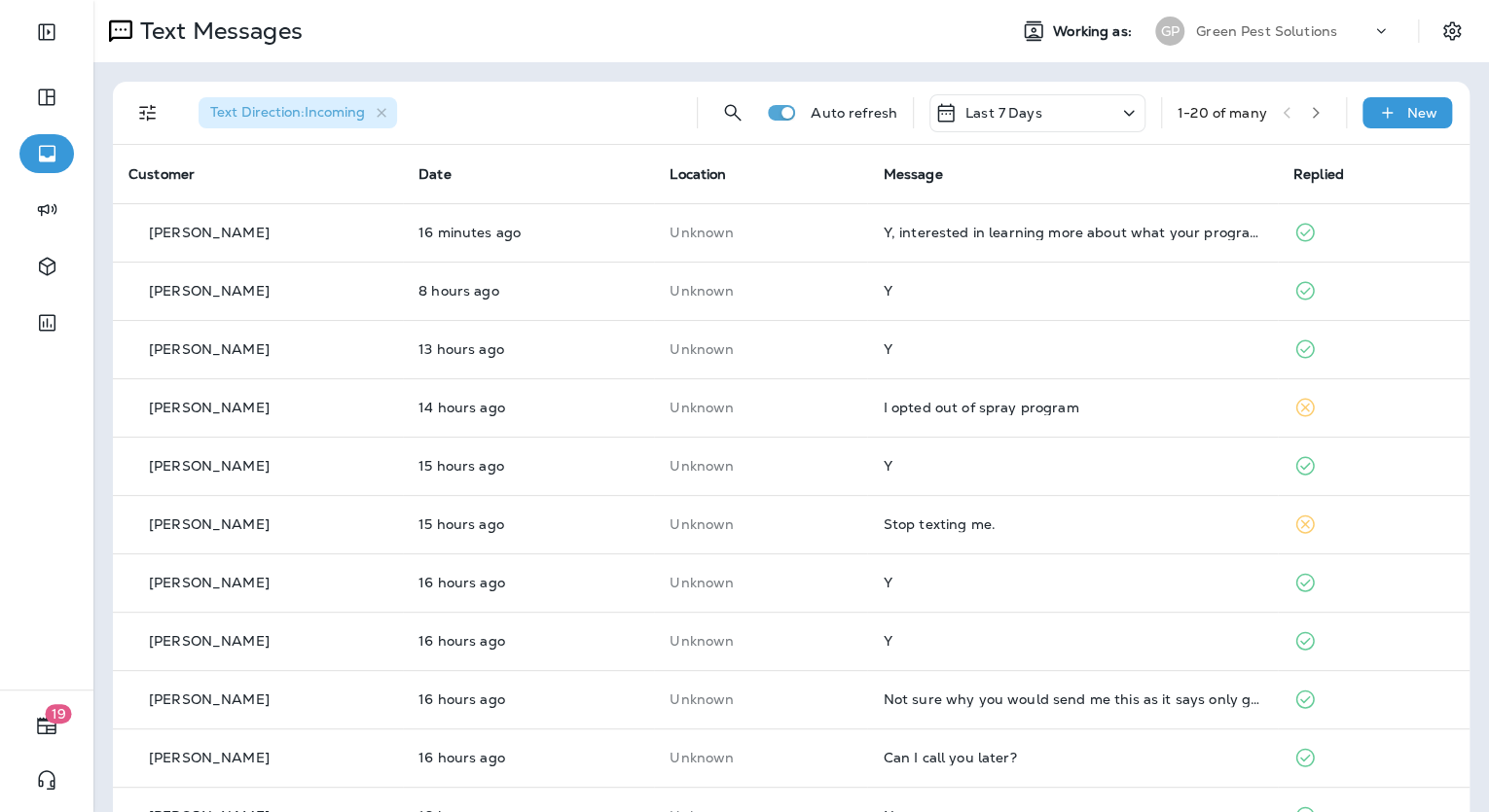
click at [1309, 108] on icon "button" at bounding box center [1315, 112] width 14 height 14
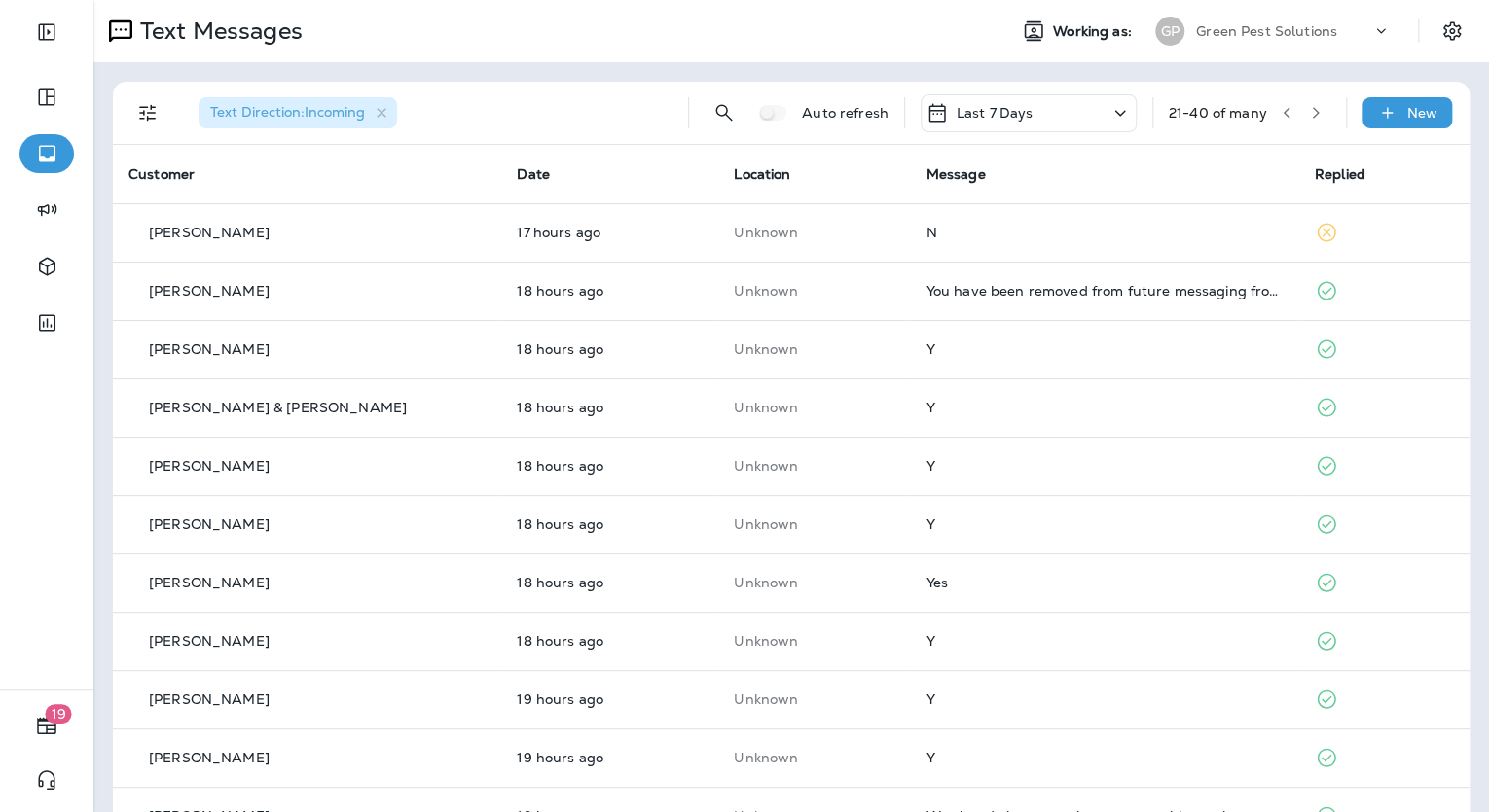
click at [1272, 103] on button "button" at bounding box center [1287, 113] width 30 height 30
